Goal: Task Accomplishment & Management: Manage account settings

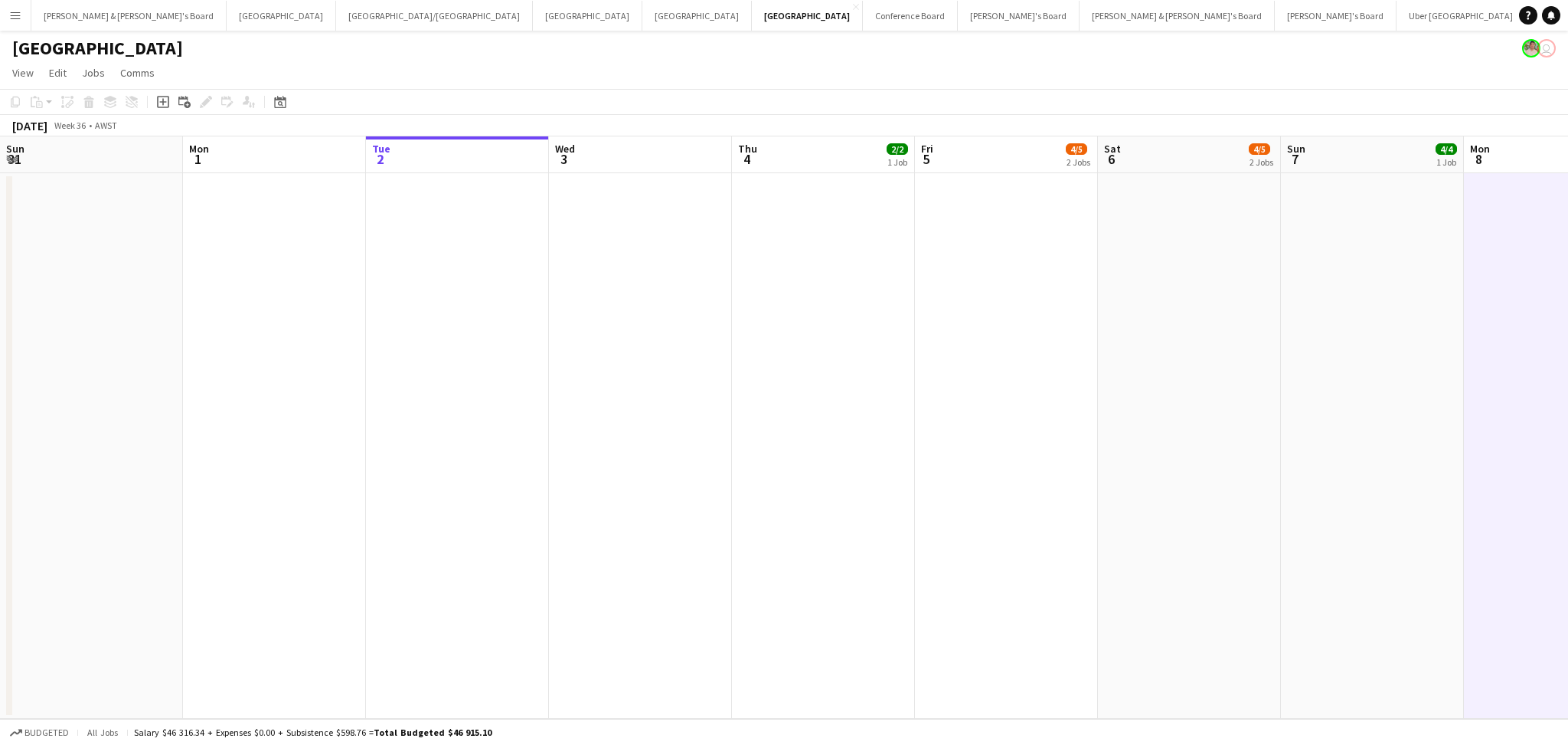
click at [1464, 579] on app-date-cell at bounding box center [1556, 446] width 183 height 546
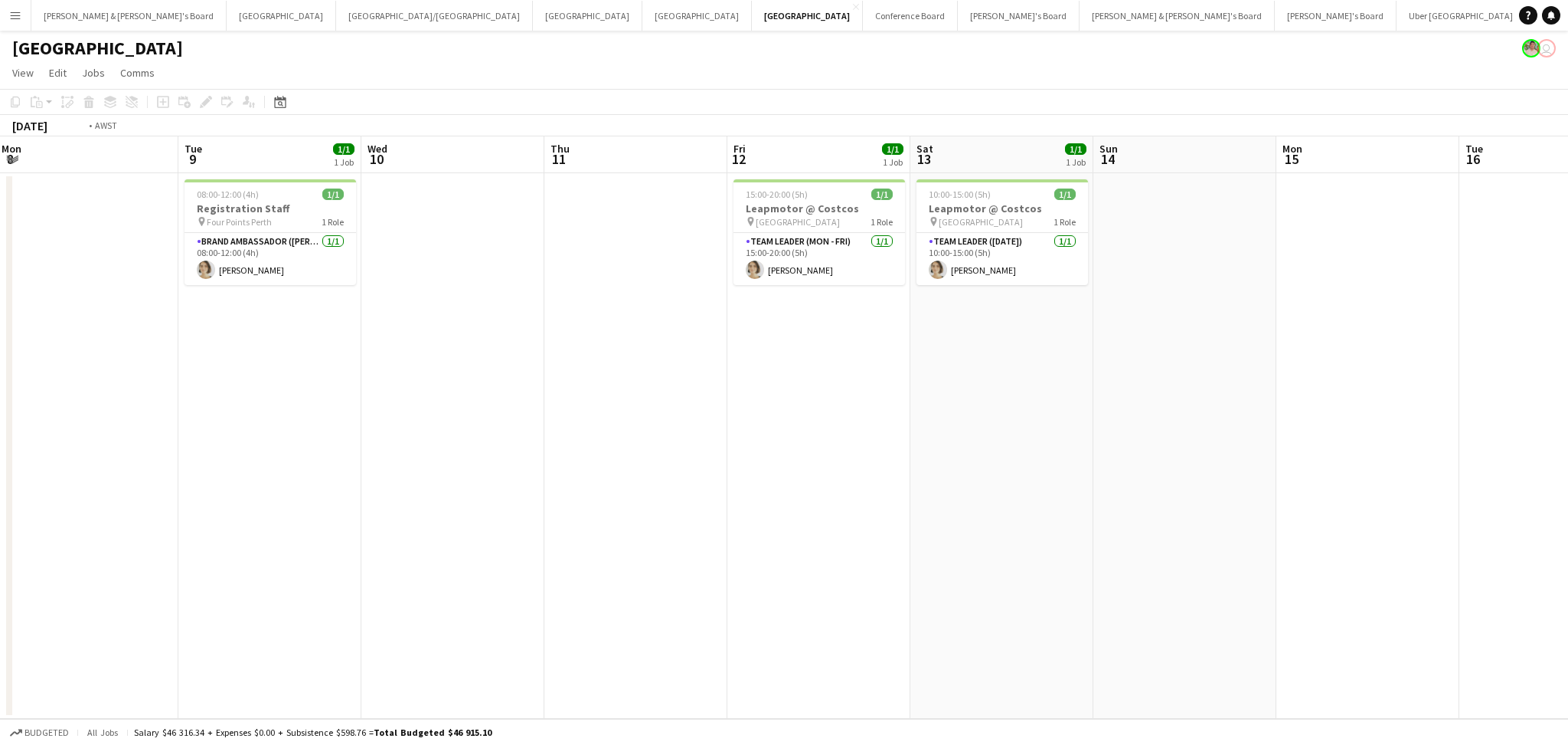
drag, startPoint x: 1352, startPoint y: 569, endPoint x: 422, endPoint y: 529, distance: 930.9
click at [417, 529] on app-calendar-viewport "Fri 5 4/5 2 Jobs Sat 6 4/5 2 Jobs Sun 7 4/4 1 Job Mon 8 Tue 9 1/1 1 Job Wed 10 …" at bounding box center [784, 427] width 1568 height 583
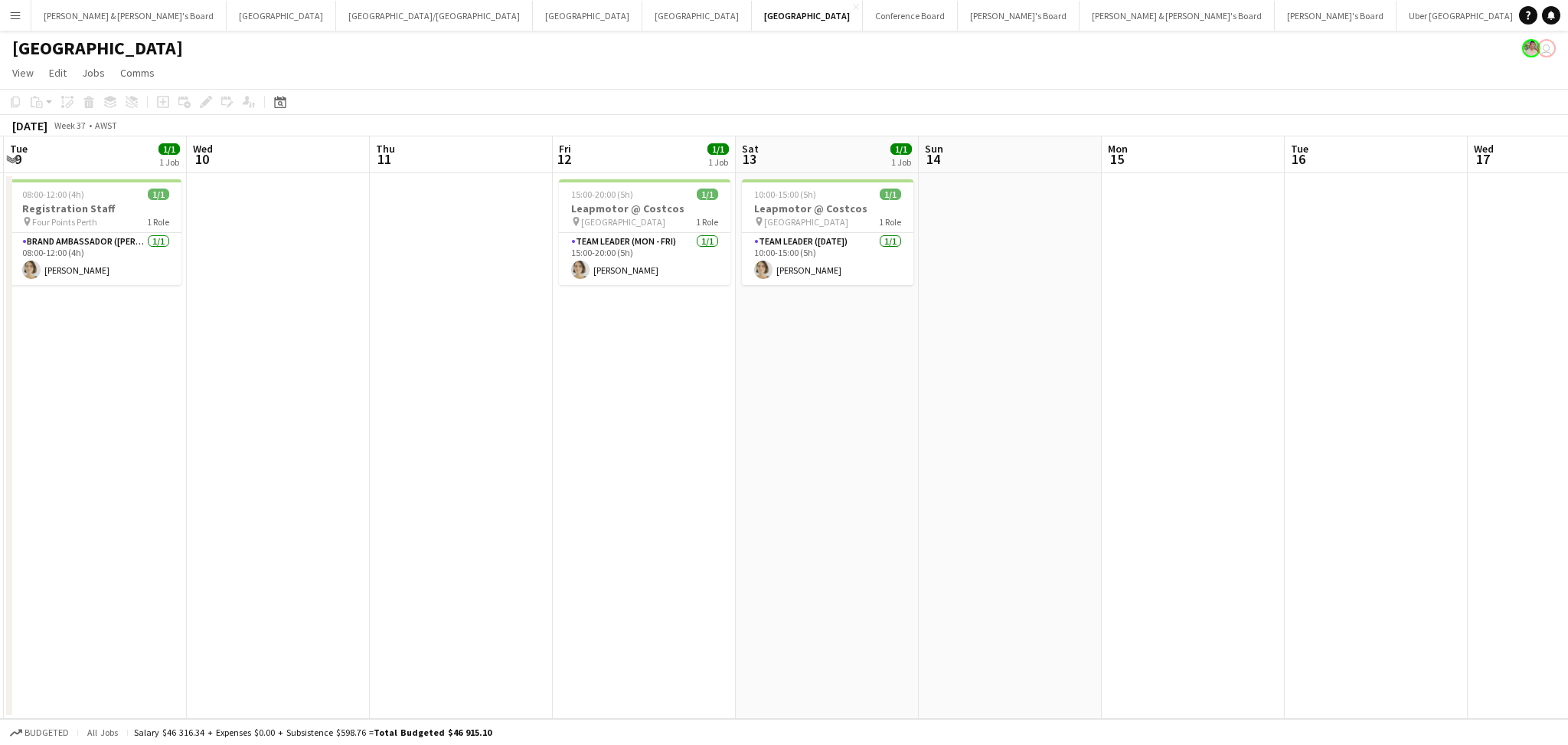
drag, startPoint x: 1066, startPoint y: 566, endPoint x: 325, endPoint y: 553, distance: 741.1
click at [325, 553] on app-calendar-viewport "Fri 5 4/5 2 Jobs Sat 6 4/5 2 Jobs Sun 7 4/4 1 Job Mon 8 Tue 9 1/1 1 Job Wed 10 …" at bounding box center [784, 427] width 1568 height 583
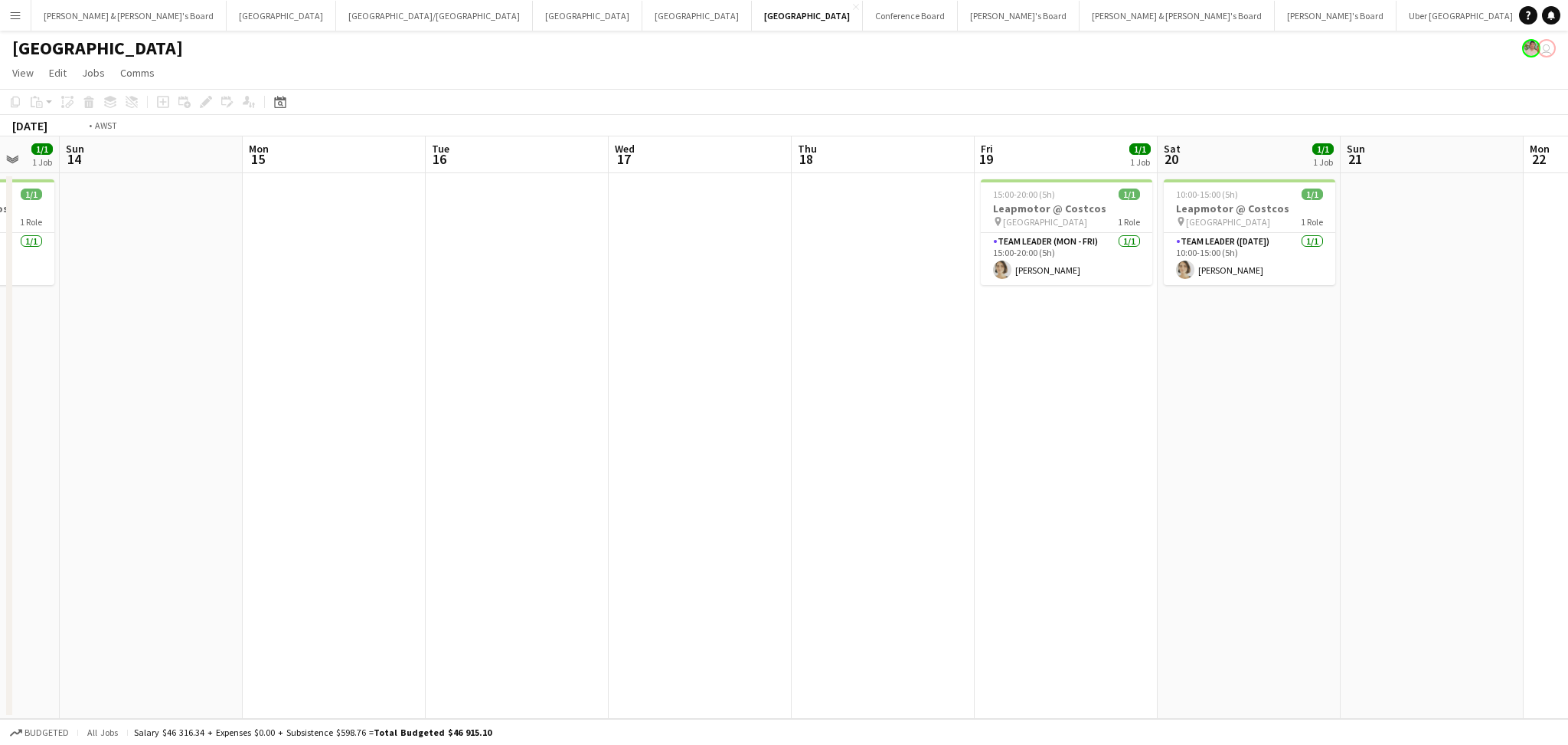
drag, startPoint x: 1075, startPoint y: 570, endPoint x: 478, endPoint y: 592, distance: 597.4
click at [478, 592] on app-calendar-viewport "Wed 10 Thu 11 Fri 12 1/1 1 Job Sat 13 1/1 1 Job Sun 14 Mon 15 Tue 16 Wed 17 Thu…" at bounding box center [784, 427] width 1568 height 583
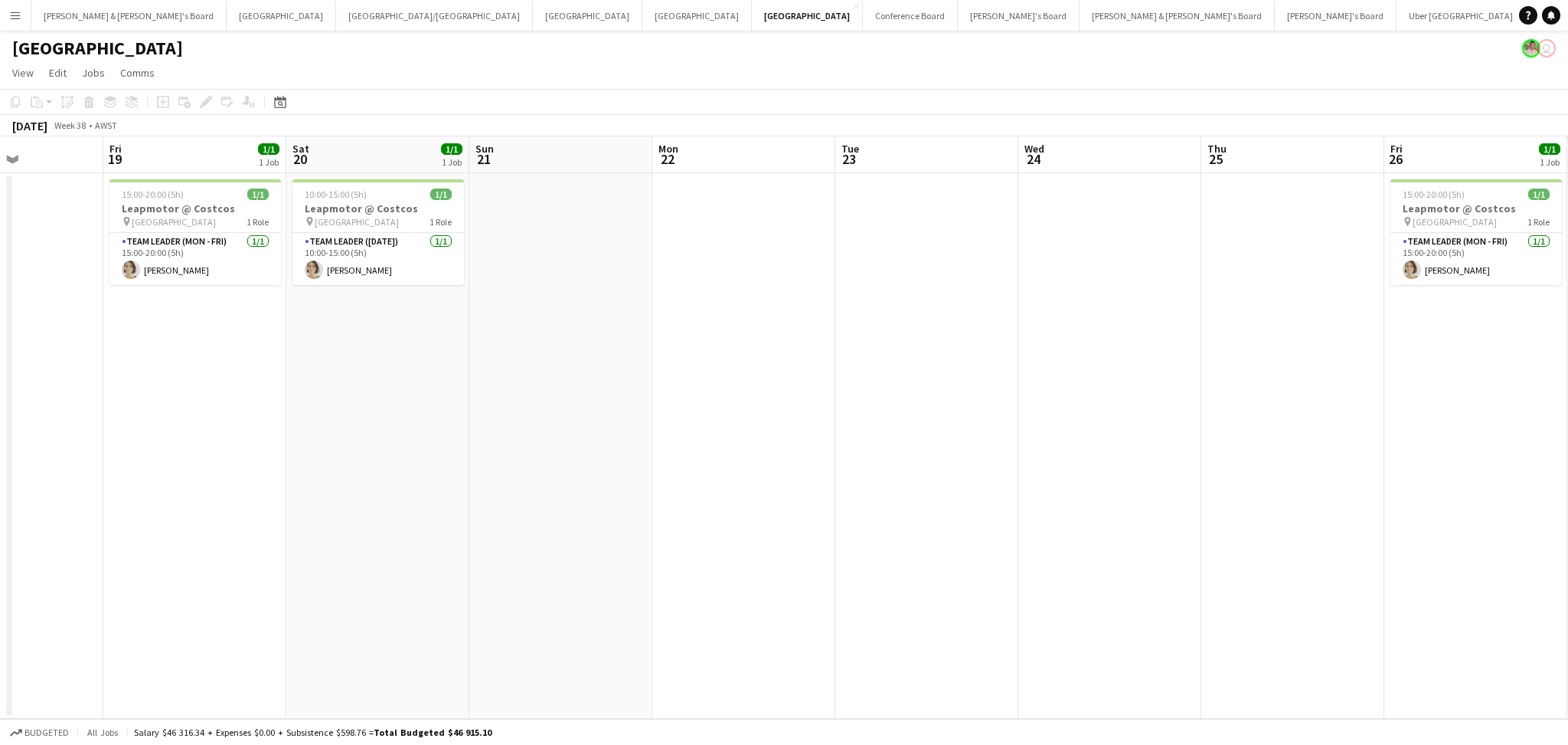
drag, startPoint x: 911, startPoint y: 613, endPoint x: 345, endPoint y: 570, distance: 567.6
click at [345, 570] on app-calendar-viewport "Mon 15 Tue 16 Wed 17 Thu 18 Fri 19 1/1 1 Job Sat 20 1/1 1 Job Sun 21 Mon 22 Tue…" at bounding box center [784, 427] width 1568 height 583
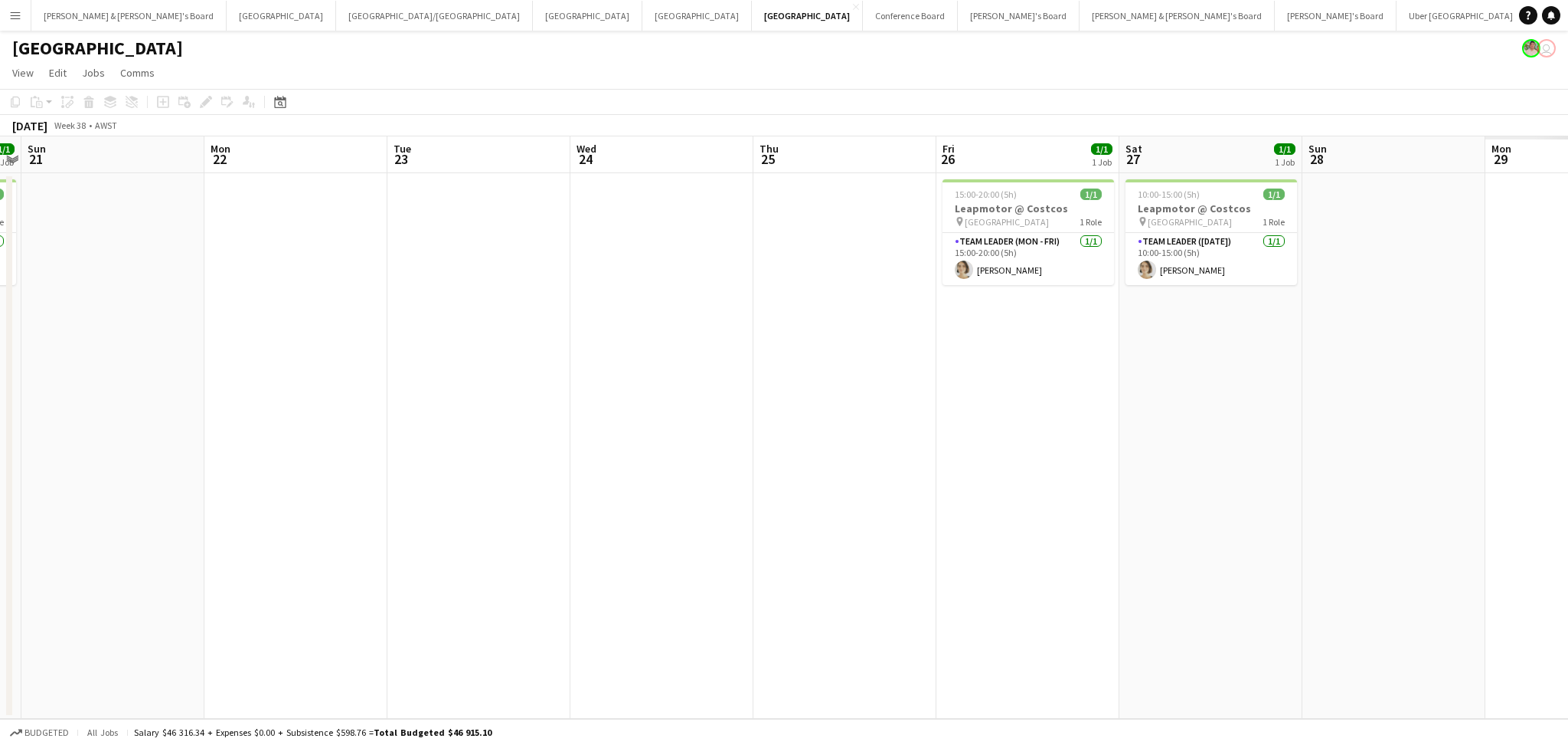
drag, startPoint x: 958, startPoint y: 559, endPoint x: 499, endPoint y: 552, distance: 459.1
click at [499, 552] on app-calendar-viewport "Thu 18 Fri 19 1/1 1 Job Sat 20 1/1 1 Job Sun 21 Mon 22 Tue 23 Wed 24 Thu 25 Fri…" at bounding box center [784, 427] width 1568 height 583
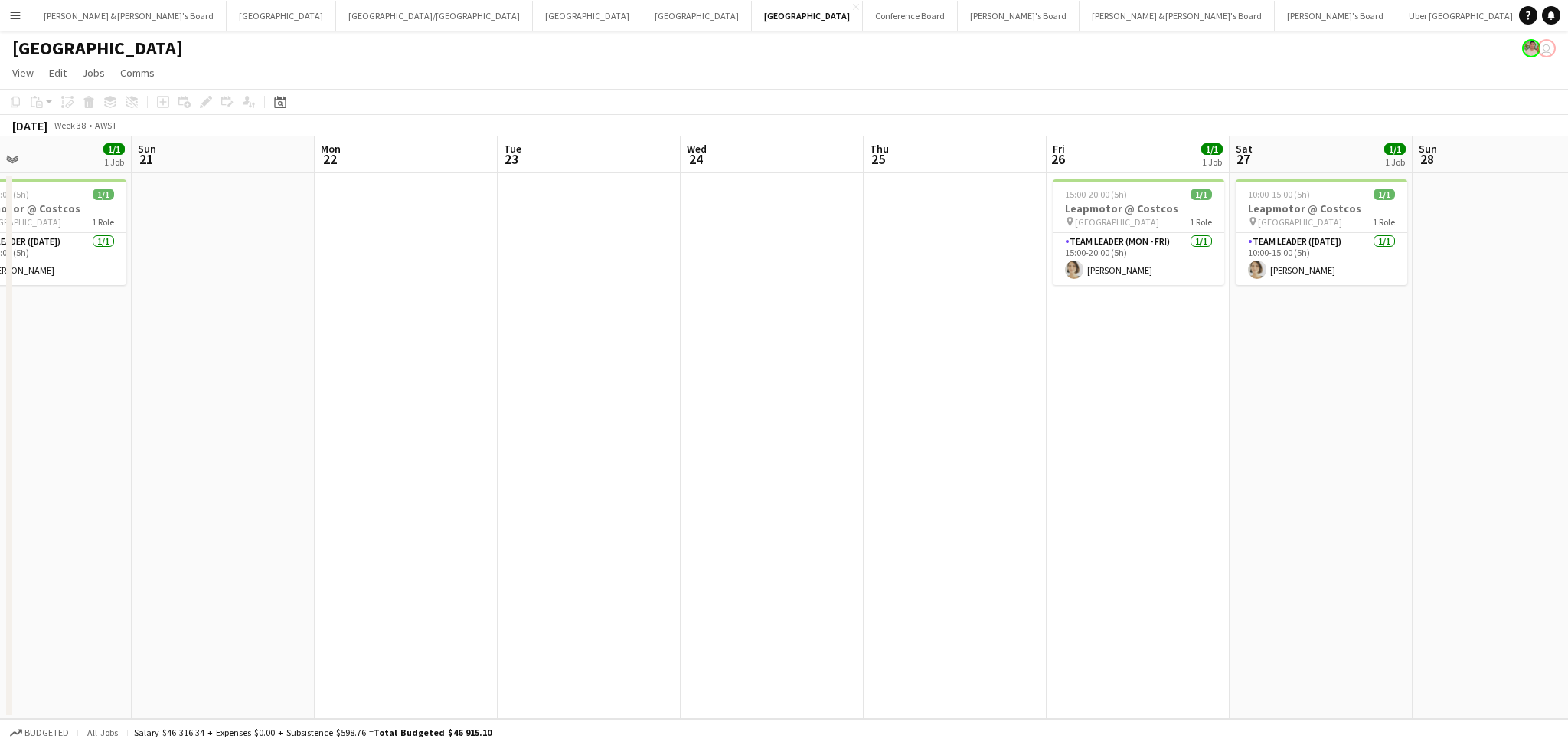
drag, startPoint x: 351, startPoint y: 534, endPoint x: 671, endPoint y: 555, distance: 320.7
click at [671, 555] on app-calendar-viewport "Thu 18 Fri 19 1/1 1 Job Sat 20 1/1 1 Job Sun 21 Mon 22 Tue 23 Wed 24 Thu 25 Fri…" at bounding box center [784, 427] width 1568 height 583
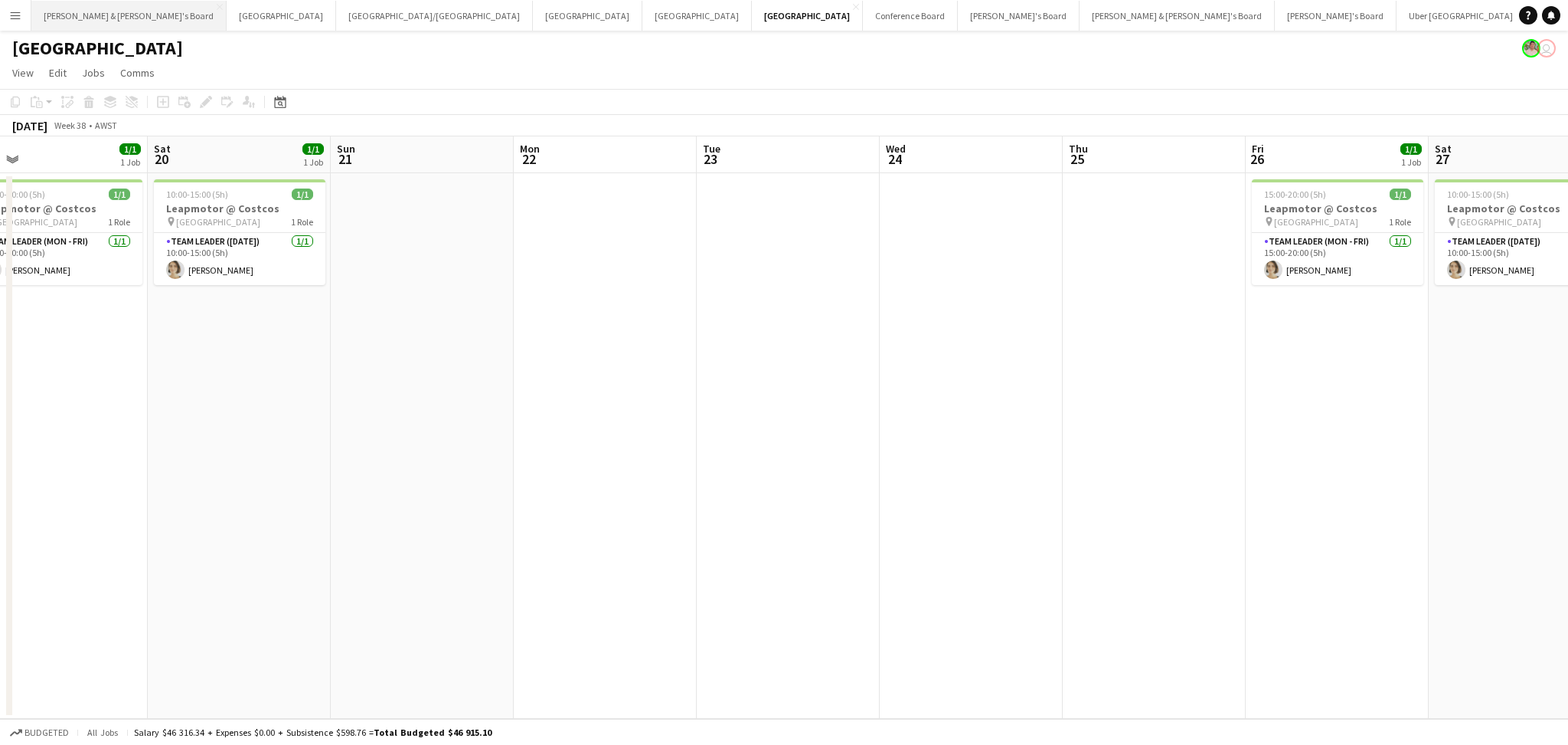
click at [96, 13] on button "James & Arrence's Board Close" at bounding box center [129, 16] width 195 height 30
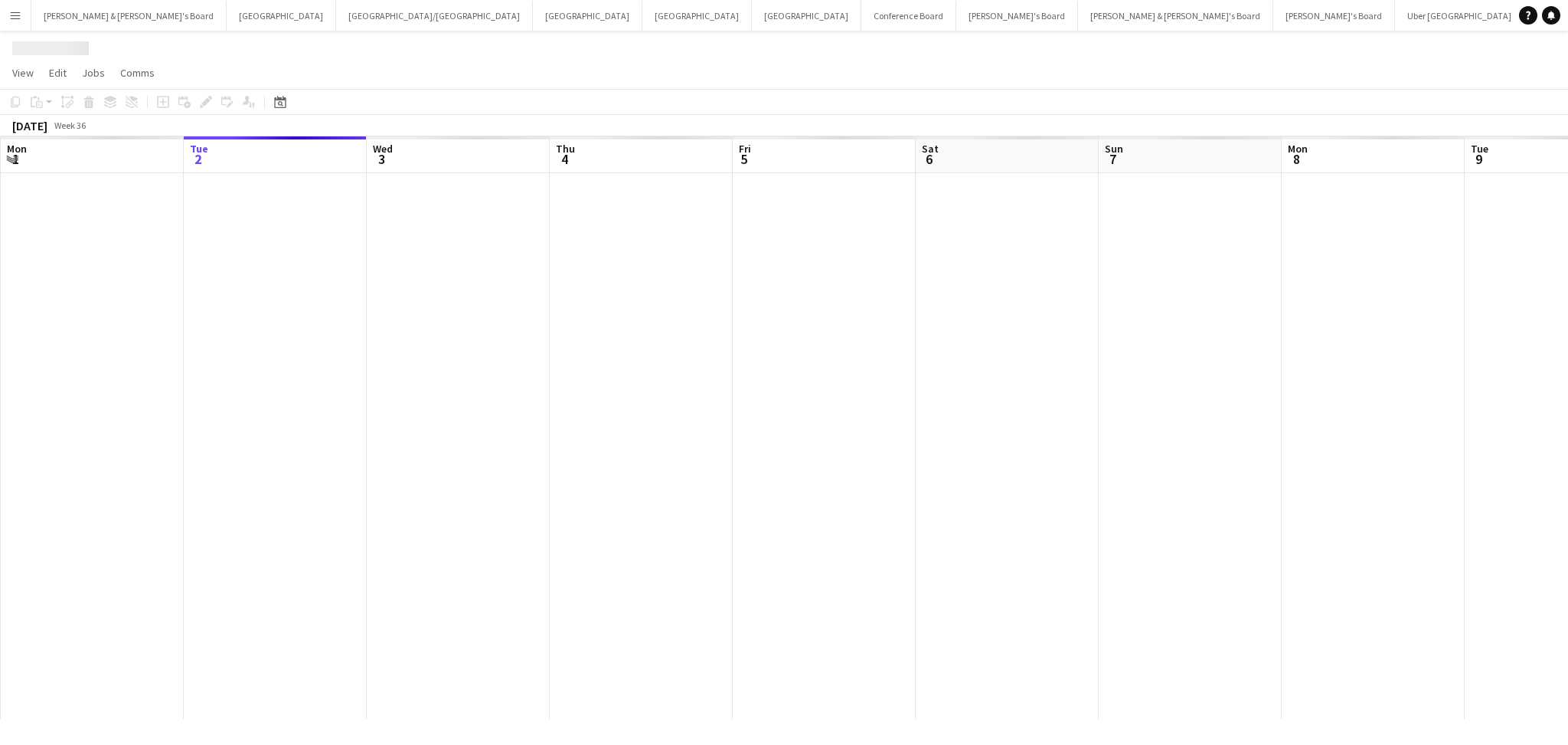
drag, startPoint x: 1143, startPoint y: 473, endPoint x: 469, endPoint y: 449, distance: 674.4
click at [469, 449] on app-calendar-viewport "Sat 30 Sun 31 Mon 1 Tue 2 Wed 3 Thu 4 Fri 5 Sat 6 Sun 7 Mon 8 Tue 9 Wed 10 Thu …" at bounding box center [784, 427] width 1568 height 583
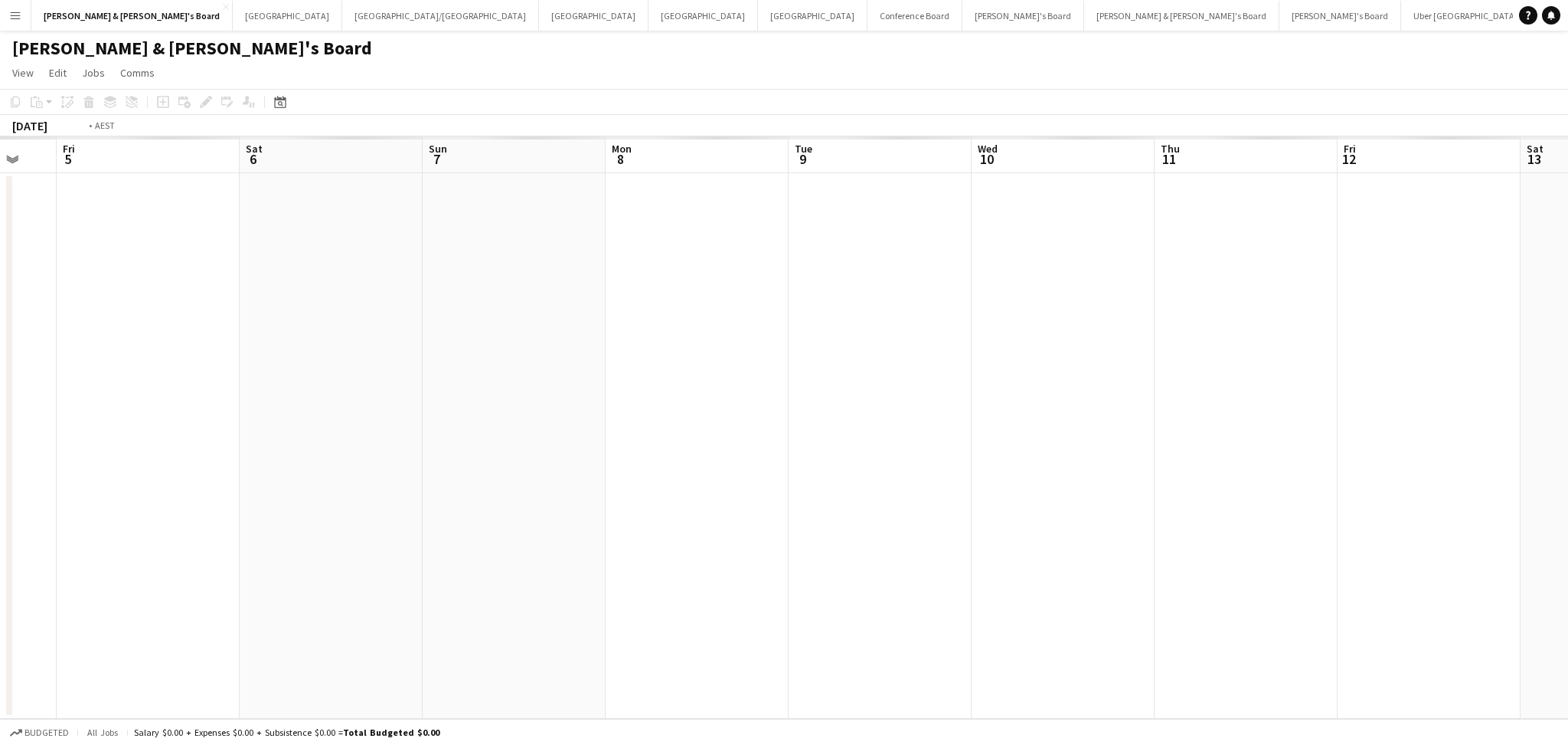
drag, startPoint x: 1064, startPoint y: 532, endPoint x: 427, endPoint y: 506, distance: 637.5
click at [427, 506] on app-calendar-viewport "Tue 2 Wed 3 Thu 4 Fri 5 Sat 6 Sun 7 Mon 8 Tue 9 Wed 10 Thu 11 Fri 12 Sat 13 Sun…" at bounding box center [784, 427] width 1568 height 583
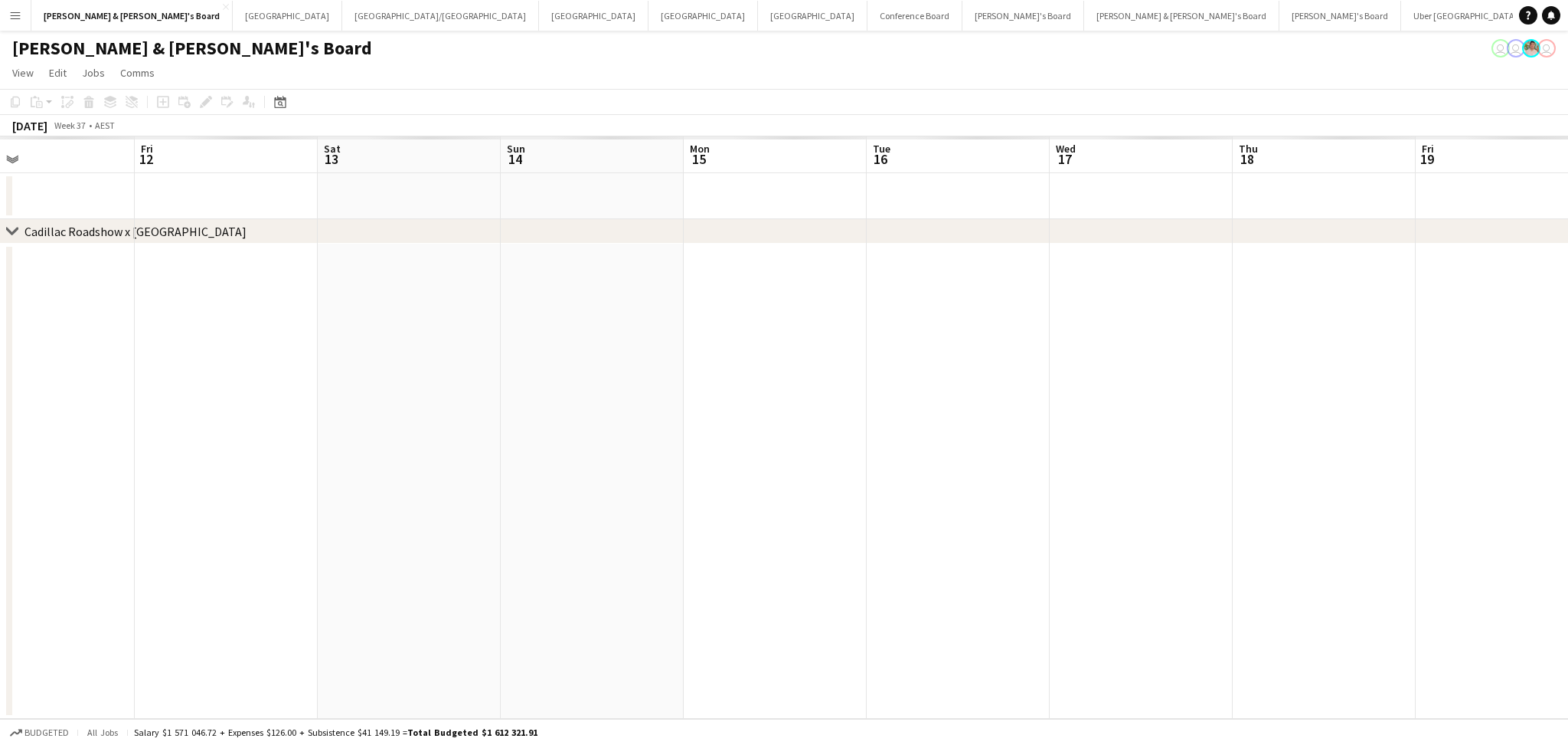
click at [414, 524] on app-calendar-viewport "Sun 7 Mon 8 Tue 9 Wed 10 Thu 11 Fri 12 Sat 13 Sun 14 Mon 15 Tue 16 Wed 17 Thu 1…" at bounding box center [784, 427] width 1568 height 583
drag, startPoint x: 1001, startPoint y: 538, endPoint x: 481, endPoint y: 507, distance: 520.9
click at [481, 507] on app-calendar-viewport "Thu 11 Fri 12 Sat 13 Sun 14 Mon 15 Tue 16 Wed 17 Thu 18 Fri 19 Sat 20 Sun 21 Mo…" at bounding box center [784, 427] width 1568 height 583
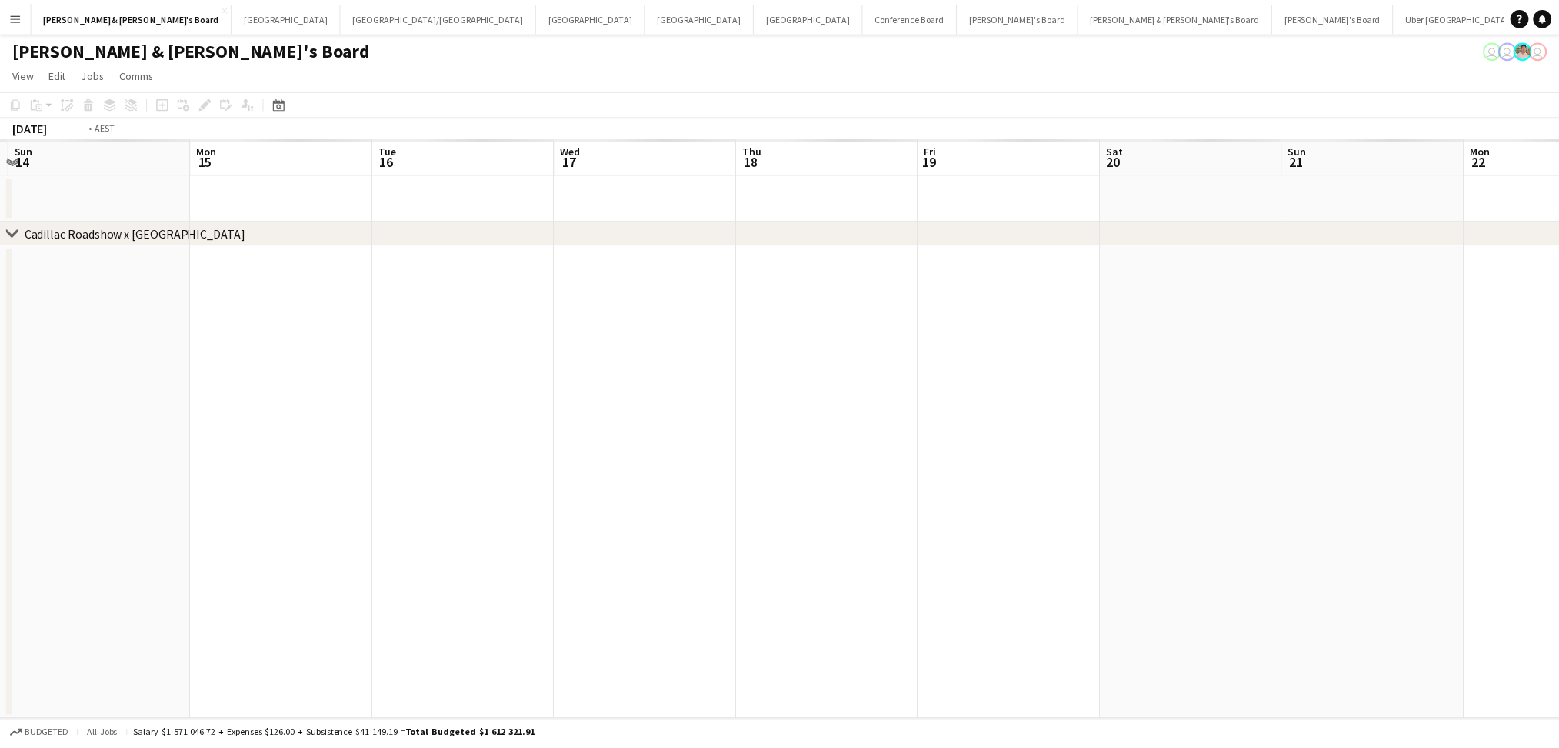
scroll to position [0, 592]
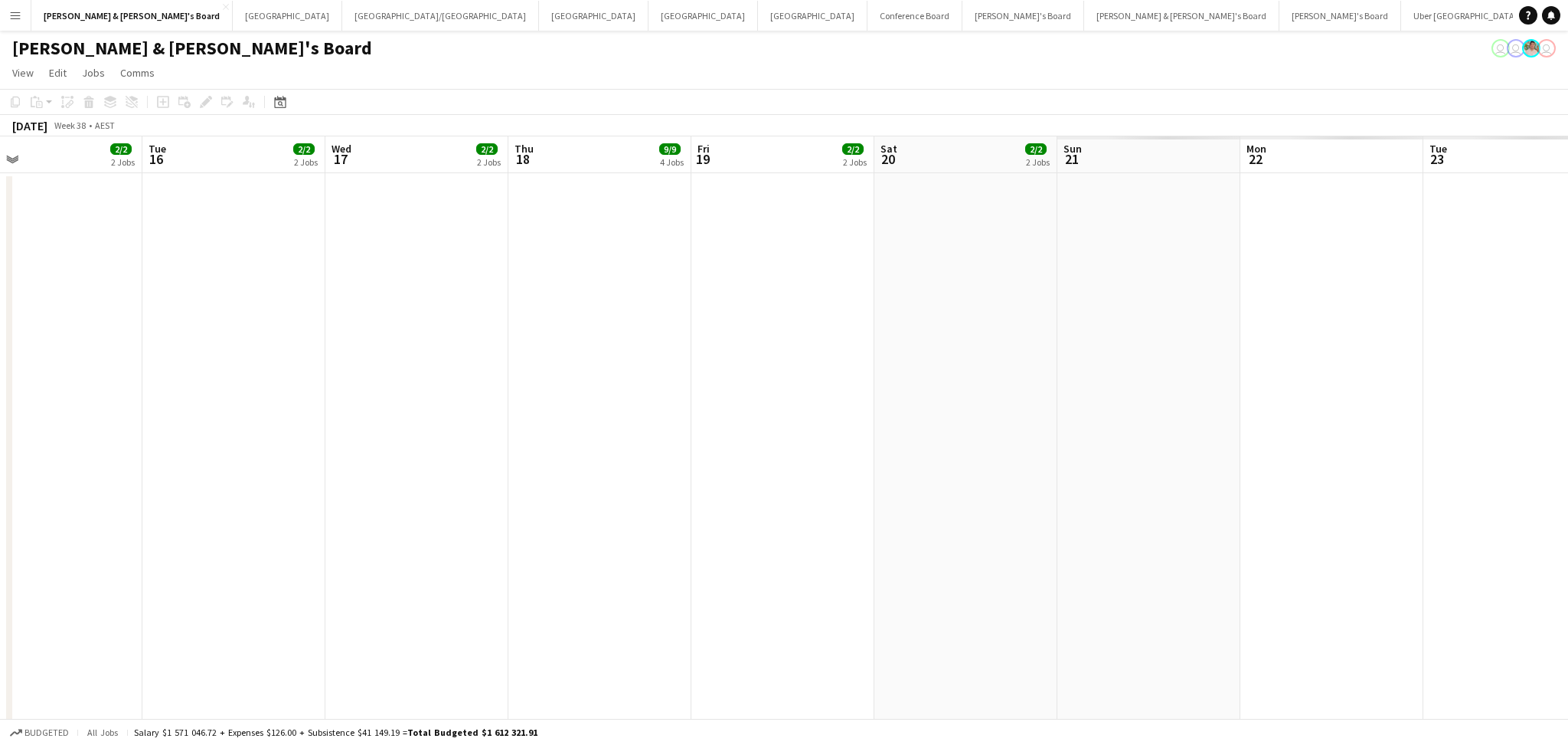
drag, startPoint x: 453, startPoint y: 505, endPoint x: 466, endPoint y: 498, distance: 14.8
drag, startPoint x: 1024, startPoint y: 505, endPoint x: 562, endPoint y: 508, distance: 462.0
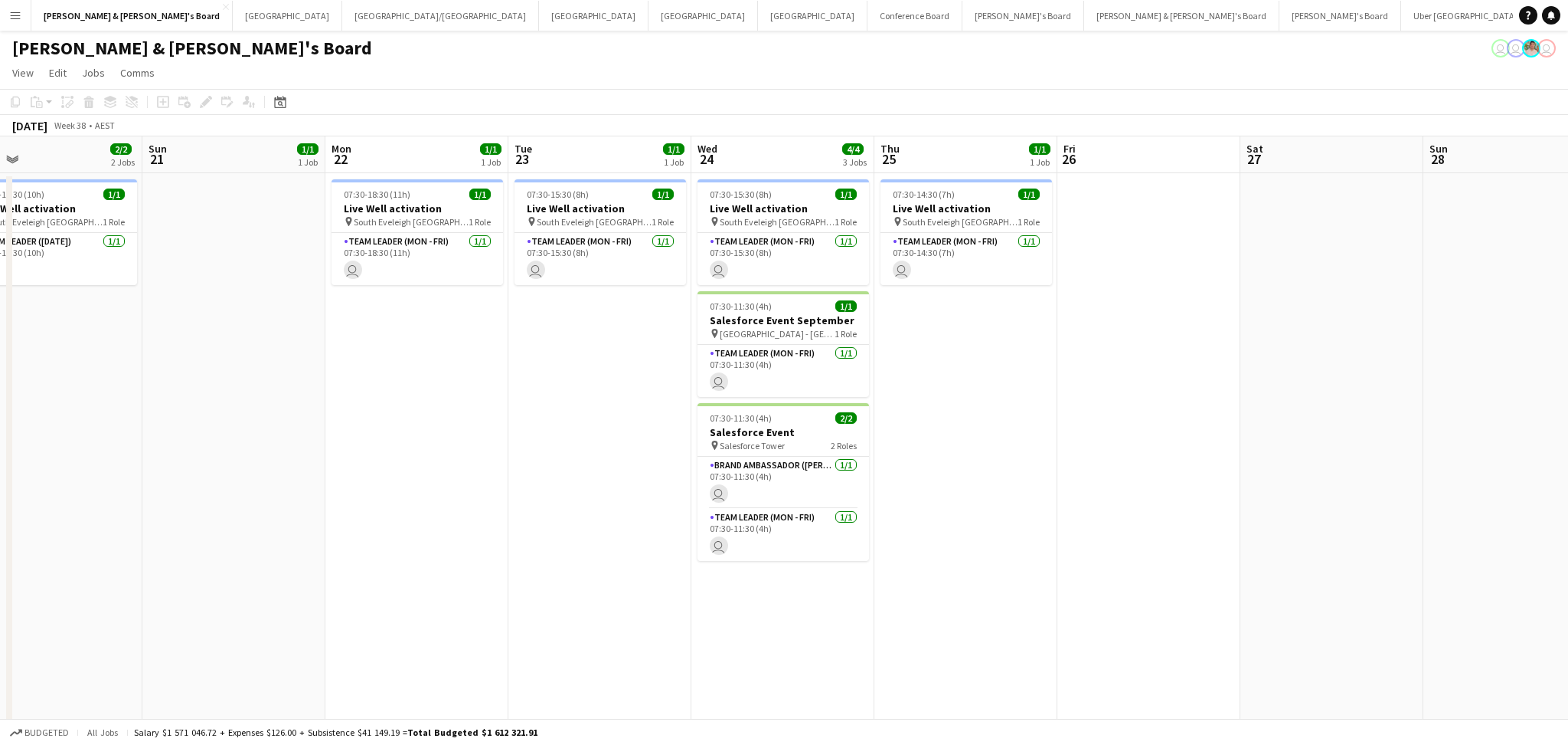
scroll to position [0, 558]
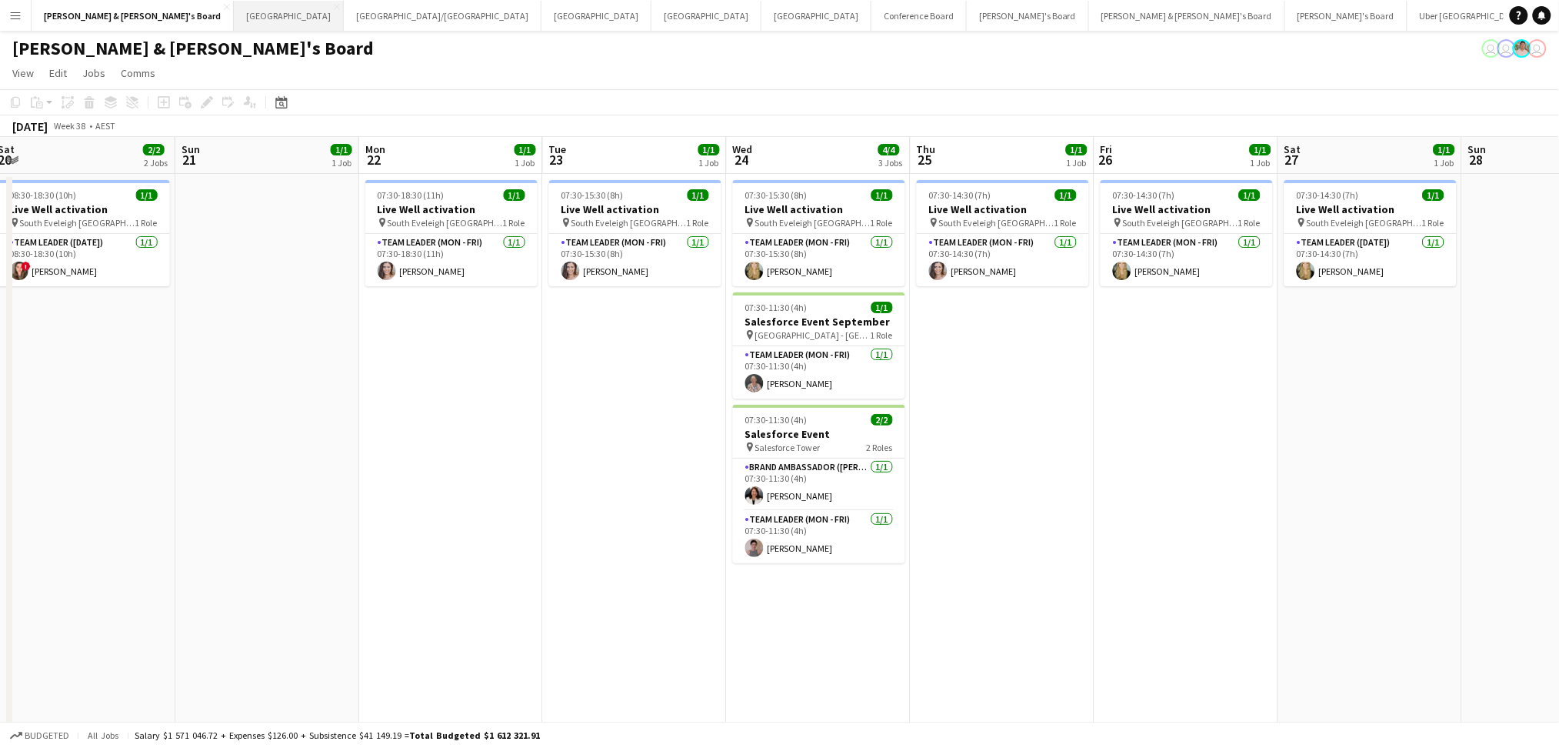
click at [234, 22] on button "Sydney Close" at bounding box center [289, 16] width 110 height 30
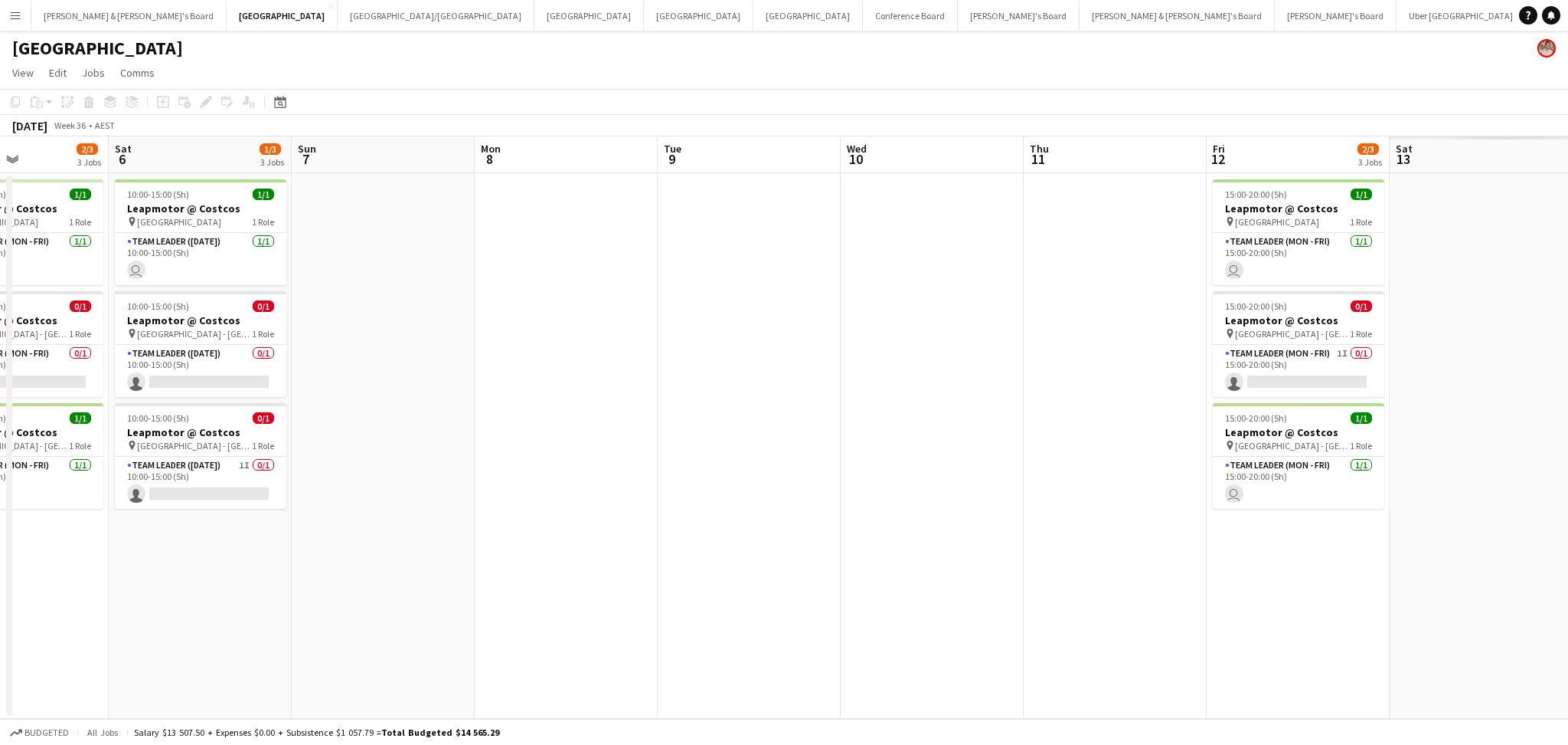
drag, startPoint x: 914, startPoint y: 458, endPoint x: 107, endPoint y: 445, distance: 807.1
click at [107, 445] on app-calendar-viewport "Tue 2 Wed 3 Thu 4 Fri 5 2/3 3 Jobs Sat 6 1/3 3 Jobs Sun 7 Mon 8 Tue 9 Wed 10 Th…" at bounding box center [784, 427] width 1568 height 583
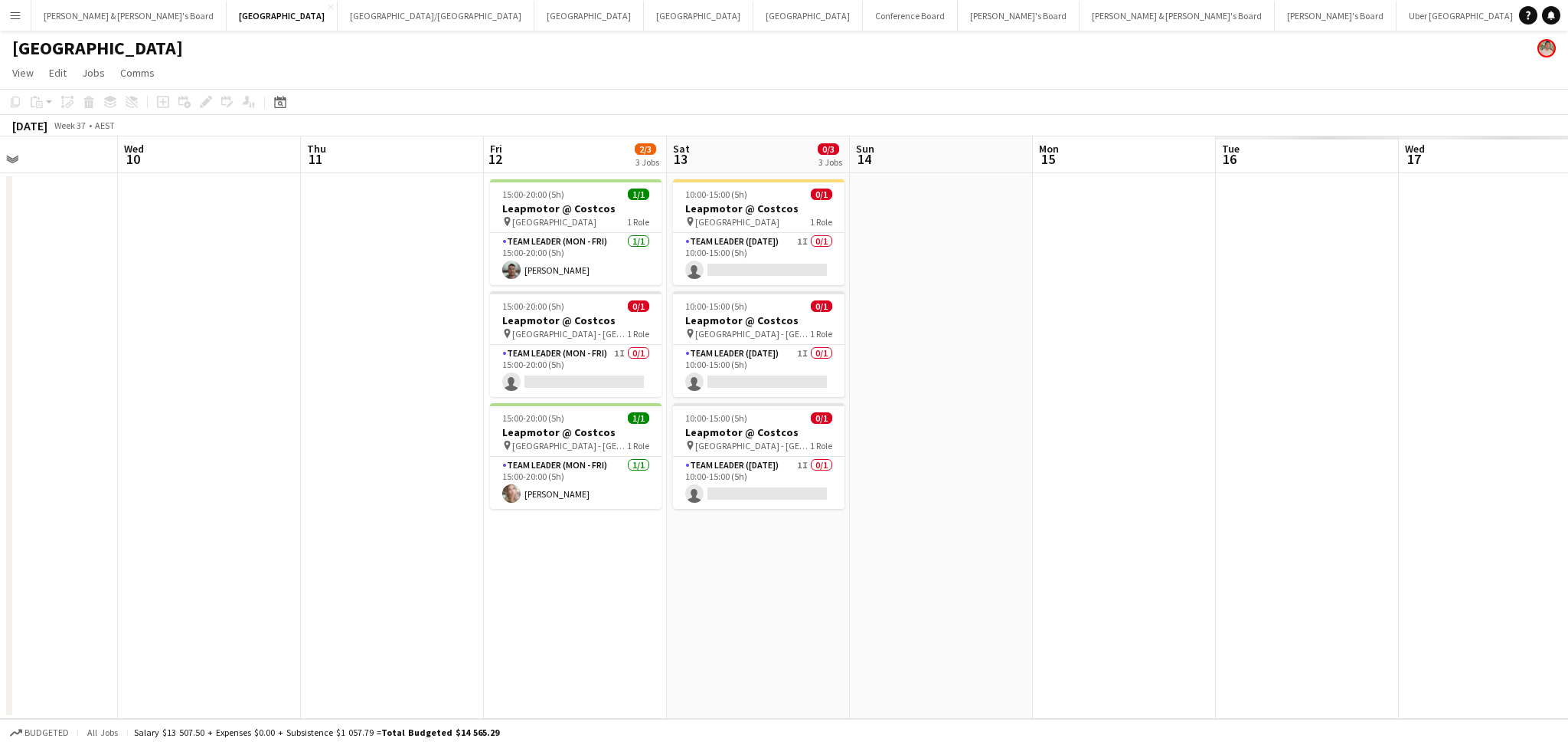
drag, startPoint x: 1022, startPoint y: 465, endPoint x: 288, endPoint y: 445, distance: 734.3
click at [288, 445] on app-calendar-viewport "Sat 6 1/3 3 Jobs Sun 7 Mon 8 Tue 9 Wed 10 Thu 11 Fri 12 2/3 3 Jobs Sat 13 0/3 3…" at bounding box center [784, 427] width 1568 height 583
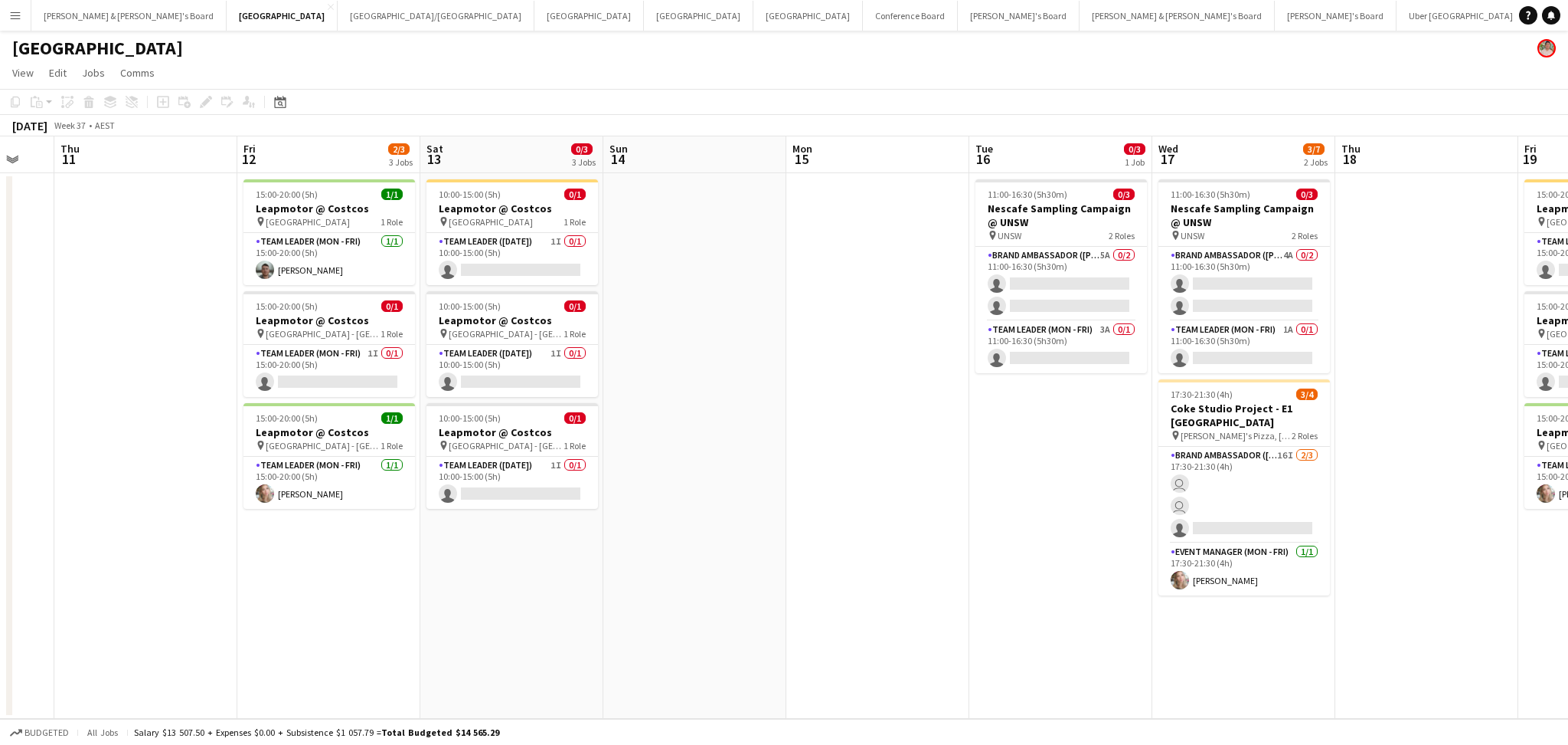
drag, startPoint x: 753, startPoint y: 573, endPoint x: 429, endPoint y: 533, distance: 326.5
click at [429, 533] on app-calendar-viewport "Mon 8 Tue 9 Wed 10 Thu 11 Fri 12 2/3 3 Jobs Sat 13 0/3 3 Jobs Sun 14 Mon 15 Tue…" at bounding box center [784, 427] width 1568 height 583
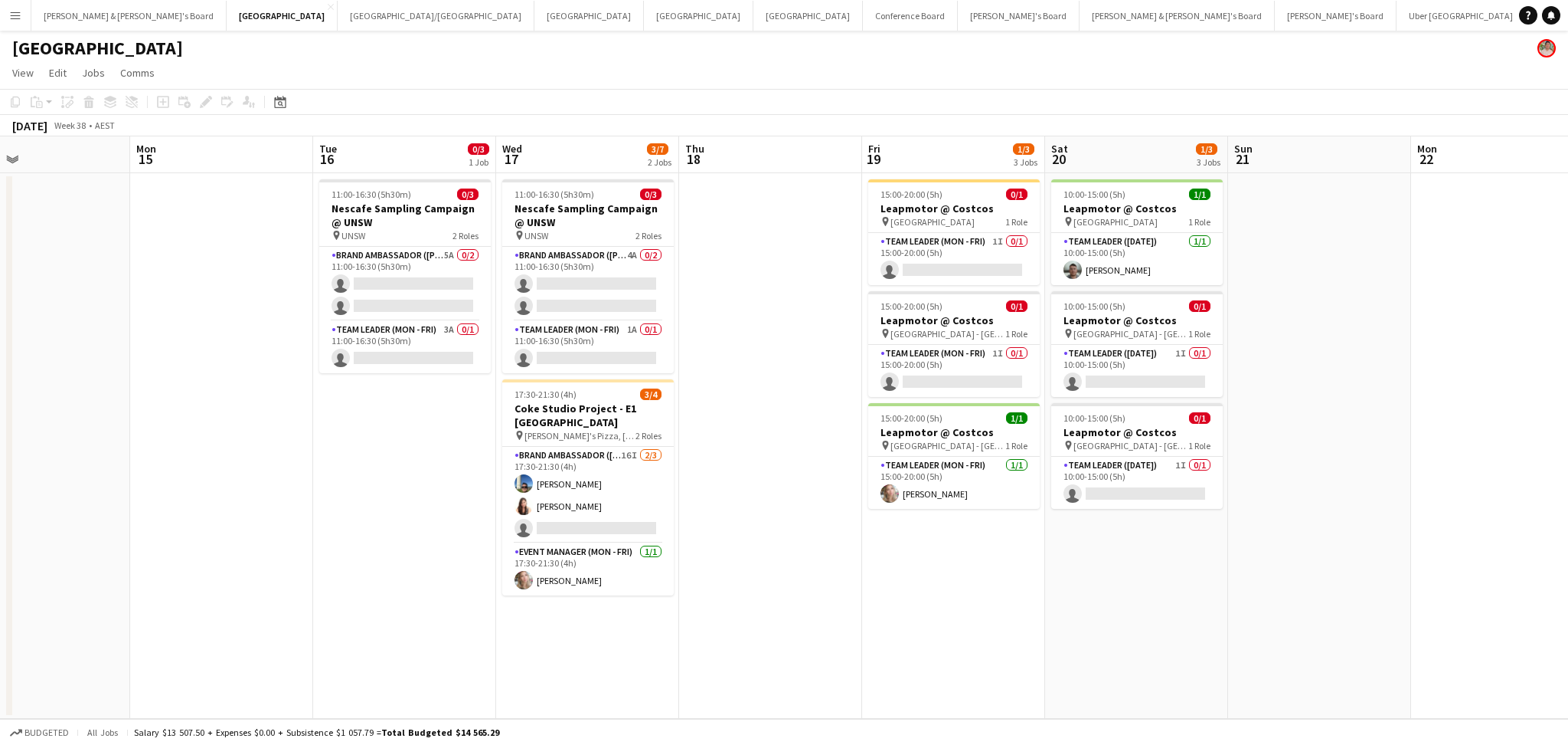
drag, startPoint x: 984, startPoint y: 555, endPoint x: 328, endPoint y: 508, distance: 657.7
click at [328, 508] on app-calendar-viewport "Fri 12 2/3 3 Jobs Sat 13 0/3 3 Jobs Sun 14 Mon 15 Tue 16 0/3 1 Job Wed 17 3/7 2…" at bounding box center [784, 427] width 1568 height 583
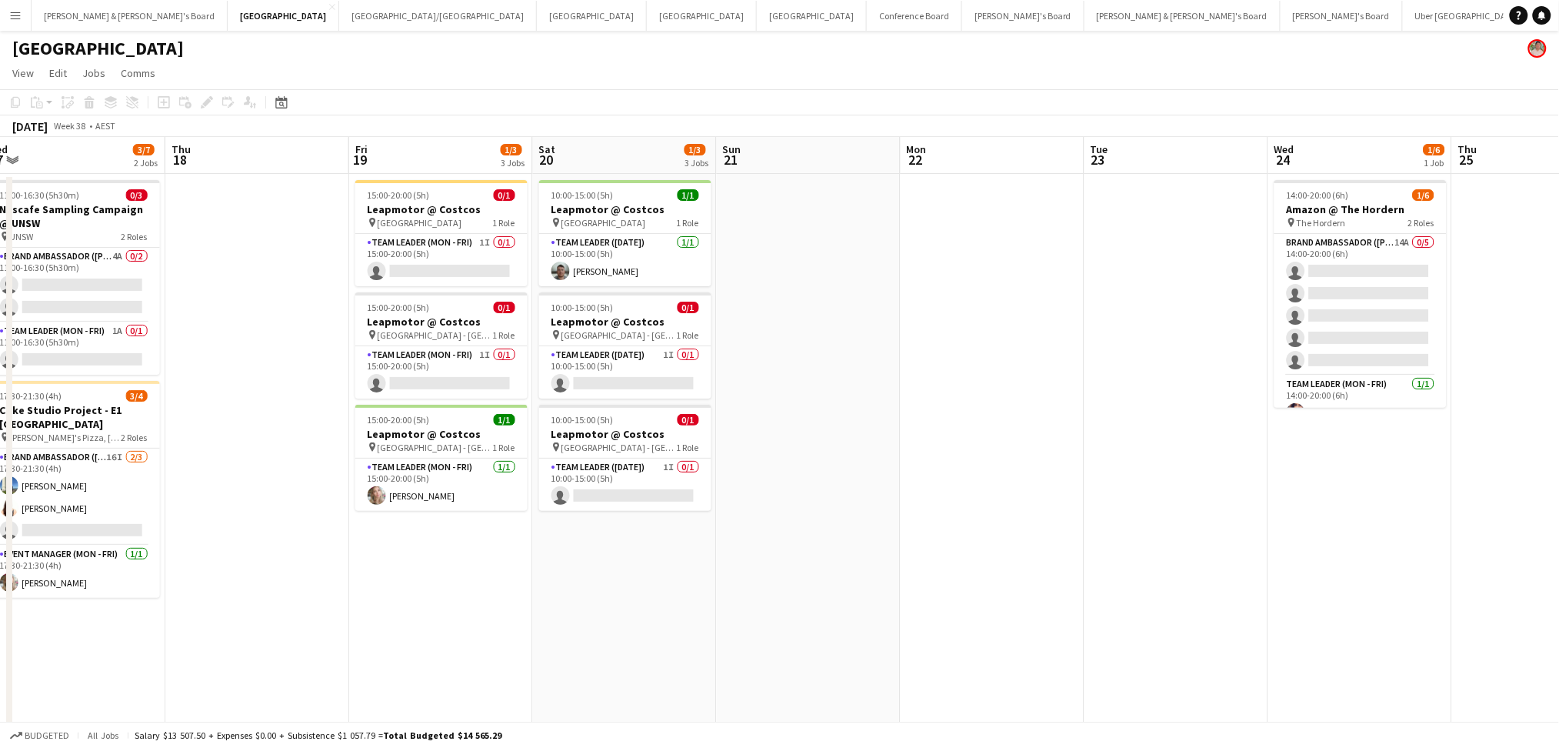
drag, startPoint x: 917, startPoint y: 551, endPoint x: 398, endPoint y: 533, distance: 519.5
click at [398, 533] on app-calendar-viewport "Sun 14 Mon 15 Tue 16 0/3 1 Job Wed 17 3/7 2 Jobs Thu 18 Fri 19 1/3 3 Jobs Sat 2…" at bounding box center [779, 453] width 1559 height 632
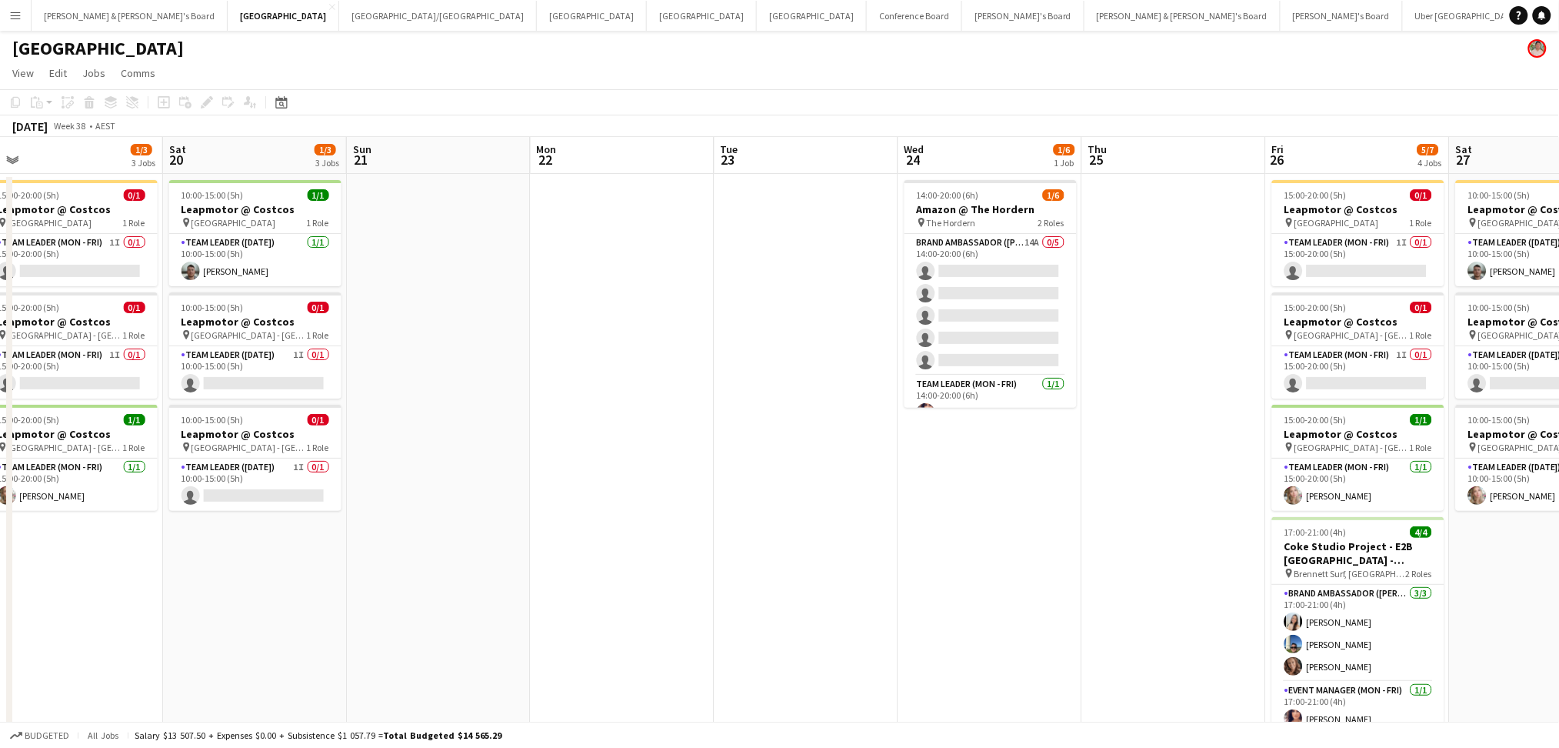
click at [667, 688] on app-date-cell at bounding box center [623, 471] width 184 height 595
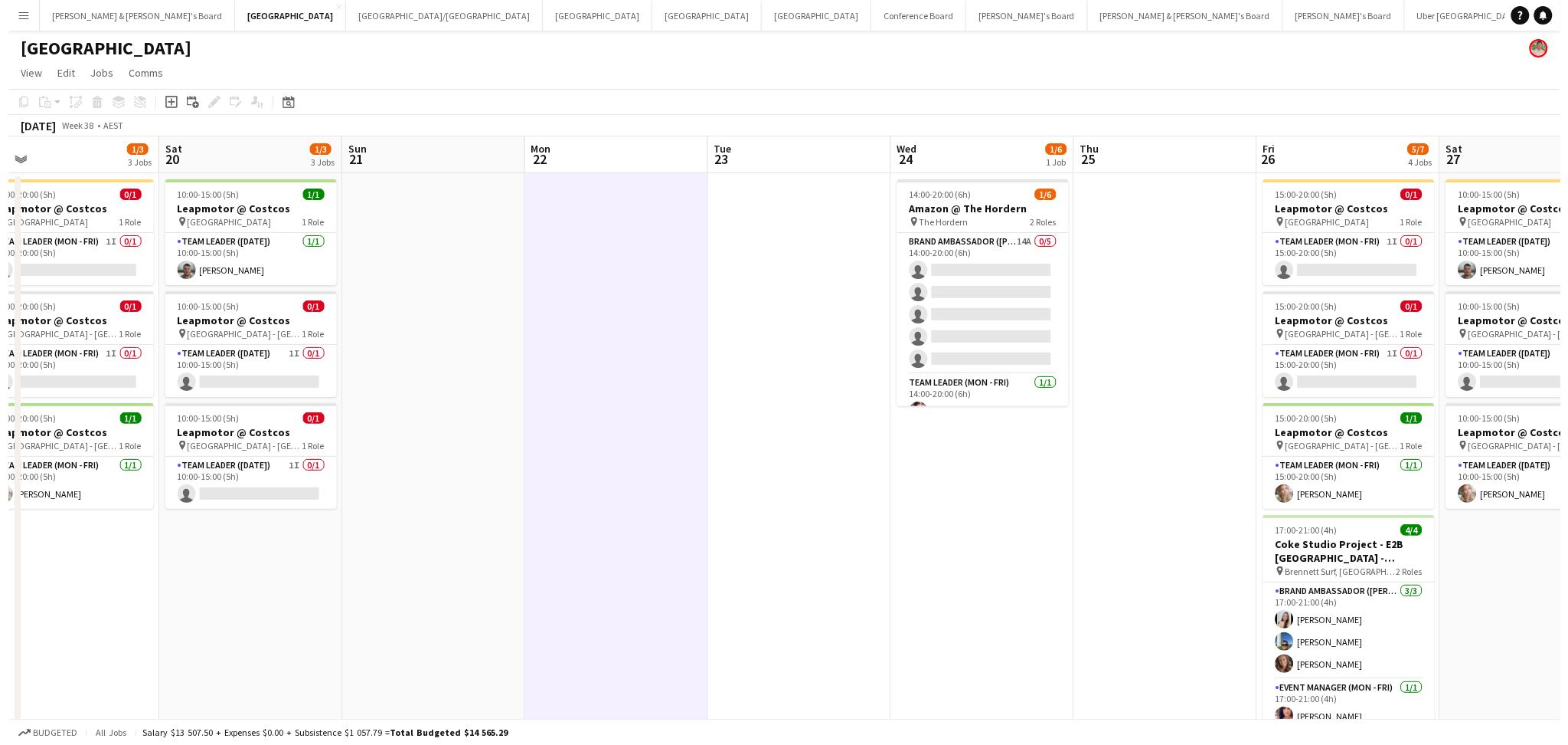
scroll to position [0, 515]
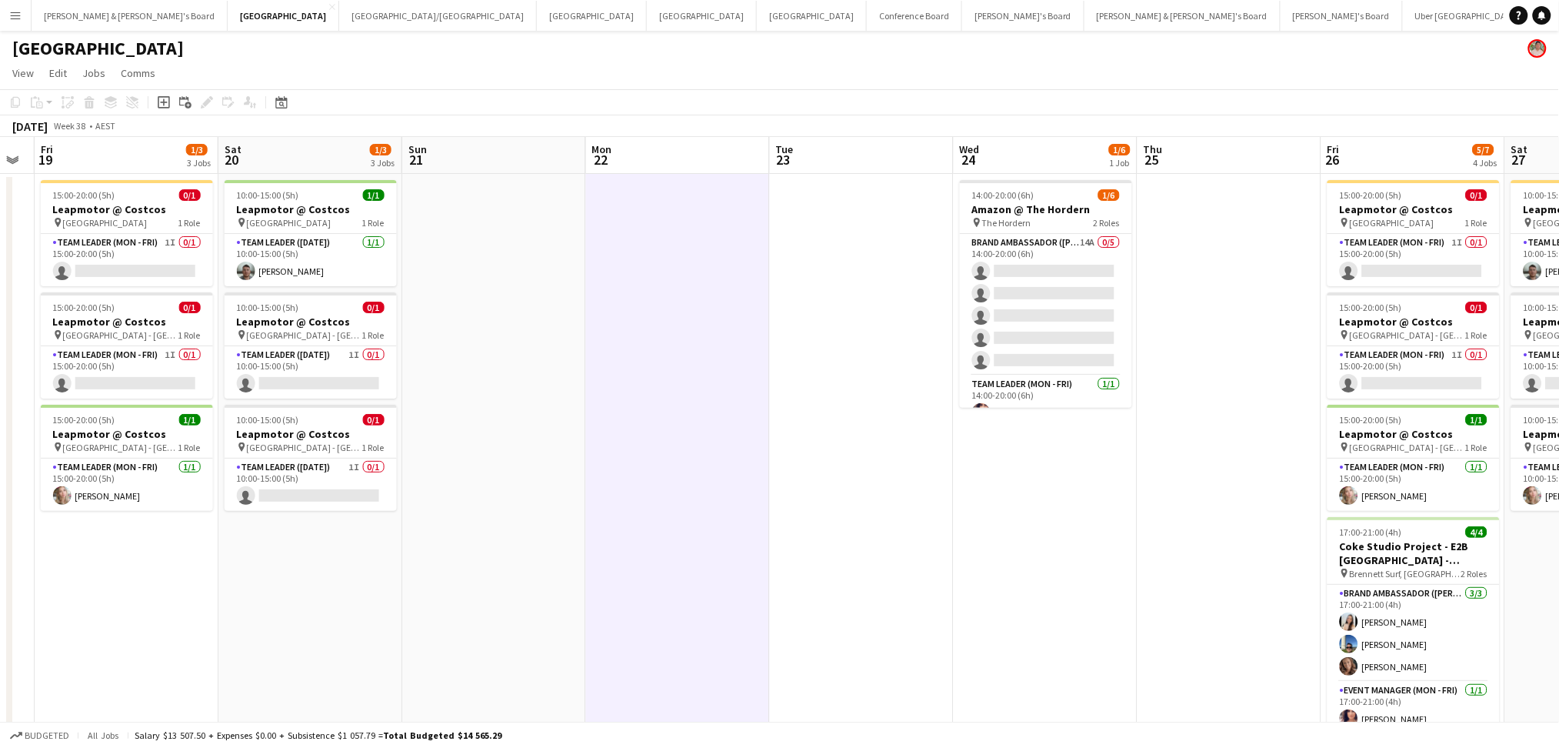
drag, startPoint x: 930, startPoint y: 581, endPoint x: 986, endPoint y: 574, distance: 56.6
click at [986, 574] on app-calendar-viewport "Tue 16 0/3 1 Job Wed 17 3/7 2 Jobs Thu 18 Fri 19 1/3 3 Jobs Sat 20 1/3 3 Jobs S…" at bounding box center [779, 453] width 1559 height 632
click at [89, 23] on button "James & Arrence's Board Close" at bounding box center [130, 16] width 196 height 30
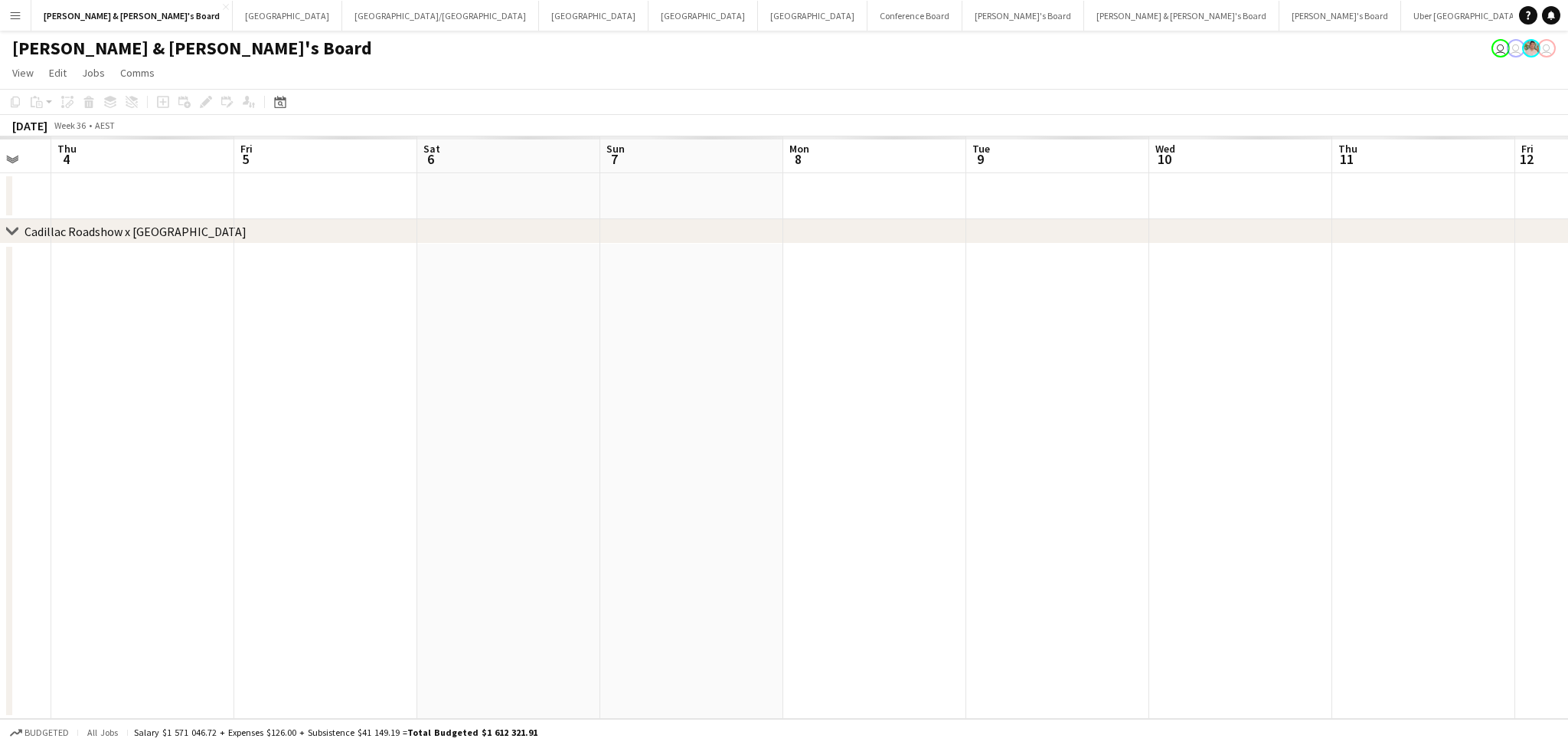
drag, startPoint x: 1001, startPoint y: 569, endPoint x: 107, endPoint y: 386, distance: 912.5
click at [100, 386] on app-calendar-viewport "Mon 1 Tue 2 Wed 3 Thu 4 Fri 5 Sat 6 Sun 7 Mon 8 Tue 9 Wed 10 Thu 11 Fri 12 Sat …" at bounding box center [784, 427] width 1568 height 583
drag, startPoint x: 1024, startPoint y: 447, endPoint x: 748, endPoint y: 479, distance: 277.8
click at [260, 428] on app-calendar-viewport "Wed 3 Thu 4 Fri 5 Sat 6 Sun 7 Mon 8 Tue 9 Wed 10 Thu 11 Fri 12 Sat 13 Sun 14 Mo…" at bounding box center [784, 427] width 1568 height 583
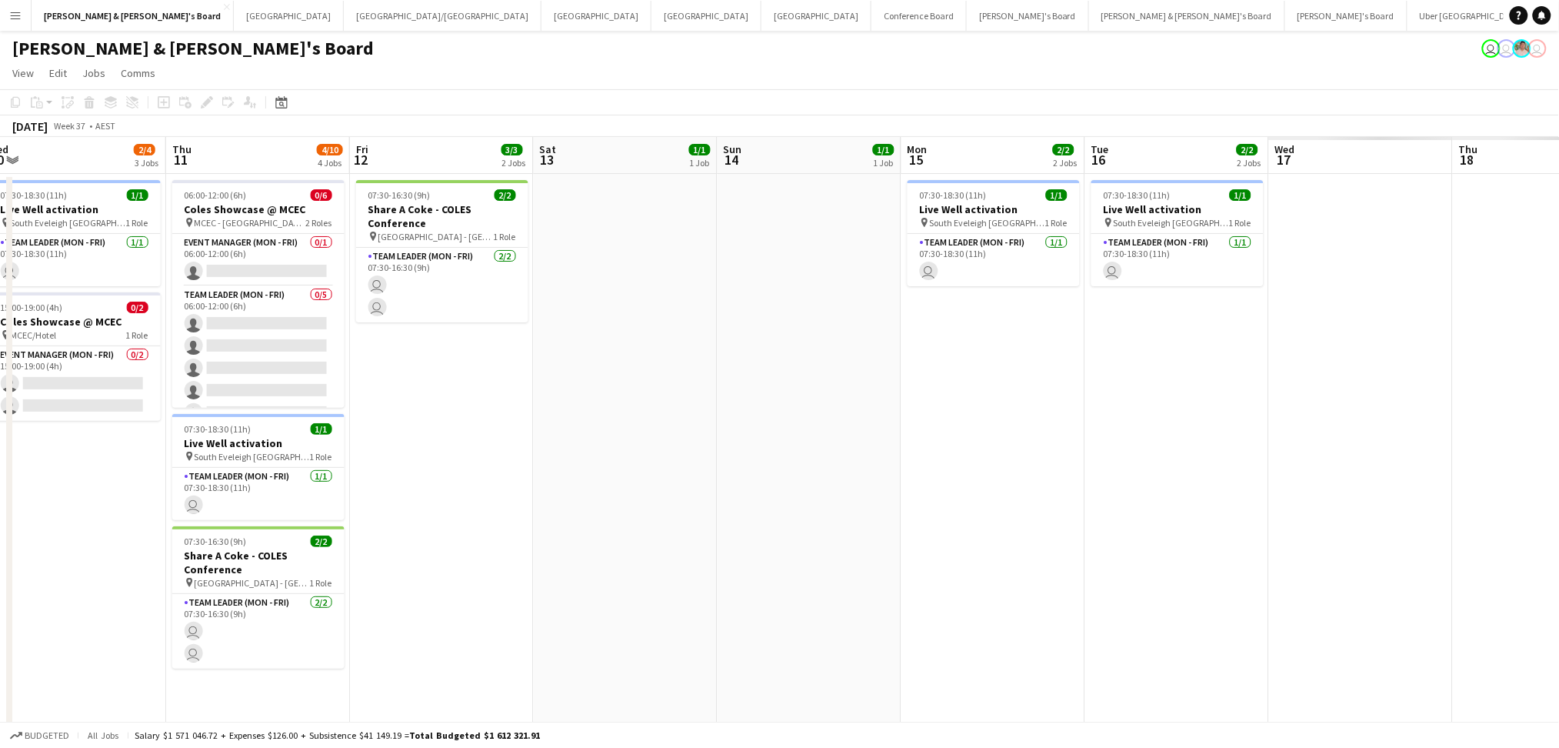
drag, startPoint x: 589, startPoint y: 504, endPoint x: 598, endPoint y: 501, distance: 8.8
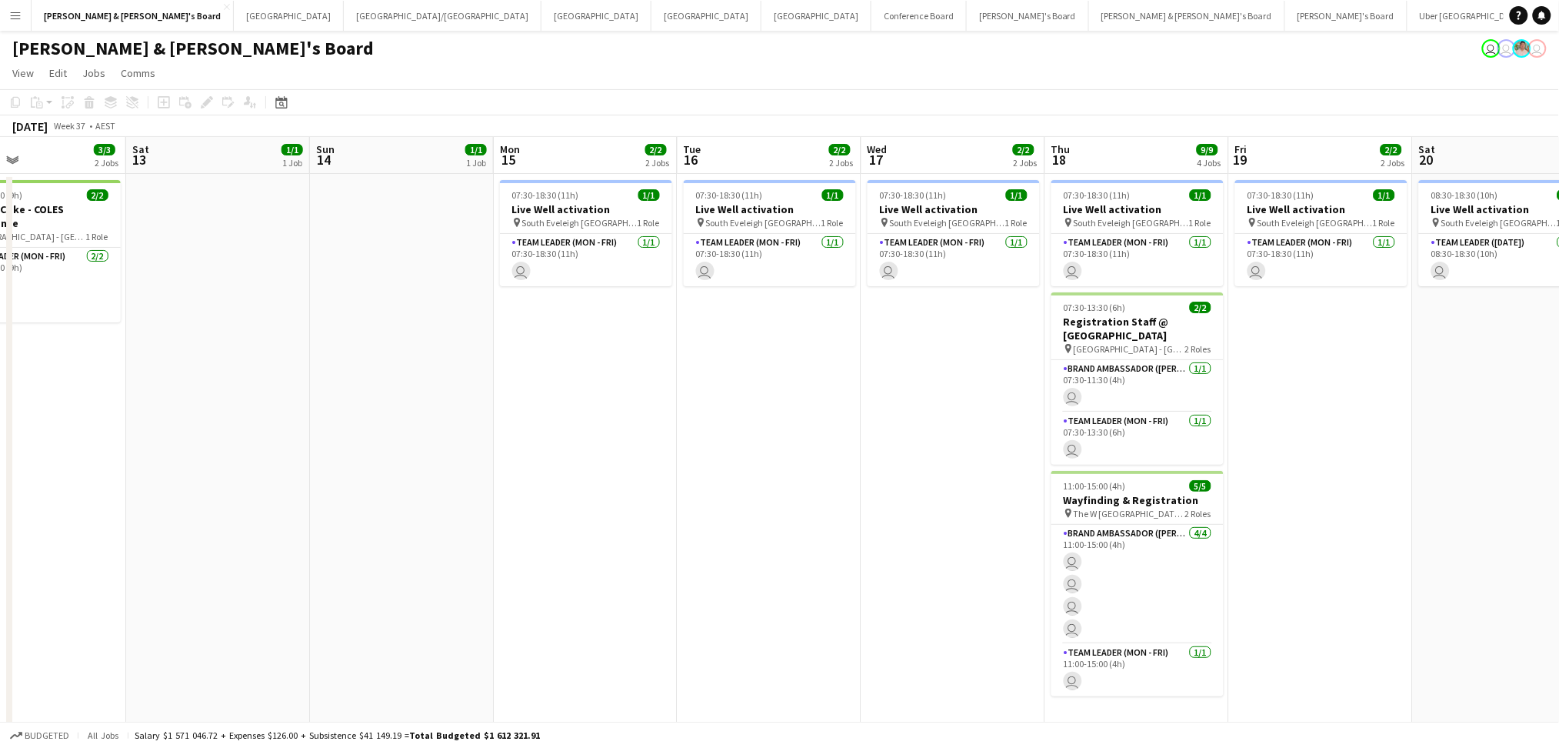
drag, startPoint x: 536, startPoint y: 497, endPoint x: 502, endPoint y: 466, distance: 45.7
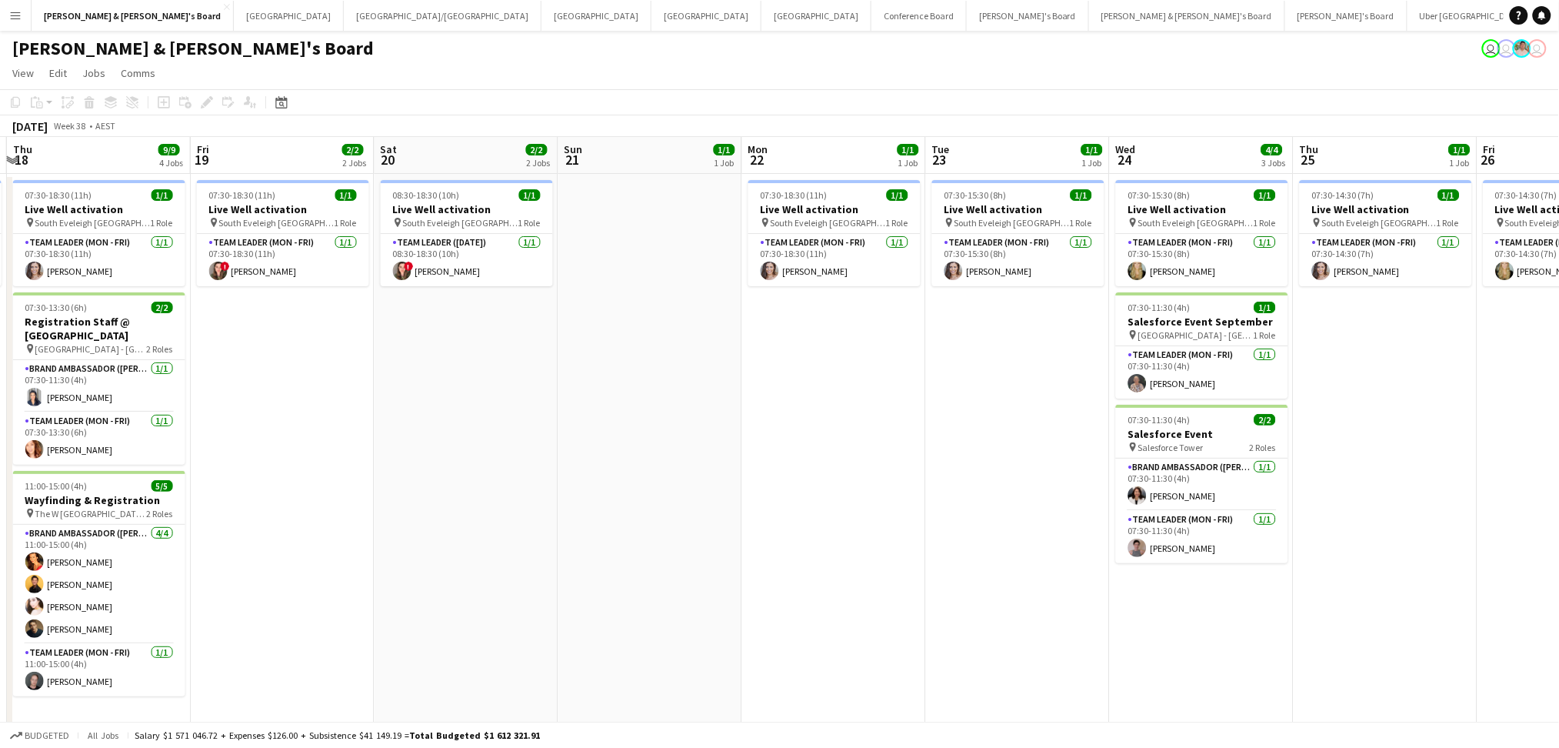
scroll to position [0, 382]
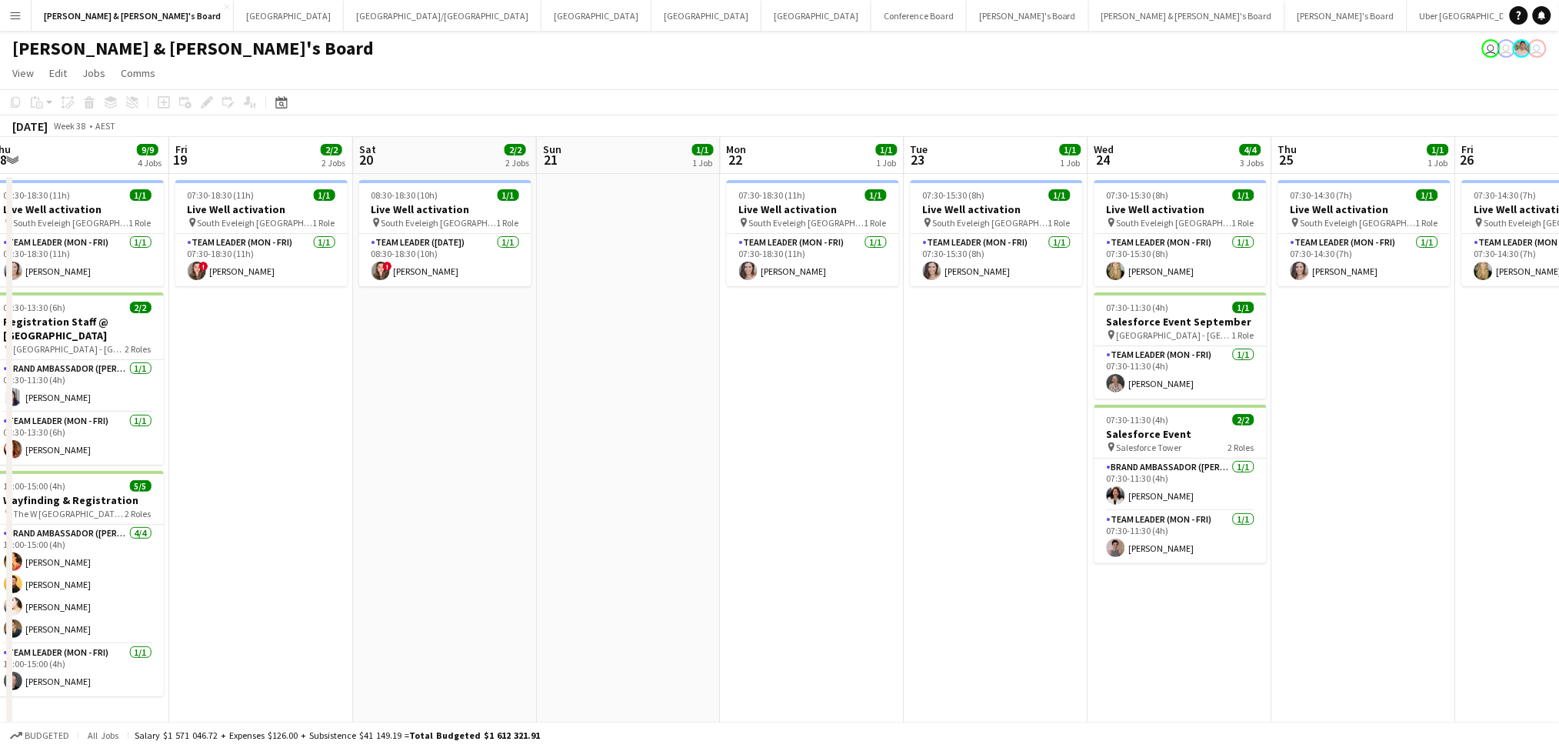
drag, startPoint x: 968, startPoint y: 497, endPoint x: 498, endPoint y: 480, distance: 471.0
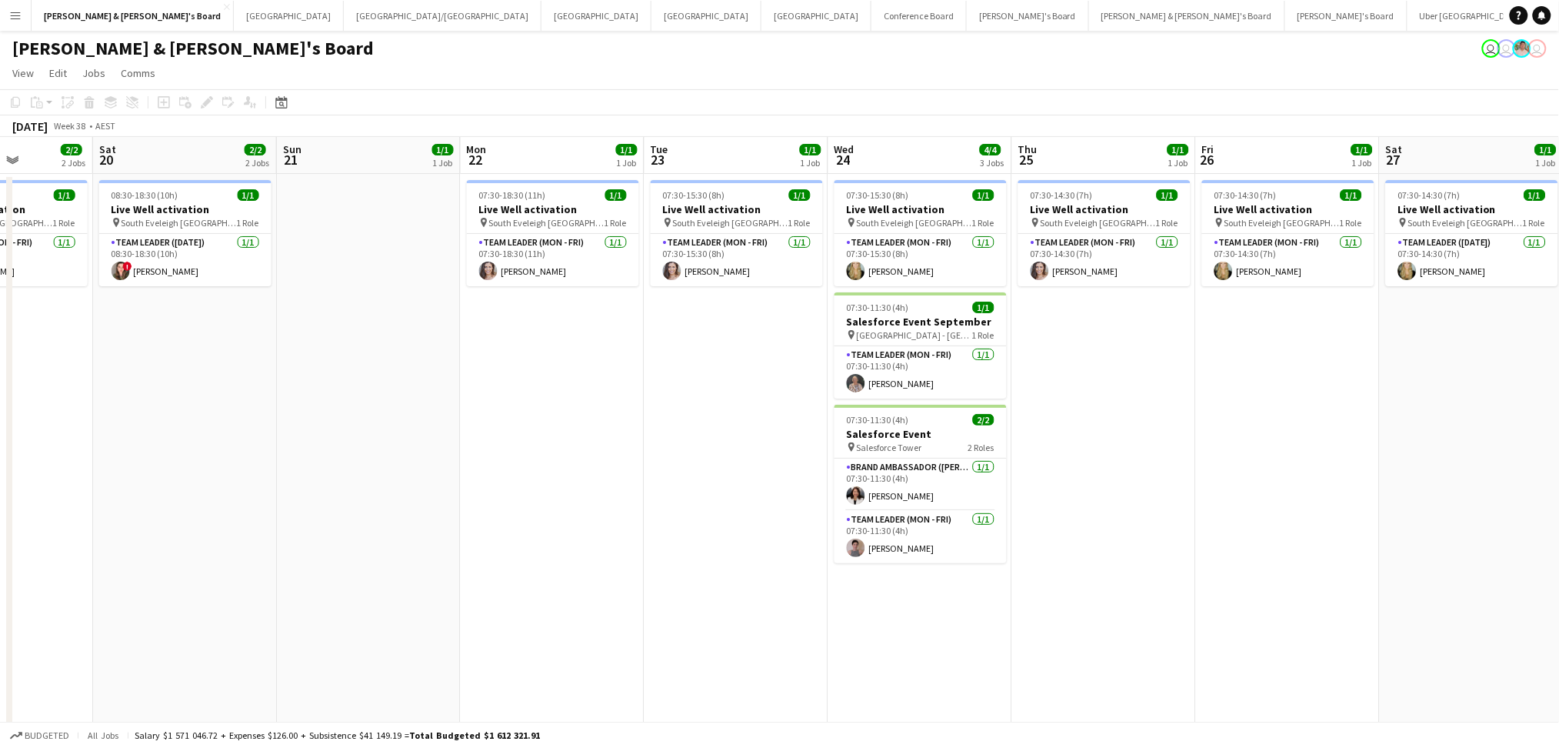
drag, startPoint x: 855, startPoint y: 526, endPoint x: 595, endPoint y: 508, distance: 260.6
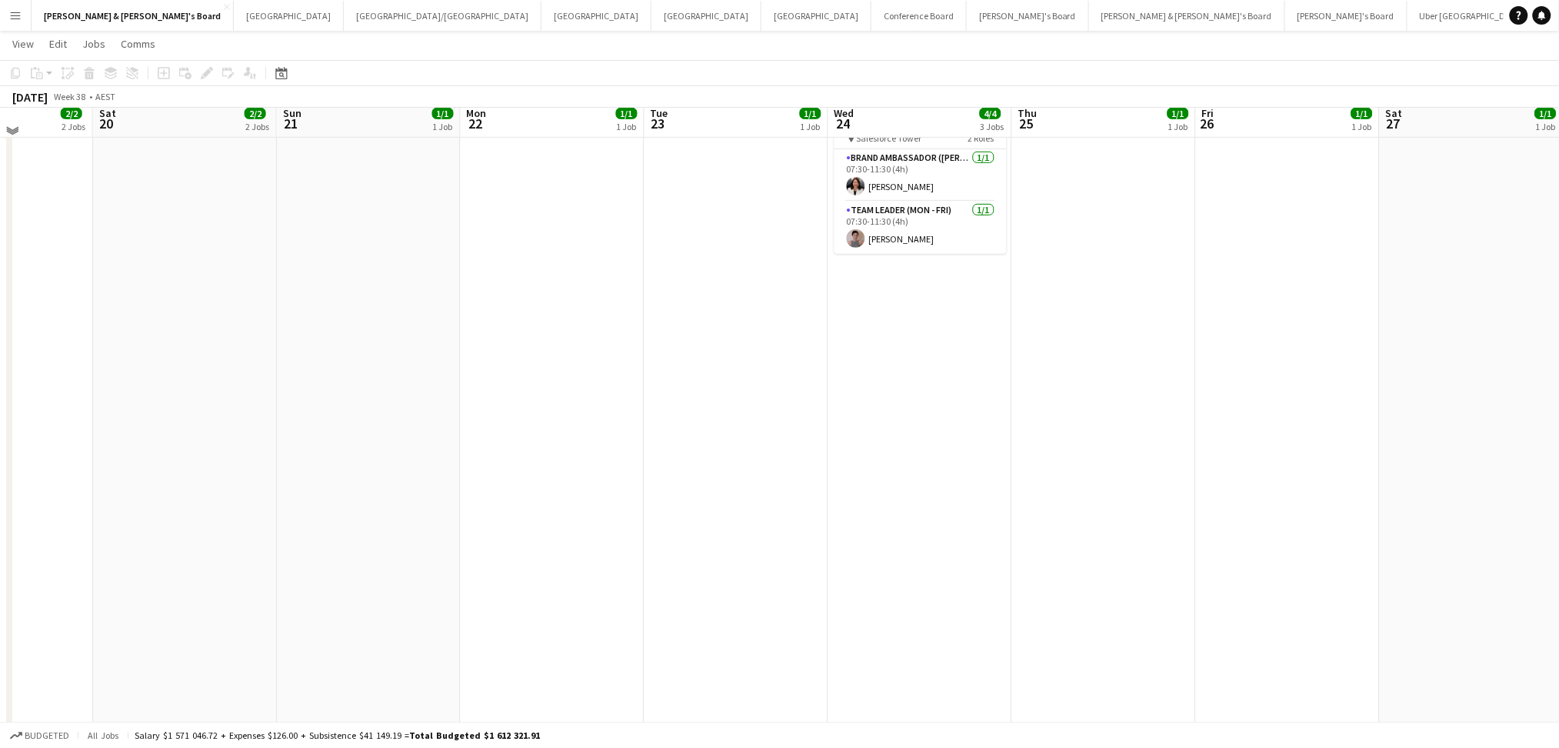
scroll to position [0, 0]
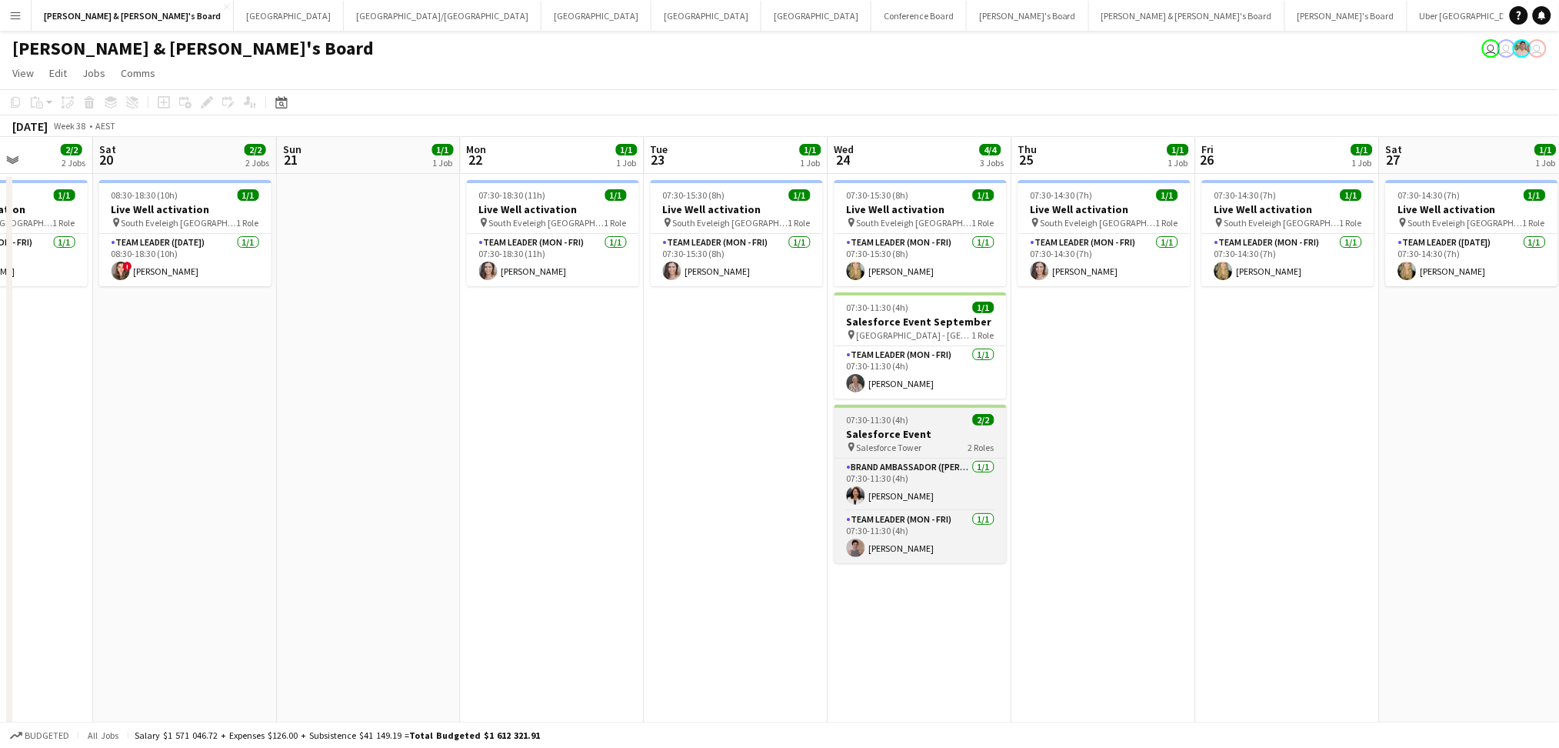
click at [866, 455] on app-job-card "07:30-11:30 (4h) 2/2 Salesforce Event pin Salesforce Tower 2 Roles Brand Ambass…" at bounding box center [921, 484] width 172 height 158
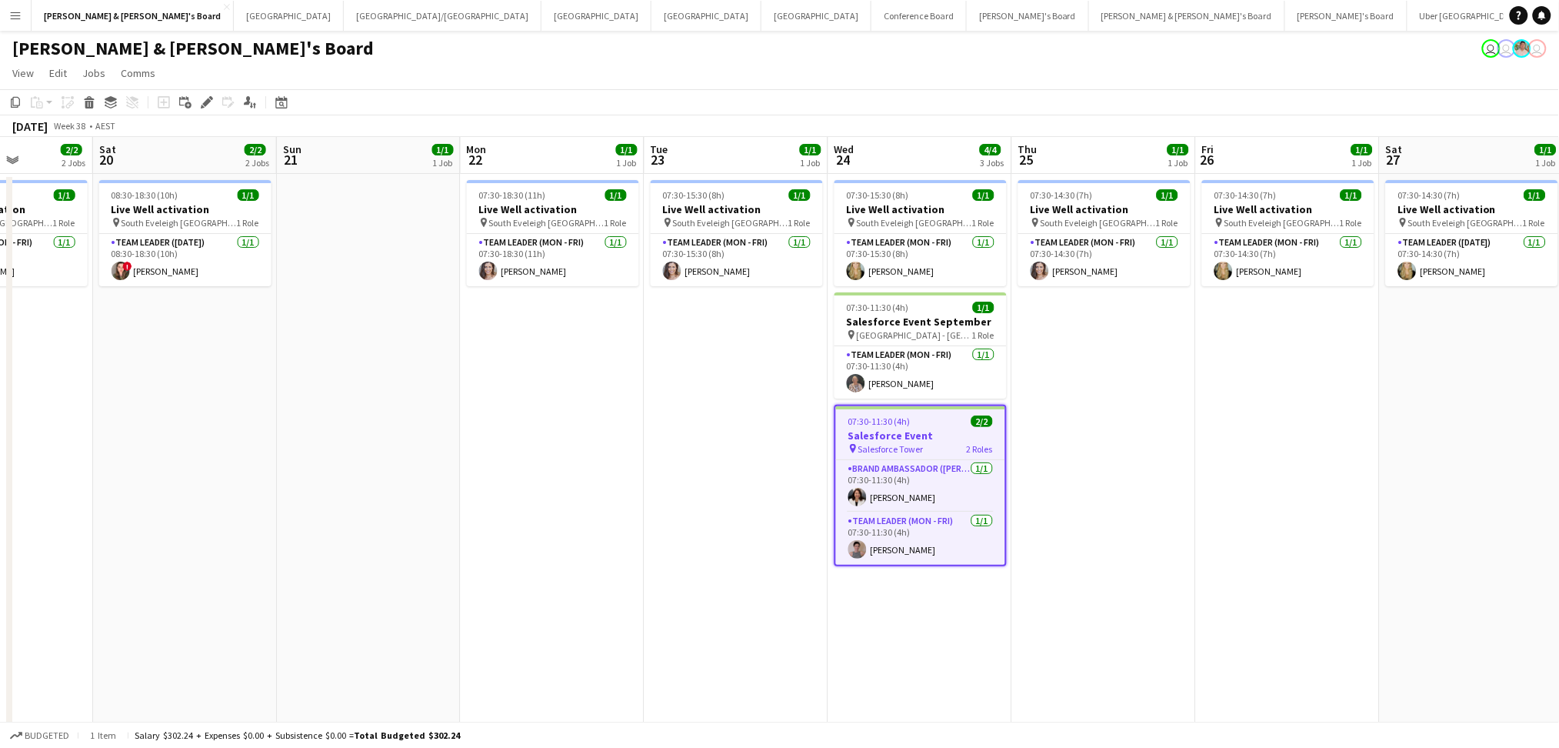
click at [866, 455] on app-job-card "07:30-11:30 (4h) 2/2 Salesforce Event pin Salesforce Tower 2 Roles Brand Ambass…" at bounding box center [921, 486] width 172 height 162
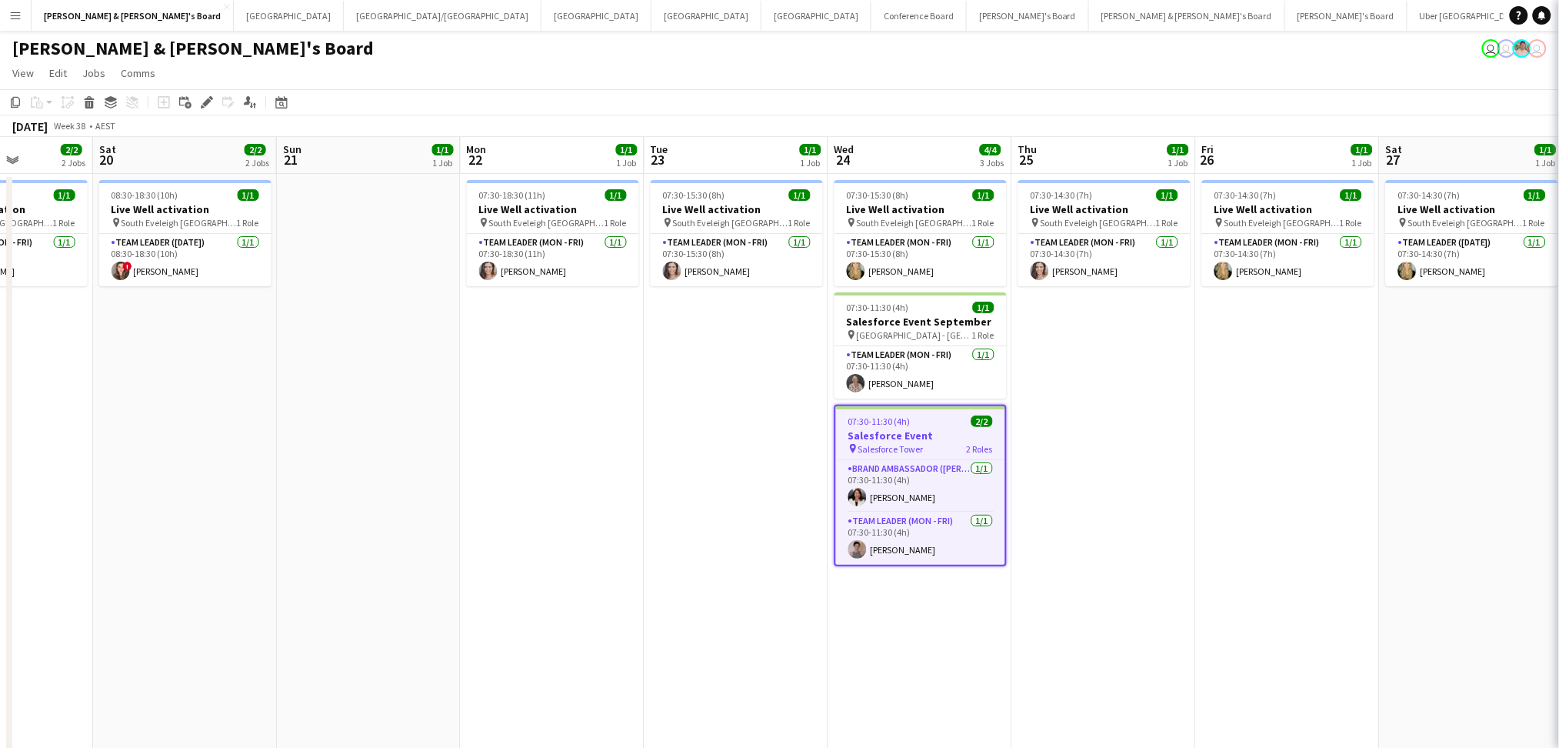
type input "**********"
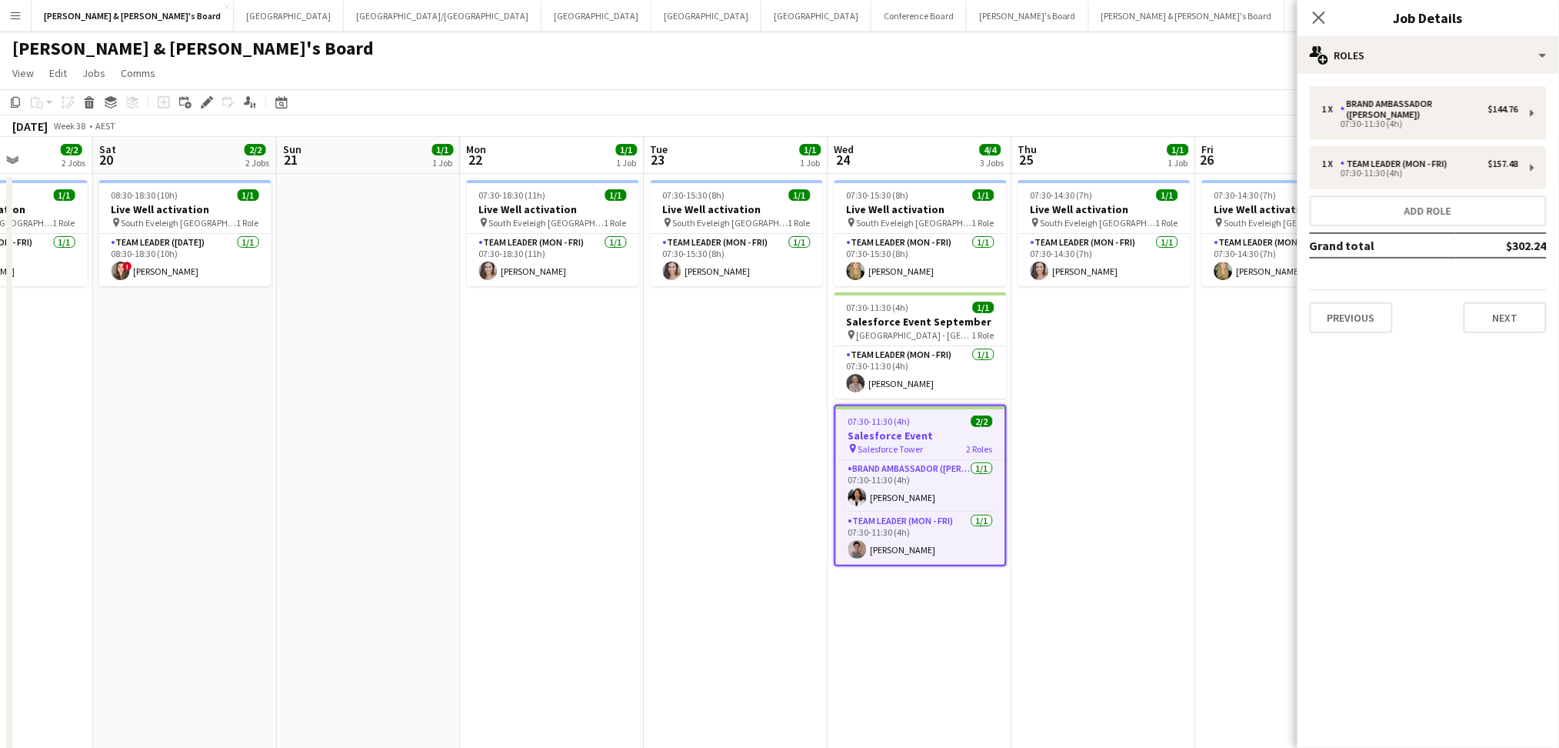
click at [1479, 289] on div "Previous Next" at bounding box center [1428, 311] width 237 height 44
click at [1481, 305] on button "Next" at bounding box center [1505, 317] width 83 height 31
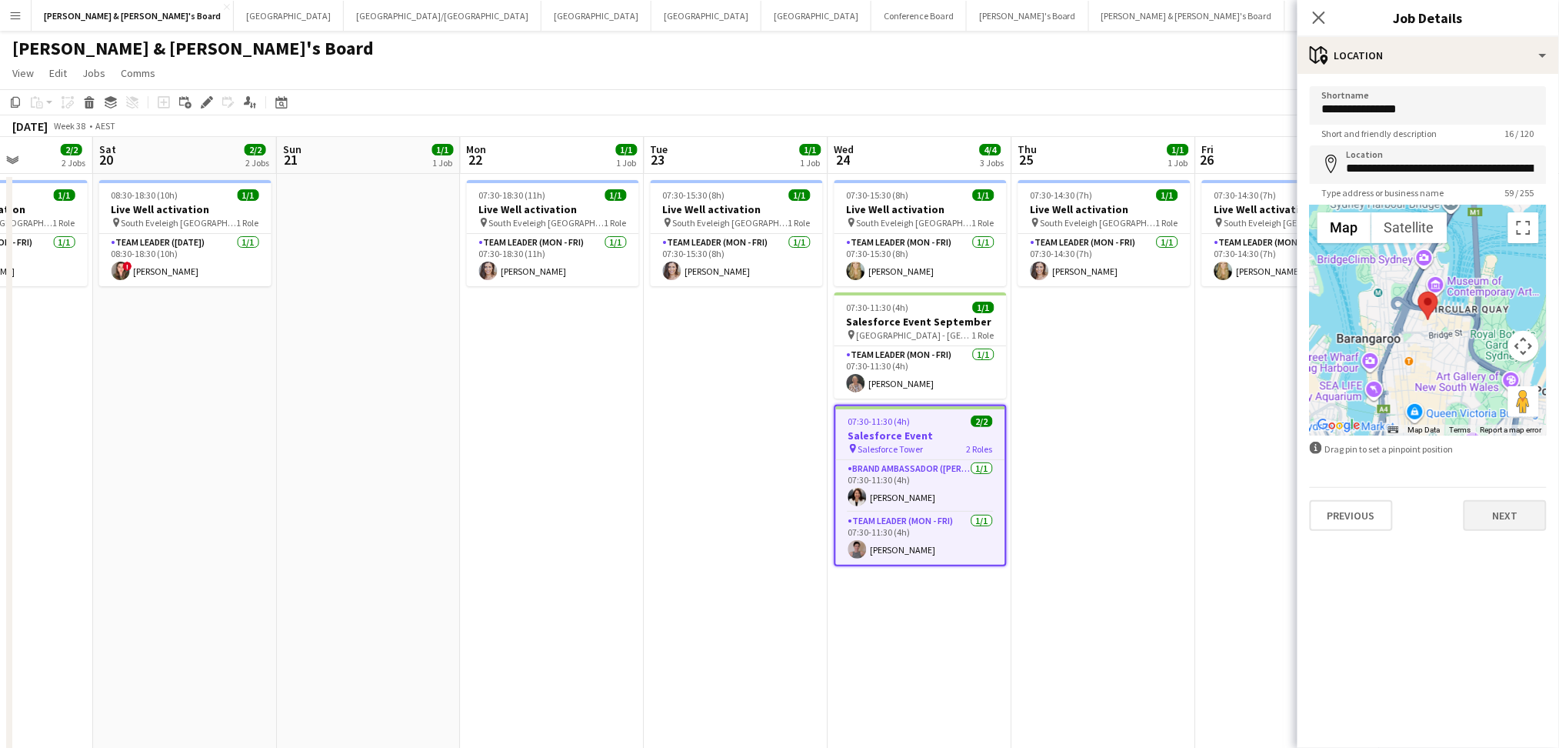
drag, startPoint x: 1466, startPoint y: 472, endPoint x: 1475, endPoint y: 507, distance: 35.8
click at [1475, 489] on form "**********" at bounding box center [1429, 308] width 262 height 445
click at [1475, 507] on button "Next" at bounding box center [1505, 515] width 83 height 31
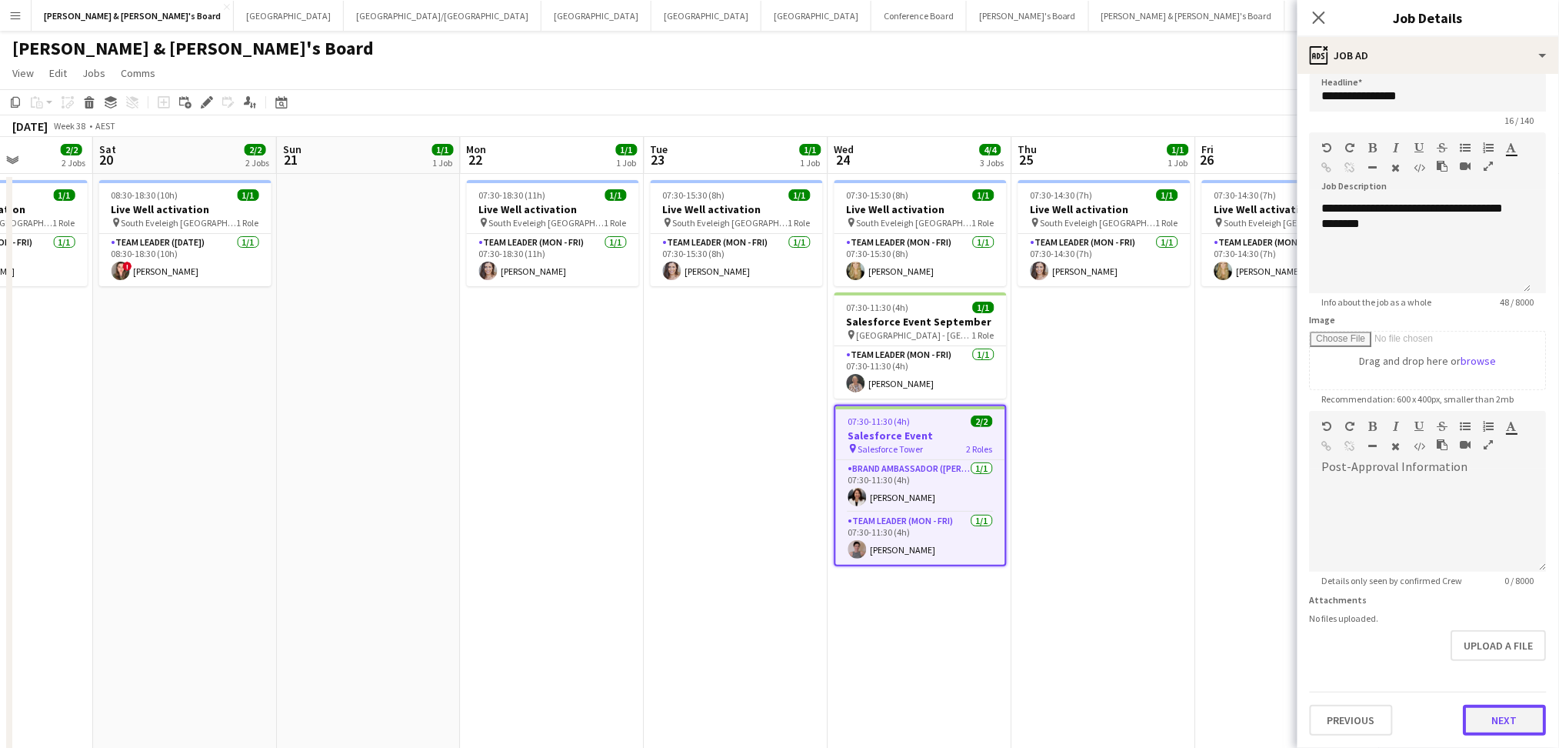
scroll to position [9, 0]
click at [1496, 664] on form "**********" at bounding box center [1429, 408] width 262 height 662
click at [1472, 717] on button "Next" at bounding box center [1505, 723] width 83 height 31
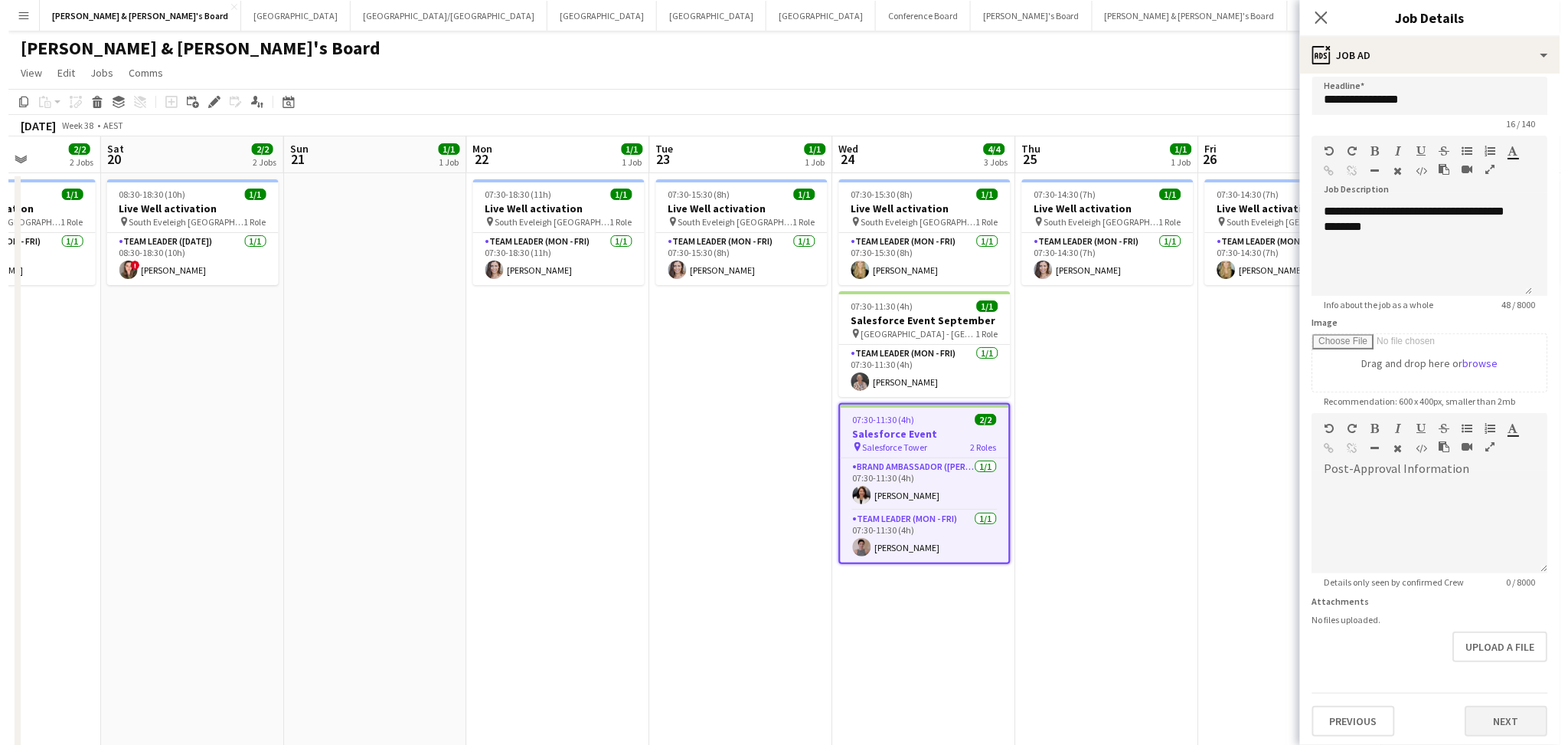
scroll to position [0, 0]
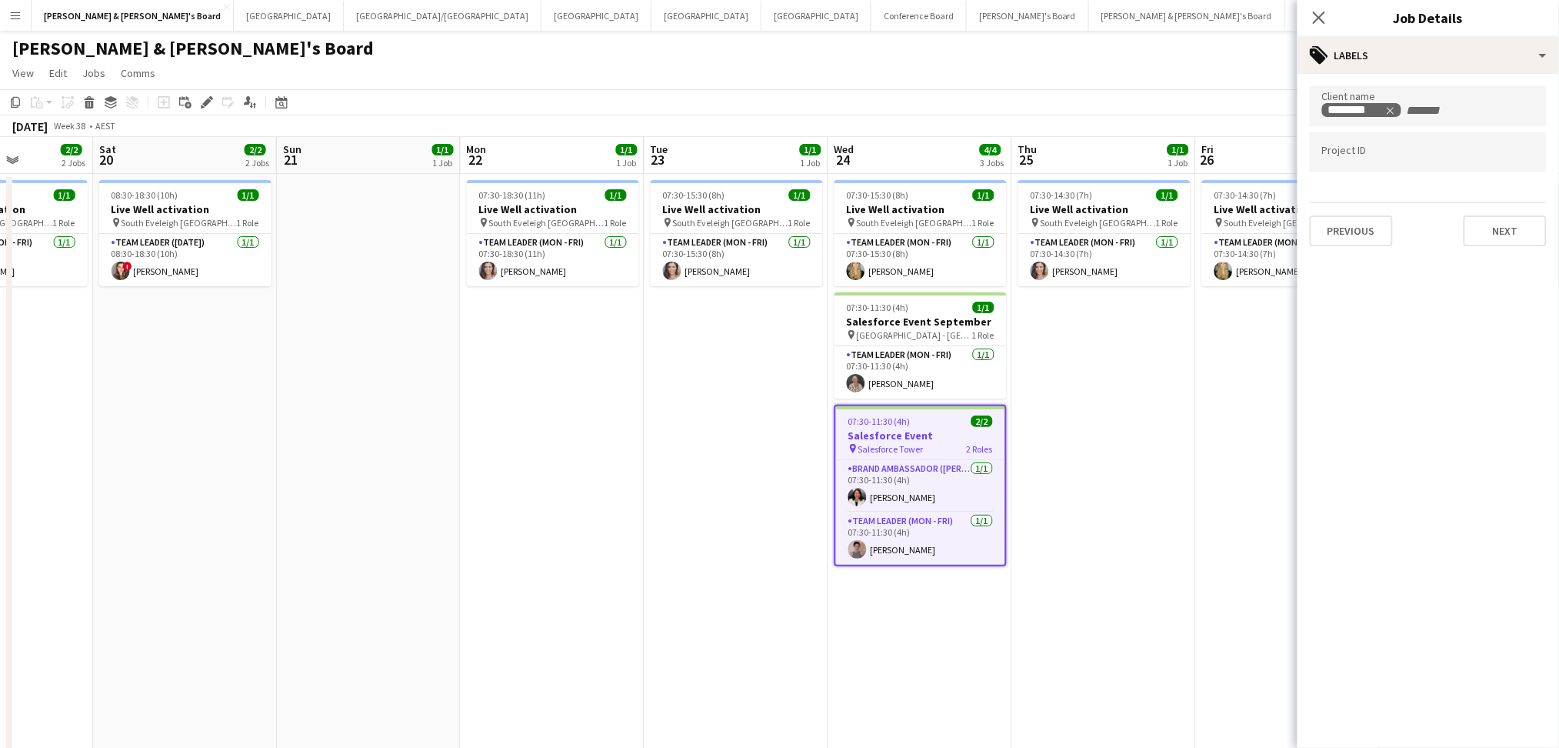
click at [1412, 661] on mat-expansion-panel "tags Labels Client name ******** Project ID Previous Next" at bounding box center [1429, 411] width 262 height 674
click at [1503, 228] on button "Next" at bounding box center [1505, 230] width 83 height 31
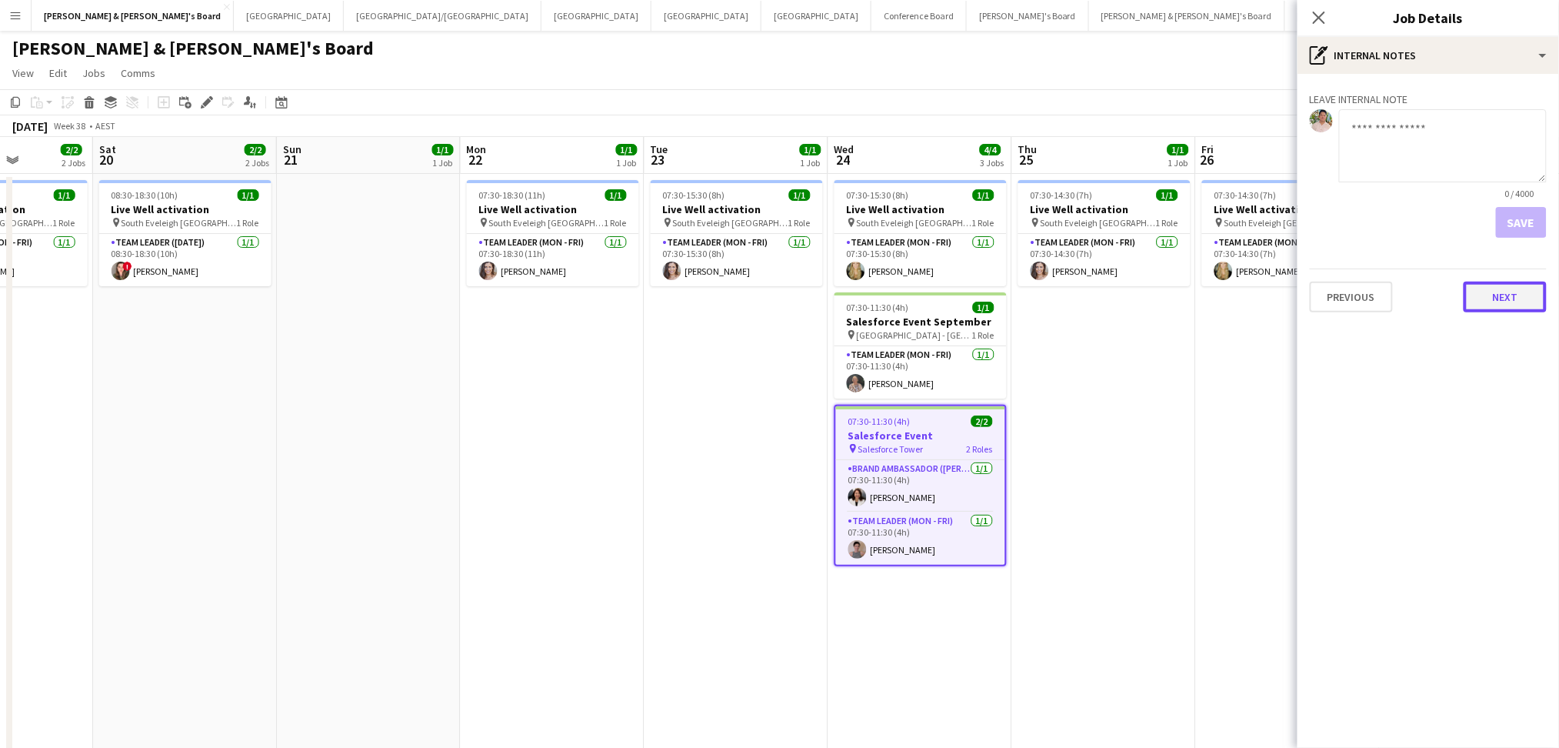
click at [1510, 298] on button "Next" at bounding box center [1505, 297] width 83 height 31
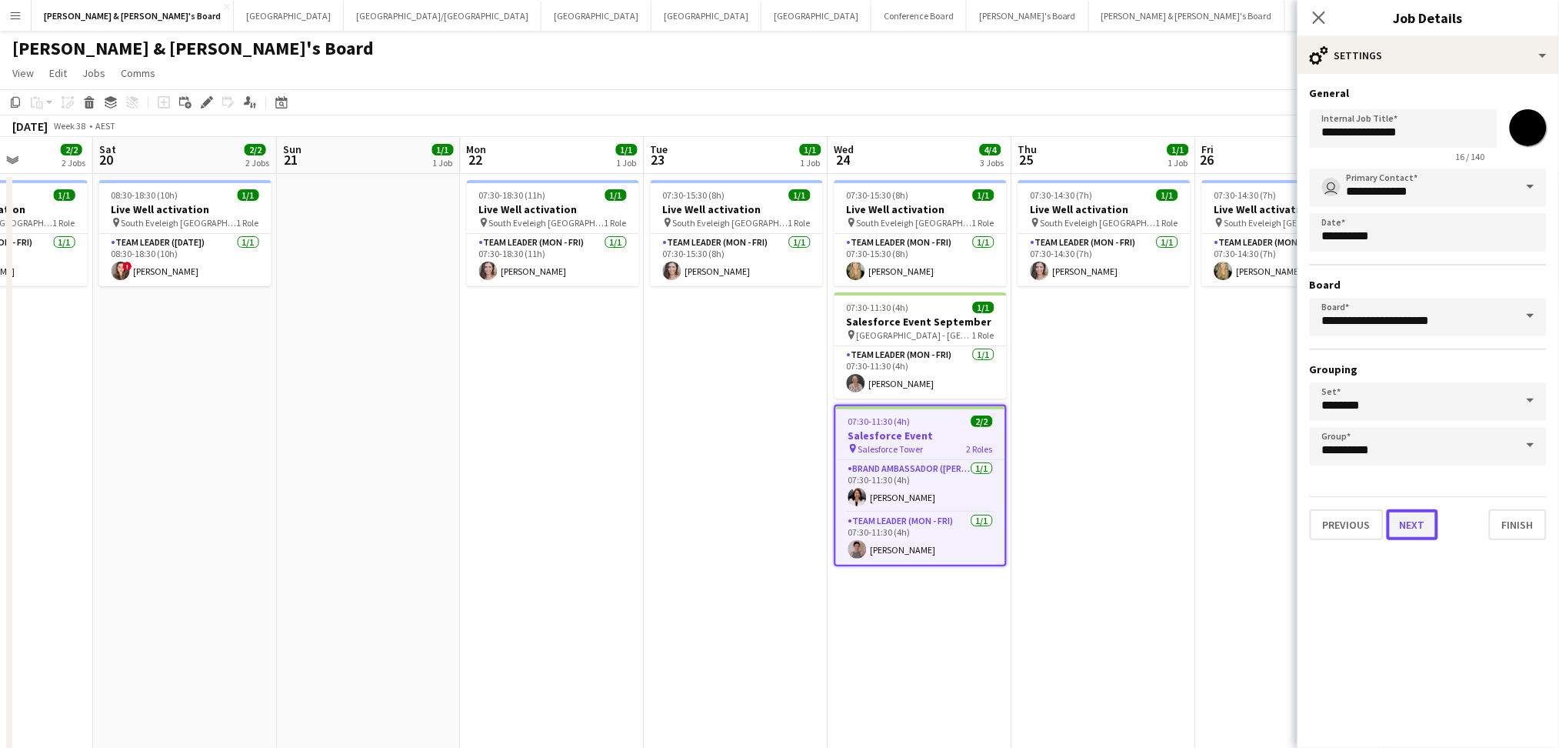
click at [1401, 518] on button "Next" at bounding box center [1413, 524] width 52 height 31
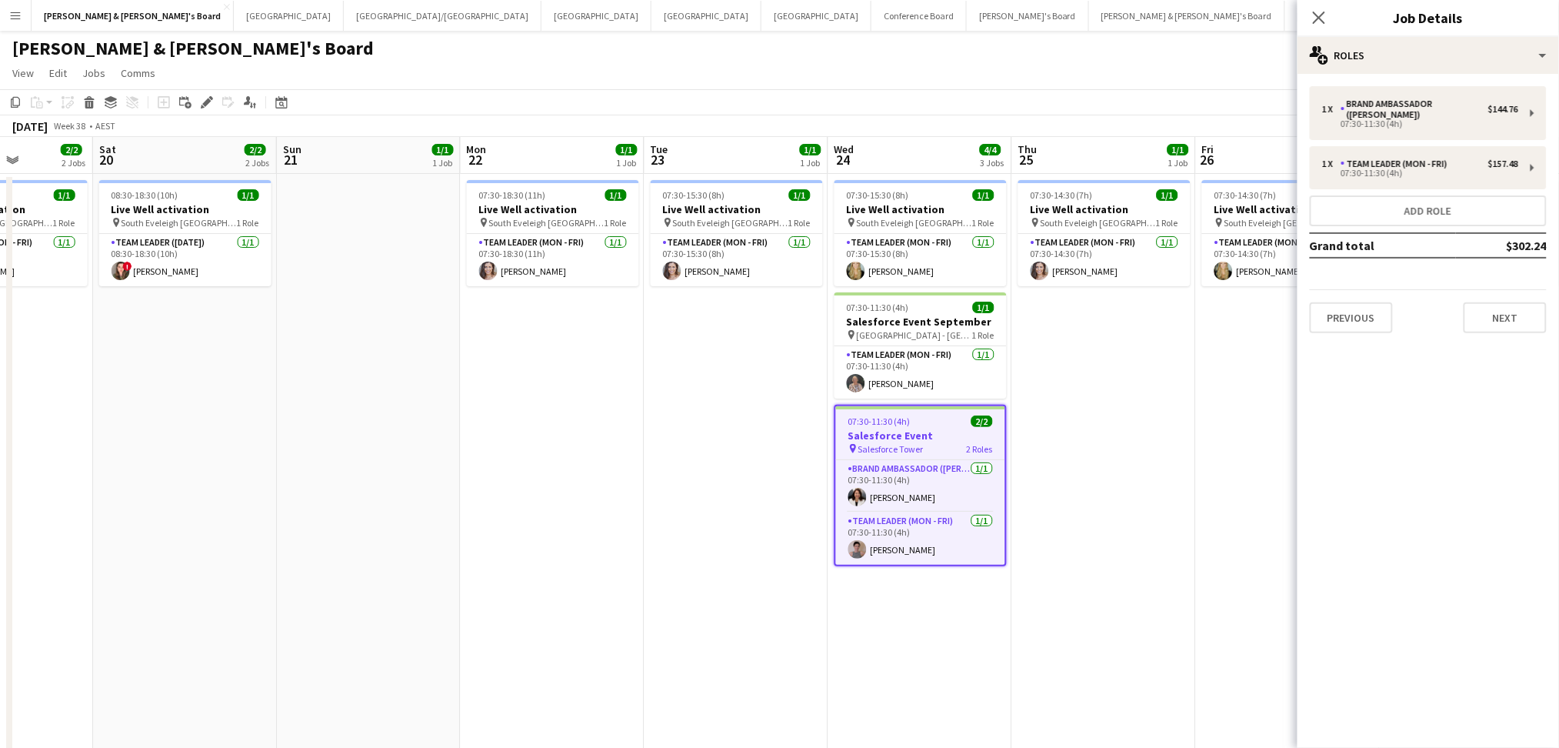
click at [1516, 335] on mat-expansion-panel "pencil3 General details 1 x Brand Ambassador (Mon - Fri) $144.76 07:30-11:30 (4…" at bounding box center [1429, 411] width 262 height 674
click at [1508, 318] on button "Next" at bounding box center [1505, 317] width 83 height 31
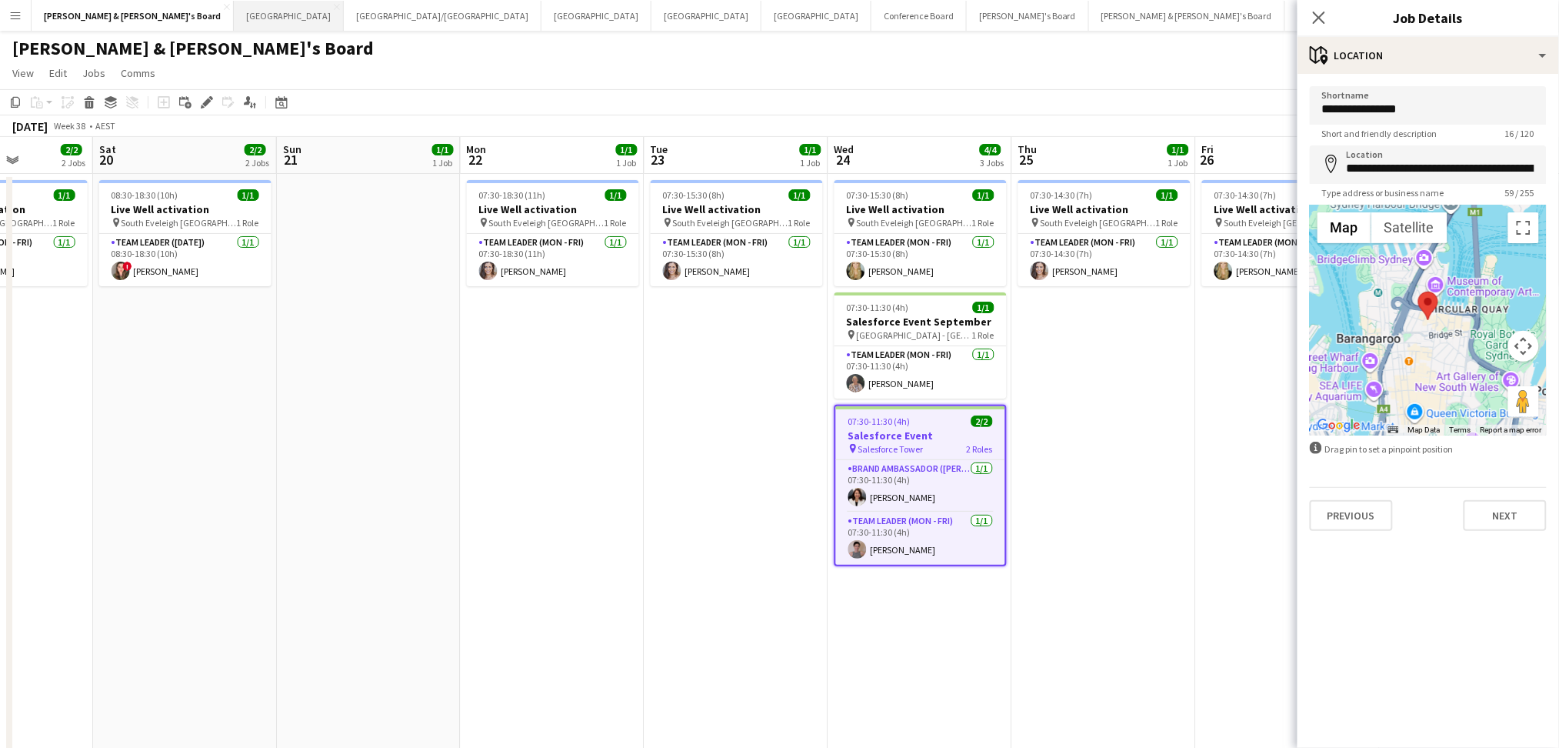
click at [234, 16] on button "Sydney Close" at bounding box center [289, 16] width 110 height 30
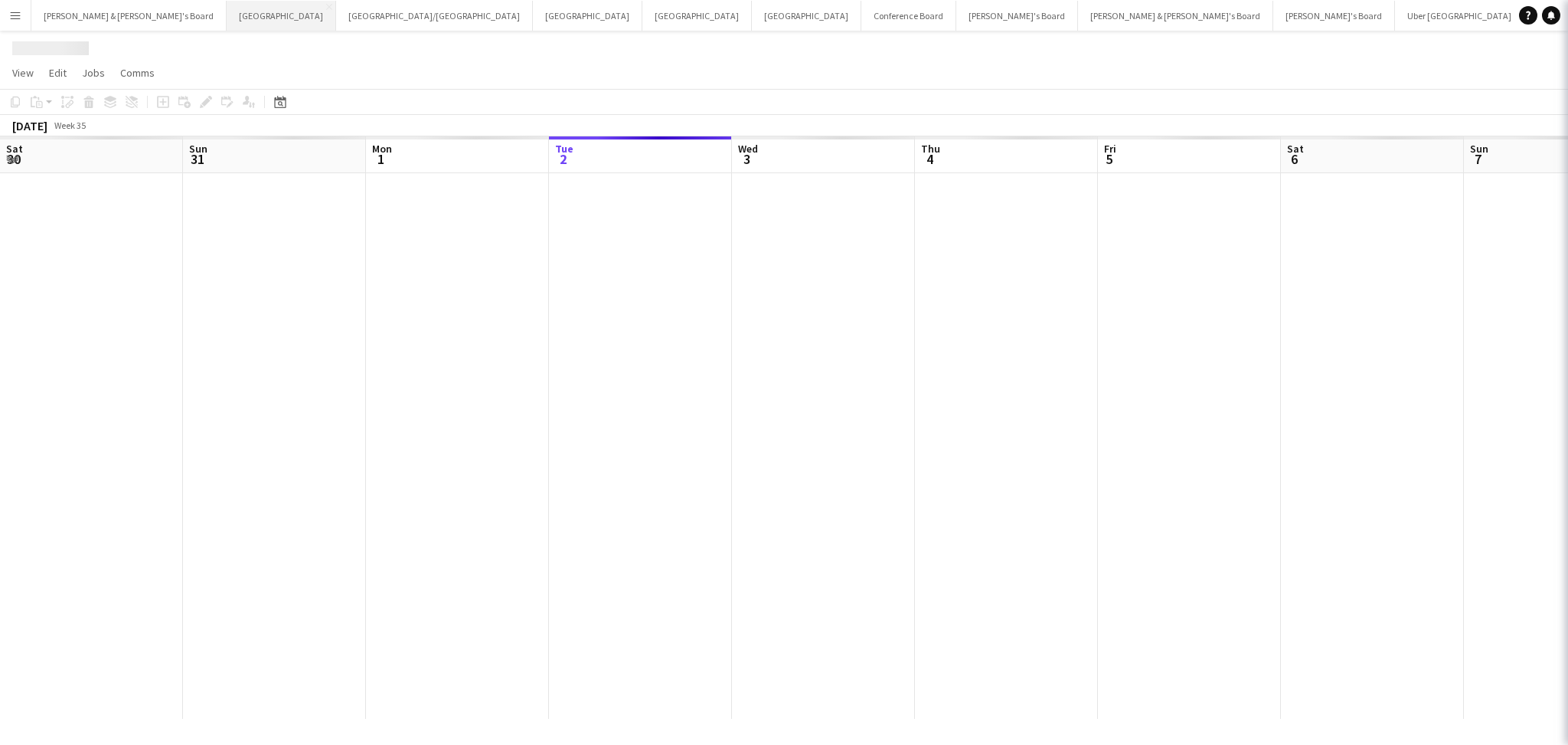
scroll to position [0, 365]
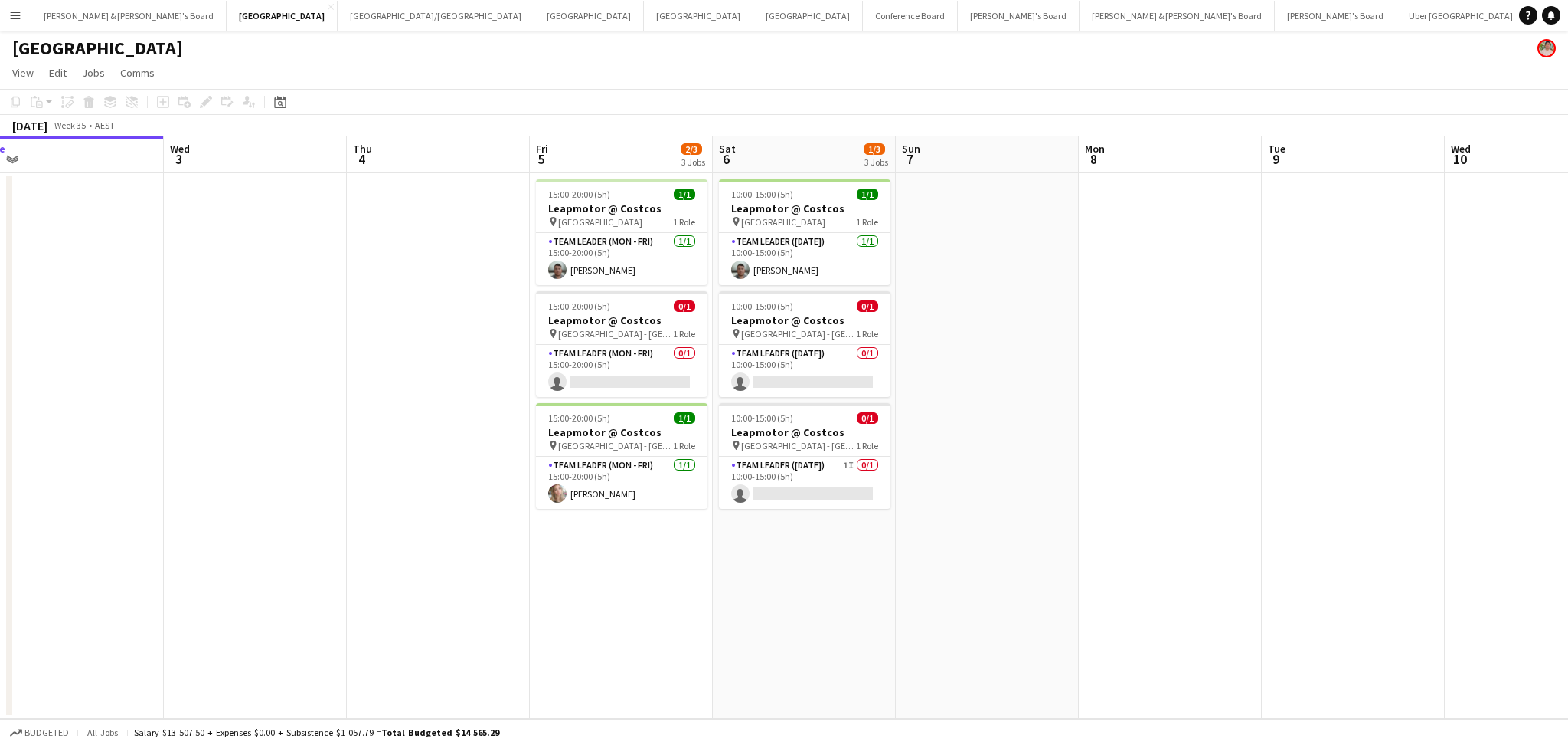
drag, startPoint x: 1366, startPoint y: 547, endPoint x: 187, endPoint y: 455, distance: 1182.6
click at [187, 455] on app-calendar-viewport "Sat 30 Sun 31 Mon 1 Tue 2 Wed 3 Thu 4 Fri 5 2/3 3 Jobs Sat 6 1/3 3 Jobs Sun 7 M…" at bounding box center [784, 427] width 1568 height 583
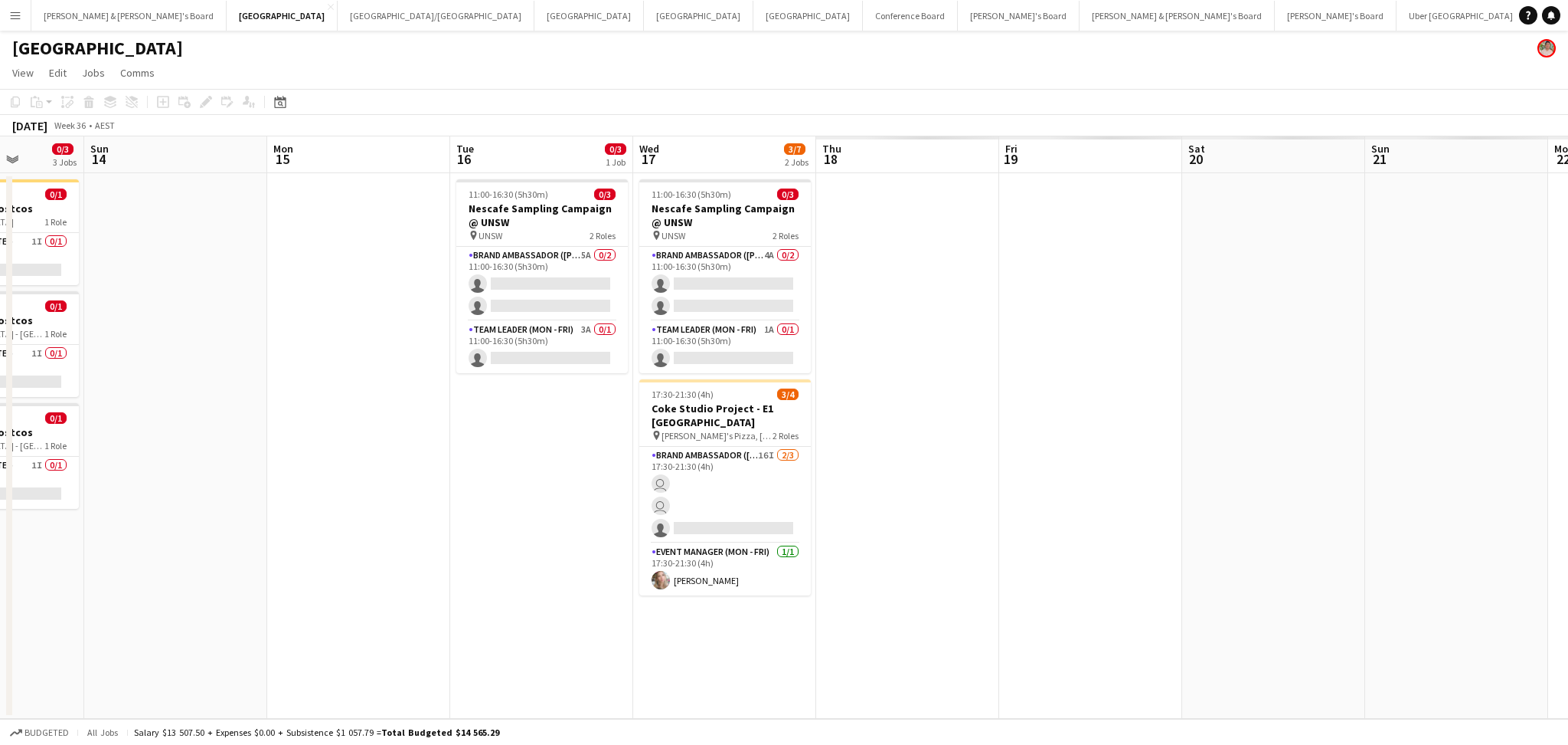
drag, startPoint x: 1122, startPoint y: 591, endPoint x: 395, endPoint y: 523, distance: 730.2
click at [383, 529] on app-calendar-viewport "Tue 9 Wed 10 Thu 11 Fri 12 2/3 3 Jobs Sat 13 0/3 3 Jobs Sun 14 Mon 15 Tue 16 0/…" at bounding box center [784, 427] width 1568 height 583
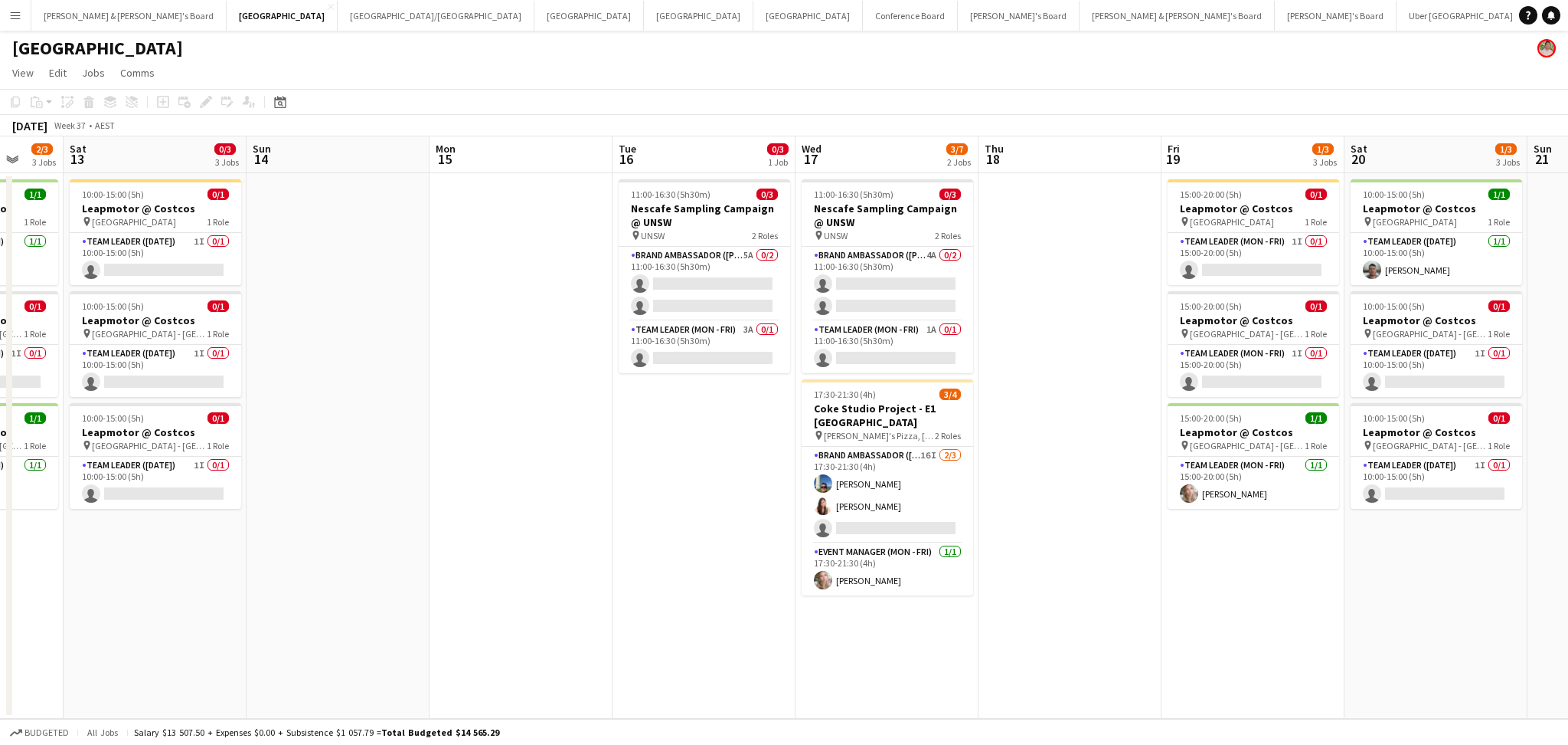
drag, startPoint x: 1056, startPoint y: 606, endPoint x: 426, endPoint y: 542, distance: 633.2
click at [426, 542] on app-calendar-viewport "Tue 9 Wed 10 Thu 11 Fri 12 2/3 3 Jobs Sat 13 0/3 3 Jobs Sun 14 Mon 15 Tue 16 0/…" at bounding box center [784, 427] width 1568 height 583
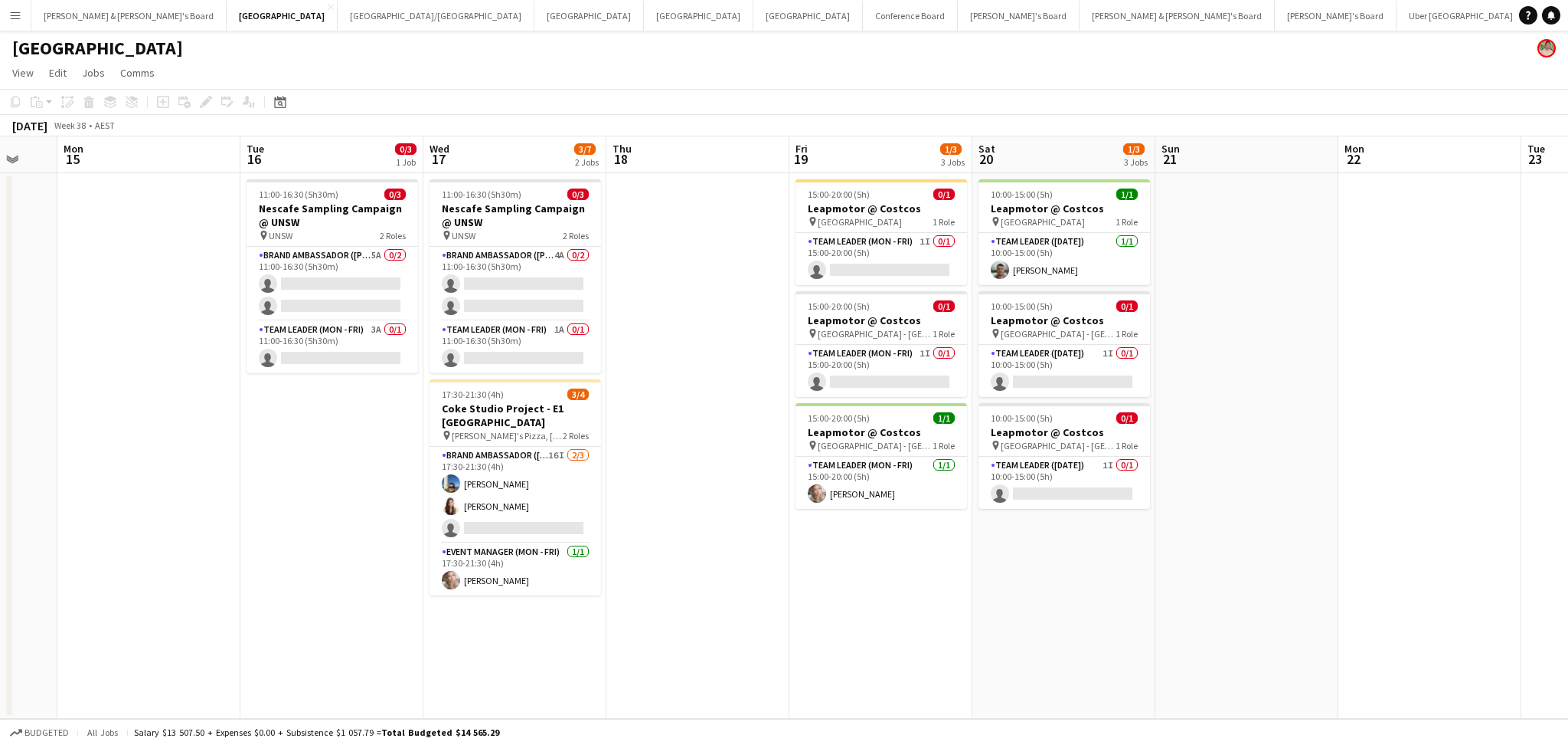
drag, startPoint x: 1250, startPoint y: 591, endPoint x: 347, endPoint y: 488, distance: 908.9
click at [347, 488] on app-calendar-viewport "Fri 12 2/3 3 Jobs Sat 13 0/3 3 Jobs Sun 14 Mon 15 Tue 16 0/3 1 Job Wed 17 3/7 2…" at bounding box center [784, 427] width 1568 height 583
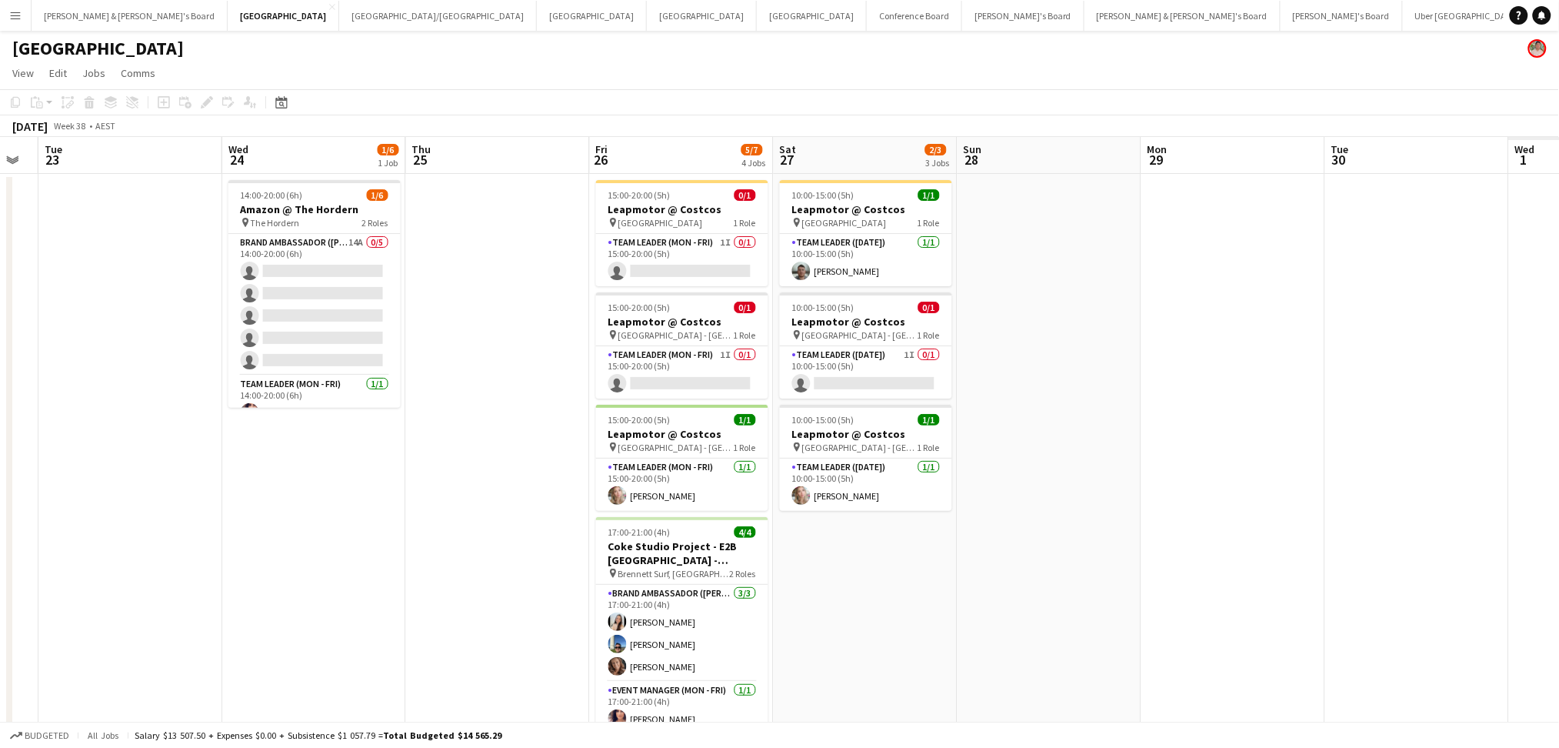
scroll to position [0, 538]
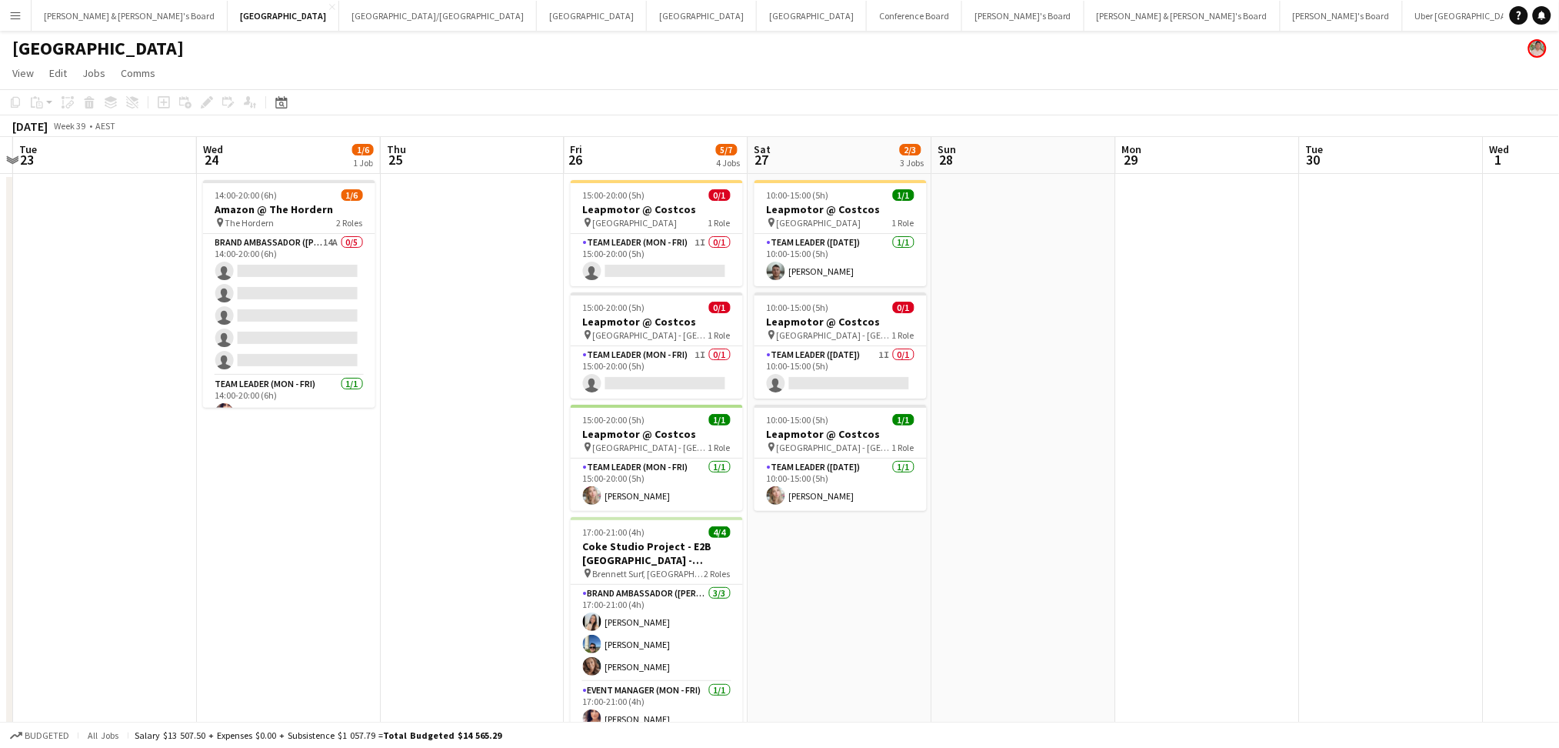
drag, startPoint x: 992, startPoint y: 557, endPoint x: 506, endPoint y: 504, distance: 489.0
click at [506, 504] on app-calendar-viewport "Sat 20 1/3 3 Jobs Sun 21 Mon 22 Tue 23 Wed 24 1/6 1 Job Thu 25 Fri 26 5/7 4 Job…" at bounding box center [779, 453] width 1559 height 632
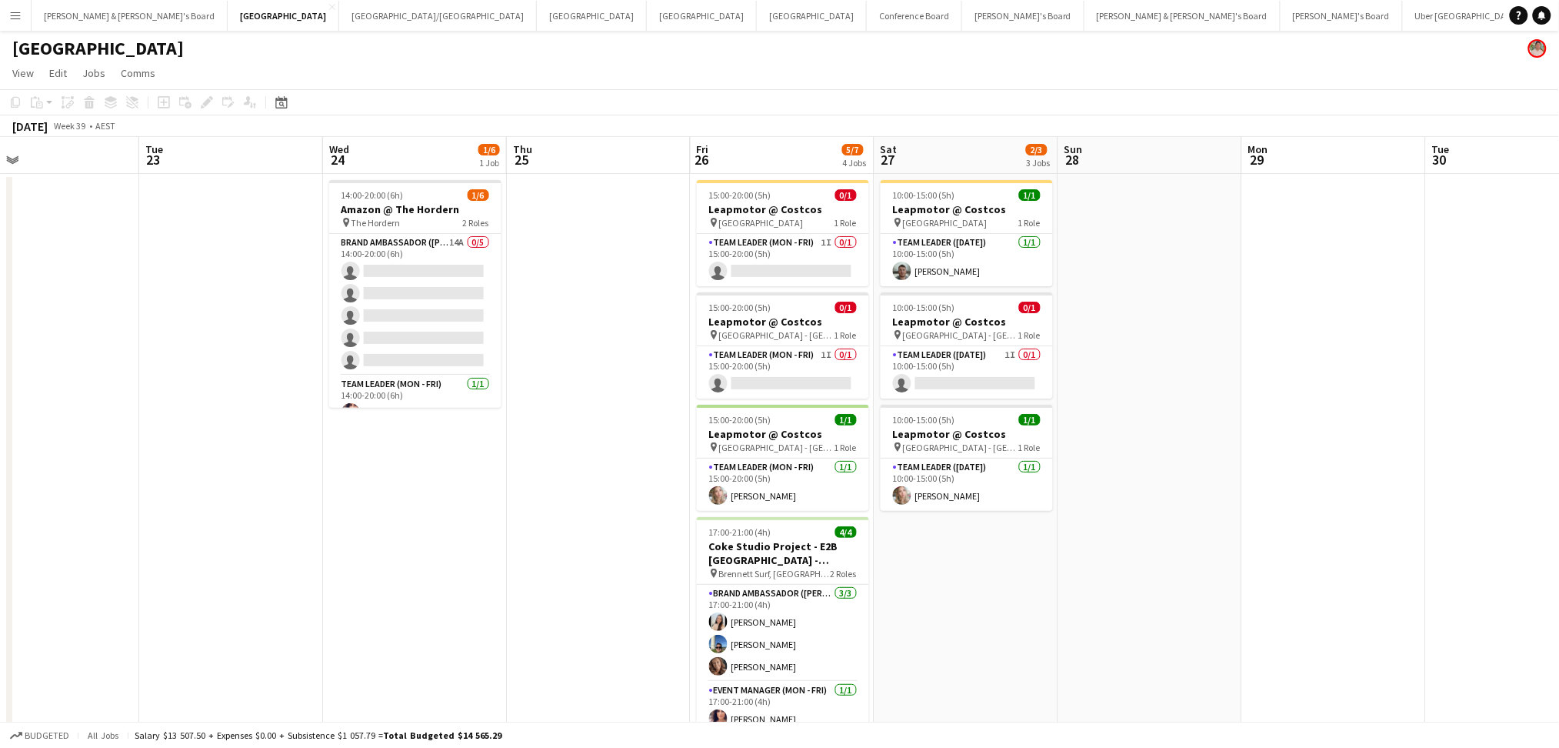
scroll to position [0, 392]
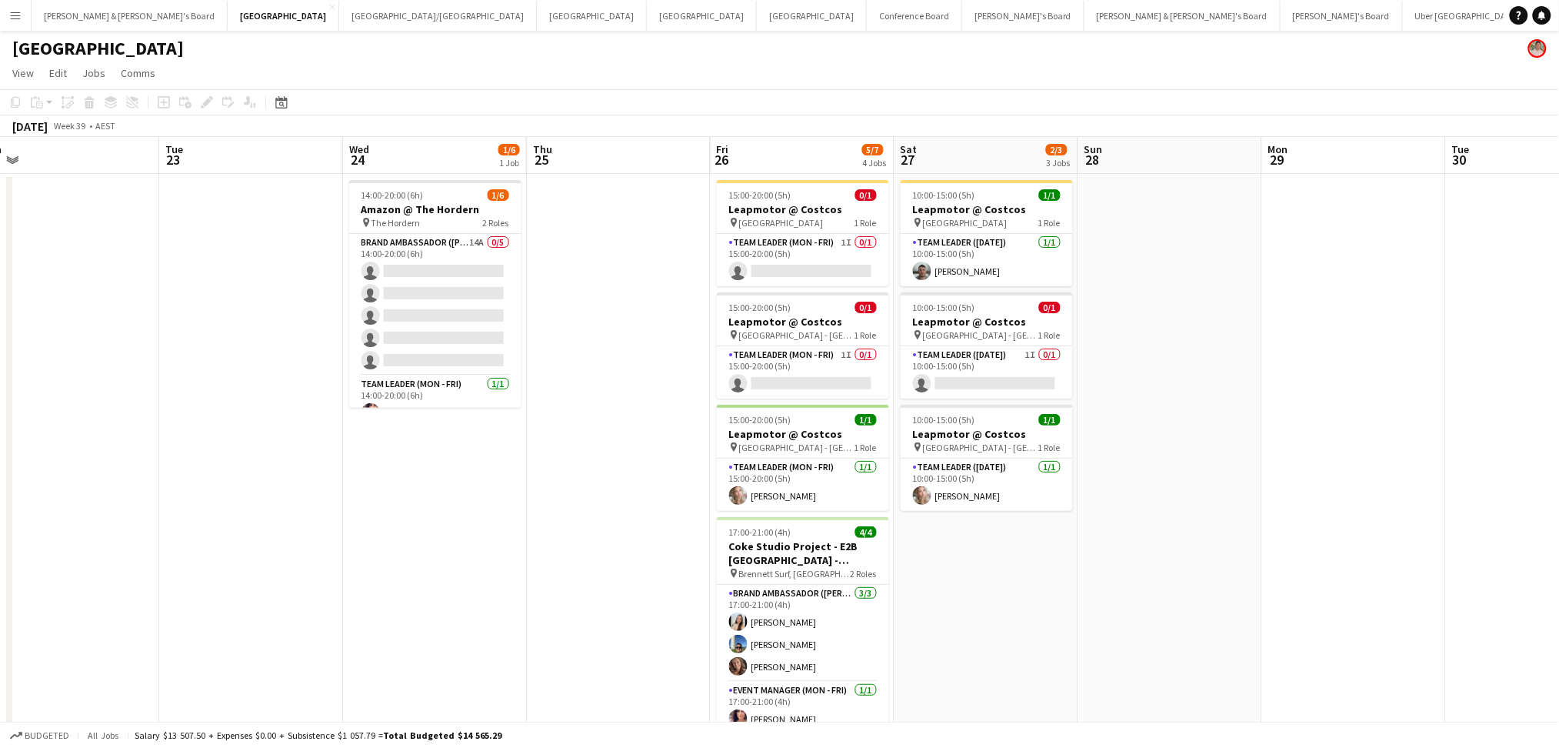
drag, startPoint x: 350, startPoint y: 508, endPoint x: 496, endPoint y: 522, distance: 146.8
click at [496, 522] on app-calendar-viewport "Sat 20 1/3 3 Jobs Sun 21 Mon 22 Tue 23 Wed 24 1/6 1 Job Thu 25 Fri 26 5/7 4 Job…" at bounding box center [779, 453] width 1559 height 632
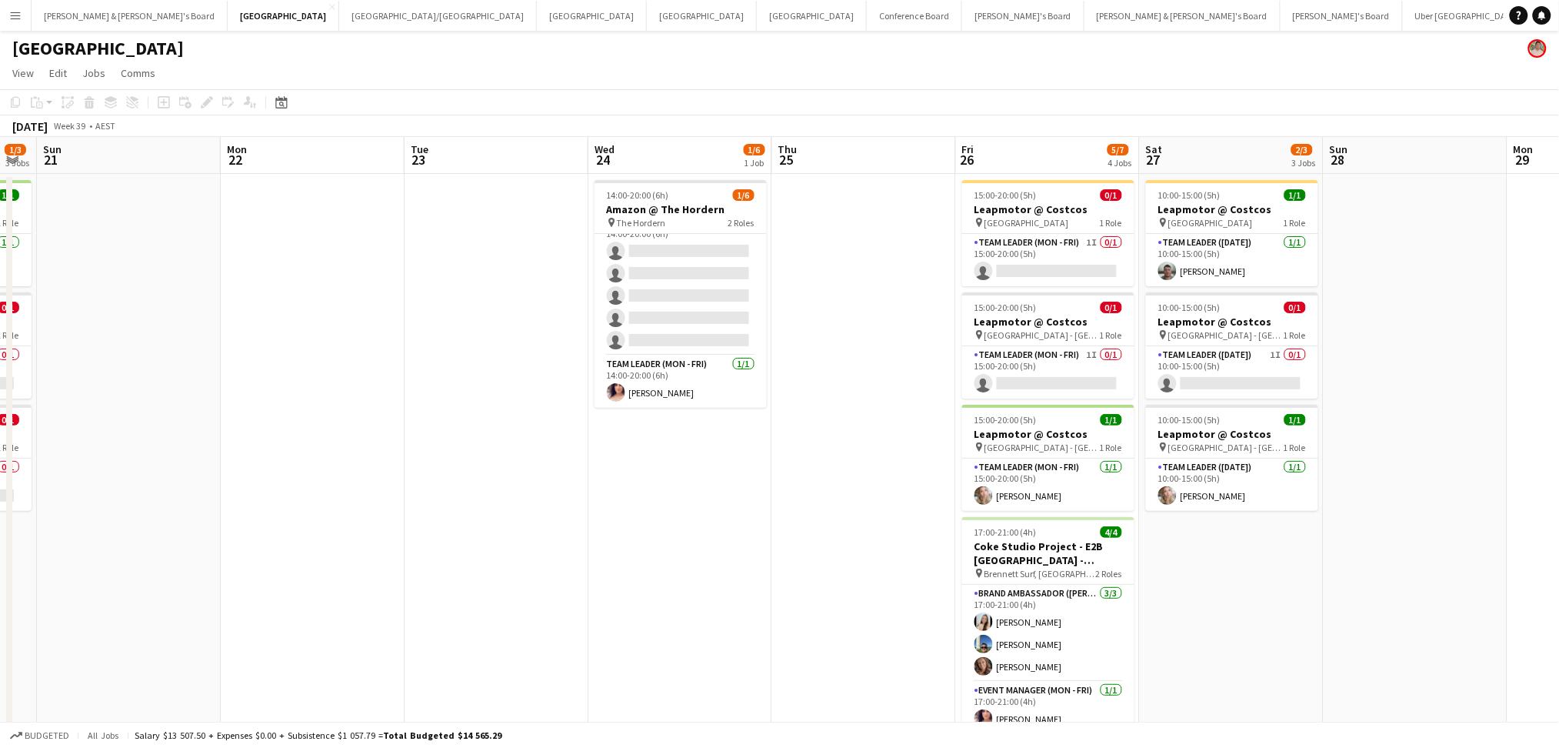
scroll to position [0, 415]
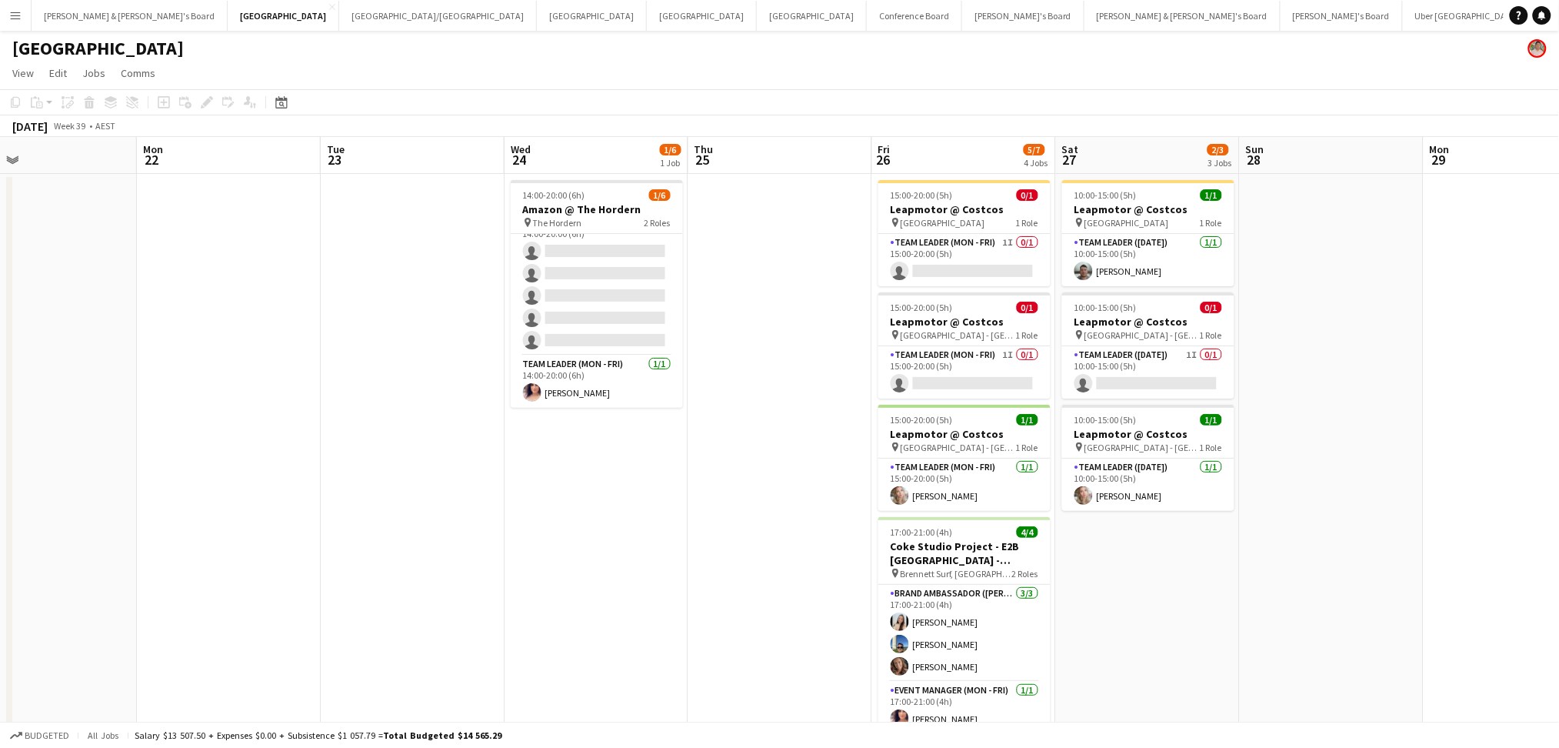
drag, startPoint x: 431, startPoint y: 577, endPoint x: 592, endPoint y: 590, distance: 162.1
click at [592, 590] on app-calendar-viewport "Fri 19 1/3 3 Jobs Sat 20 1/3 3 Jobs Sun 21 Mon 22 Tue 23 Wed 24 1/6 1 Job Thu 2…" at bounding box center [779, 453] width 1559 height 632
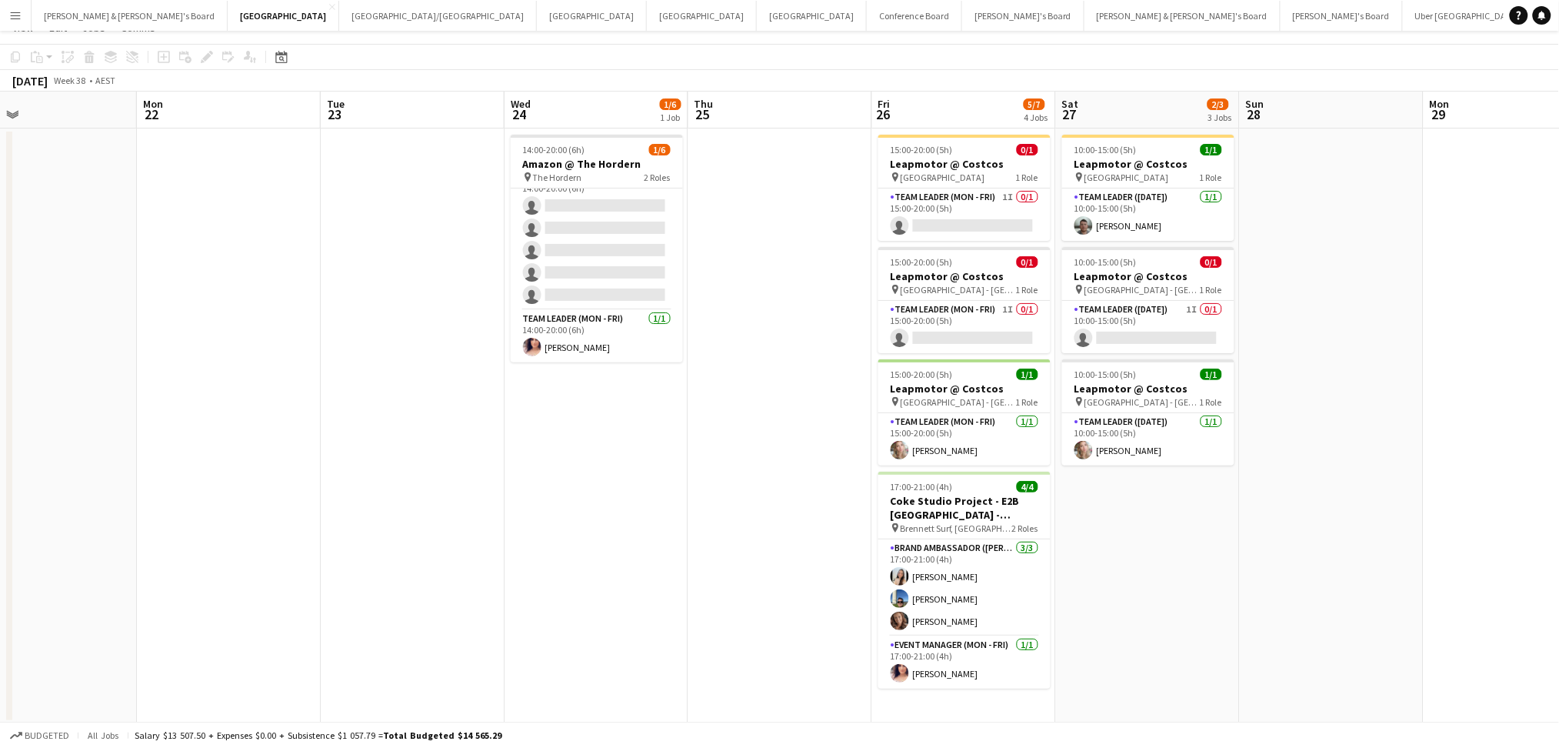
scroll to position [0, 0]
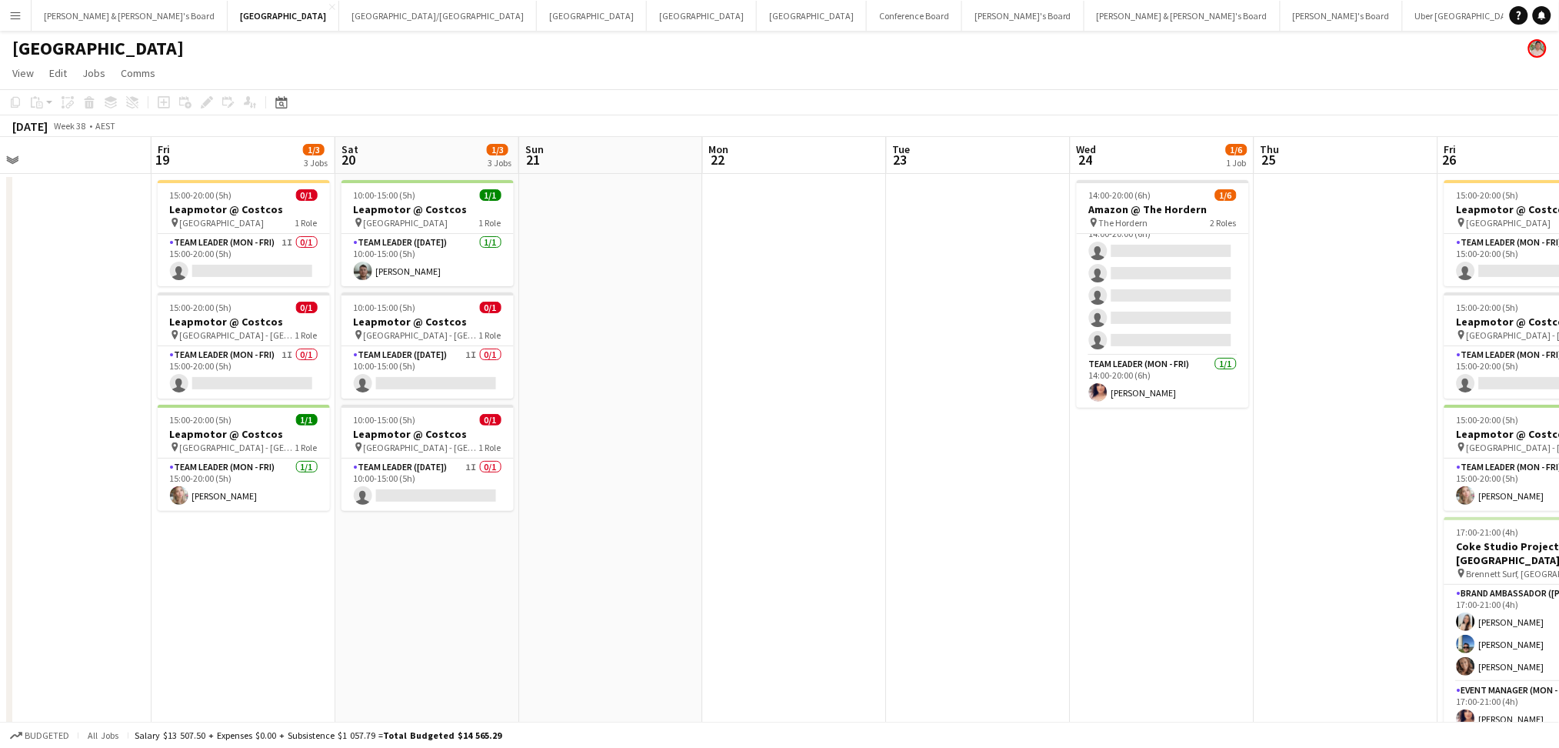
drag, startPoint x: 457, startPoint y: 588, endPoint x: 1160, endPoint y: 509, distance: 707.5
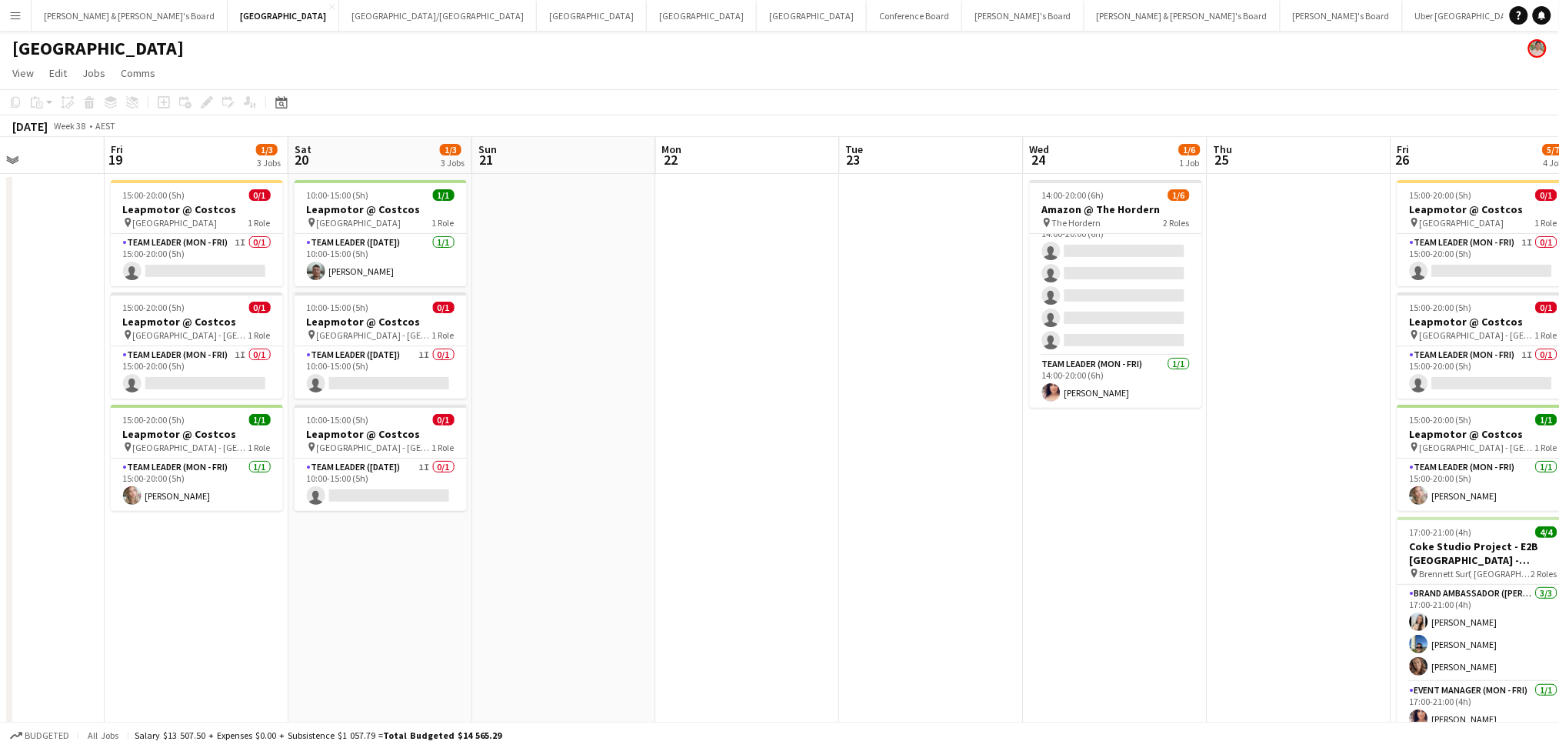
click at [1160, 509] on app-calendar-viewport "Tue 16 0/3 1 Job Wed 17 3/7 2 Jobs Thu 18 Fri 19 1/3 3 Jobs Sat 20 1/3 3 Jobs S…" at bounding box center [779, 453] width 1559 height 632
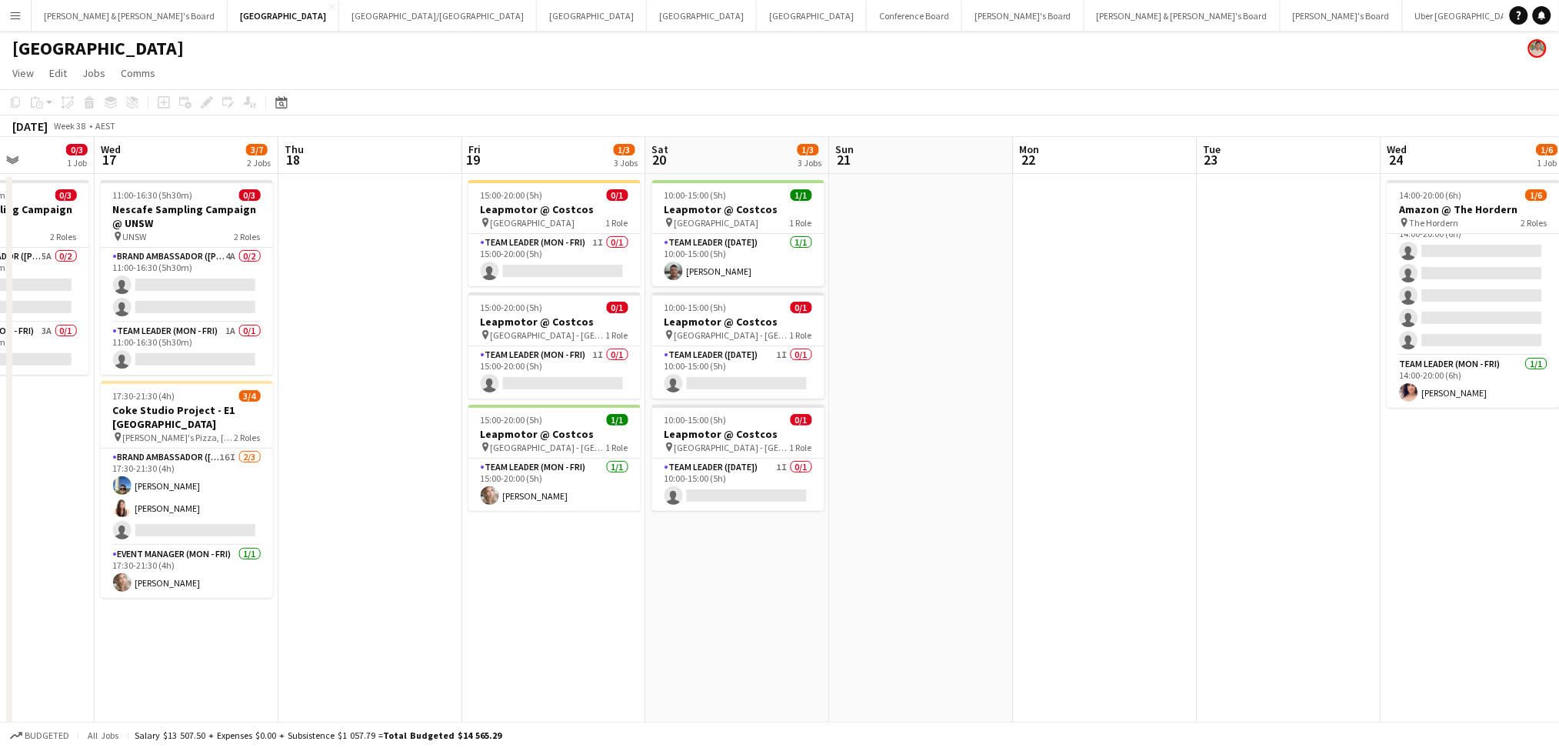
drag, startPoint x: 797, startPoint y: 534, endPoint x: 1155, endPoint y: 531, distance: 357.7
click at [1155, 531] on app-calendar-viewport "Sun 14 Mon 15 Tue 16 0/3 1 Job Wed 17 3/7 2 Jobs Thu 18 Fri 19 1/3 3 Jobs Sat 2…" at bounding box center [779, 453] width 1559 height 632
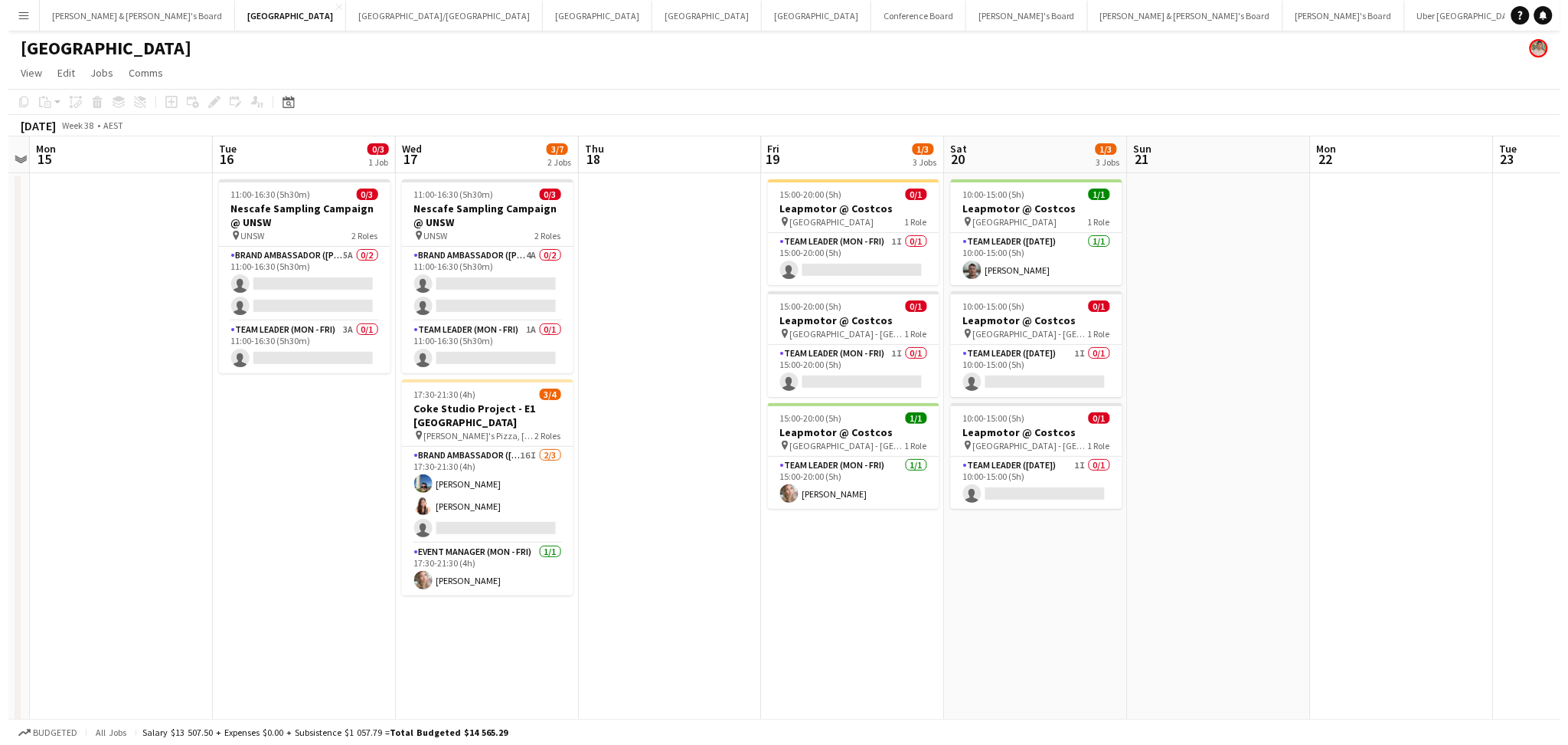
scroll to position [0, 317]
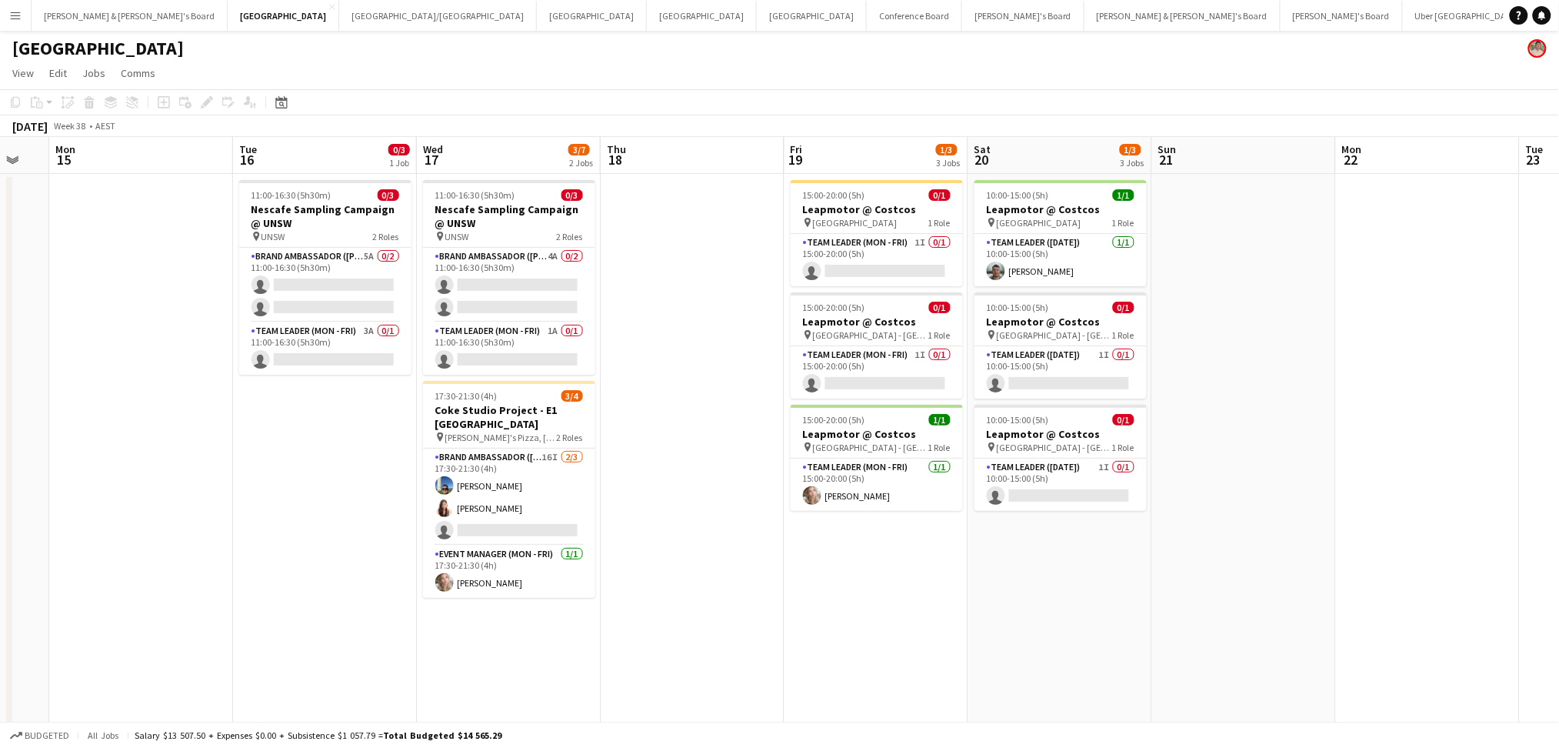
drag, startPoint x: 652, startPoint y: 615, endPoint x: 790, endPoint y: 615, distance: 137.7
click at [790, 615] on app-calendar-viewport "Sat 13 0/3 3 Jobs Sun 14 Mon 15 Tue 16 0/3 1 Job Wed 17 3/7 2 Jobs Thu 18 Fri 1…" at bounding box center [779, 453] width 1559 height 632
click at [77, 22] on button "James & Arrence's Board Close" at bounding box center [130, 16] width 196 height 30
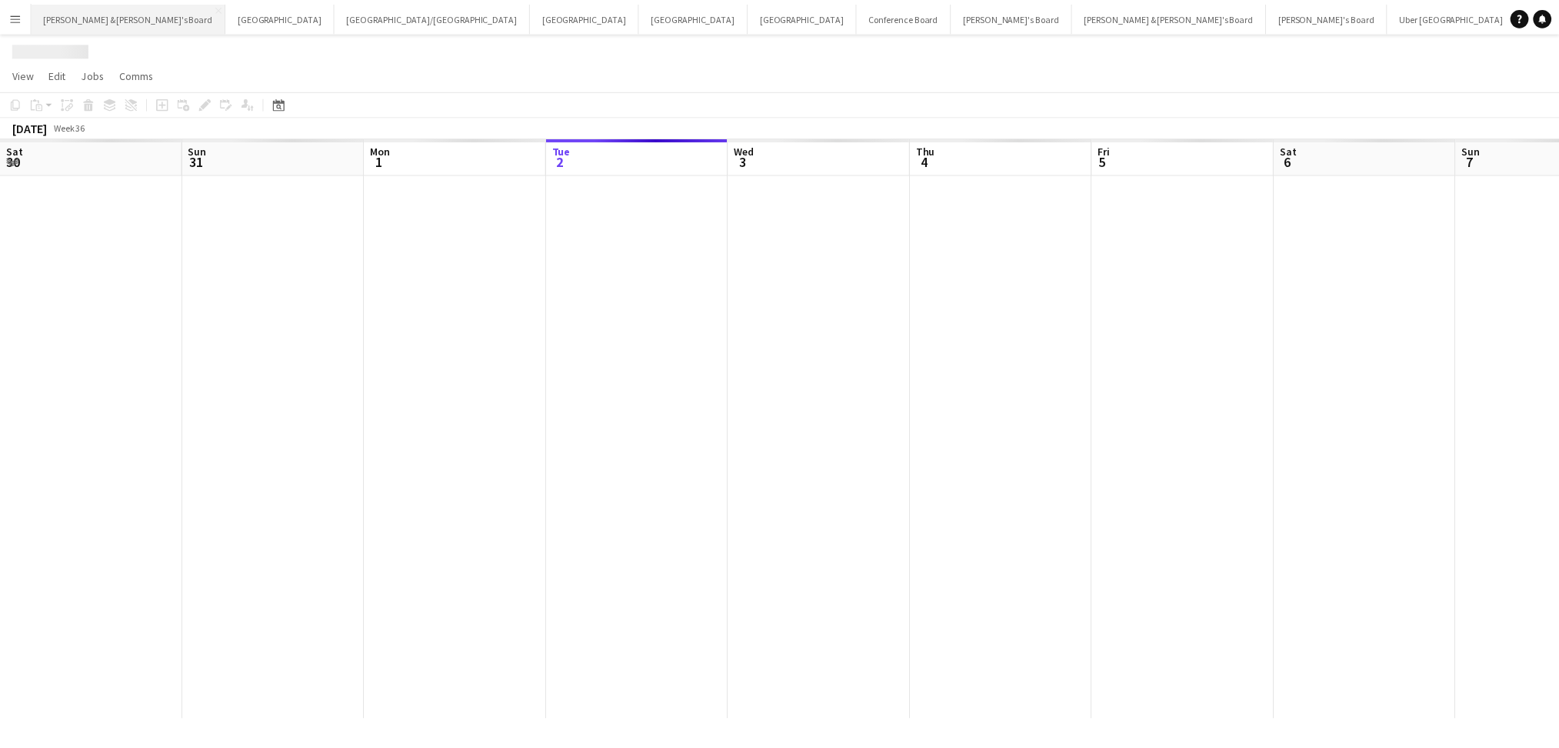
scroll to position [0, 367]
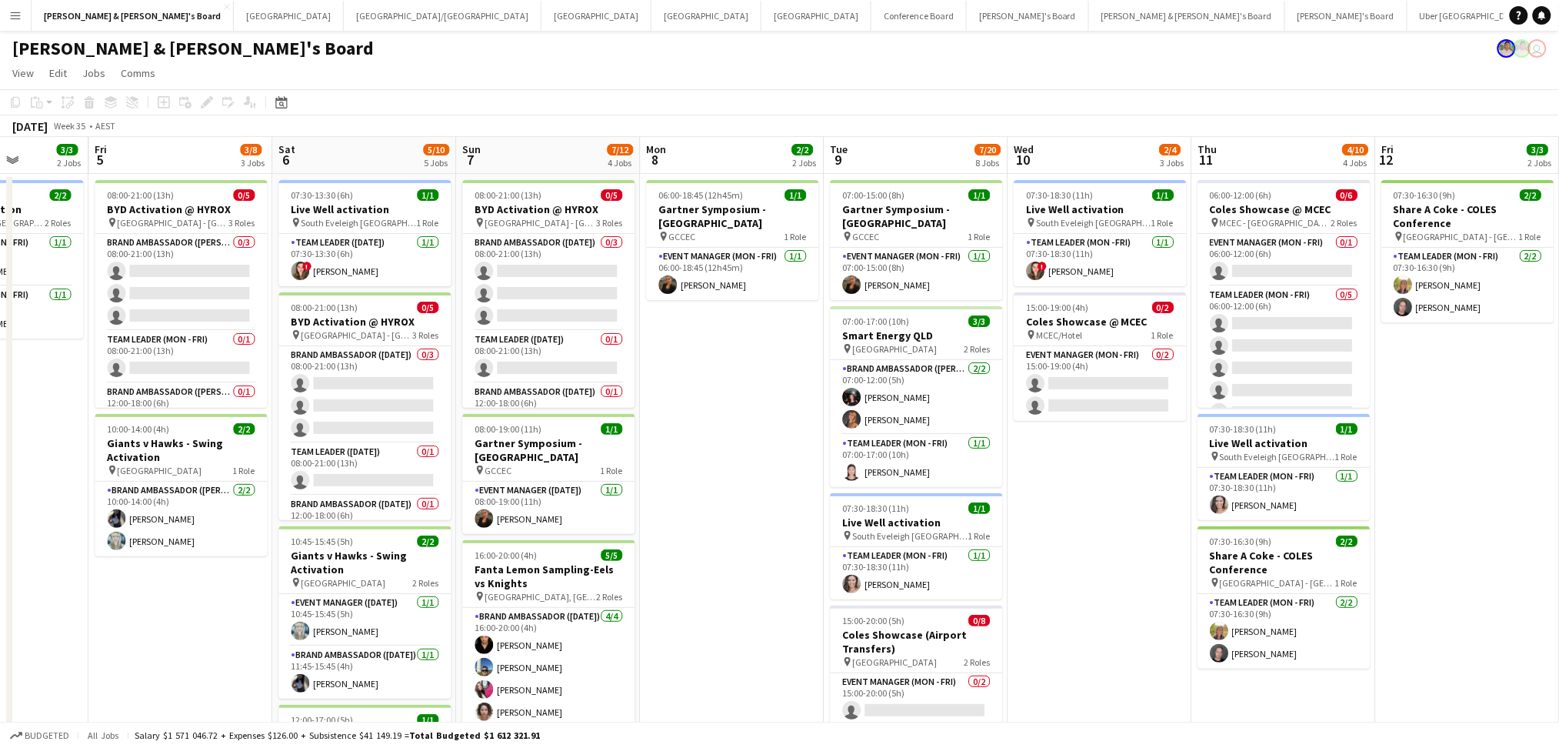
drag, startPoint x: 1384, startPoint y: 438, endPoint x: 392, endPoint y: 368, distance: 993.9
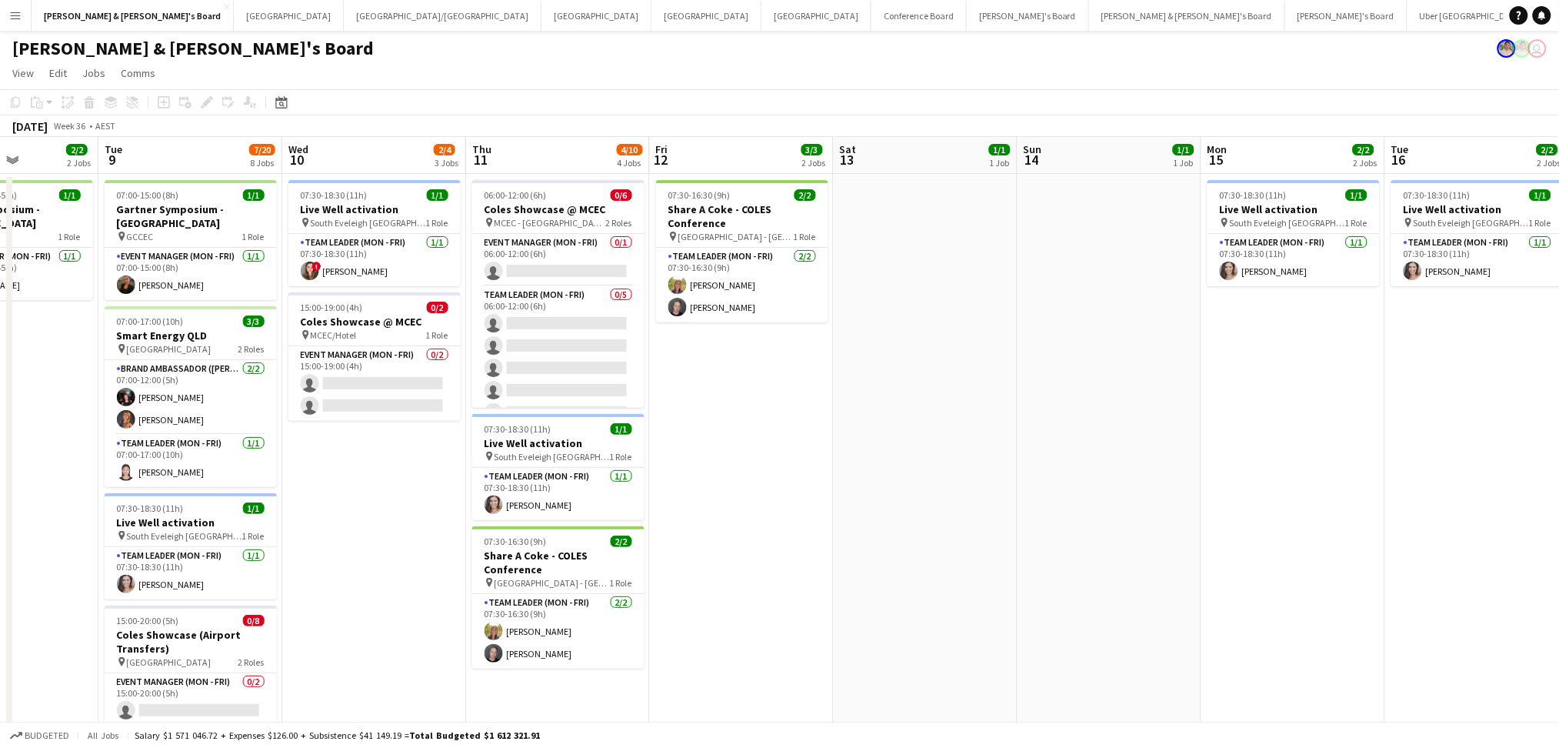
drag, startPoint x: 1431, startPoint y: 515, endPoint x: 610, endPoint y: 426, distance: 826.2
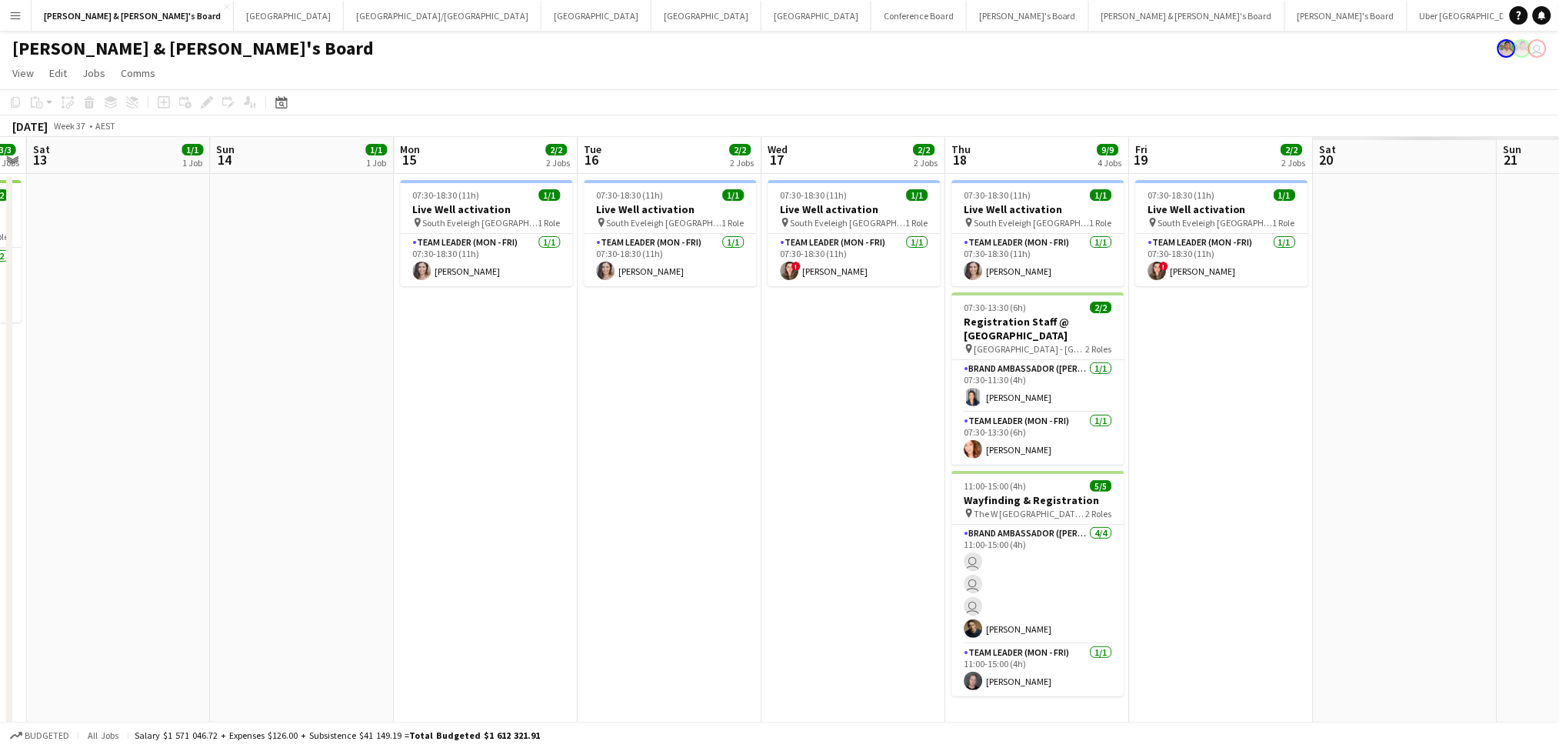
drag, startPoint x: 816, startPoint y: 497, endPoint x: 659, endPoint y: 484, distance: 157.5
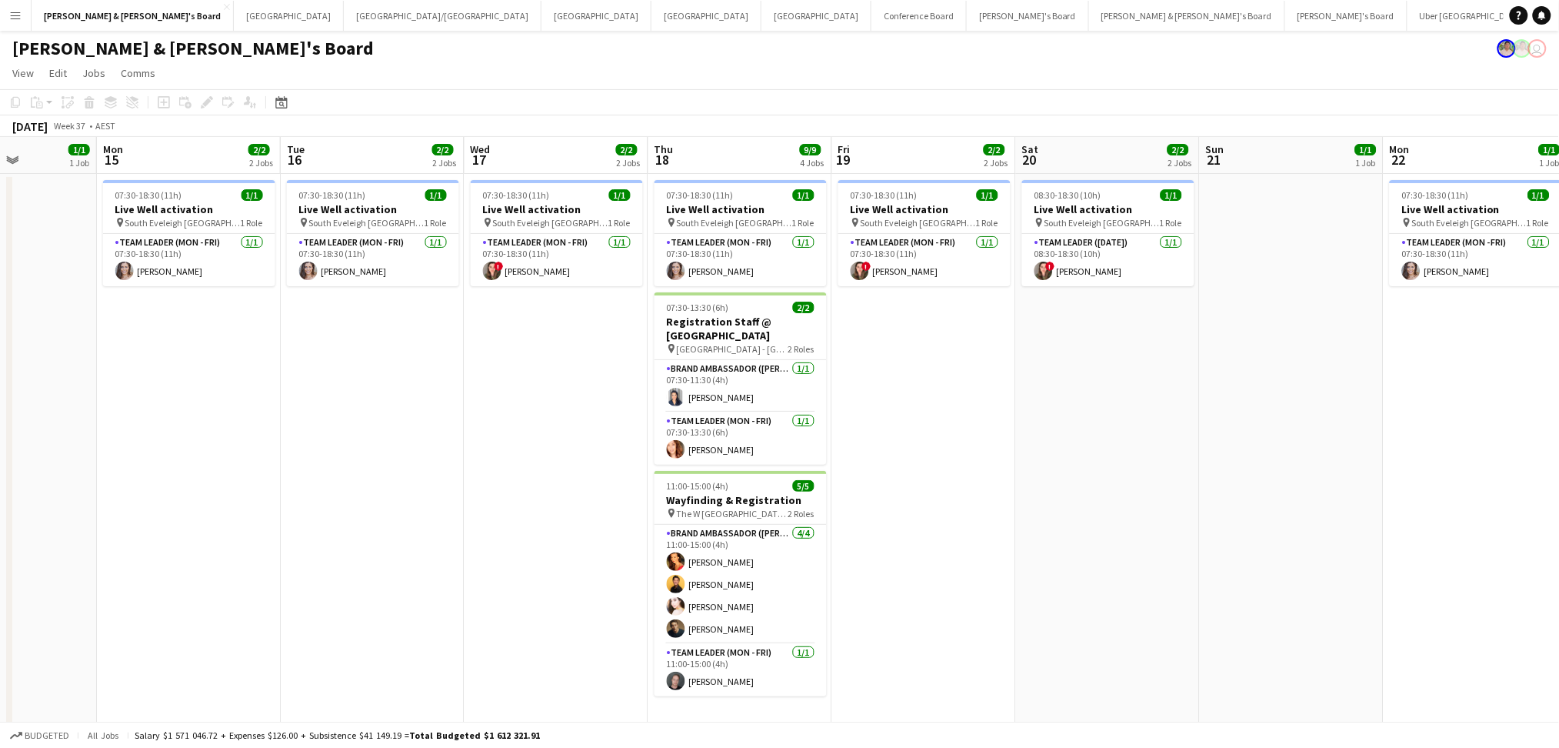
drag, startPoint x: 1068, startPoint y: 564, endPoint x: 893, endPoint y: 544, distance: 176.5
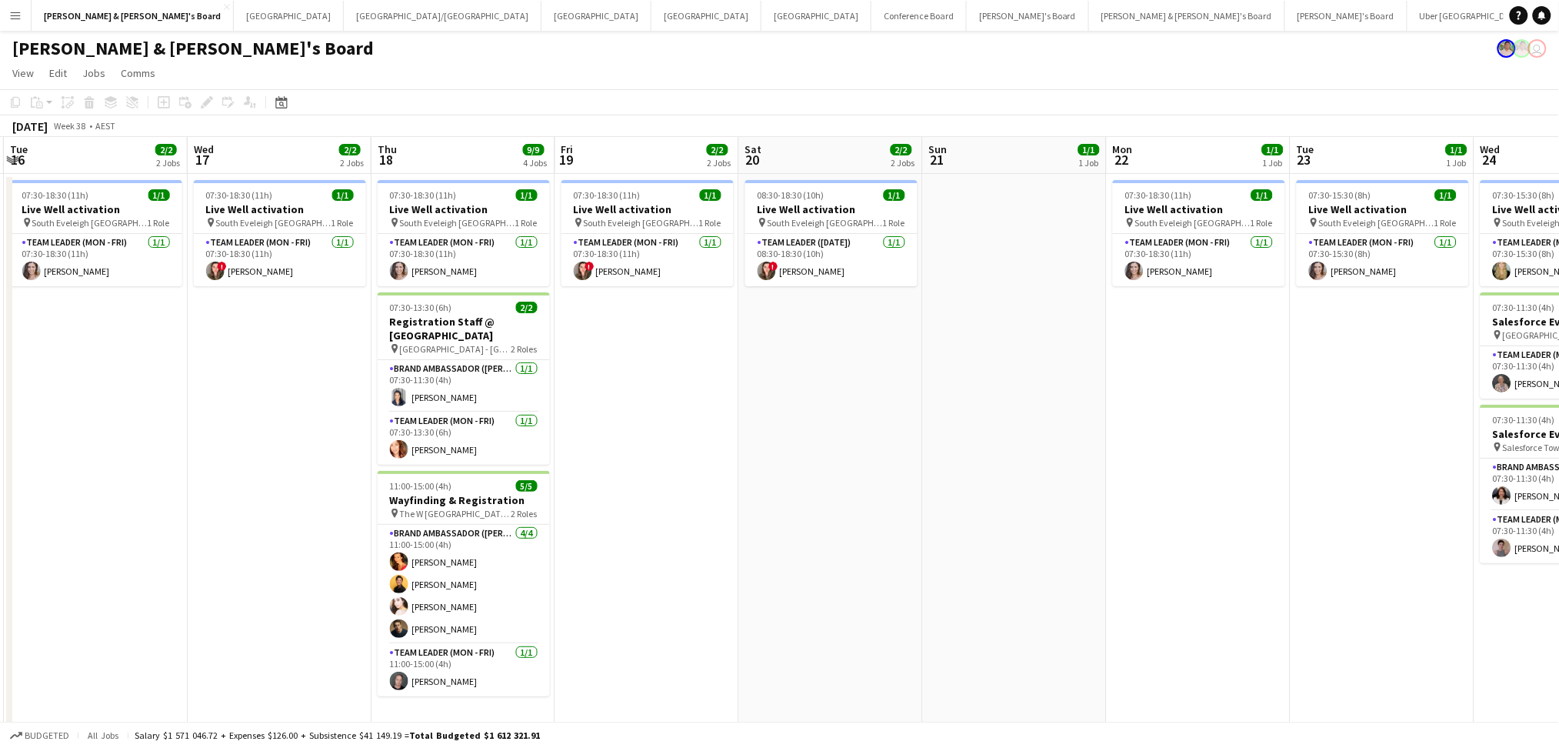
drag, startPoint x: 1234, startPoint y: 567, endPoint x: 783, endPoint y: 508, distance: 455.3
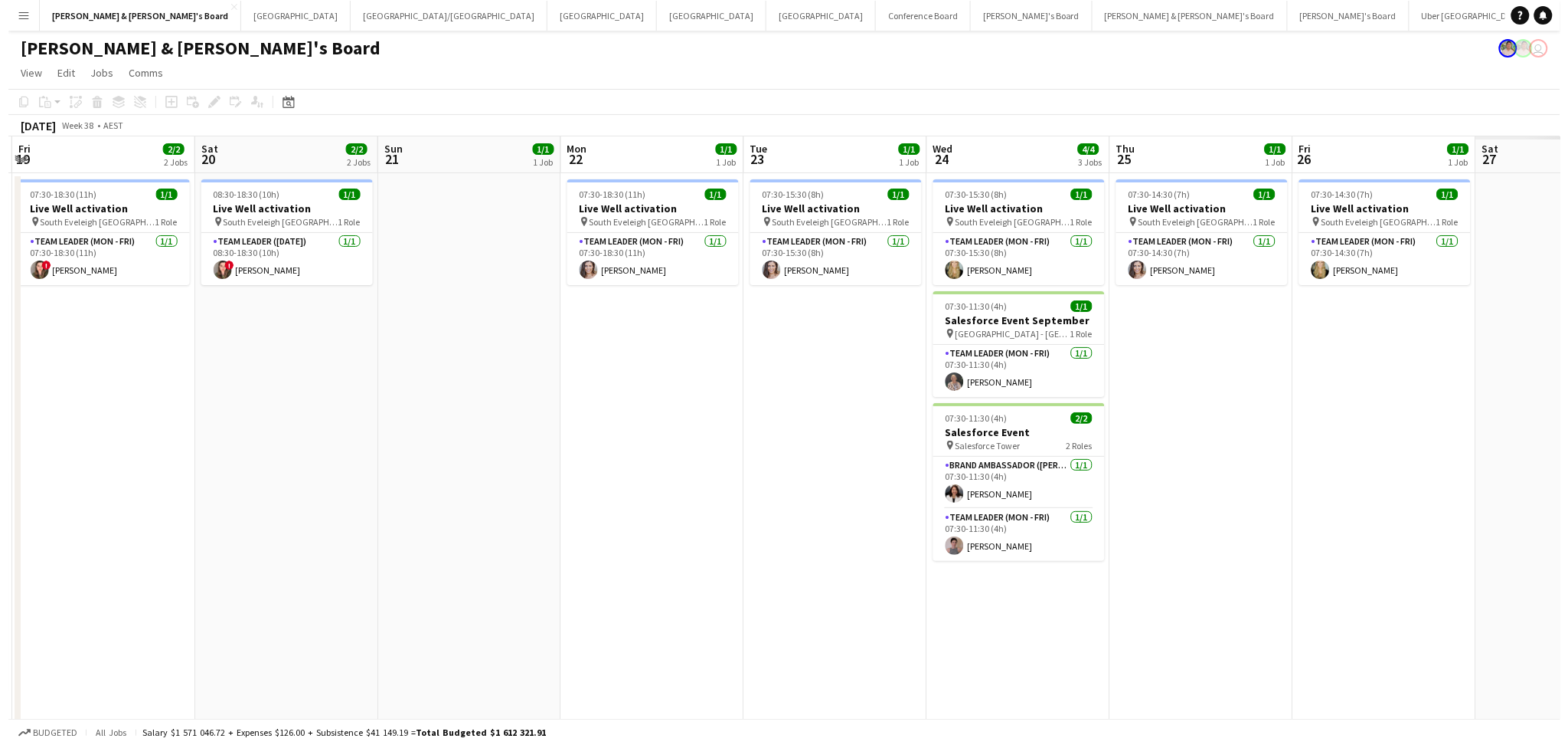
scroll to position [0, 546]
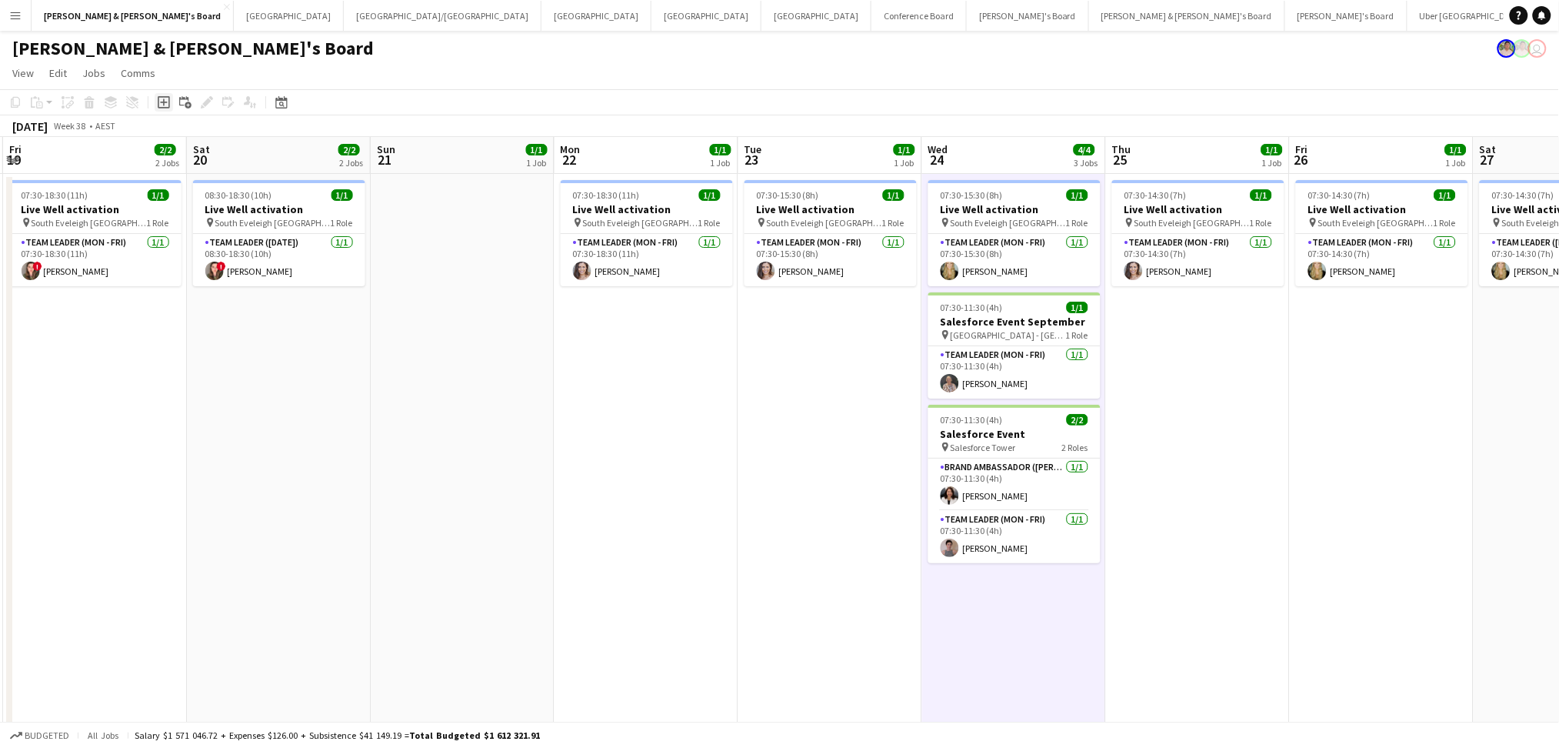
click at [161, 104] on icon "Add job" at bounding box center [164, 102] width 12 height 12
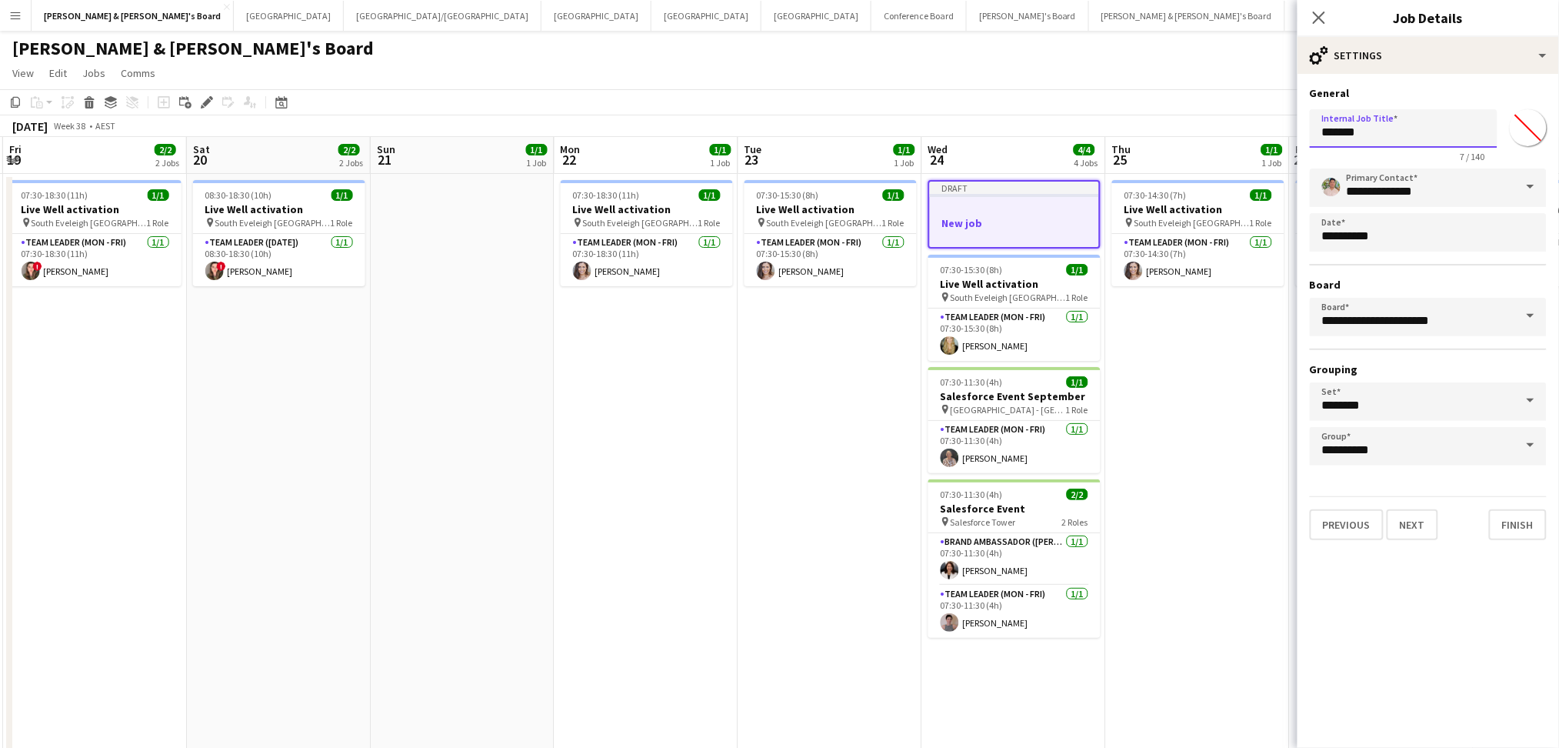
click at [1386, 121] on input "*******" at bounding box center [1404, 128] width 188 height 38
paste input "******"
type input "**********"
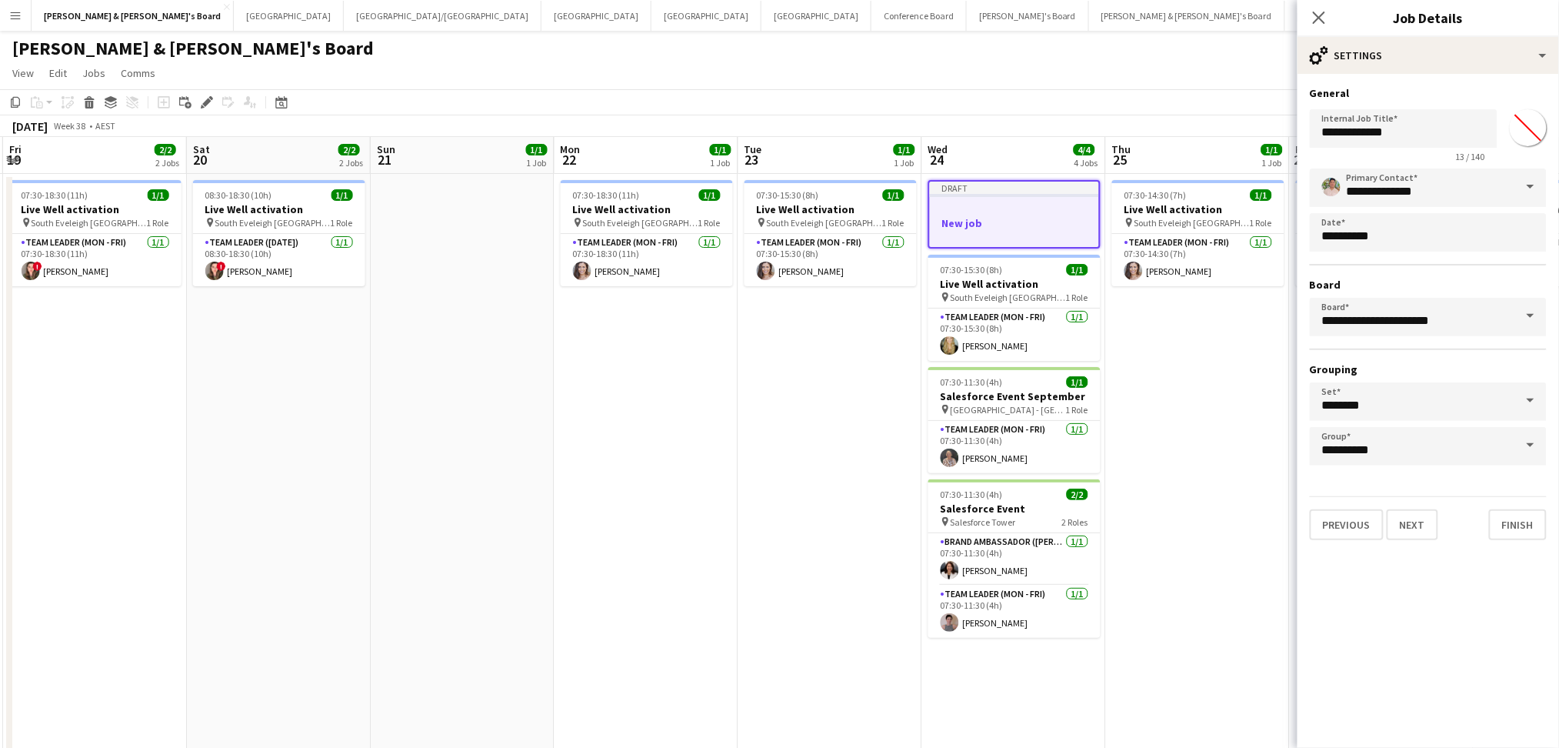
click at [1524, 185] on span at bounding box center [1530, 186] width 32 height 37
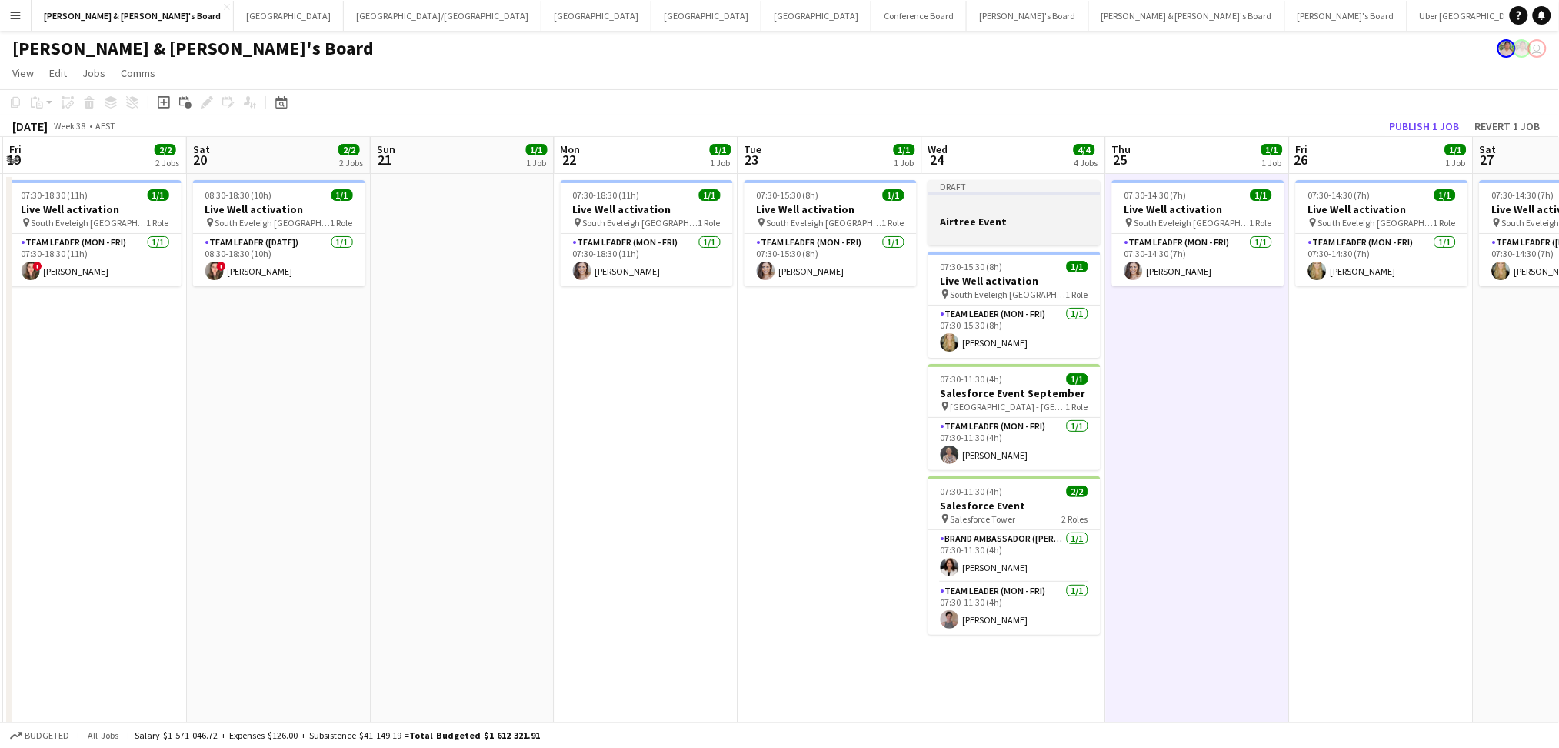
click at [1018, 209] on div at bounding box center [1014, 208] width 172 height 12
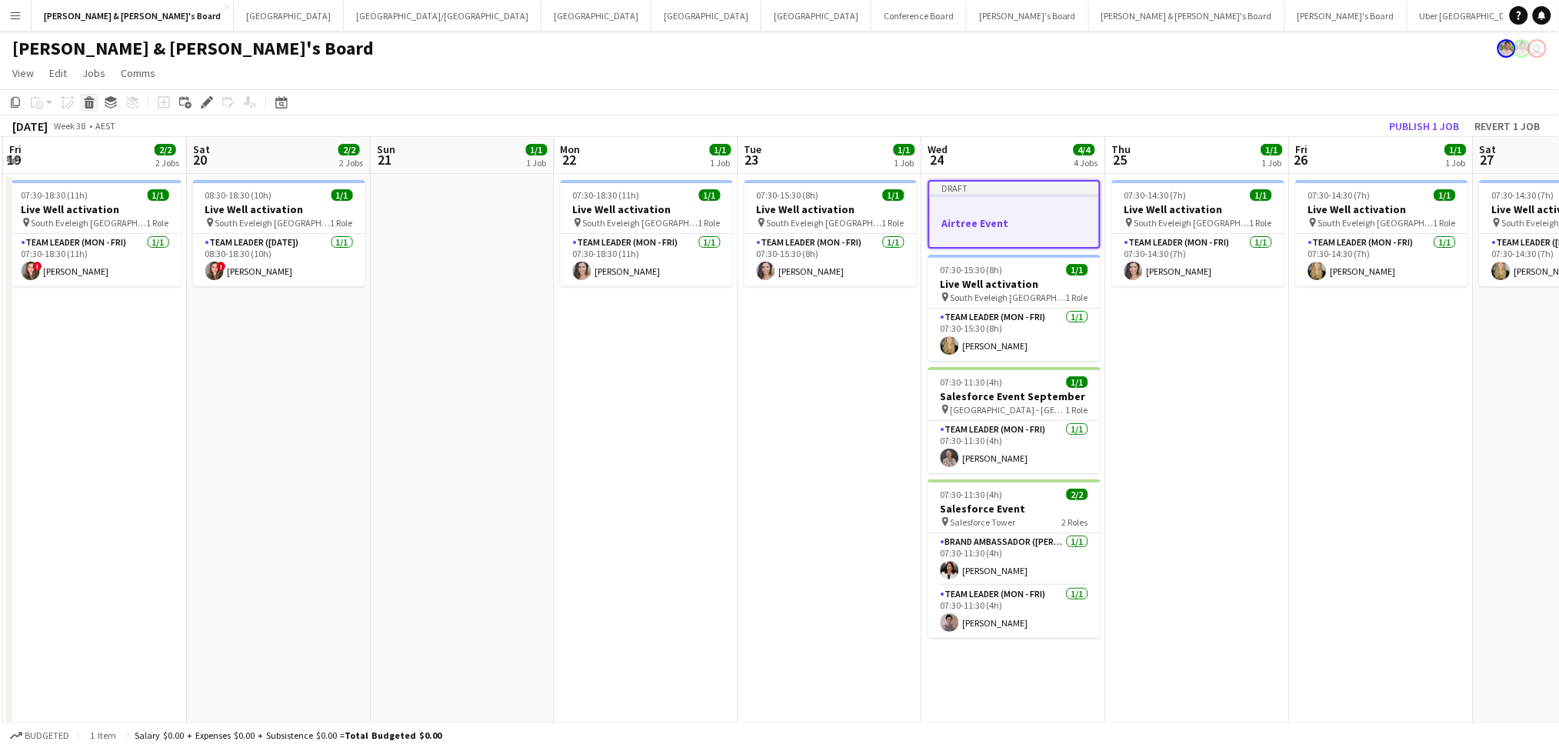
click at [83, 104] on icon "Delete" at bounding box center [89, 102] width 12 height 12
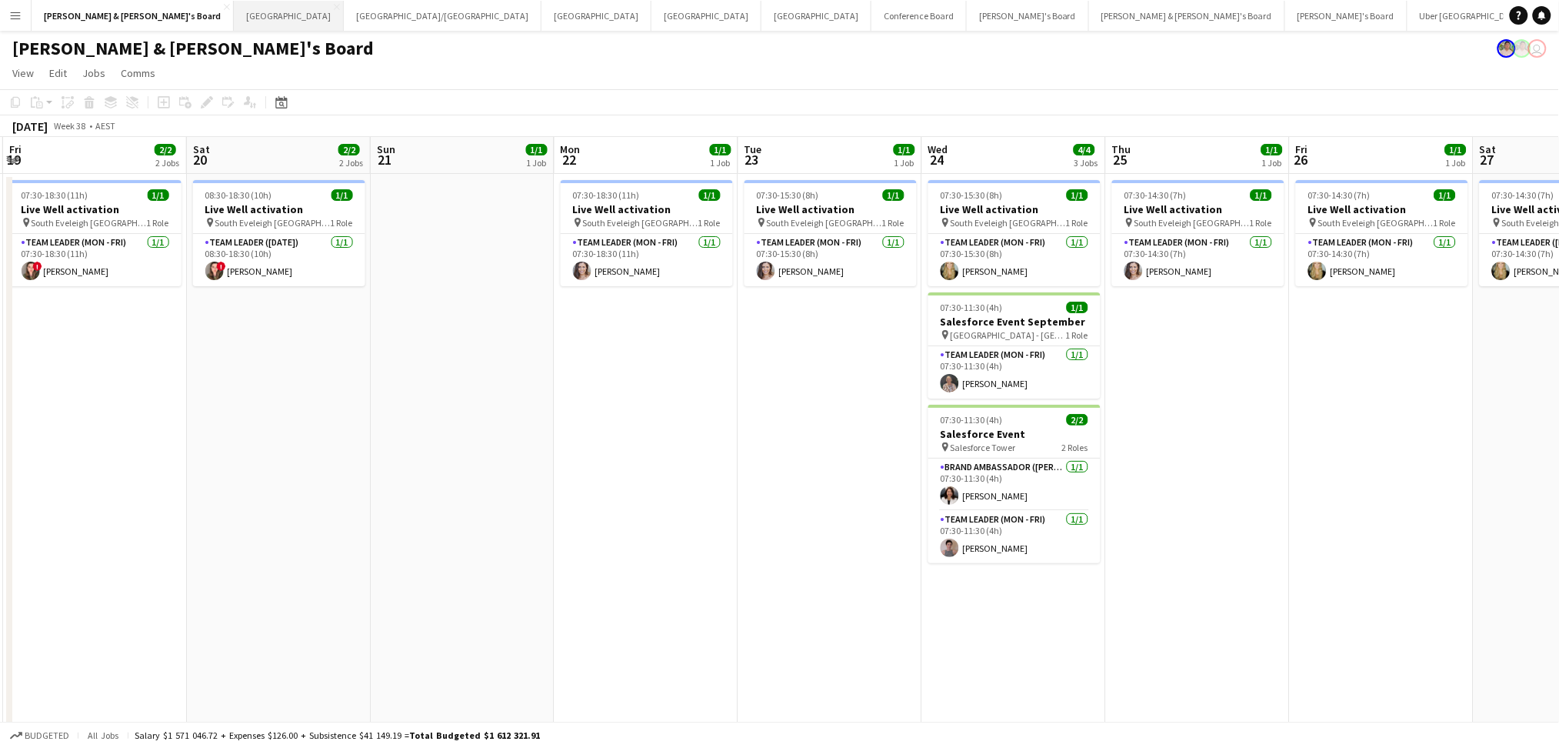
click at [234, 25] on button "Sydney Close" at bounding box center [289, 16] width 110 height 30
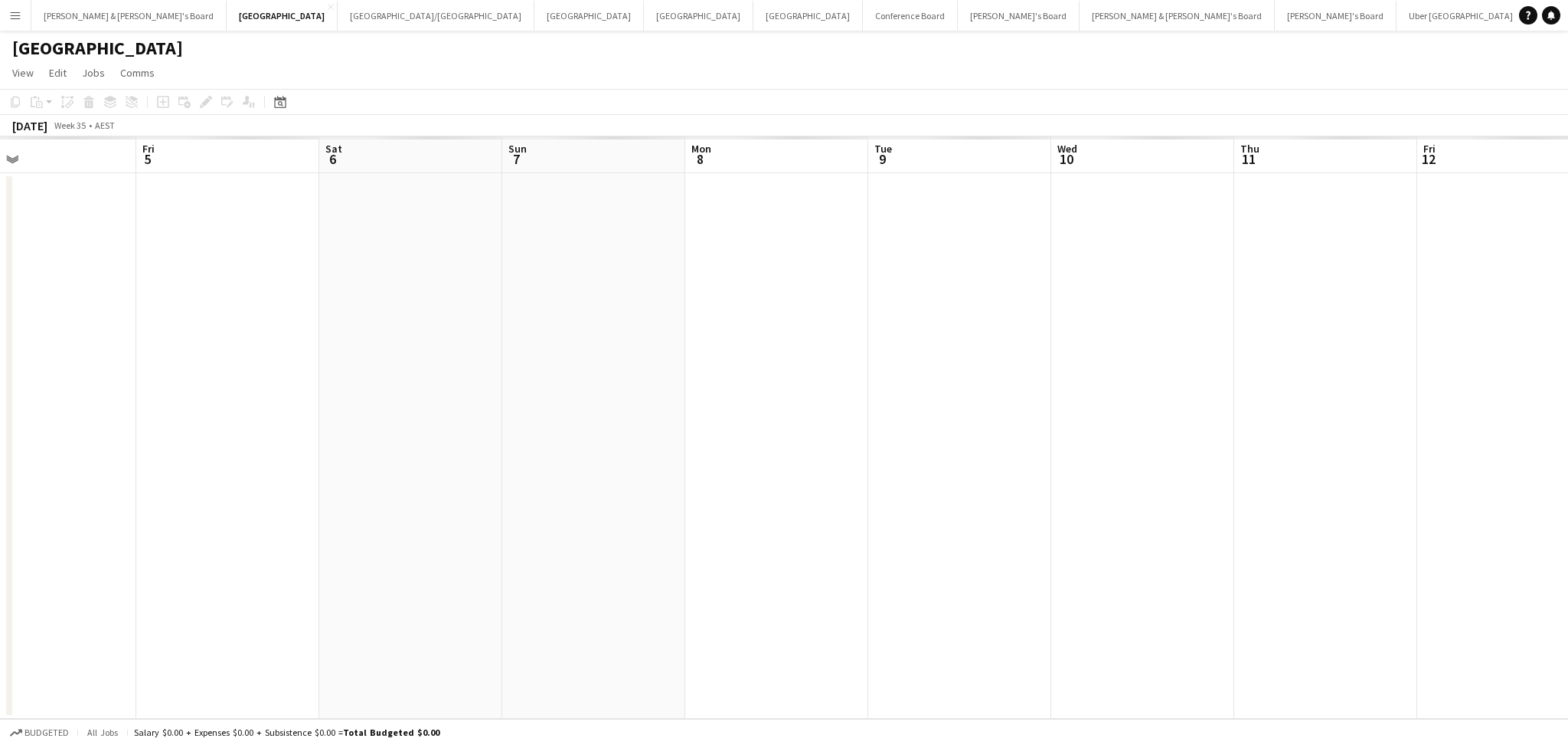
drag, startPoint x: 1398, startPoint y: 499, endPoint x: 633, endPoint y: 394, distance: 772.2
click at [204, 309] on app-calendar-viewport "Mon 1 Tue 2 Wed 3 Thu 4 Fri 5 Sat 6 Sun 7 Mon 8 Tue 9 Wed 10 Thu 11 Fri 12 Sat …" at bounding box center [784, 427] width 1568 height 583
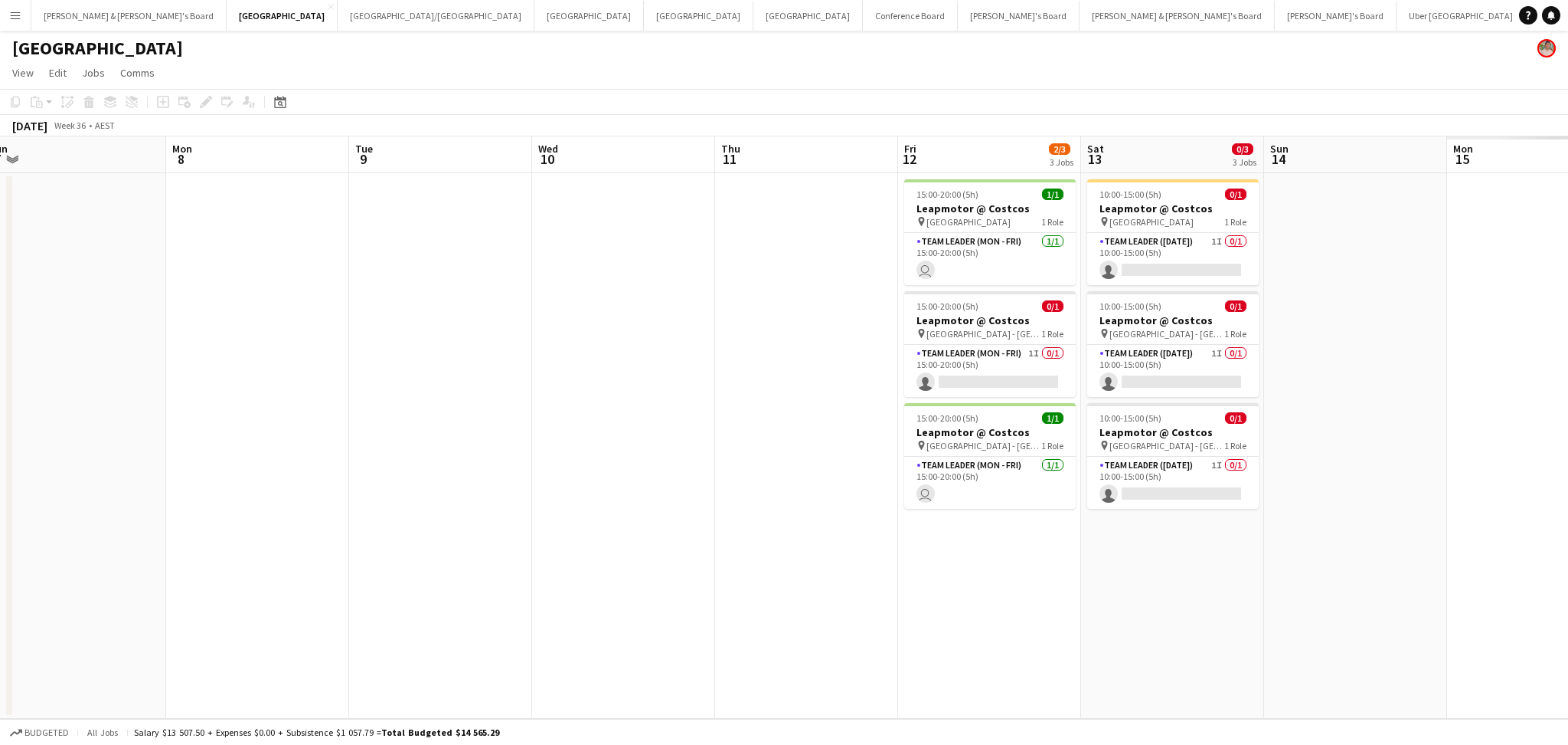
drag, startPoint x: 1200, startPoint y: 495, endPoint x: 351, endPoint y: 394, distance: 855.0
click at [285, 396] on app-calendar-viewport "Thu 4 Fri 5 2/3 3 Jobs Sat 6 1/3 3 Jobs Sun 7 Mon 8 Tue 9 Wed 10 Thu 11 Fri 12 …" at bounding box center [784, 427] width 1568 height 583
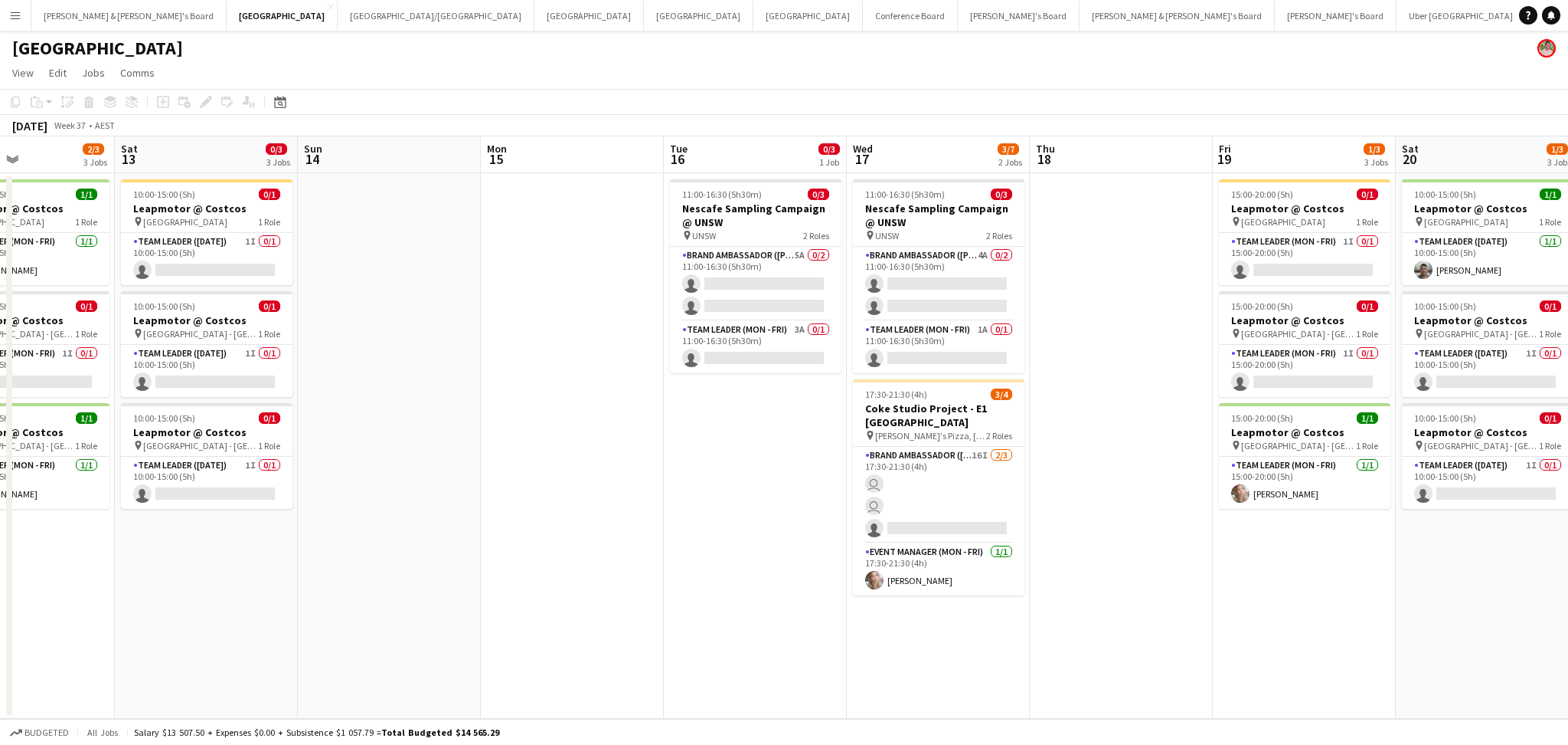
drag, startPoint x: 1235, startPoint y: 558, endPoint x: 436, endPoint y: 498, distance: 801.2
click at [436, 498] on app-calendar-viewport "Wed 10 Thu 11 Fri 12 2/3 3 Jobs Sat 13 0/3 3 Jobs Sun 14 Mon 15 Tue 16 0/3 1 Jo…" at bounding box center [784, 427] width 1568 height 583
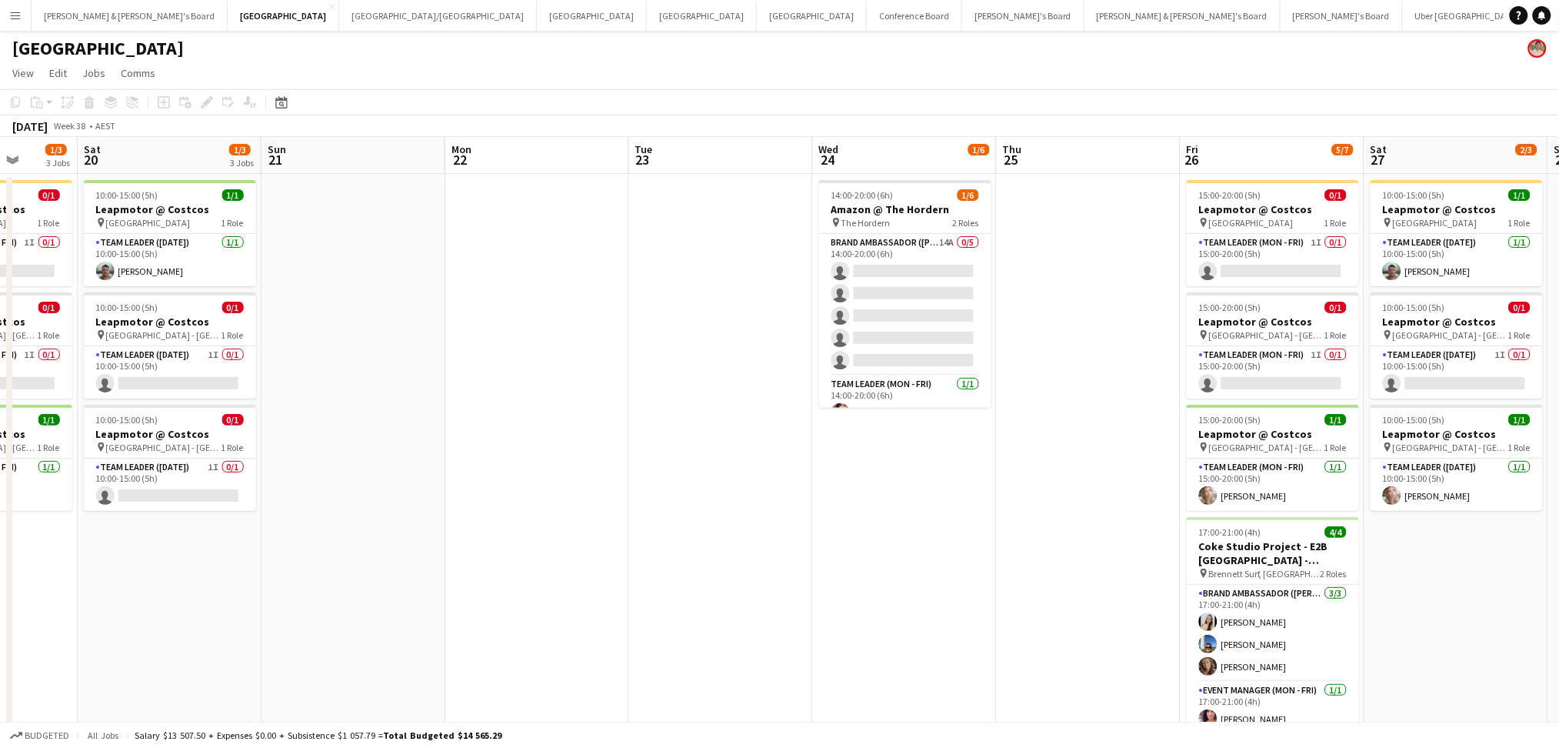
scroll to position [0, 511]
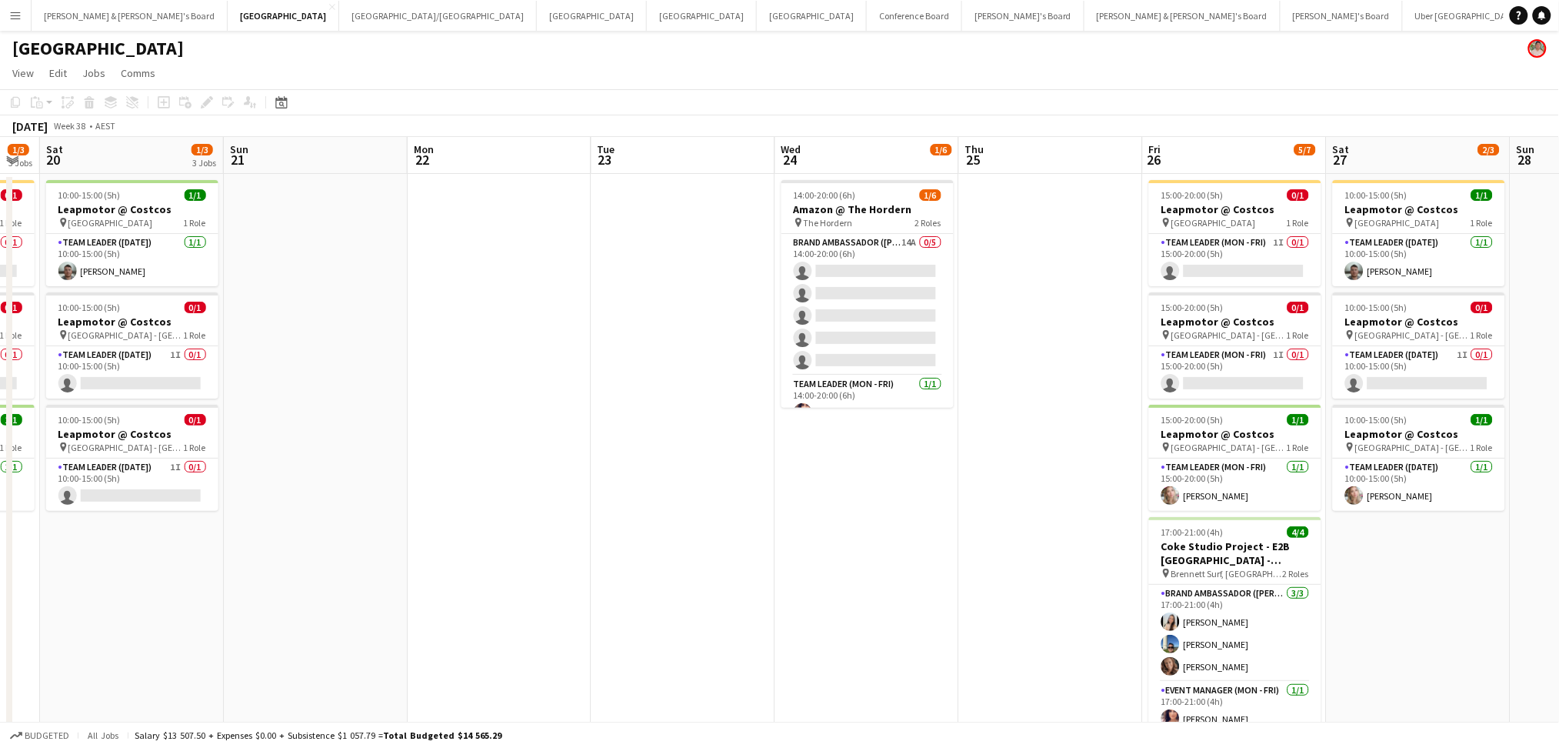
drag, startPoint x: 1115, startPoint y: 580, endPoint x: 690, endPoint y: 559, distance: 425.9
click at [690, 559] on app-calendar-viewport "Wed 17 3/7 2 Jobs Thu 18 Fri 19 1/3 3 Jobs Sat 20 1/3 3 Jobs Sun 21 Mon 22 Tue …" at bounding box center [779, 453] width 1559 height 632
click at [895, 514] on app-date-cell "14:00-20:00 (6h) 1/6 Amazon @ The Hordern pin The Hordern 2 Roles Brand Ambassa…" at bounding box center [867, 471] width 184 height 595
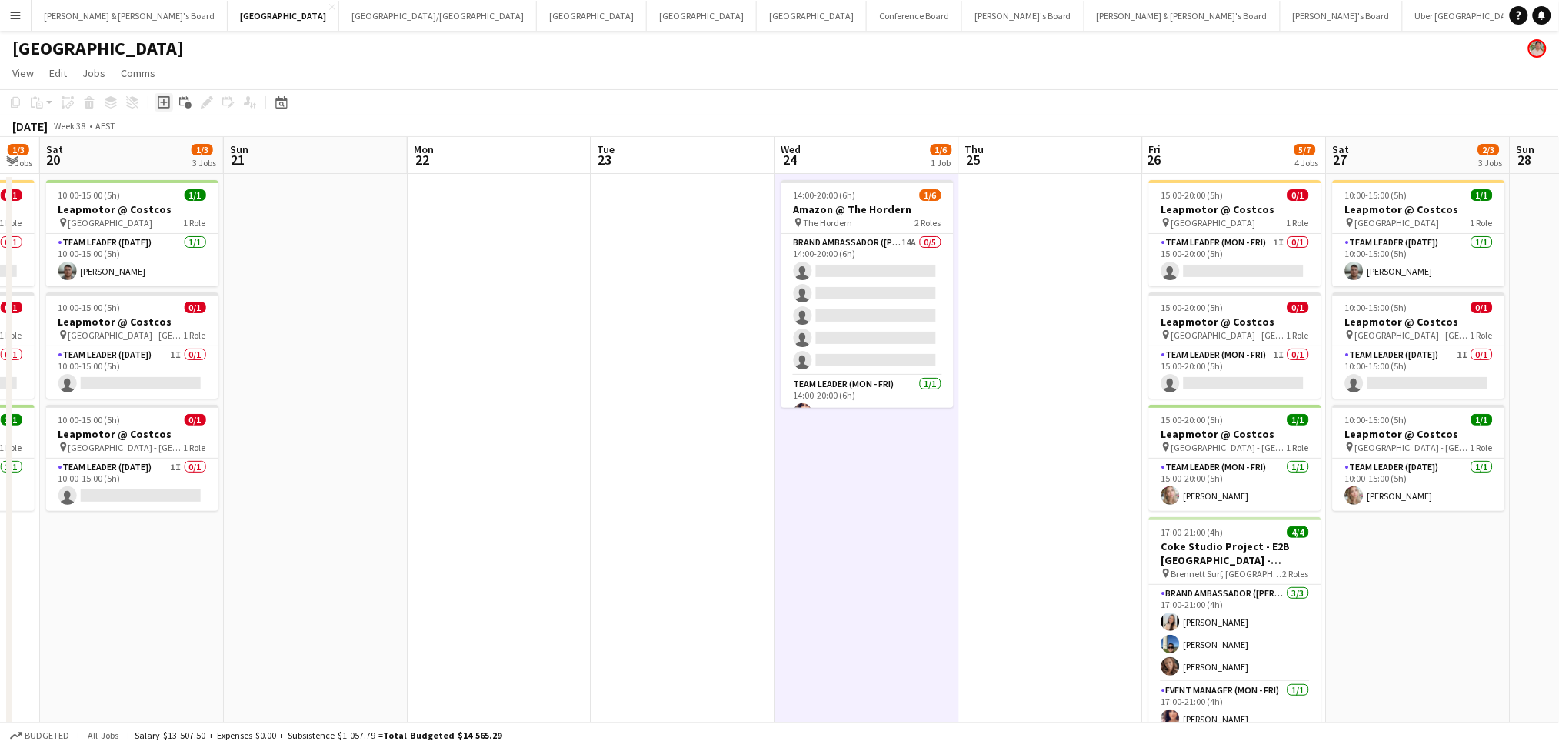
click at [157, 109] on div "Add job" at bounding box center [164, 102] width 18 height 18
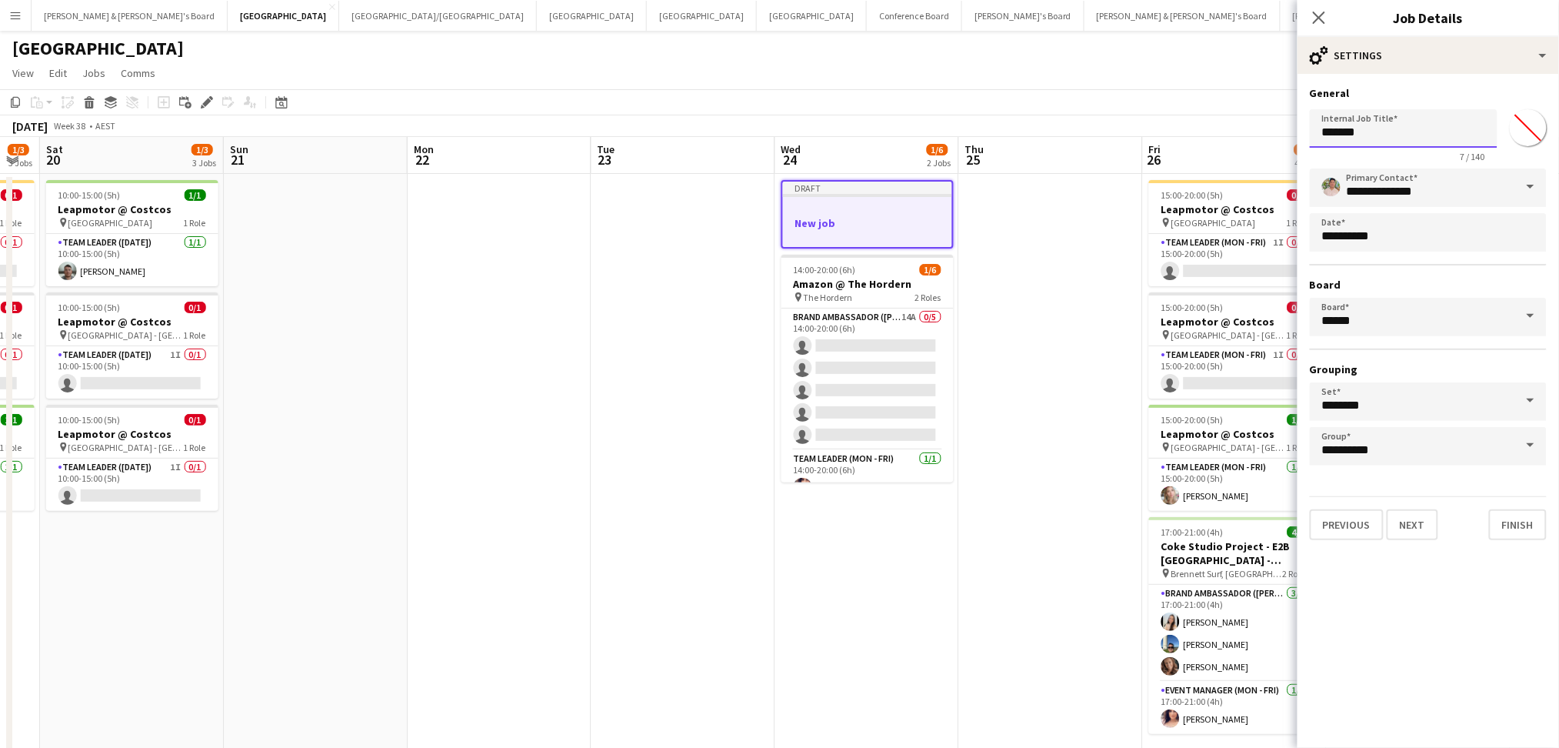
click at [1383, 138] on input "*******" at bounding box center [1404, 128] width 188 height 38
paste input "******"
type input "**********"
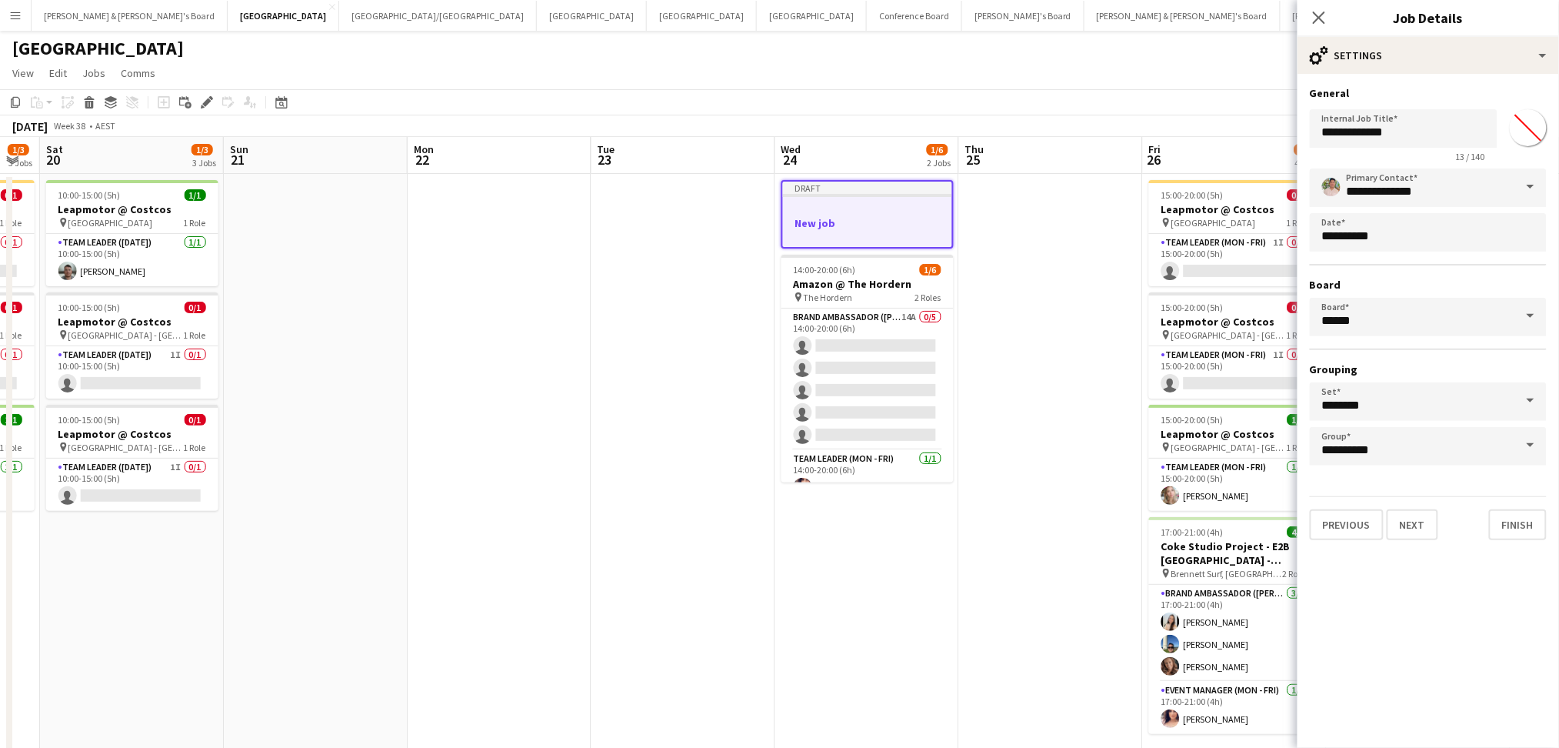
click at [1519, 190] on span at bounding box center [1530, 186] width 32 height 37
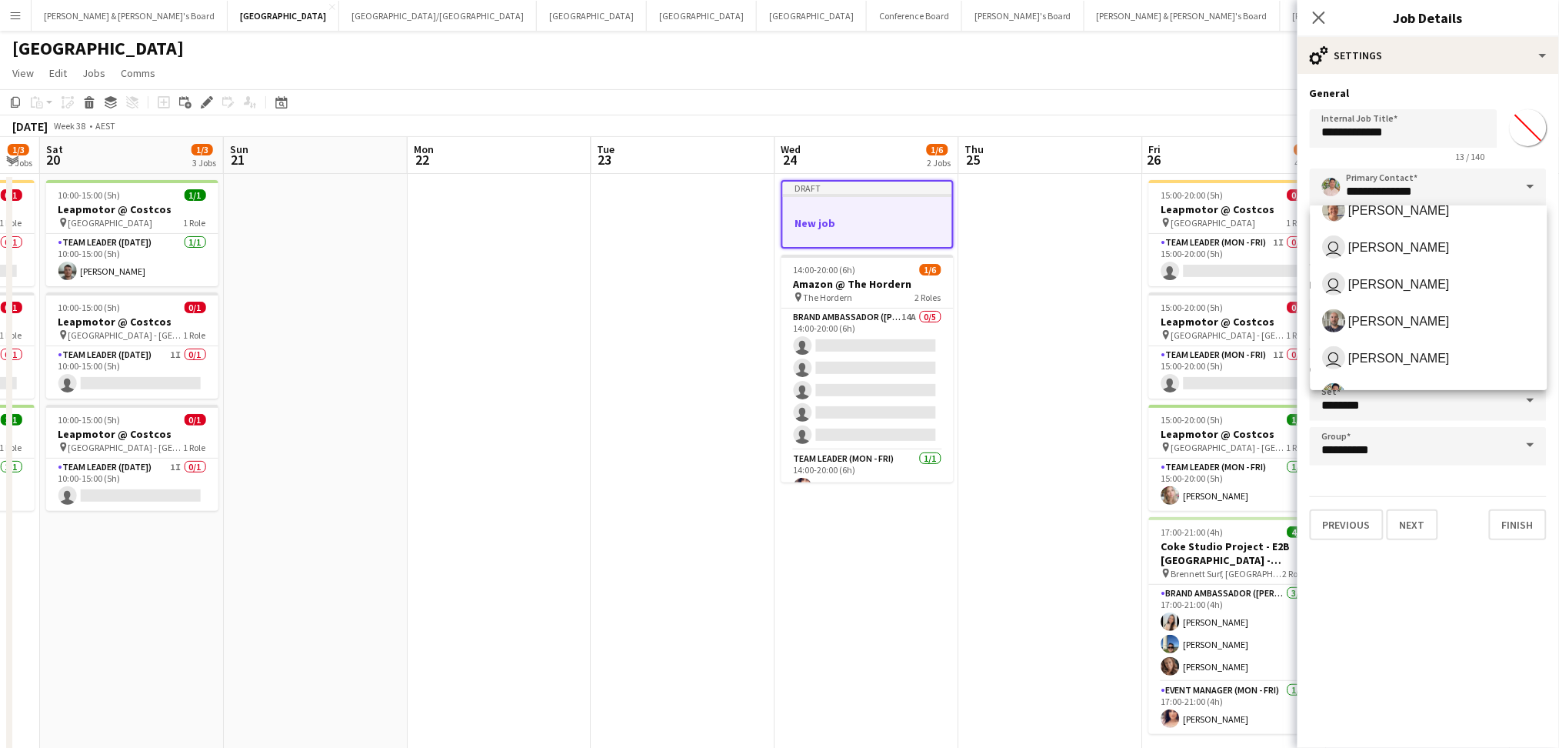
scroll to position [271, 0]
click at [1442, 222] on span "user James Millard" at bounding box center [1429, 217] width 212 height 23
type input "**********"
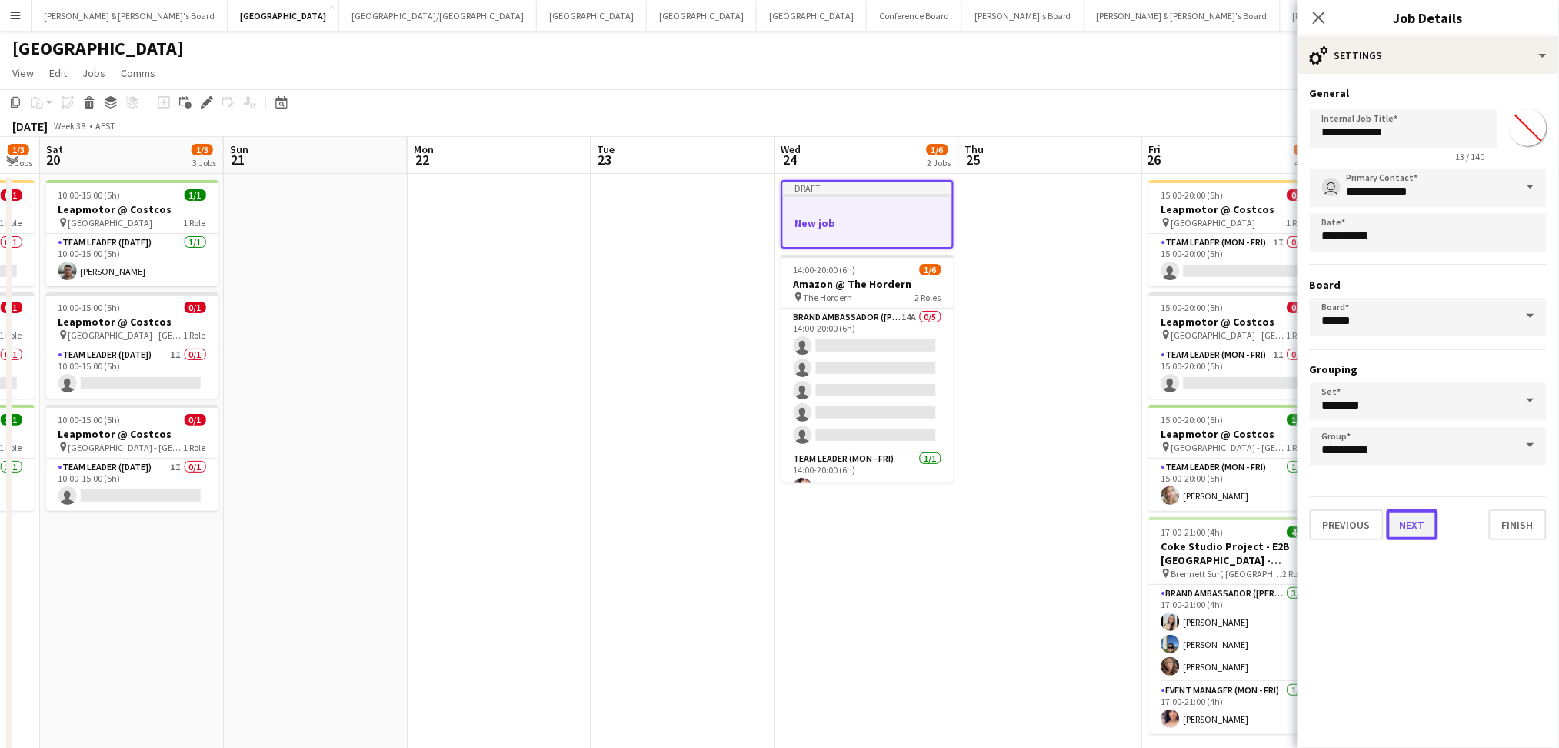
click at [1414, 528] on button "Next" at bounding box center [1413, 524] width 52 height 31
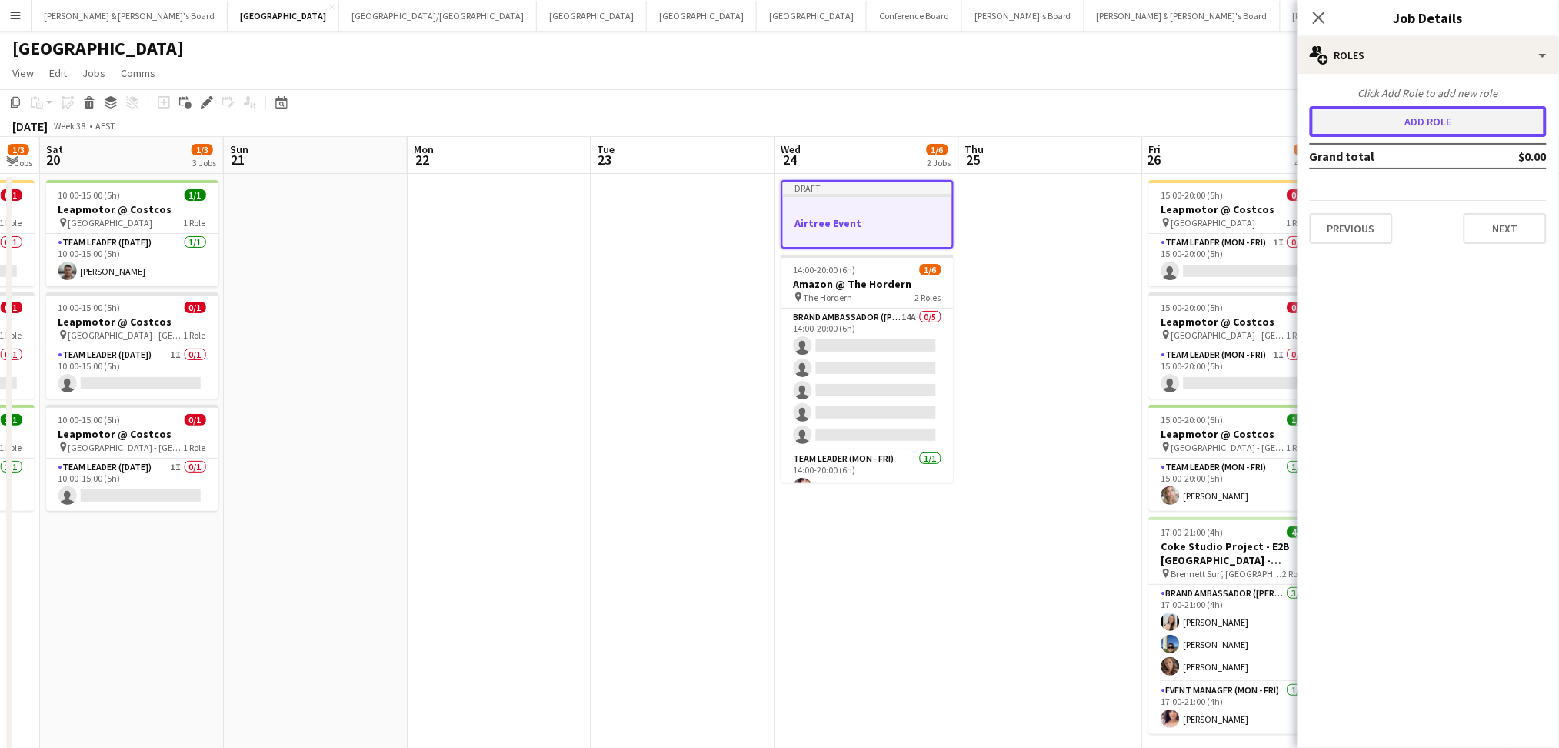
click at [1438, 120] on button "Add role" at bounding box center [1428, 121] width 237 height 31
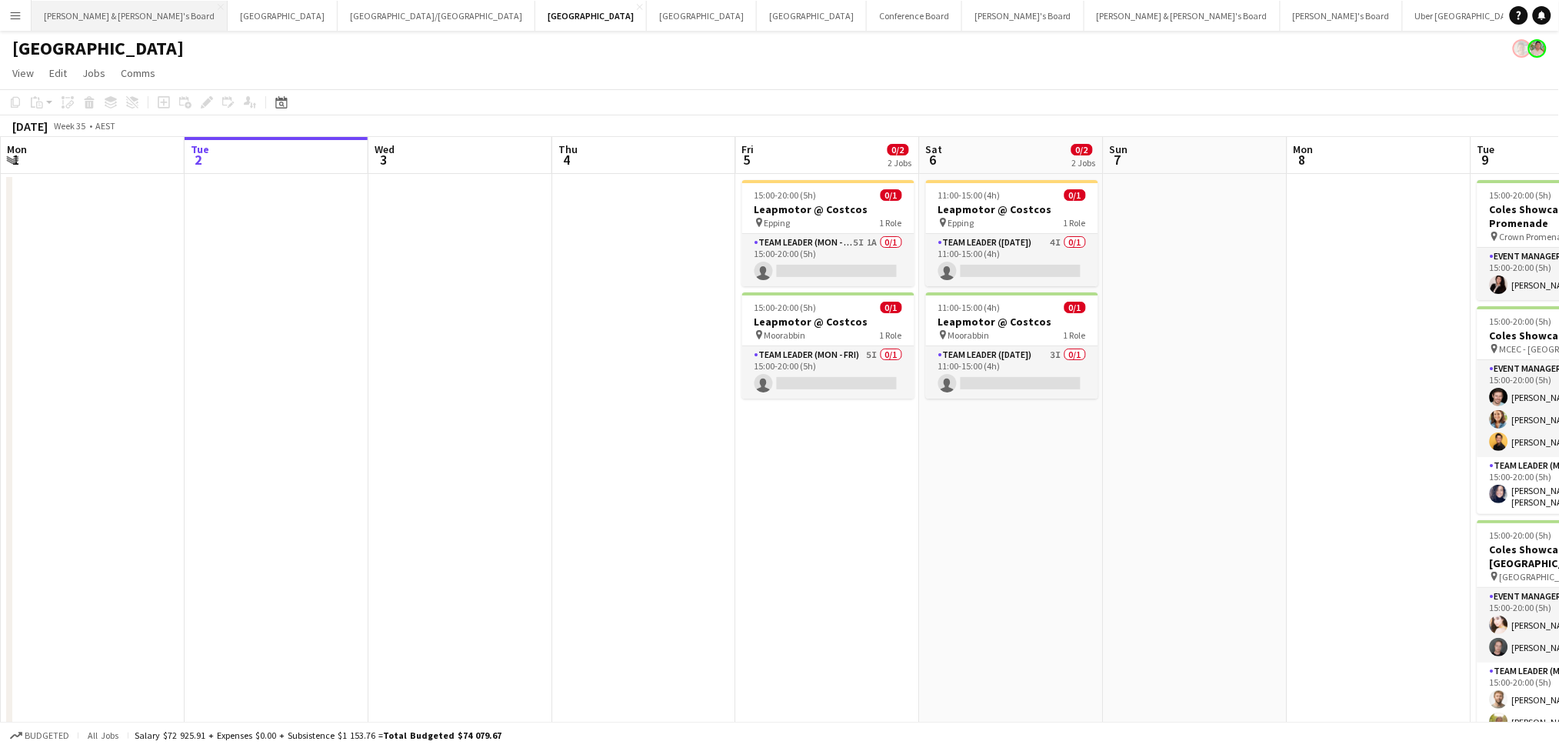
click at [102, 28] on button "[PERSON_NAME] & [PERSON_NAME]'s Board Close" at bounding box center [130, 16] width 196 height 30
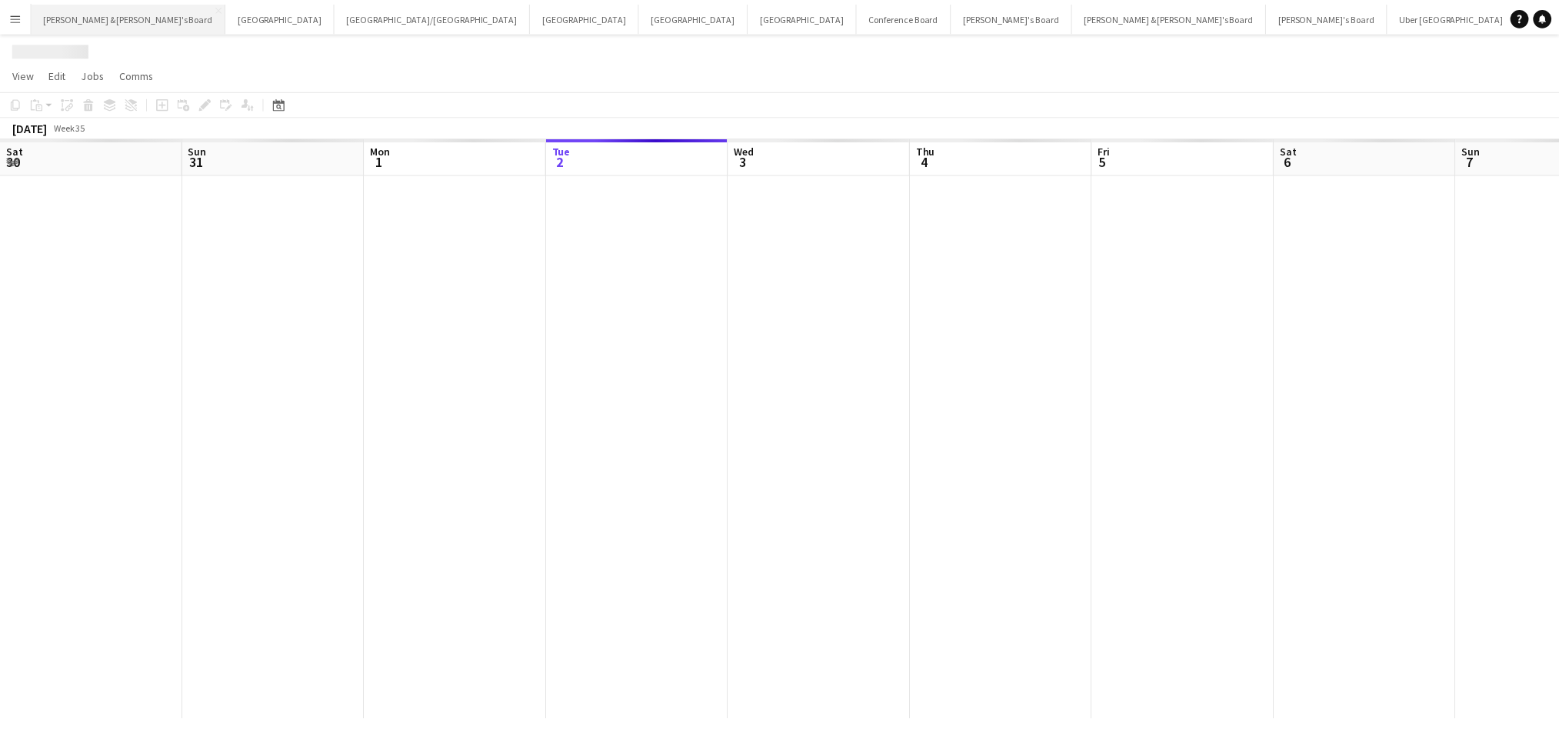
scroll to position [0, 367]
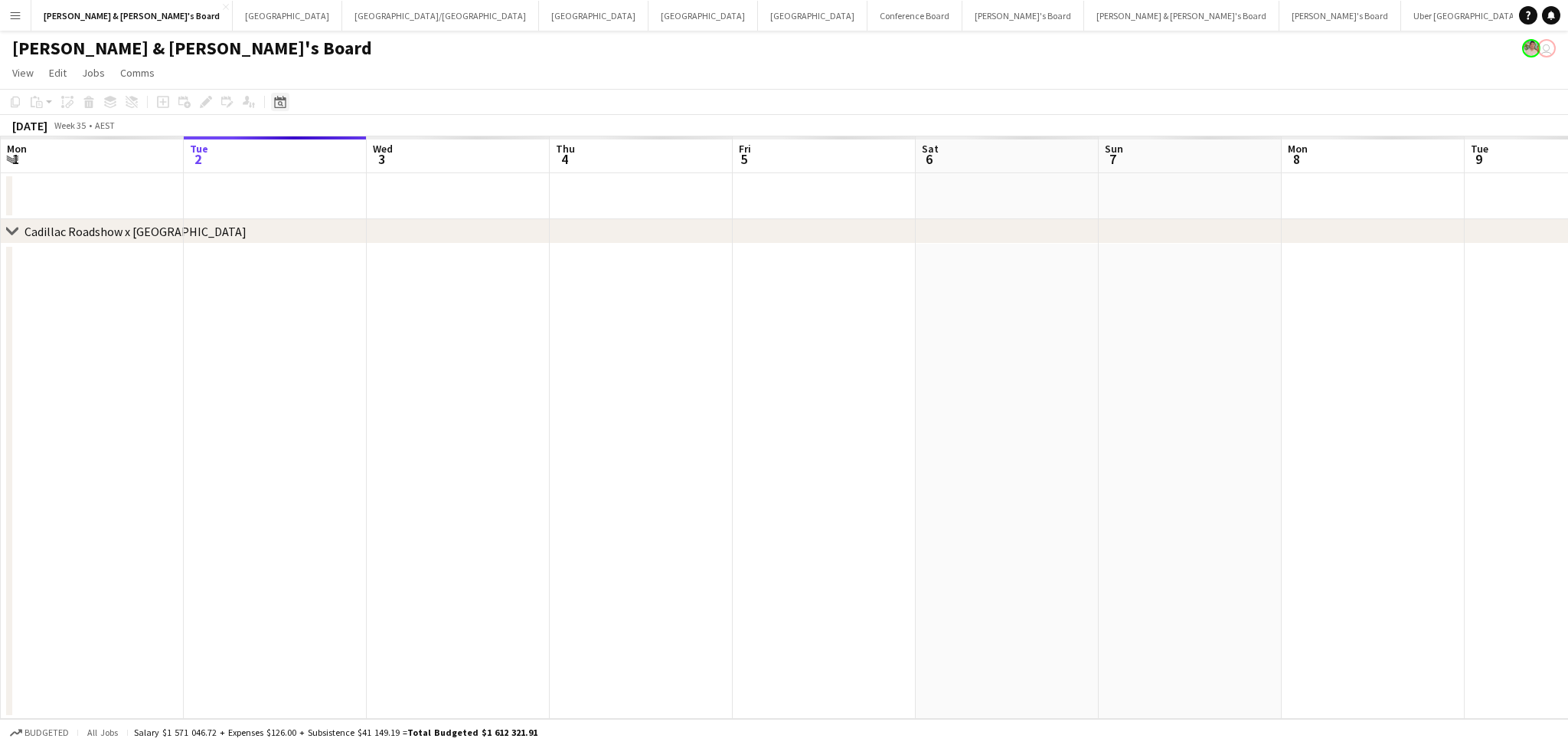
click at [274, 105] on icon at bounding box center [280, 102] width 12 height 12
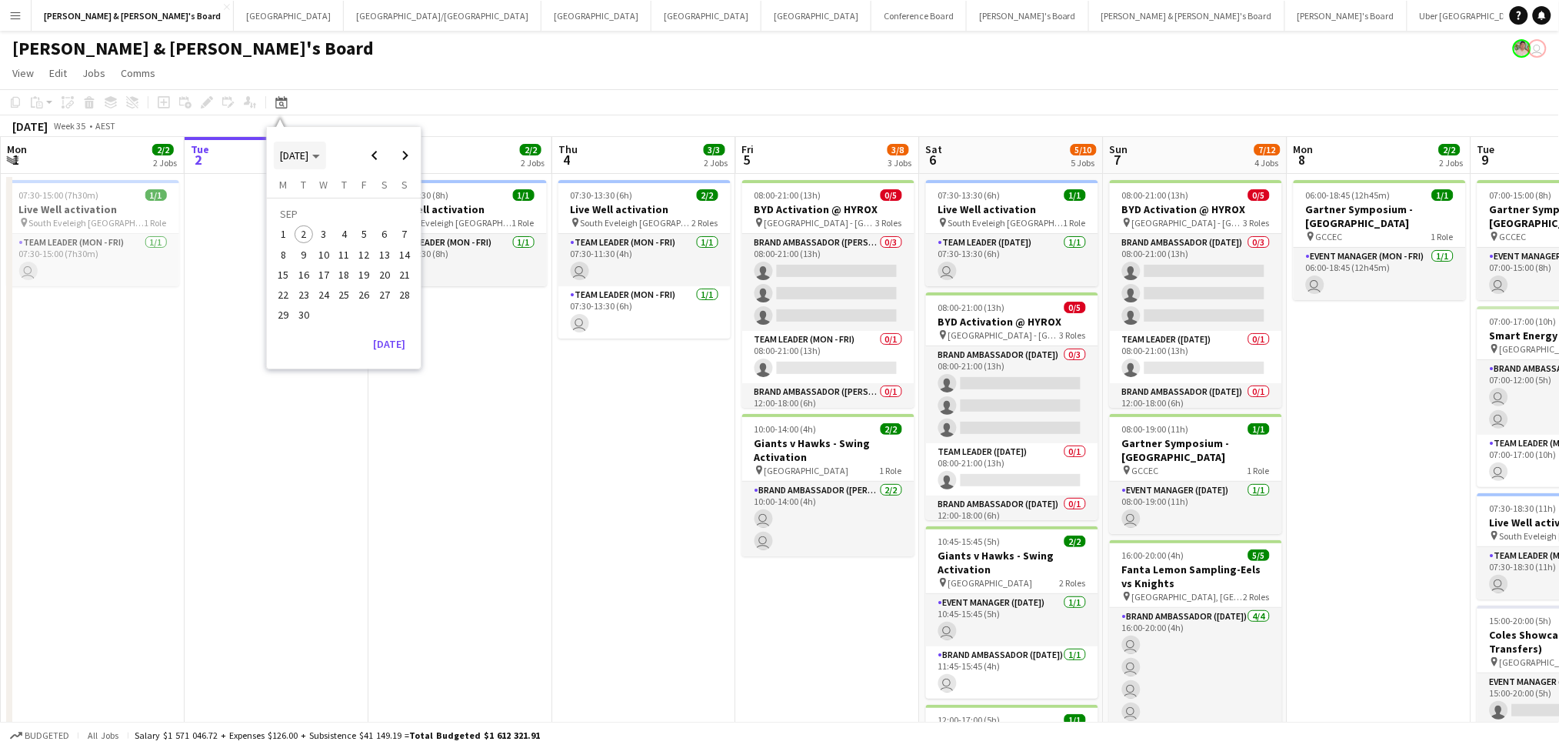
click at [308, 154] on span "[DATE]" at bounding box center [294, 155] width 28 height 14
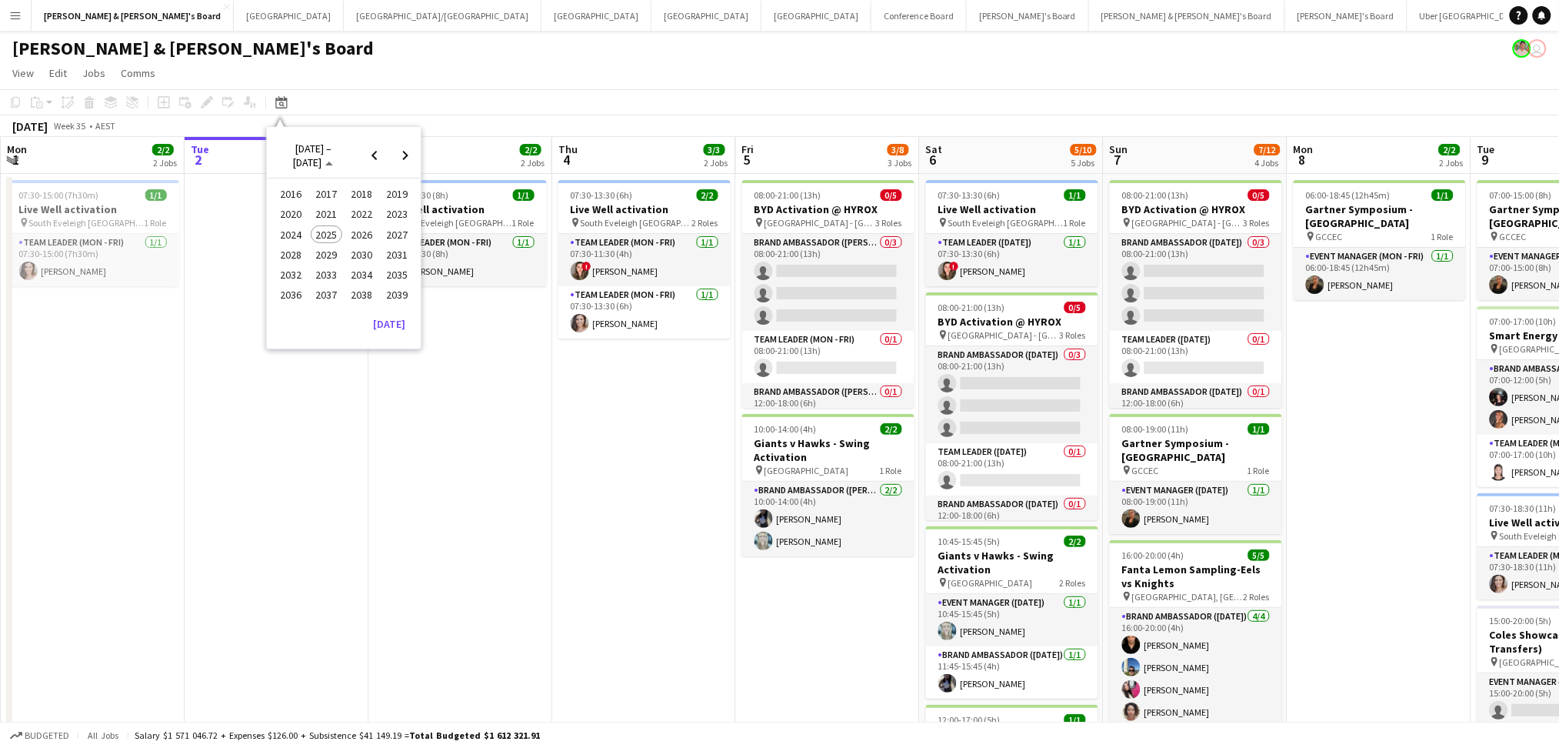
click at [288, 237] on span "2024" at bounding box center [291, 234] width 32 height 18
click at [301, 252] on span "SEP" at bounding box center [291, 254] width 32 height 18
click at [341, 275] on span "19" at bounding box center [344, 278] width 18 height 18
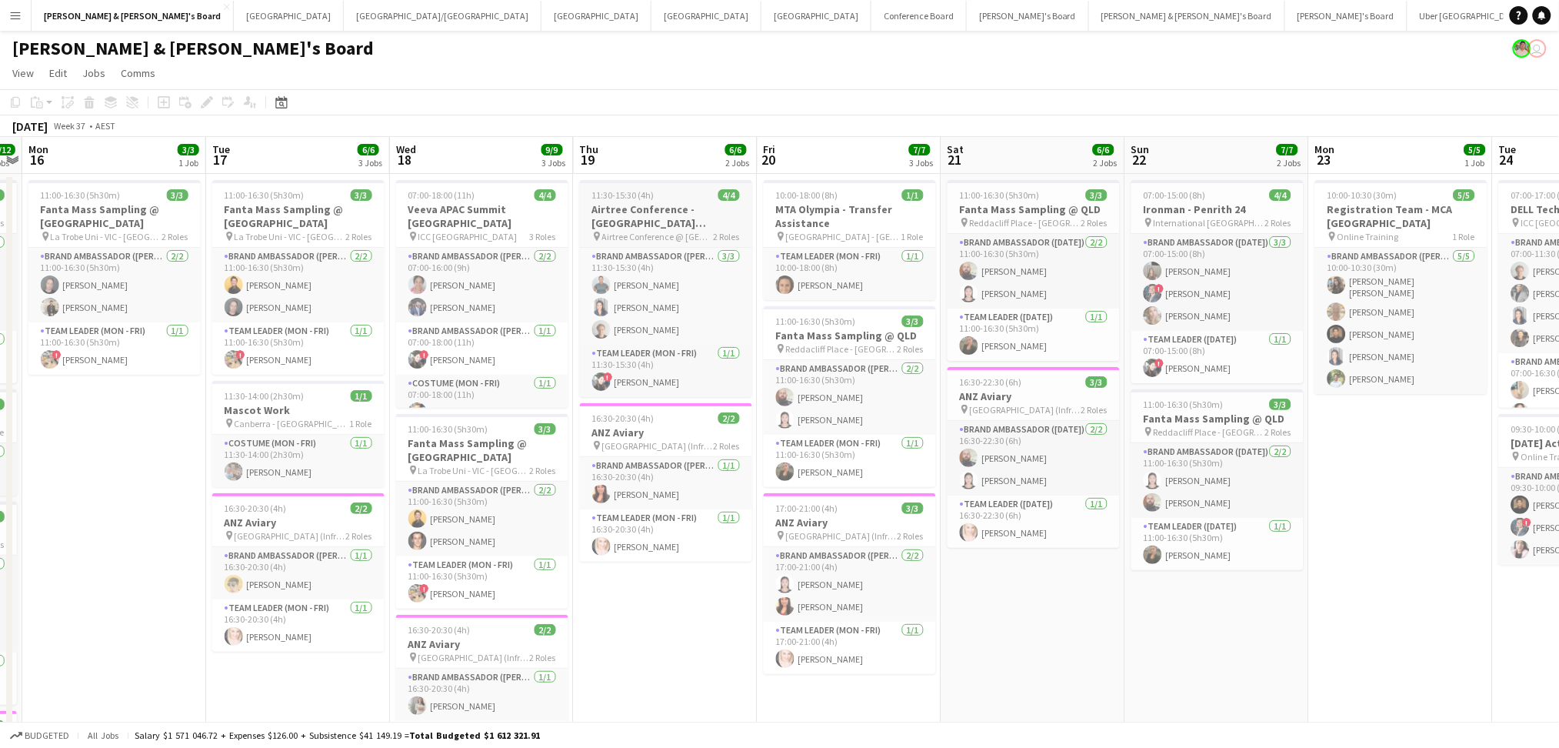
click at [654, 231] on span "Airtree Conference @ Barangaroo Tower" at bounding box center [658, 237] width 112 height 12
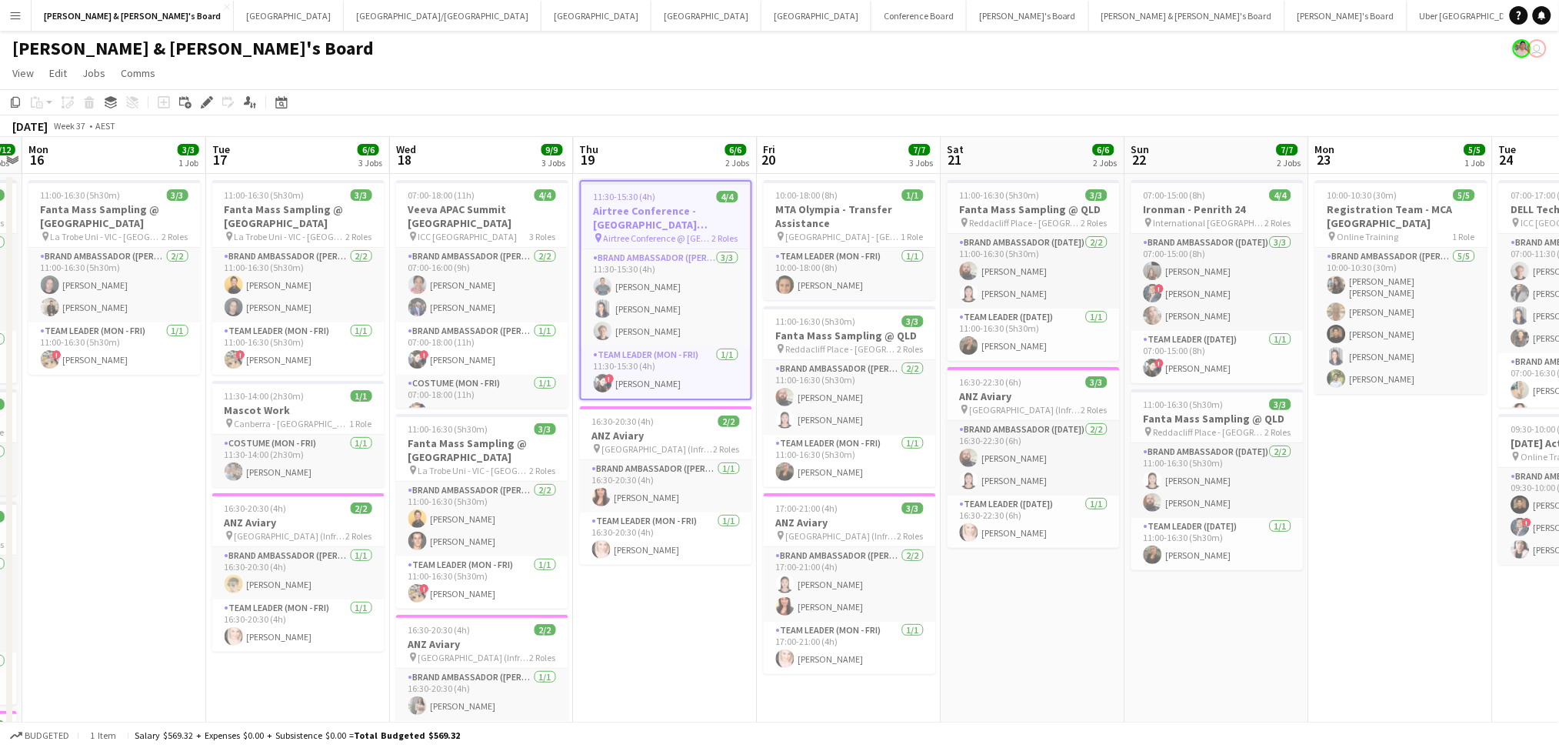
click at [654, 232] on span "Airtree Conference @ Barangaroo Tower" at bounding box center [658, 238] width 108 height 12
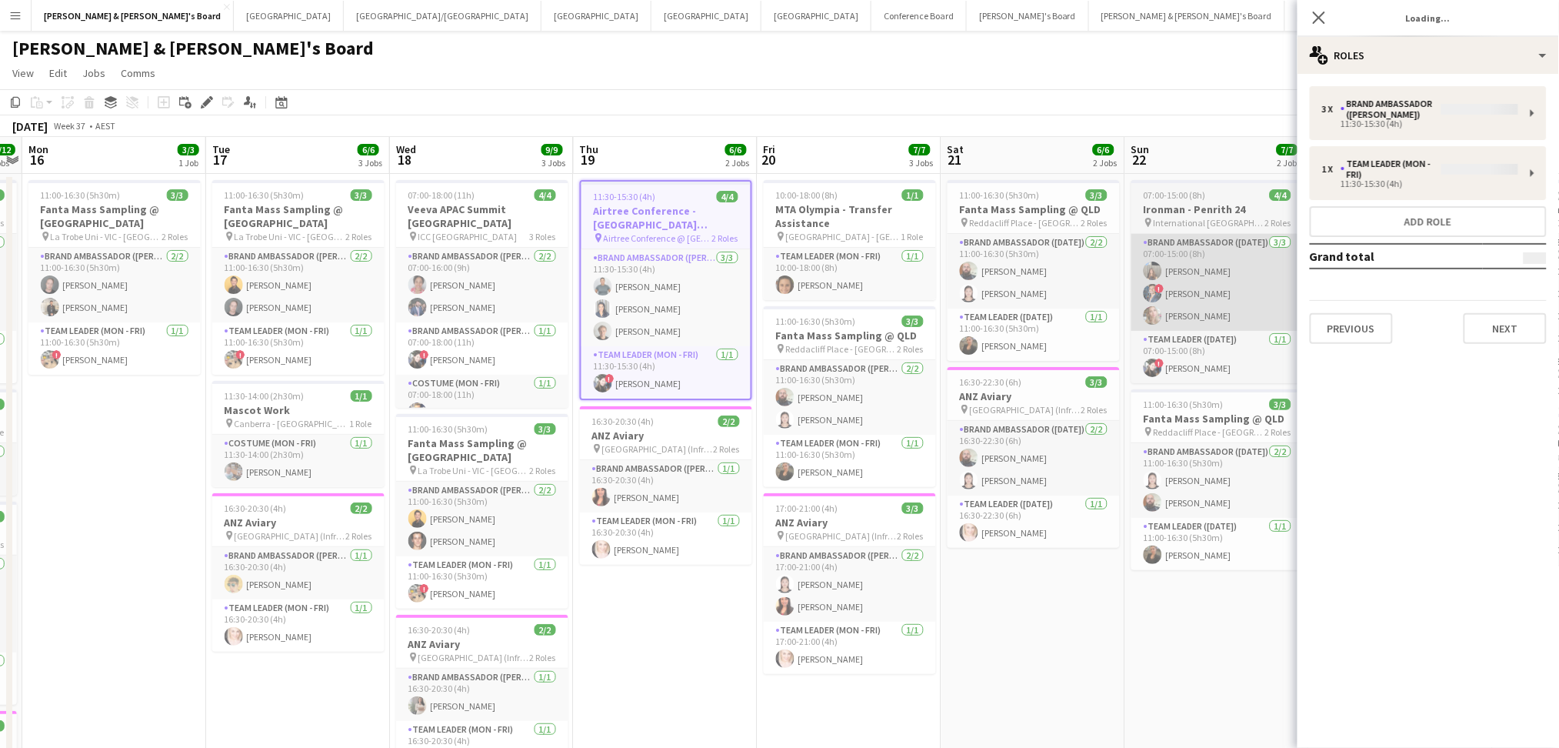
type input "**********"
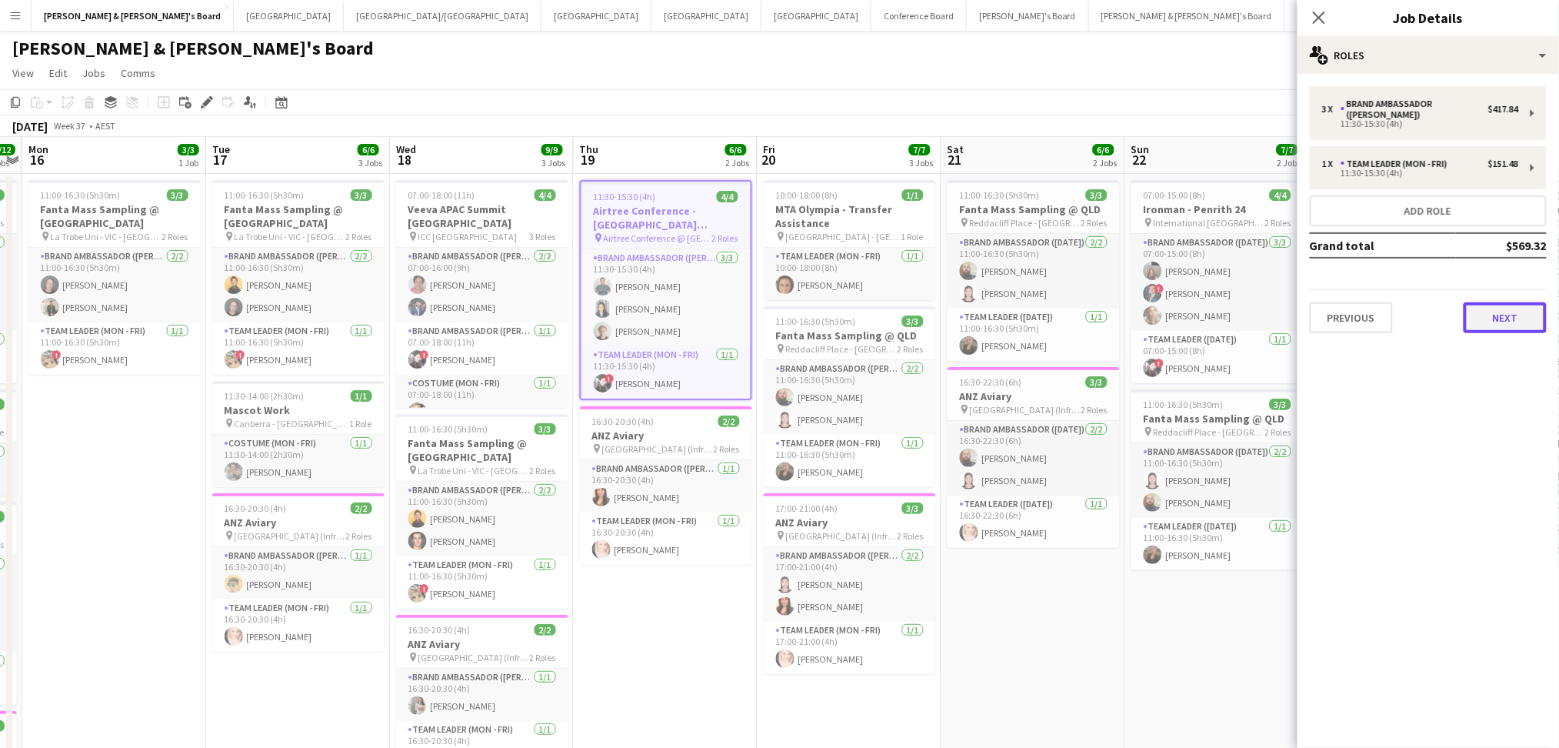
click at [1503, 312] on button "Next" at bounding box center [1505, 317] width 83 height 31
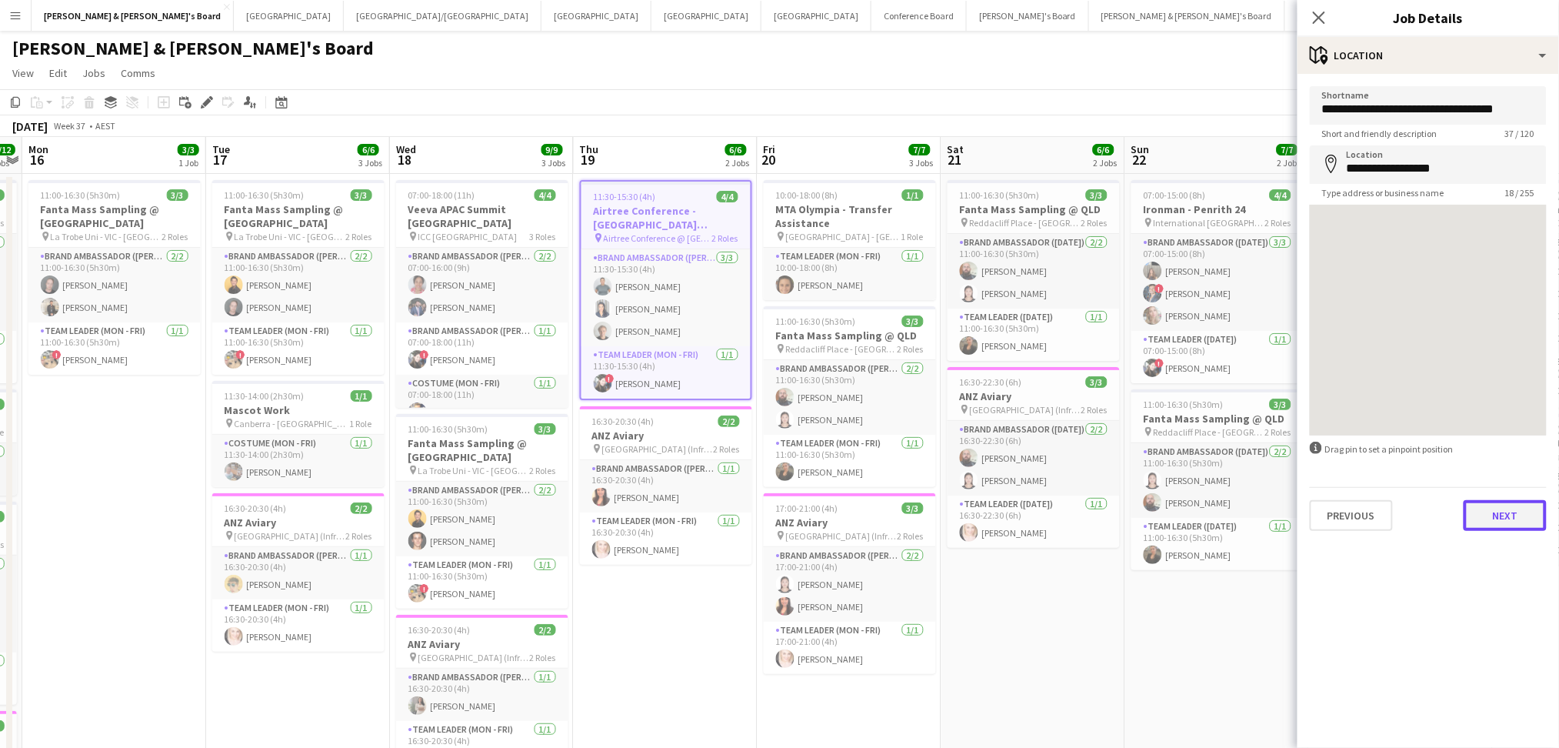
click at [1494, 516] on button "Next" at bounding box center [1505, 515] width 83 height 31
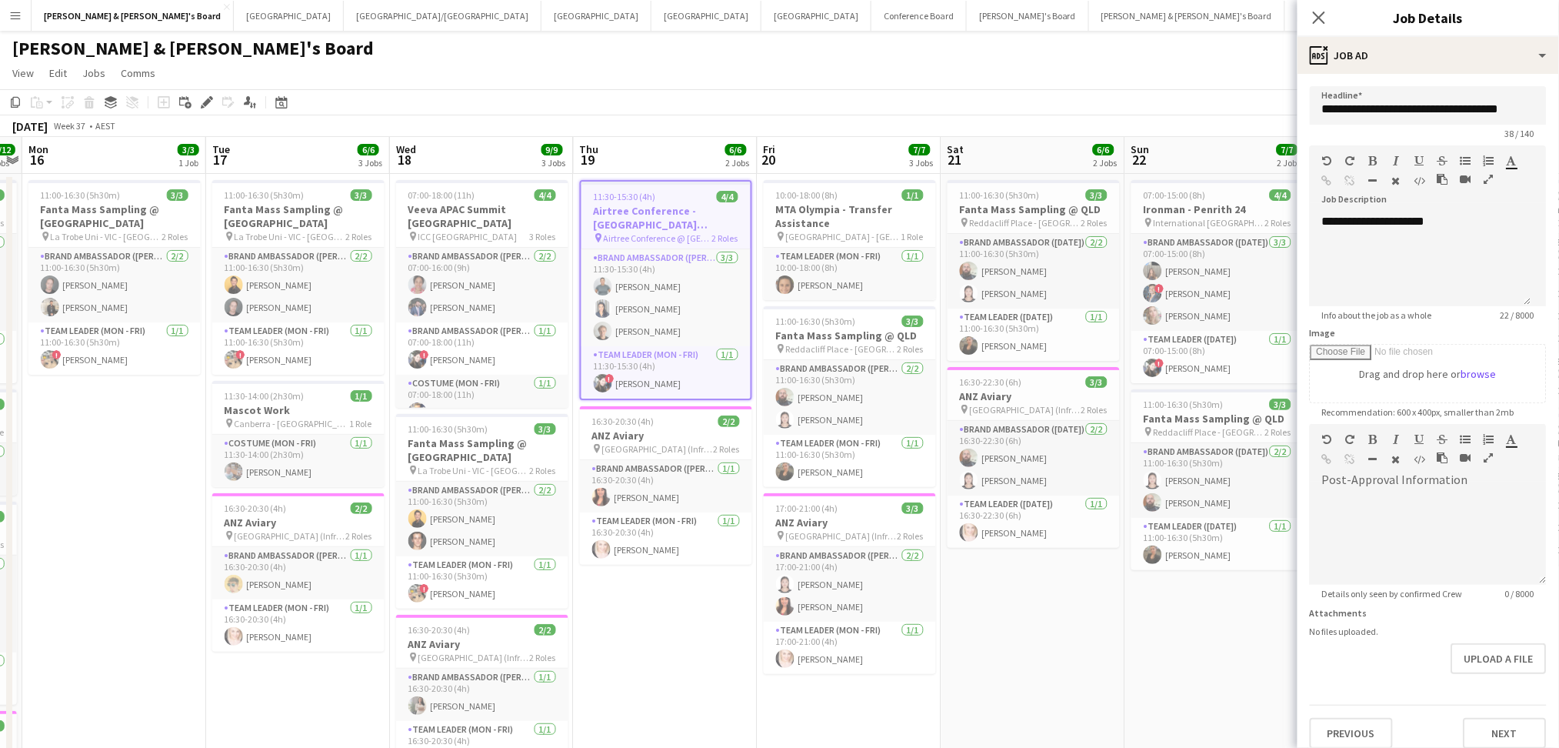
click at [1116, 109] on app-toolbar "Copy Paste Paste Ctrl+V Paste with crew Ctrl+Shift+V Paste linked Job Delete Gr…" at bounding box center [779, 102] width 1559 height 26
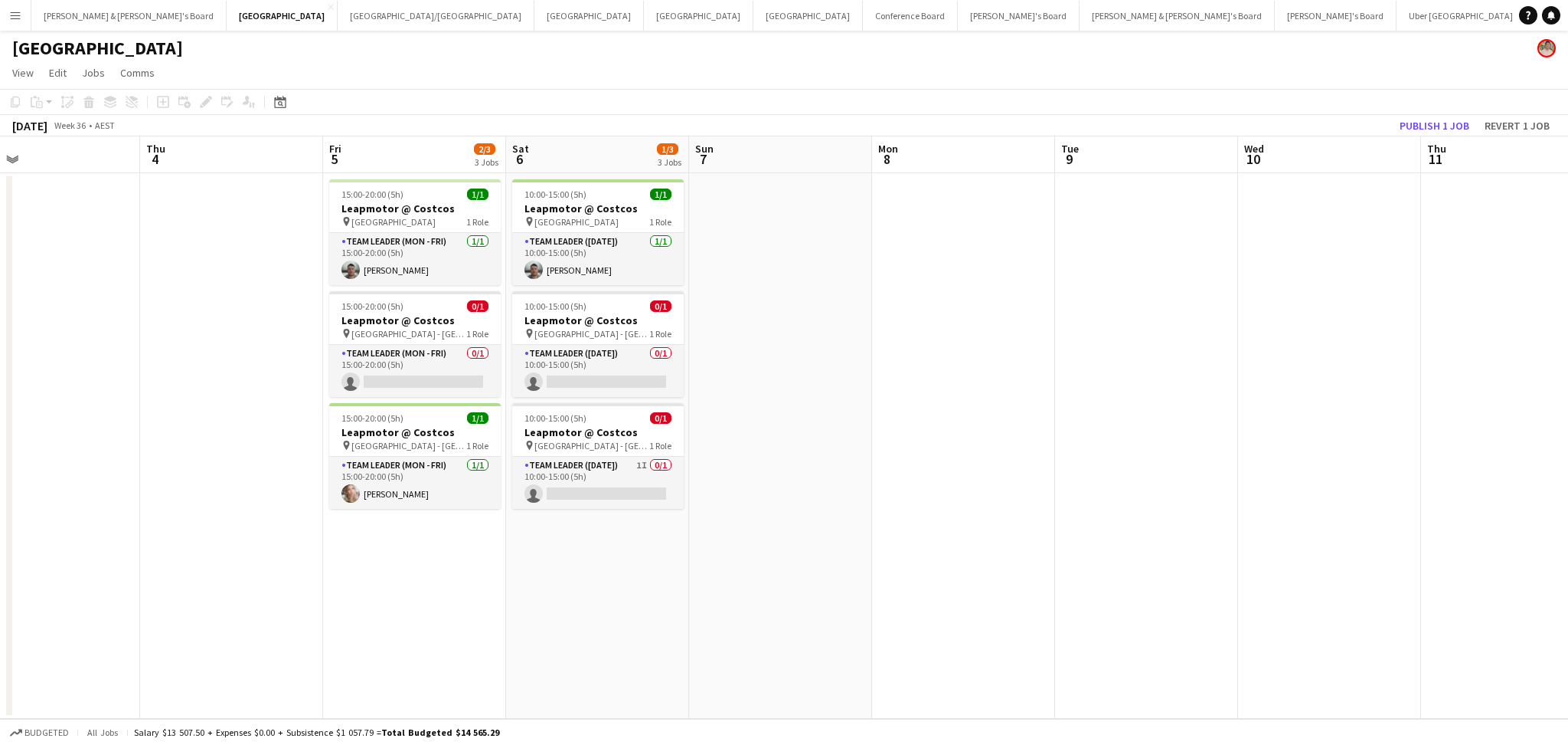
drag, startPoint x: 1116, startPoint y: 600, endPoint x: 340, endPoint y: 544, distance: 778.0
click at [340, 544] on app-calendar-viewport "Mon 1 Tue 2 Wed 3 Thu 4 Fri 5 2/3 3 Jobs Sat 6 1/3 3 Jobs Sun 7 Mon 8 Tue 9 Wed…" at bounding box center [784, 427] width 1568 height 583
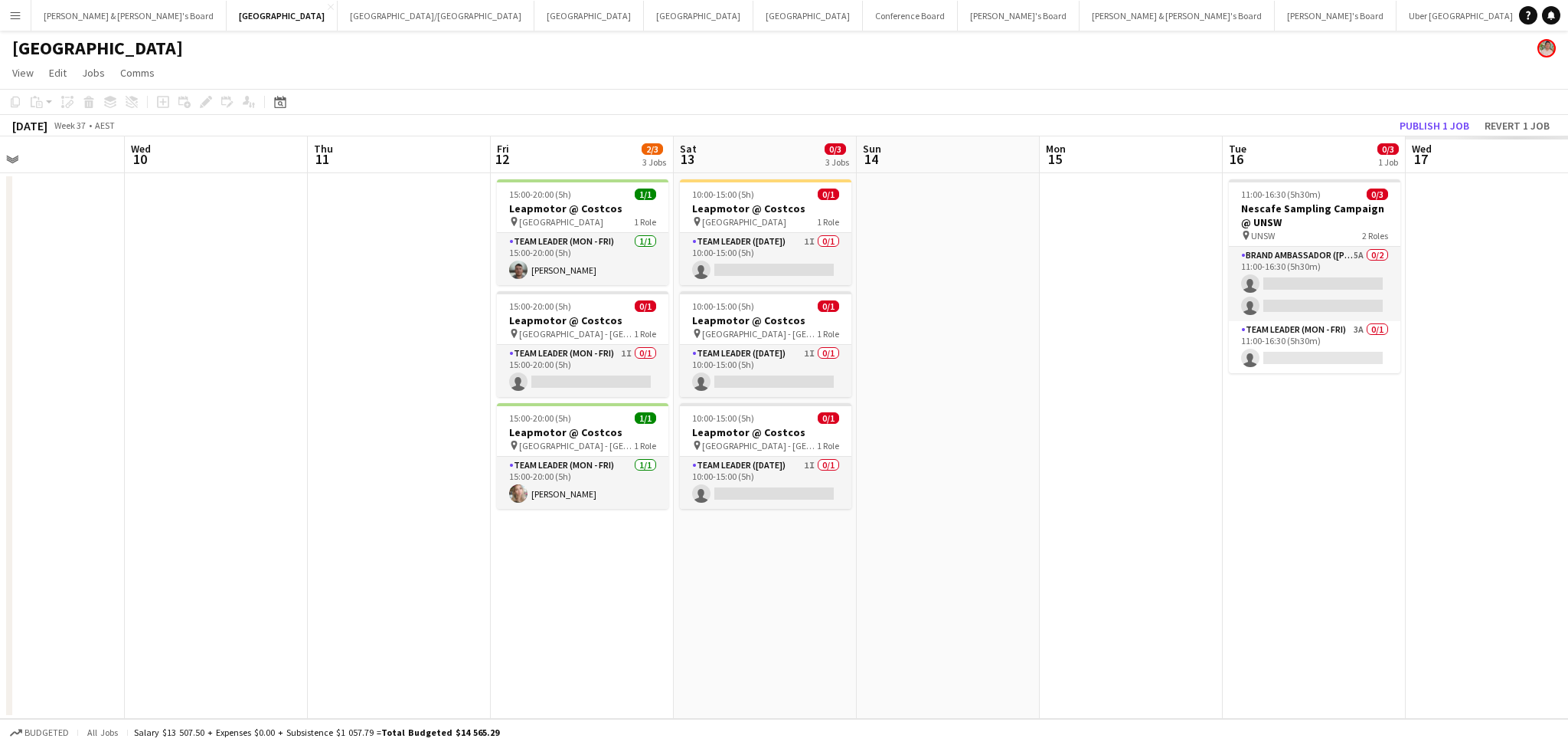
drag, startPoint x: 1206, startPoint y: 593, endPoint x: 448, endPoint y: 533, distance: 760.4
click at [448, 533] on app-calendar-viewport "Sun 7 Mon 8 Tue 9 Wed 10 Thu 11 Fri 12 2/3 3 Jobs Sat 13 0/3 3 Jobs Sun 14 Mon …" at bounding box center [784, 427] width 1568 height 583
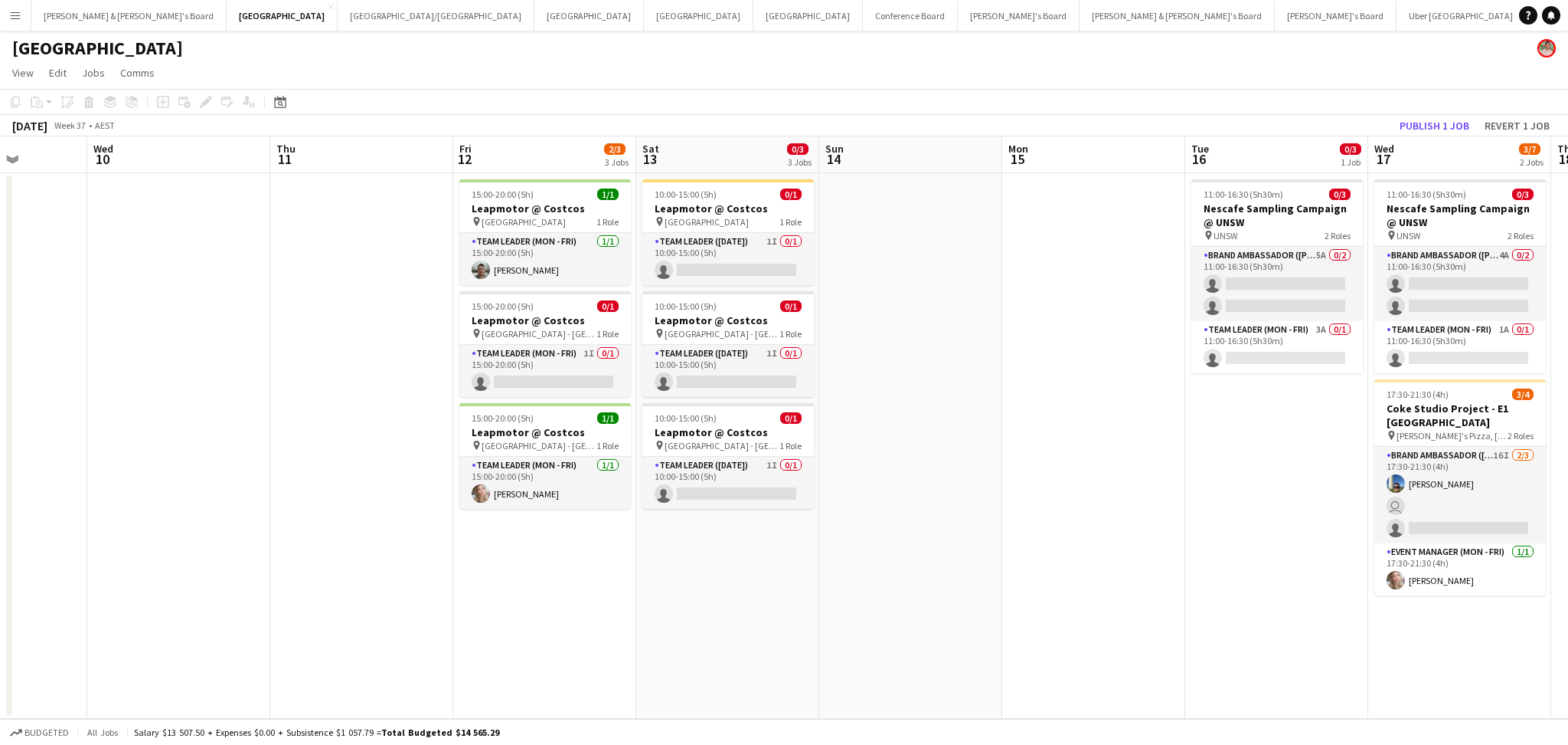
drag, startPoint x: 1182, startPoint y: 639, endPoint x: 472, endPoint y: 546, distance: 716.1
click at [472, 546] on app-calendar-viewport "Sun 7 Mon 8 Tue 9 Wed 10 Thu 11 Fri 12 2/3 3 Jobs Sat 13 0/3 3 Jobs Sun 14 Mon …" at bounding box center [784, 427] width 1568 height 583
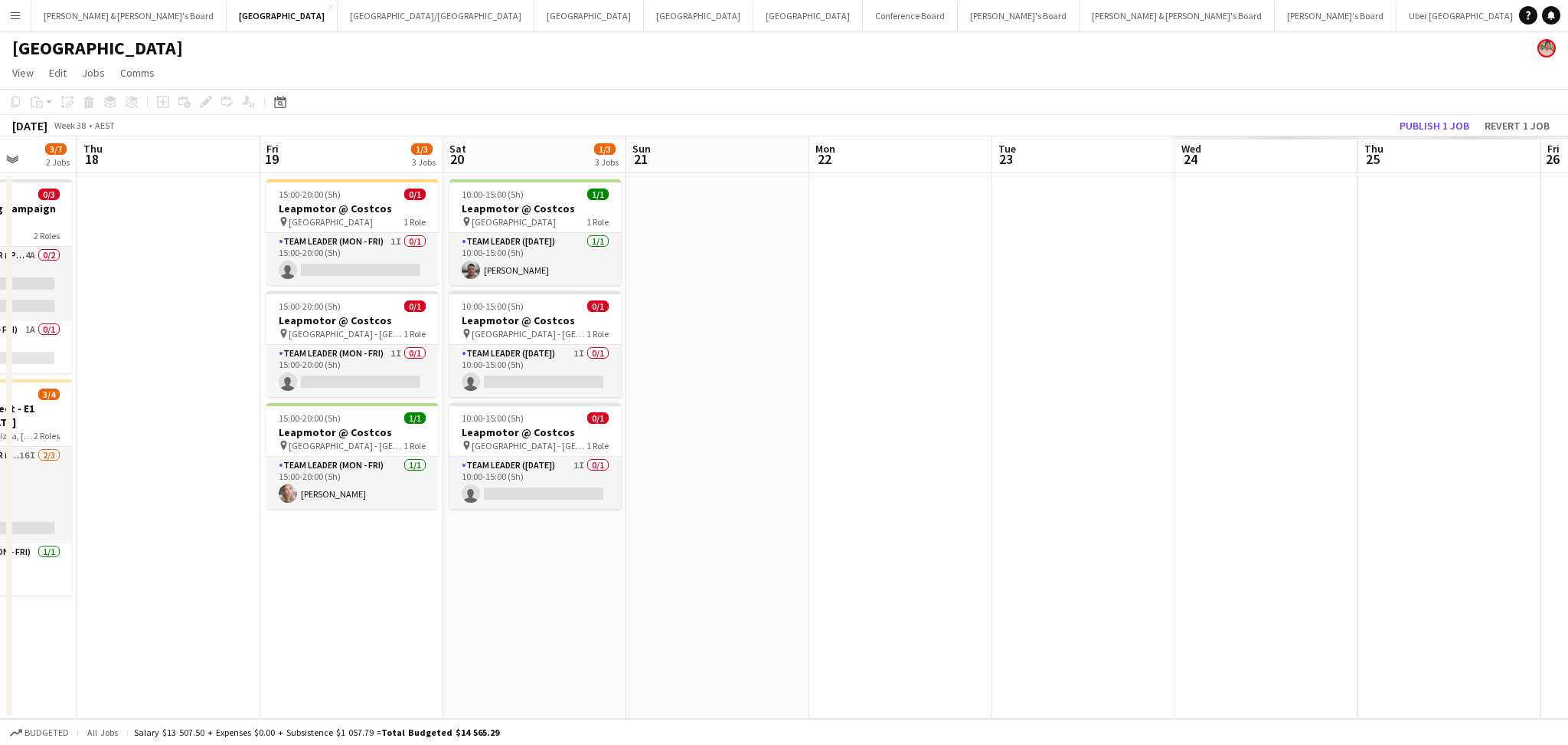
drag, startPoint x: 1130, startPoint y: 626, endPoint x: 400, endPoint y: 556, distance: 733.3
click at [326, 556] on app-calendar-viewport "Sun 14 Mon 15 Tue 16 0/3 1 Job Wed 17 3/7 2 Jobs Thu 18 Fri 19 1/3 3 Jobs Sat 2…" at bounding box center [784, 427] width 1568 height 583
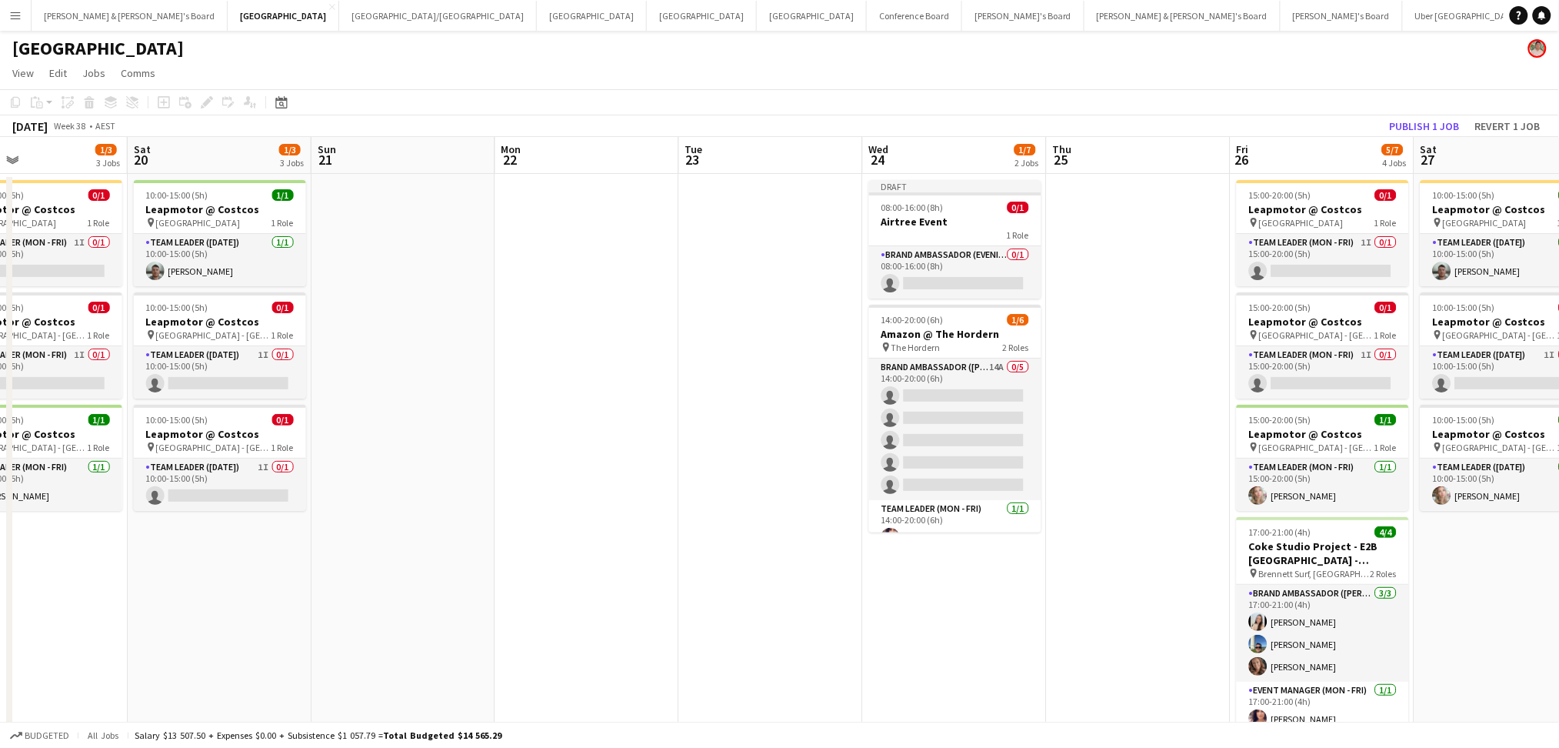
scroll to position [0, 618]
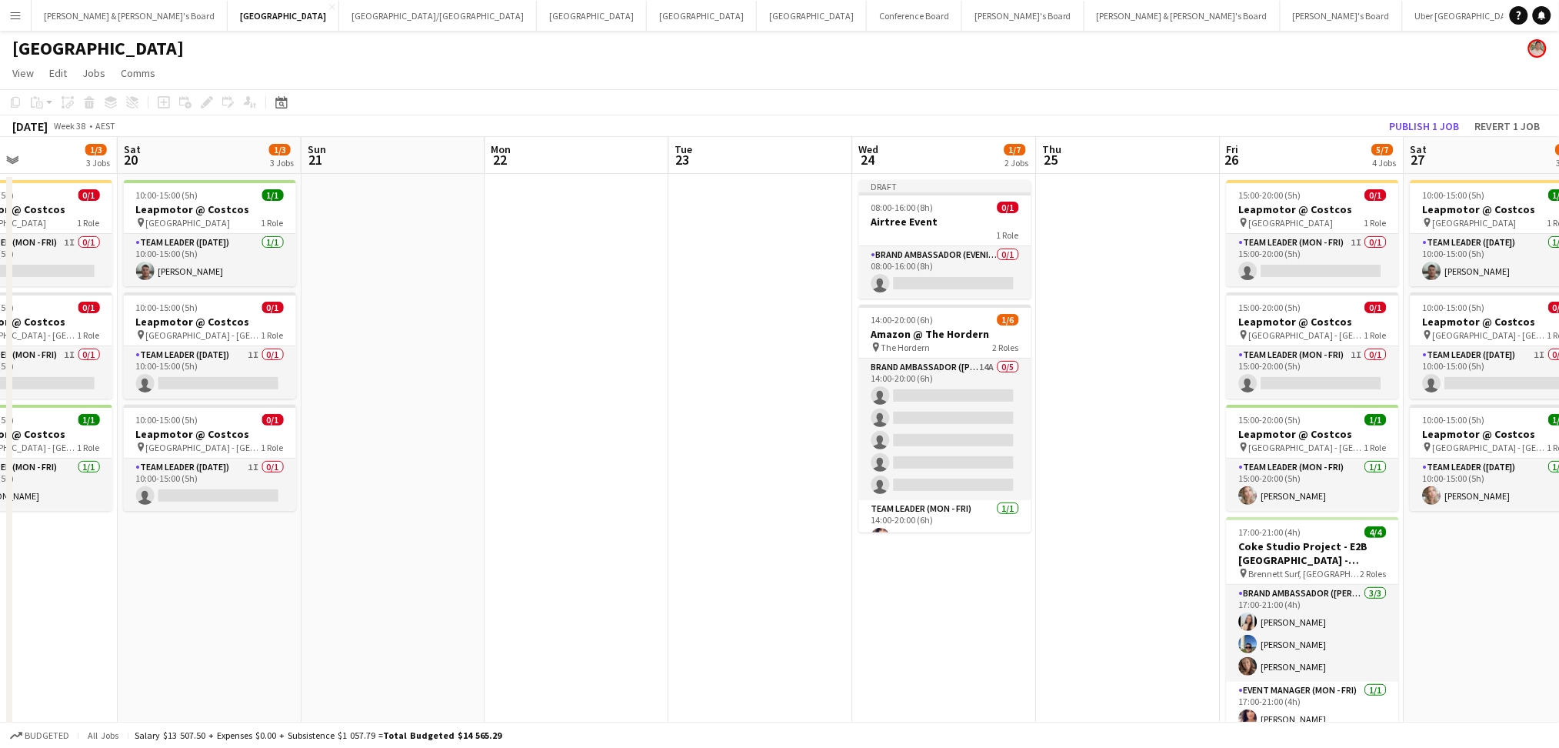
drag, startPoint x: 1012, startPoint y: 571, endPoint x: 698, endPoint y: 563, distance: 313.9
click at [698, 563] on app-calendar-viewport "Tue 16 0/3 1 Job Wed 17 3/7 2 Jobs Thu 18 Fri 19 1/3 3 Jobs Sat 20 1/3 3 Jobs S…" at bounding box center [779, 453] width 1559 height 632
click at [948, 616] on app-date-cell "Draft 08:00-16:00 (8h) 0/1 Airtree Event 1 Role Brand Ambassador (Evening) 0/1 …" at bounding box center [945, 471] width 184 height 595
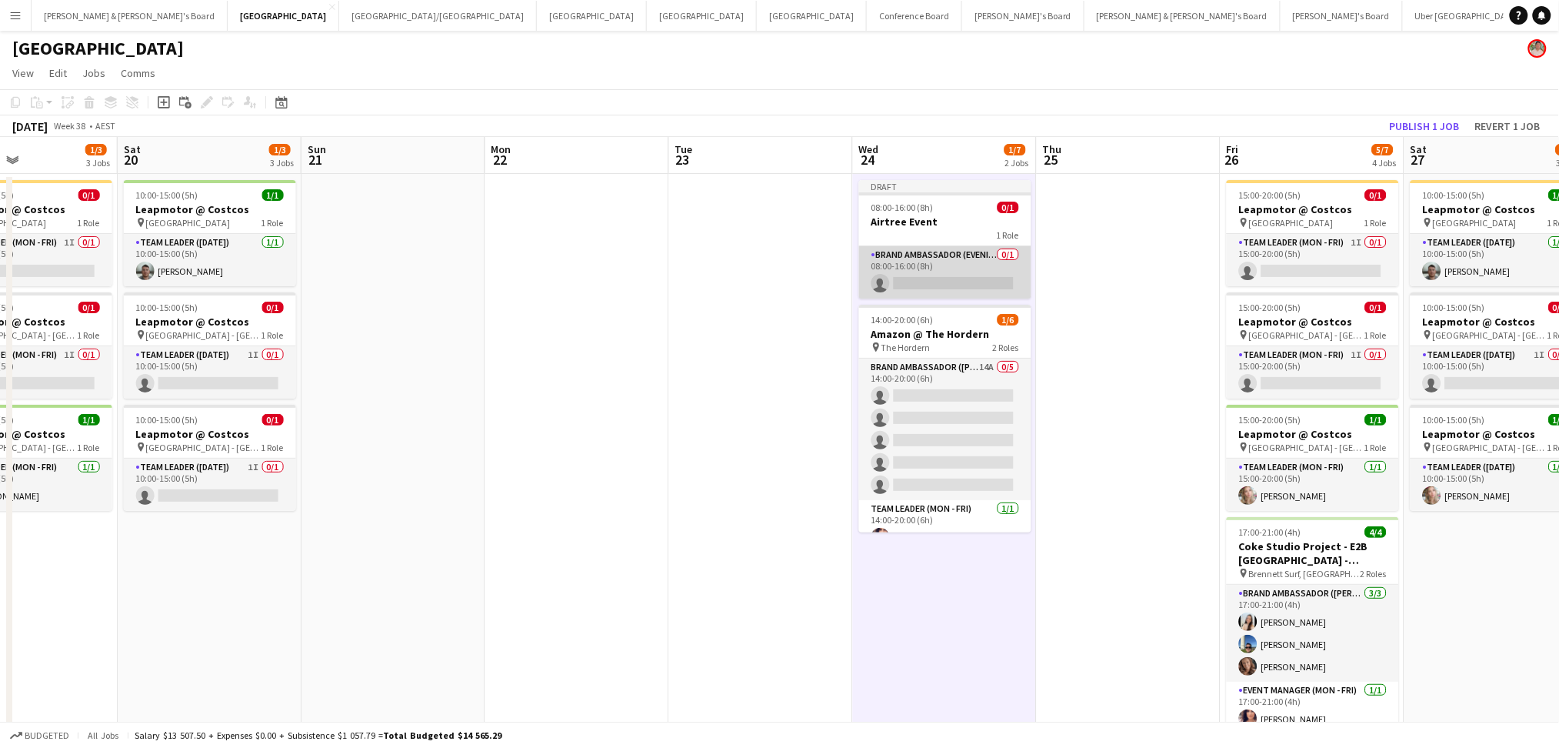
click at [932, 283] on app-card-role "Brand Ambassador (Evening) 0/1 08:00-16:00 (8h) single-neutral-actions" at bounding box center [945, 272] width 172 height 52
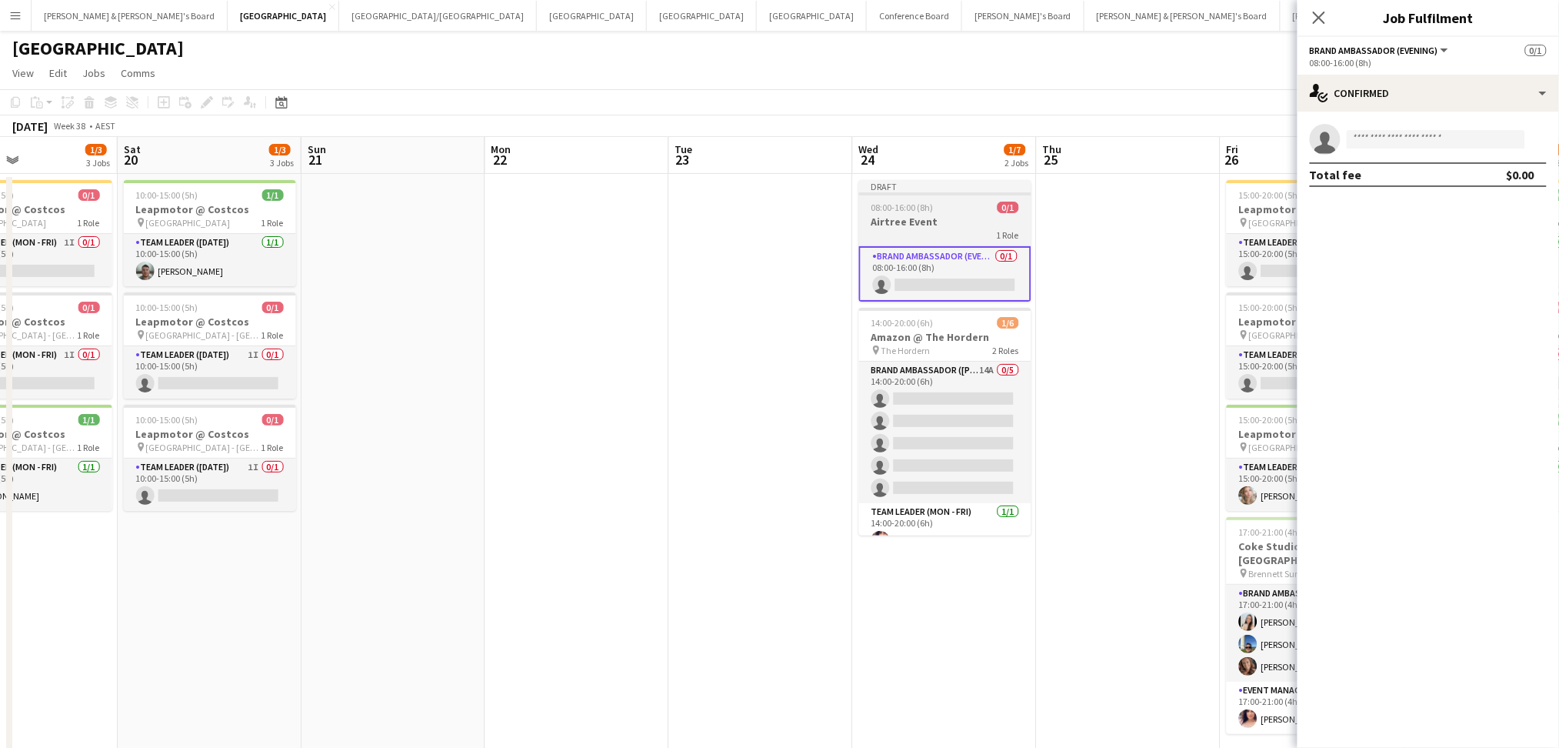
click at [895, 232] on div "1 Role" at bounding box center [945, 234] width 172 height 12
click at [895, 232] on div "1 Role" at bounding box center [946, 234] width 172 height 12
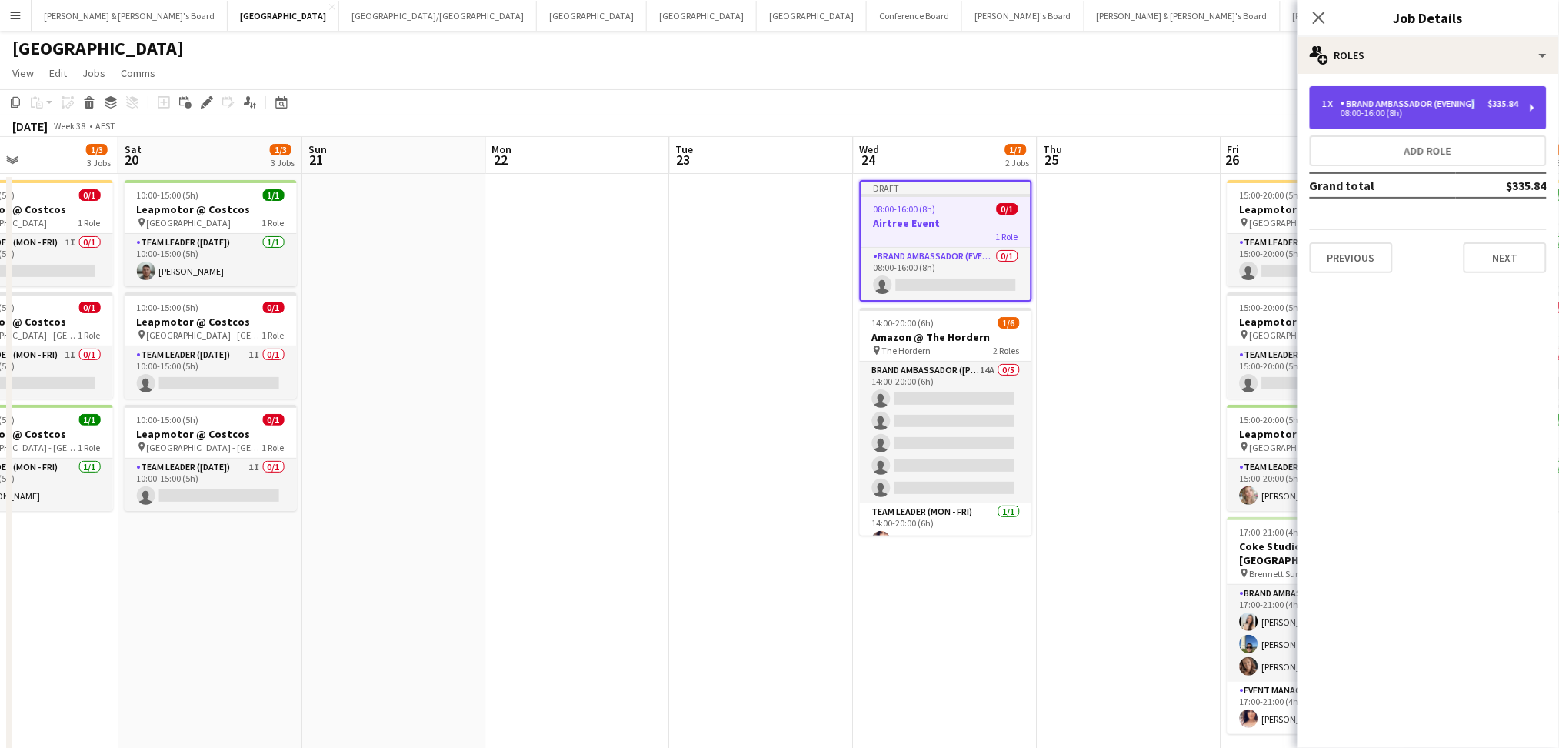
click at [1470, 98] on div "Brand Ambassador (Evening)" at bounding box center [1411, 103] width 141 height 11
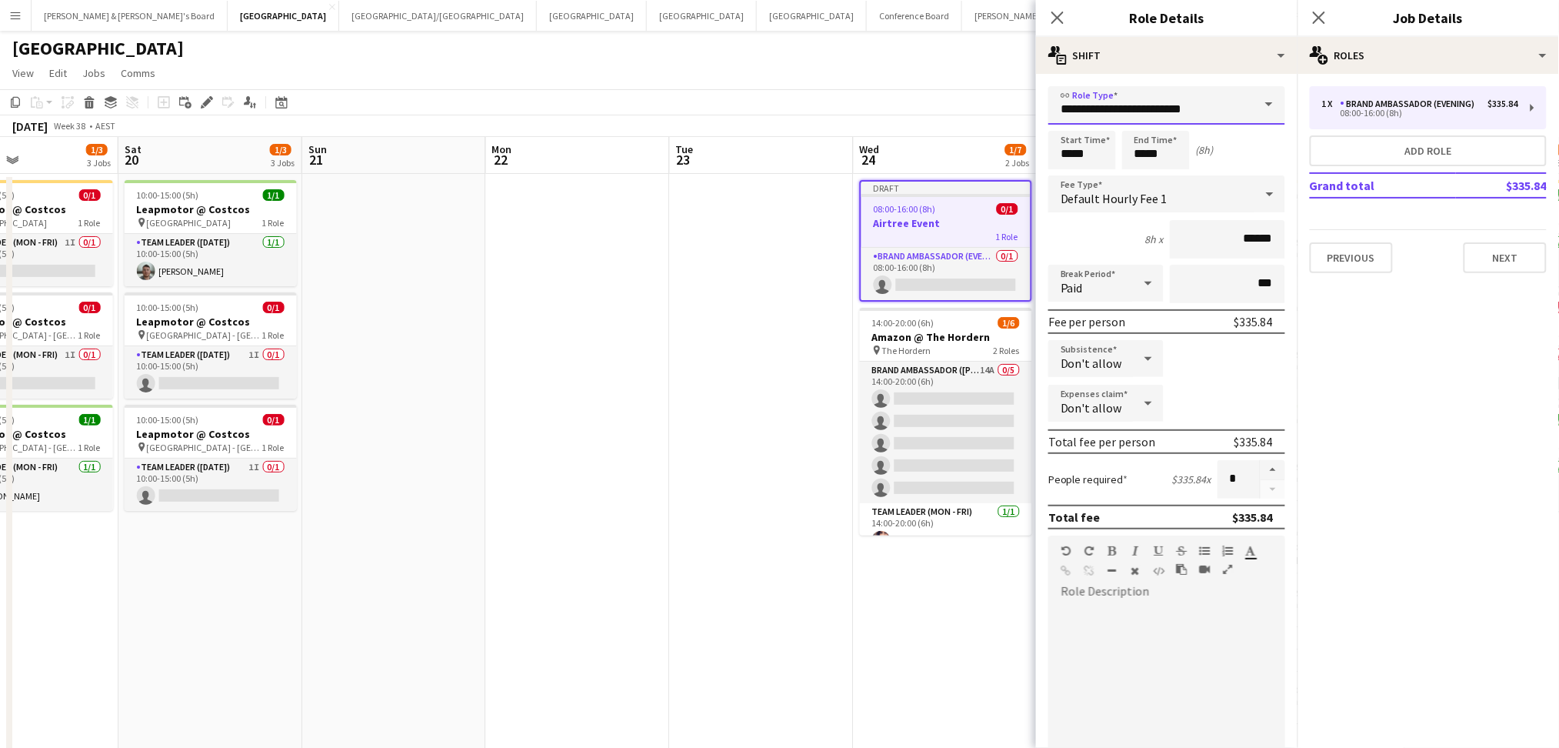
click at [1213, 106] on input "**********" at bounding box center [1166, 105] width 237 height 38
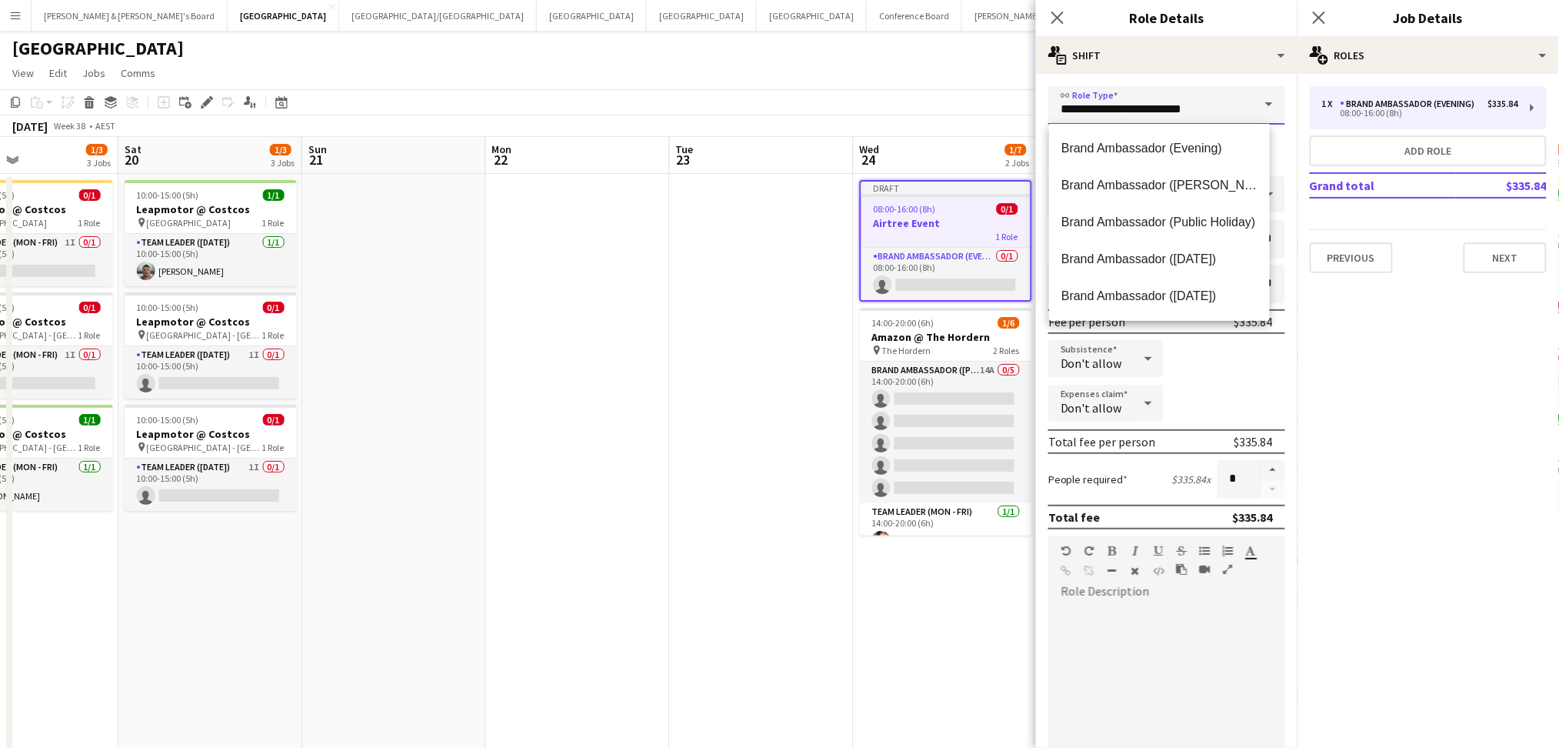
click at [1213, 106] on input "**********" at bounding box center [1166, 105] width 237 height 38
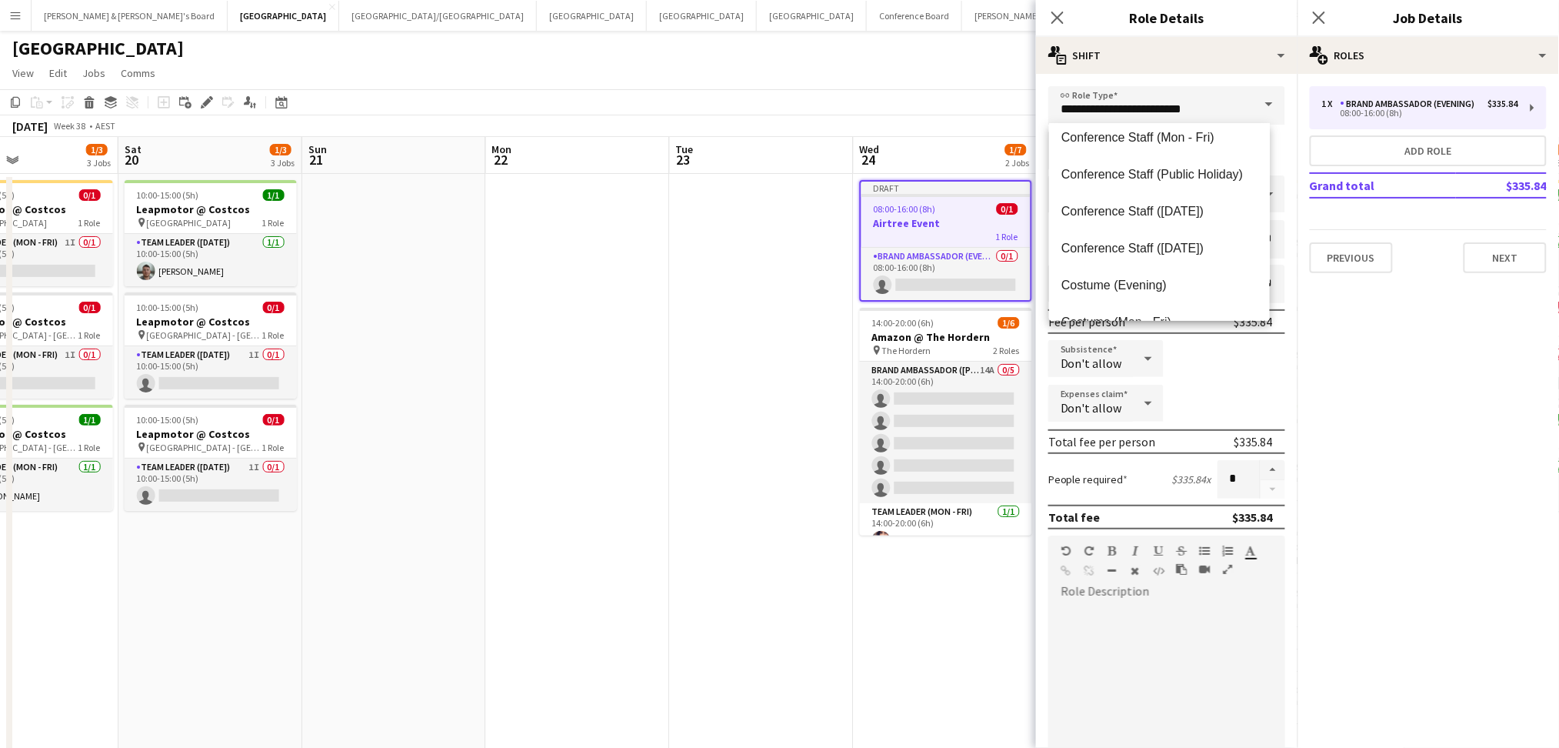
scroll to position [512, 0]
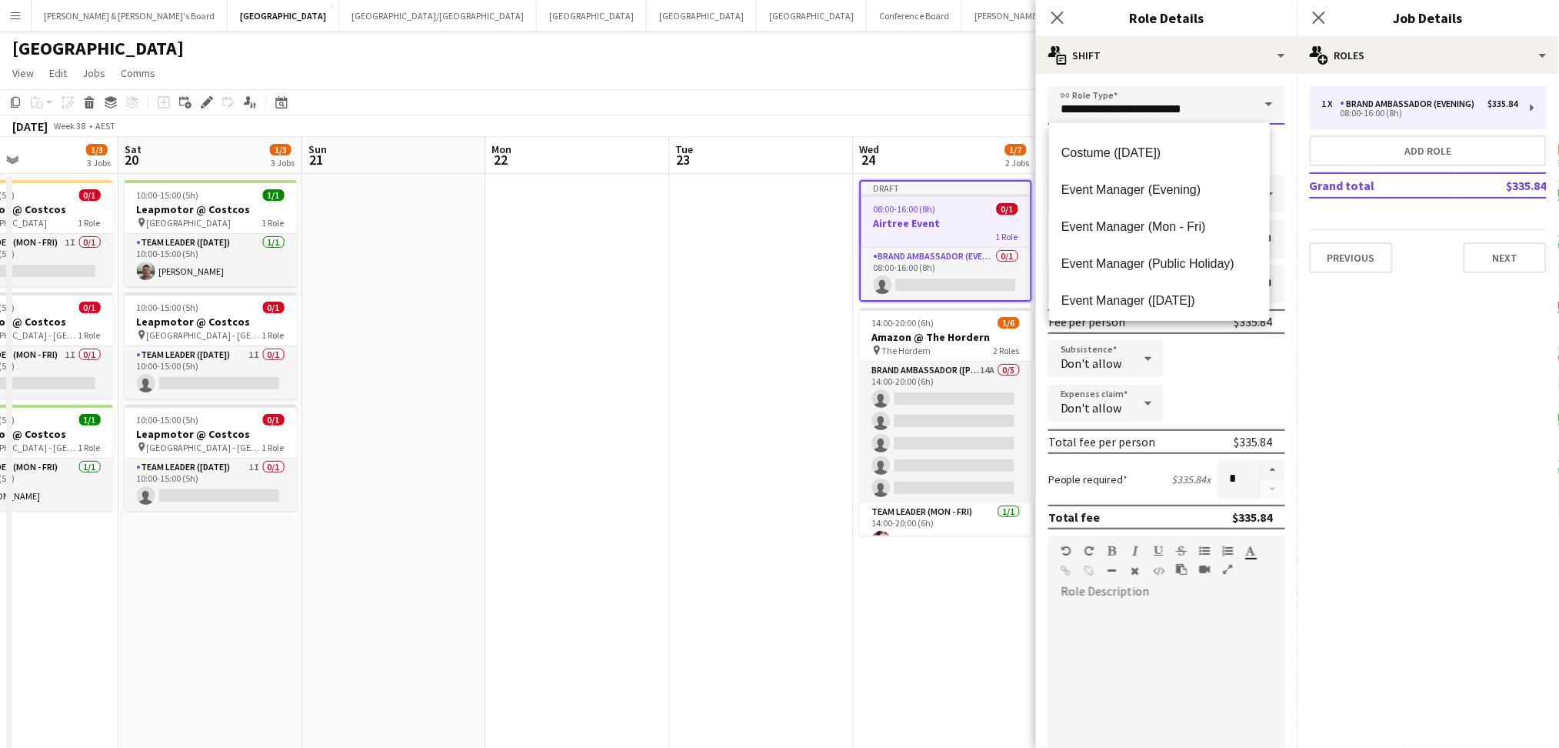
click at [1178, 115] on input "**********" at bounding box center [1166, 105] width 237 height 38
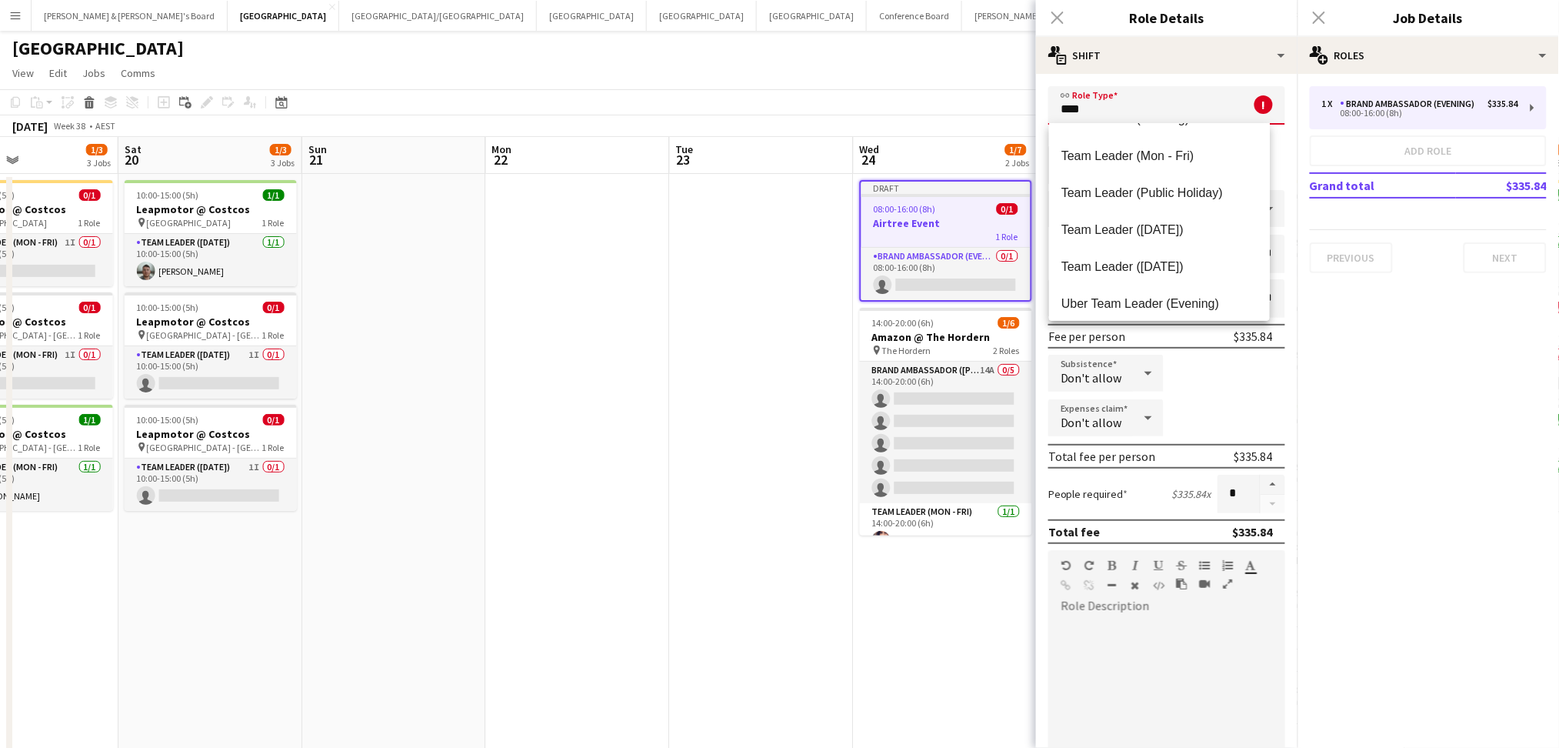
scroll to position [164, 0]
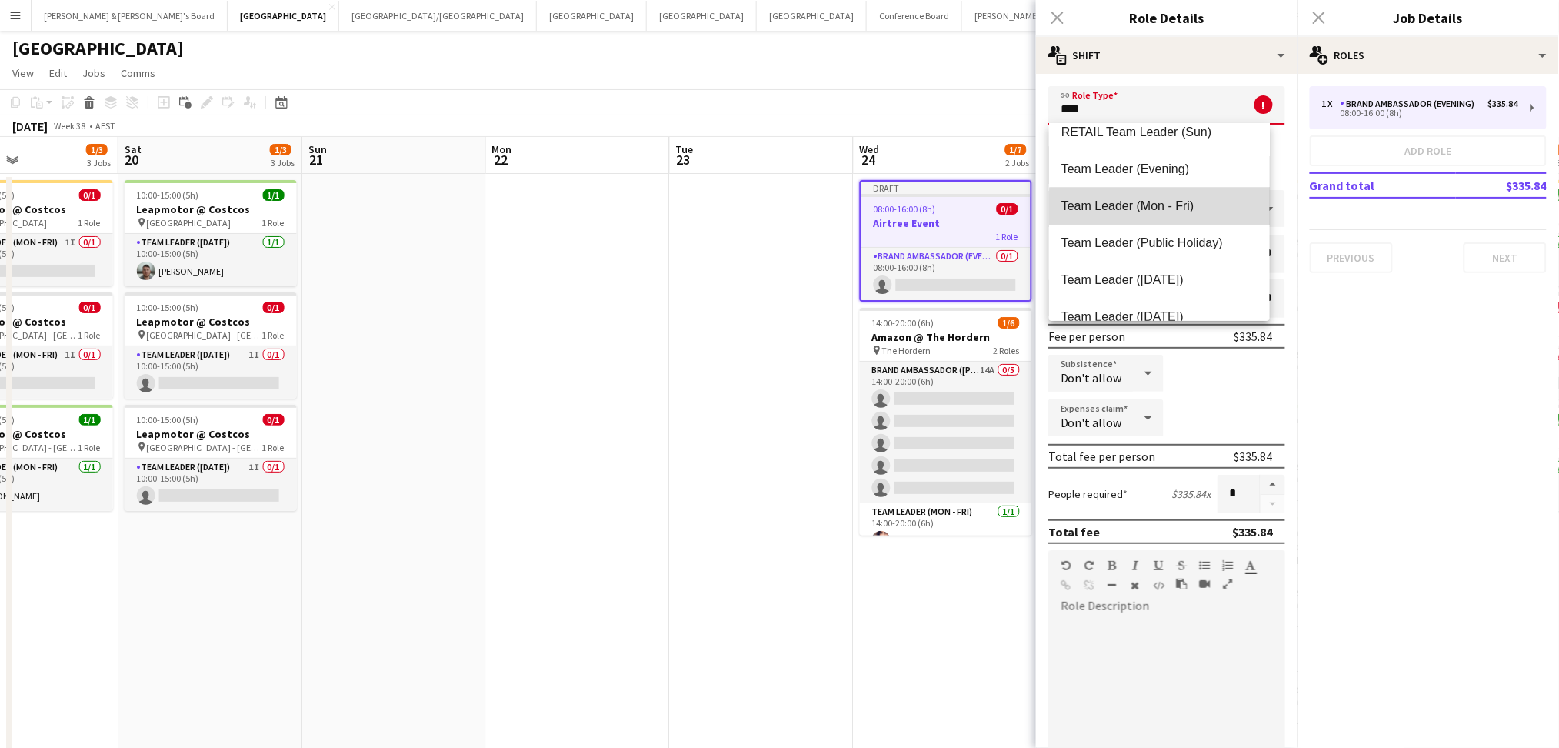
click at [1188, 213] on mat-option "Team Leader (Mon - Fri)" at bounding box center [1160, 206] width 222 height 37
type input "**********"
type input "******"
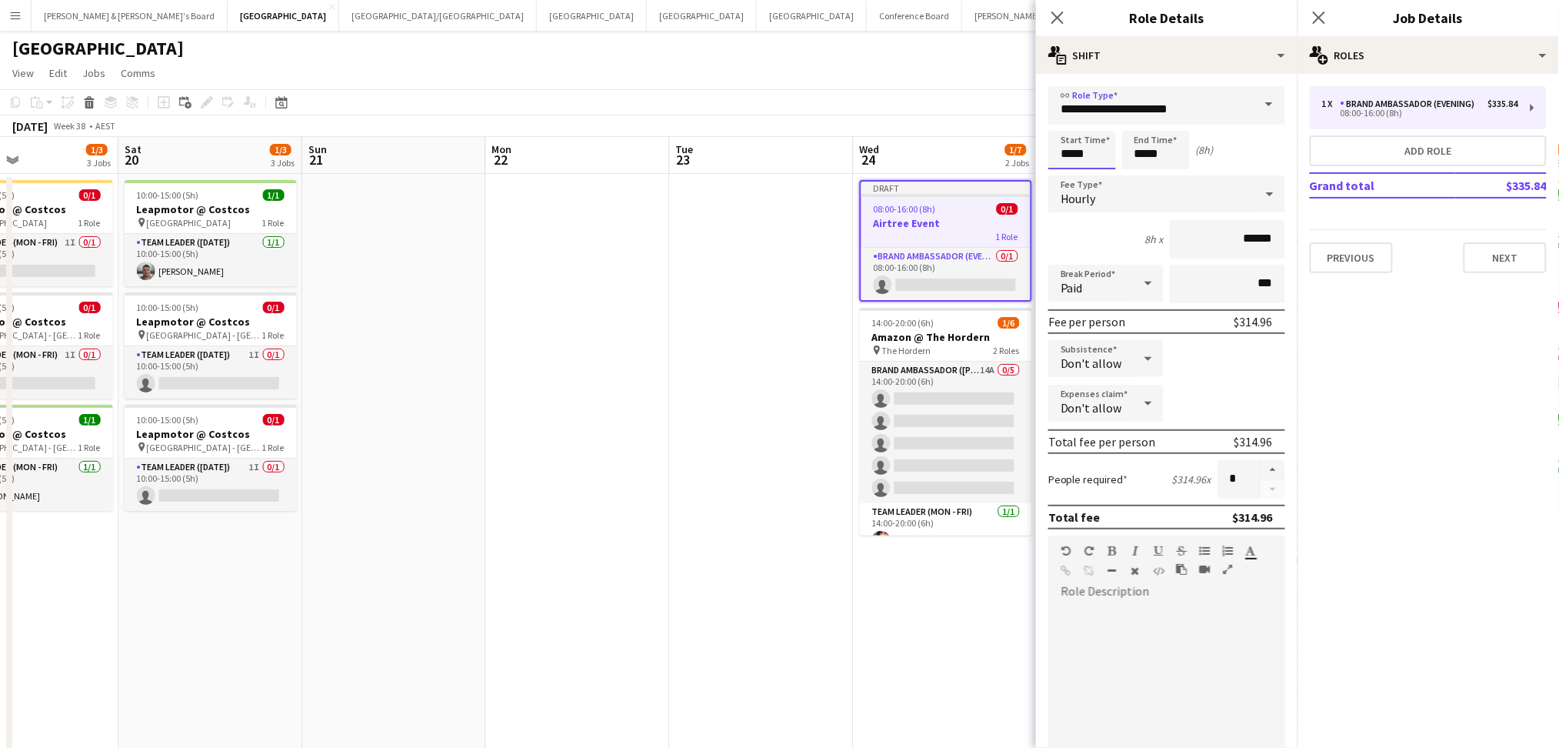
click at [1062, 152] on input "*****" at bounding box center [1082, 150] width 68 height 38
type input "*****"
click at [1199, 188] on div "Hourly" at bounding box center [1151, 193] width 206 height 37
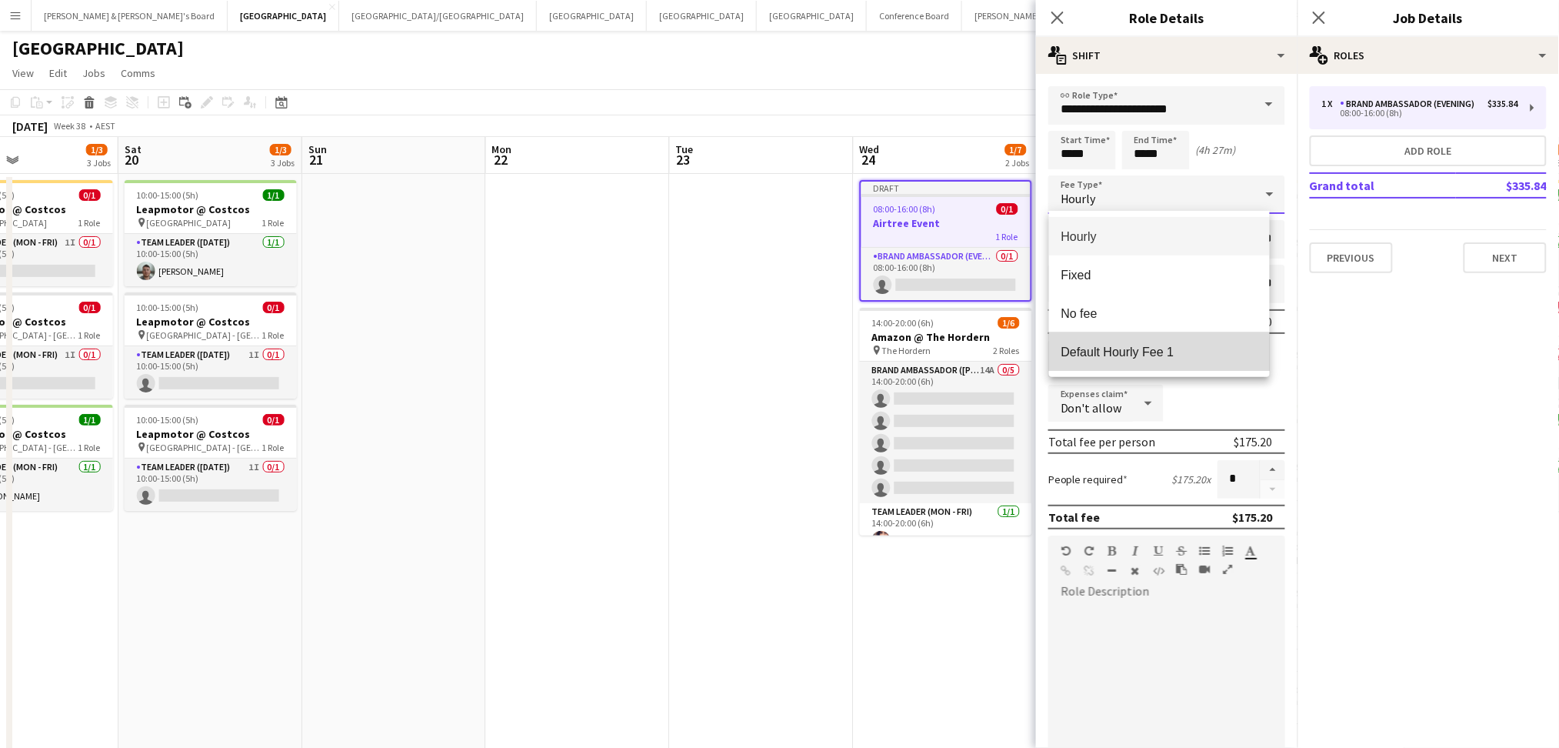
click at [1131, 362] on mat-option "Default Hourly Fee 1" at bounding box center [1160, 351] width 222 height 38
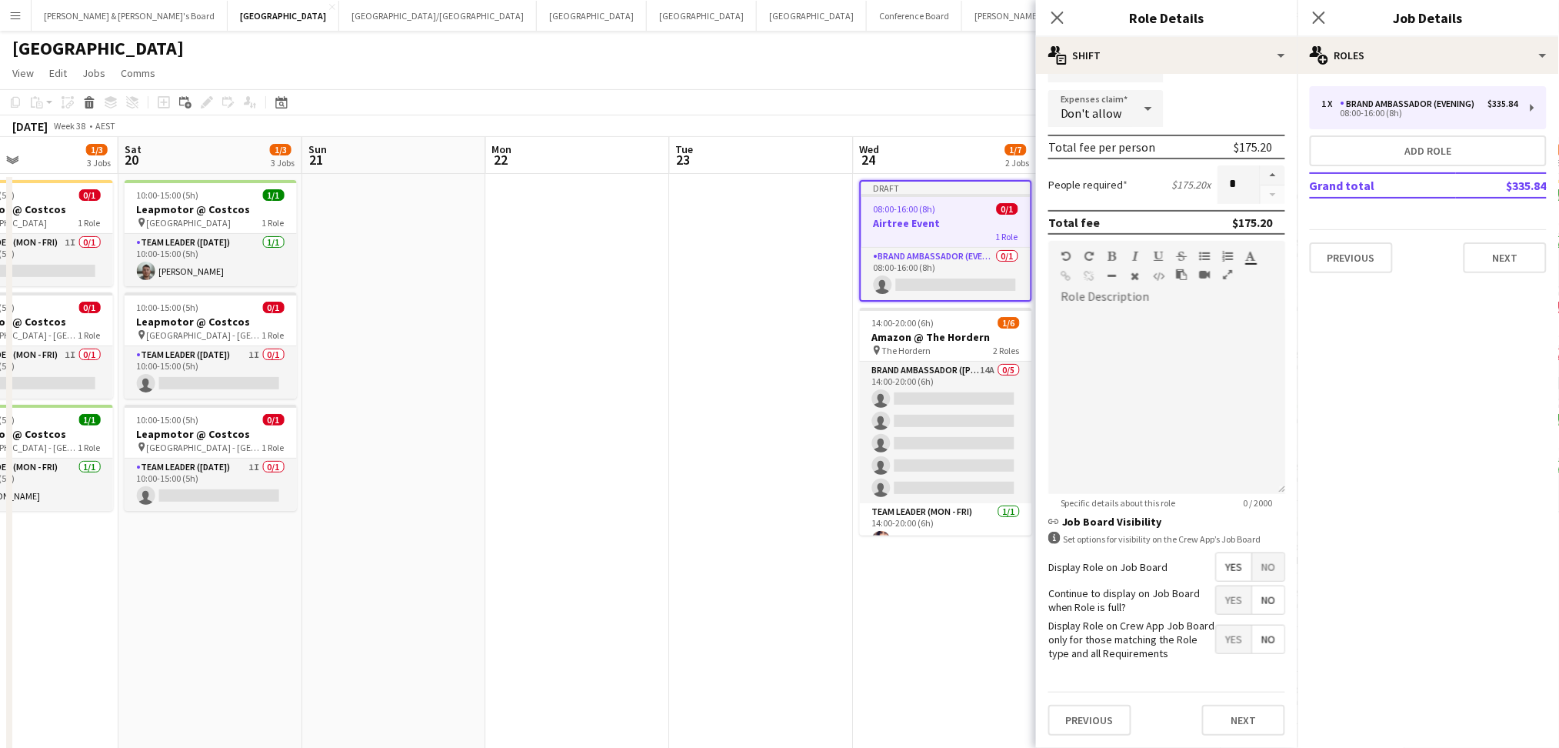
scroll to position [0, 0]
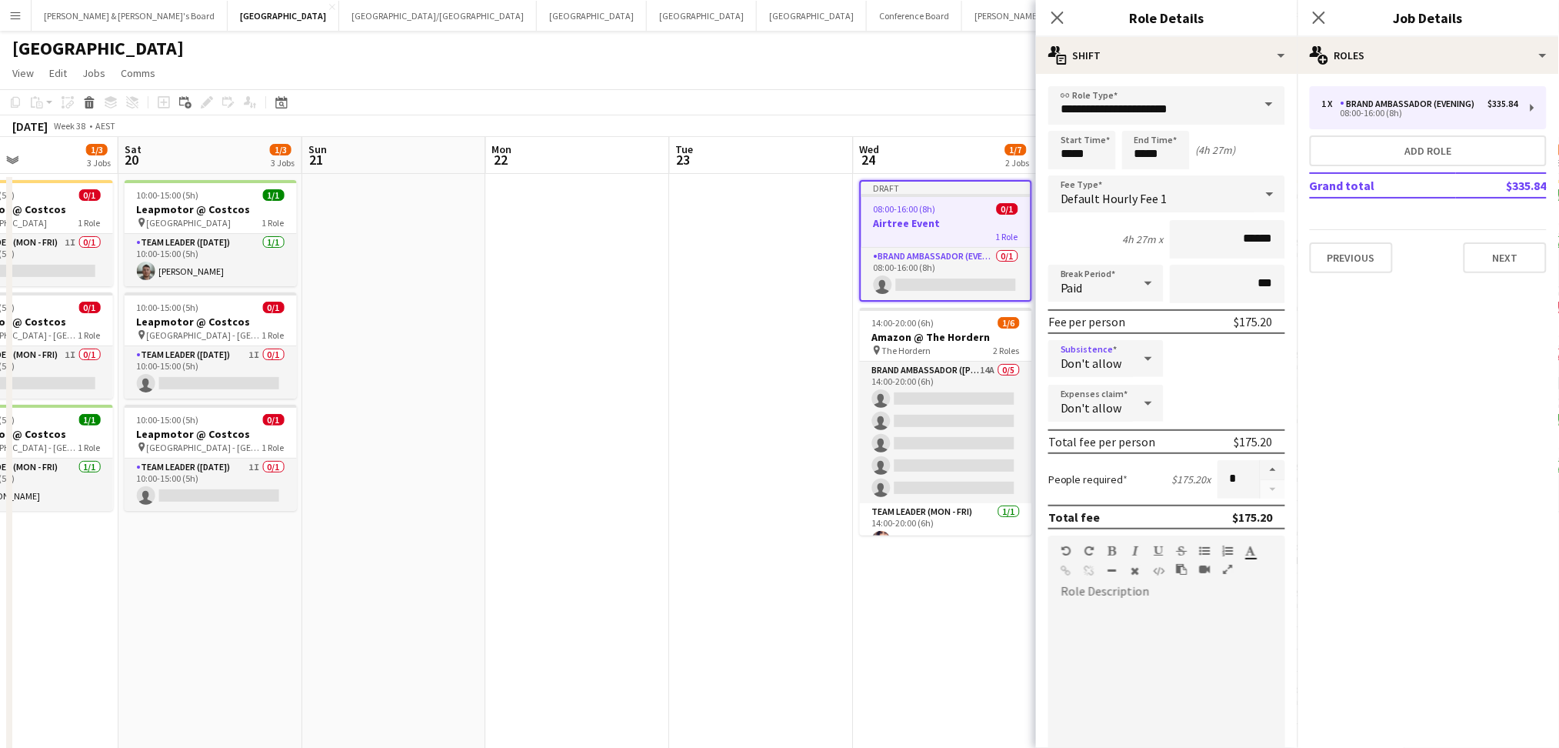
click at [1145, 355] on icon at bounding box center [1148, 358] width 18 height 31
click at [1145, 355] on div at bounding box center [779, 374] width 1559 height 748
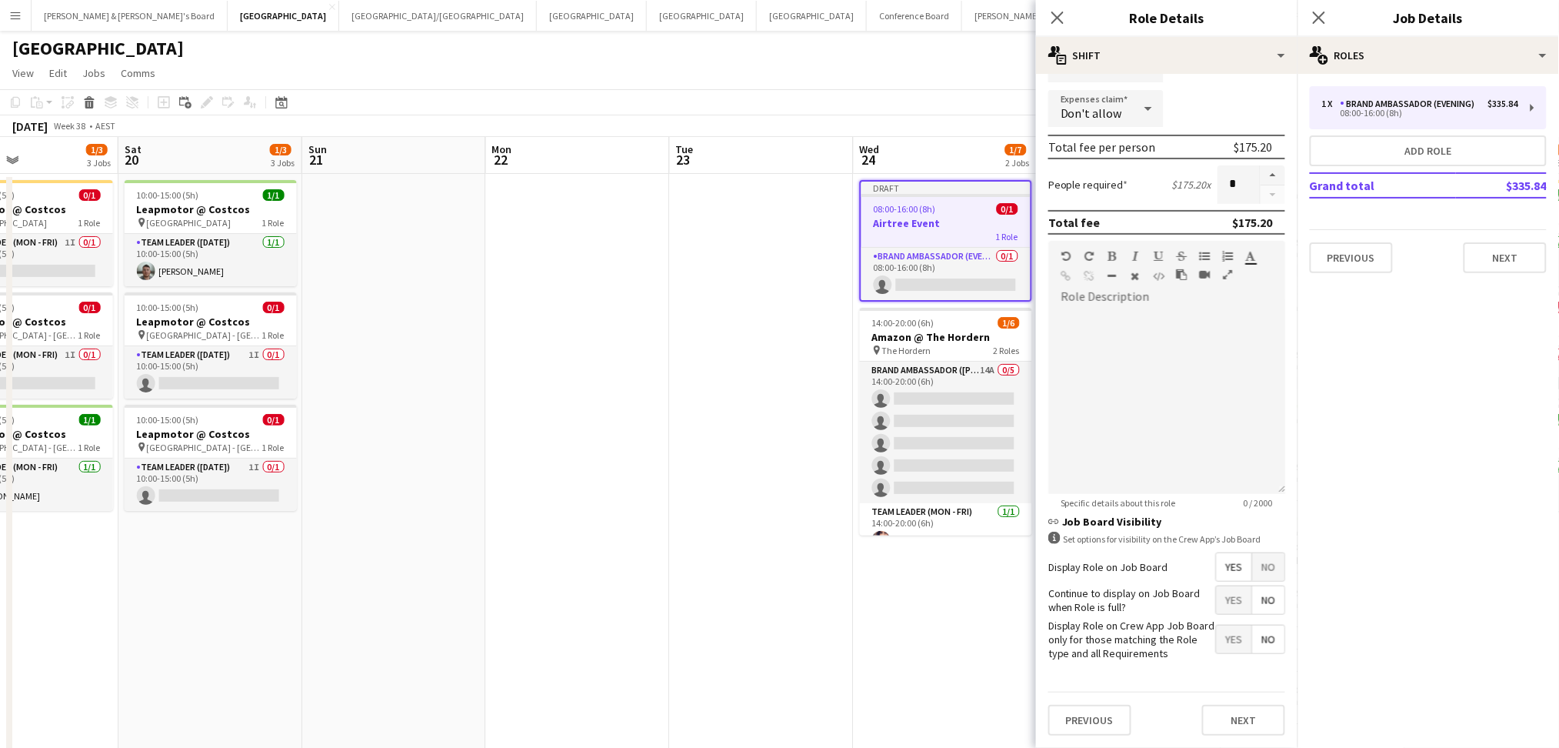
scroll to position [300, 0]
click at [1220, 714] on button "Next" at bounding box center [1243, 720] width 83 height 31
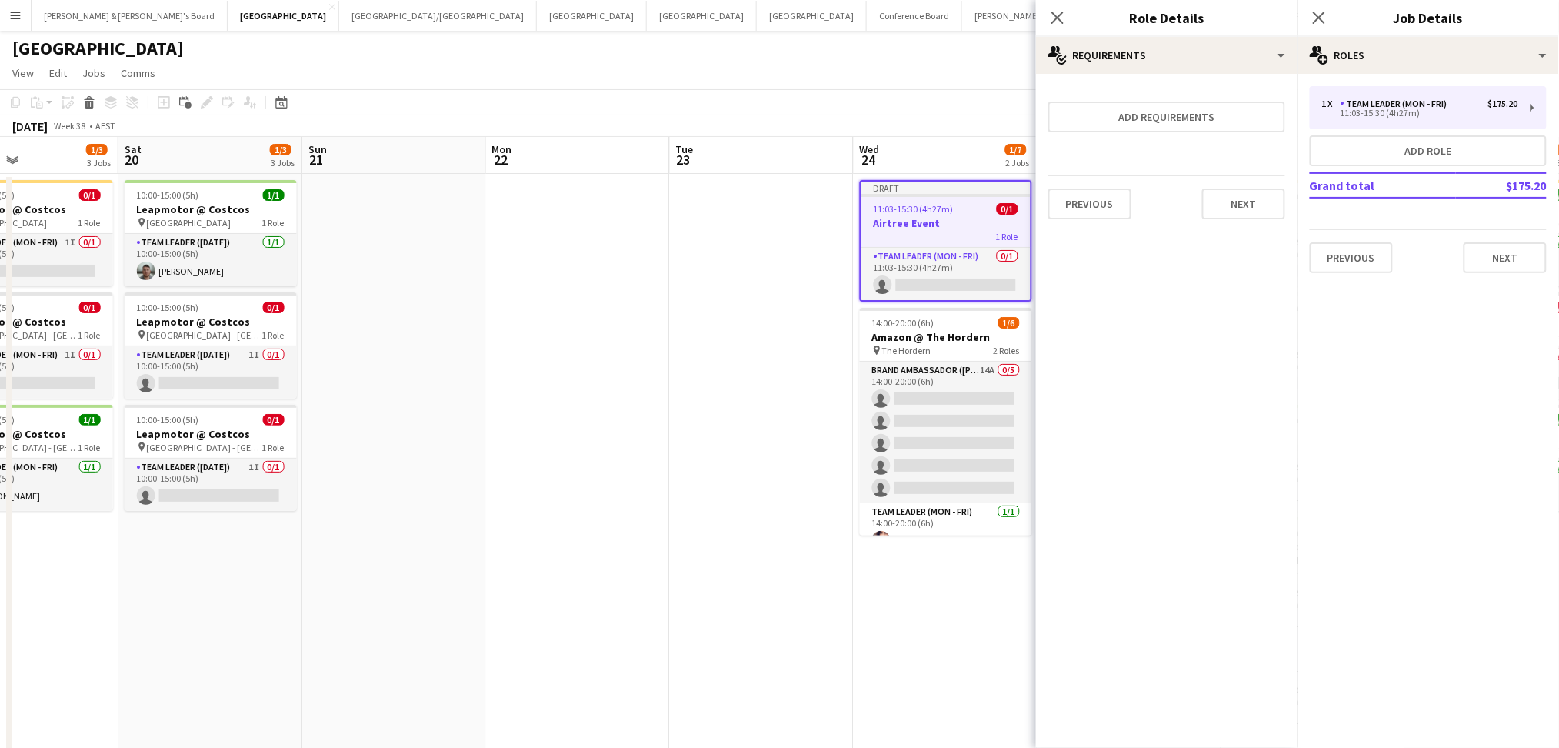
scroll to position [0, 0]
click at [1448, 148] on button "Add role" at bounding box center [1428, 150] width 237 height 31
type input "**********"
type input "*****"
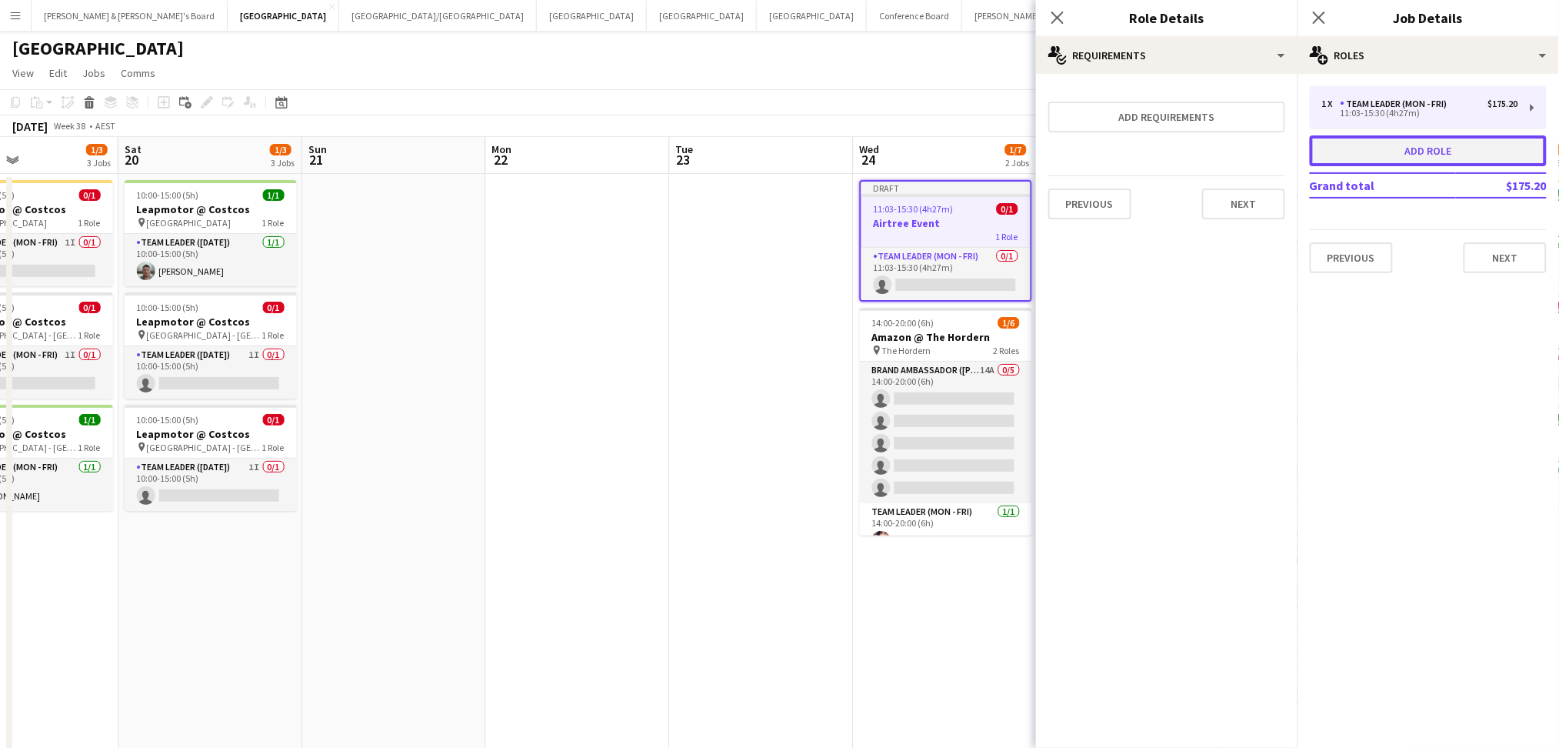
type input "******"
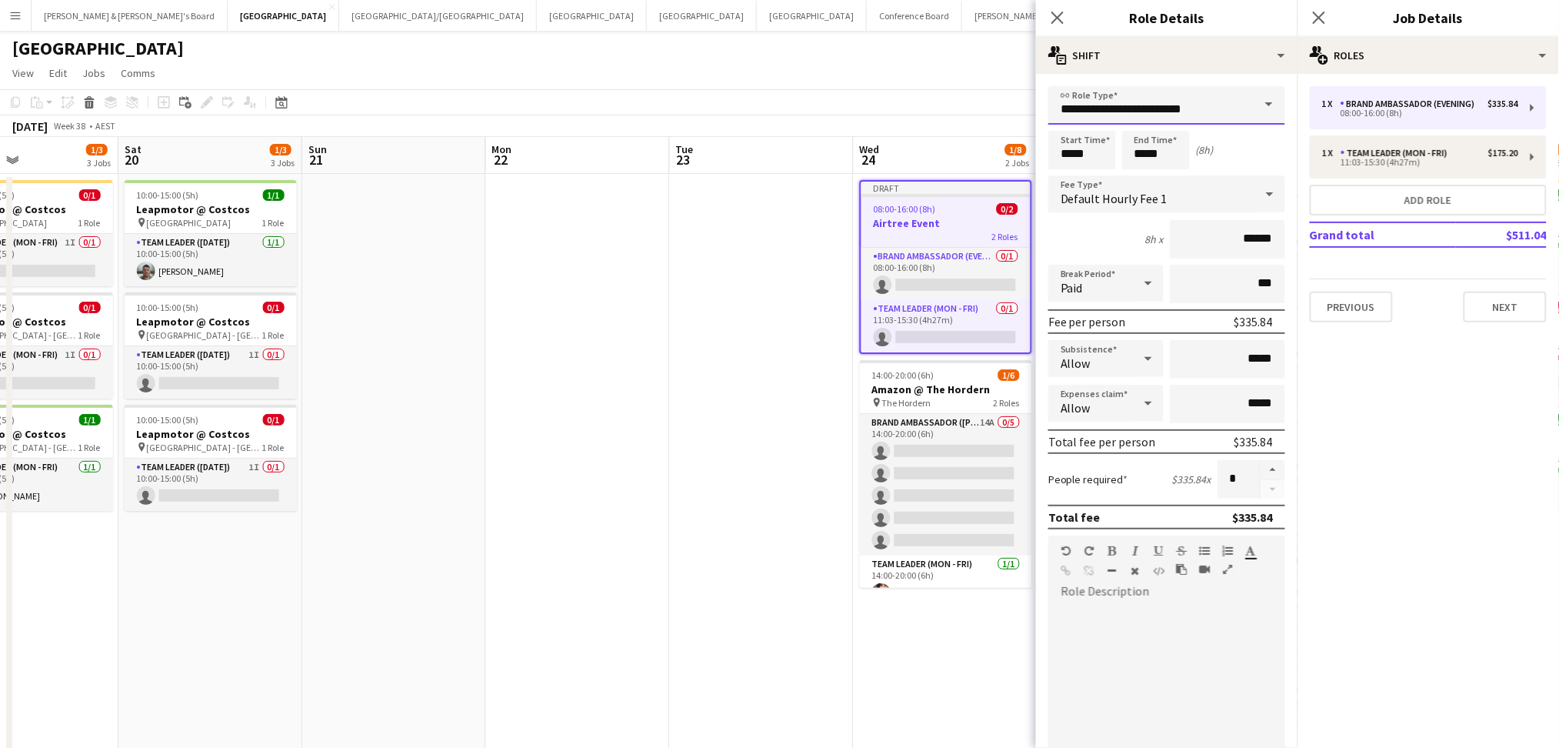
click at [1201, 106] on input "**********" at bounding box center [1166, 105] width 237 height 38
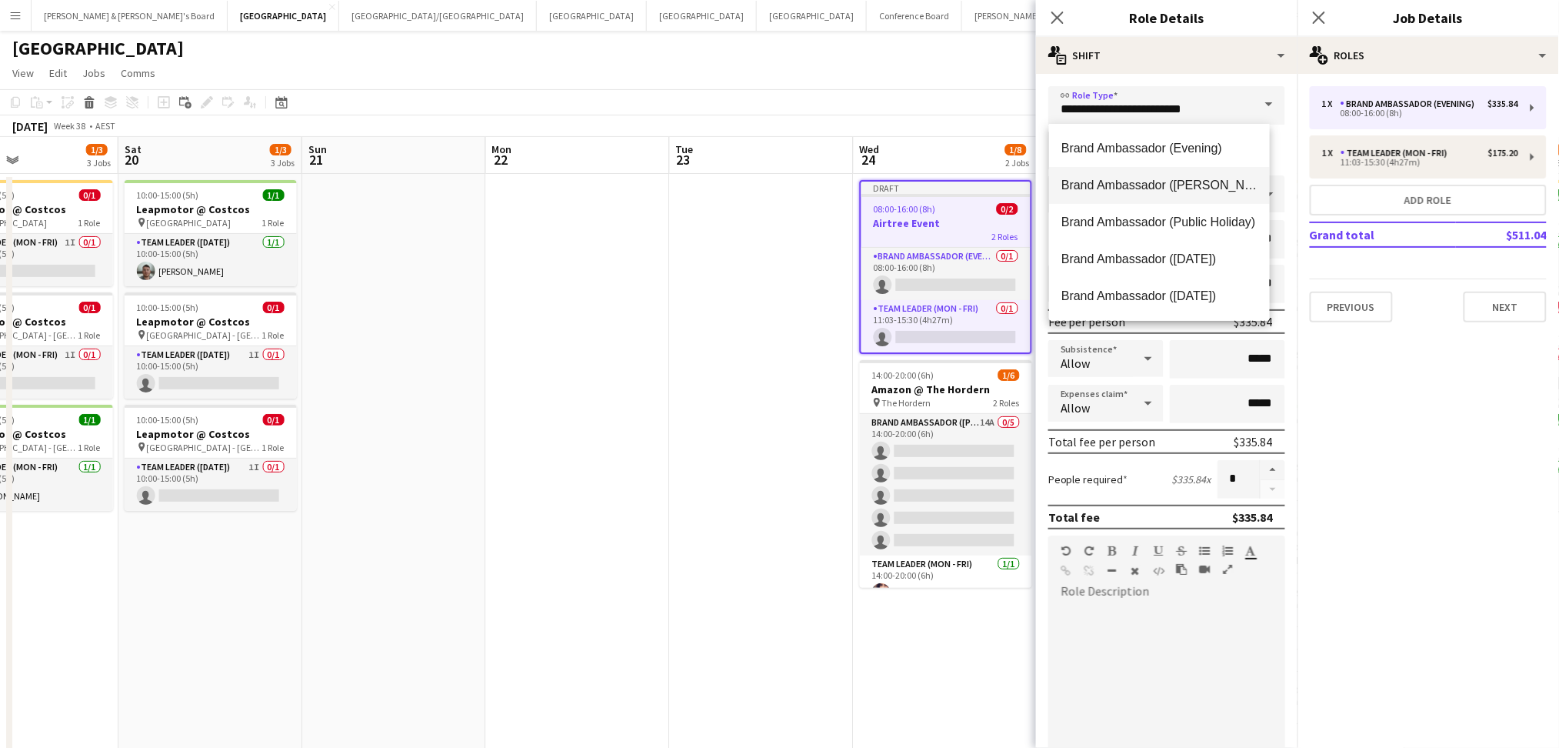
click at [1200, 175] on mat-option "Brand Ambassador ([PERSON_NAME])" at bounding box center [1160, 185] width 222 height 37
type input "**********"
type input "******"
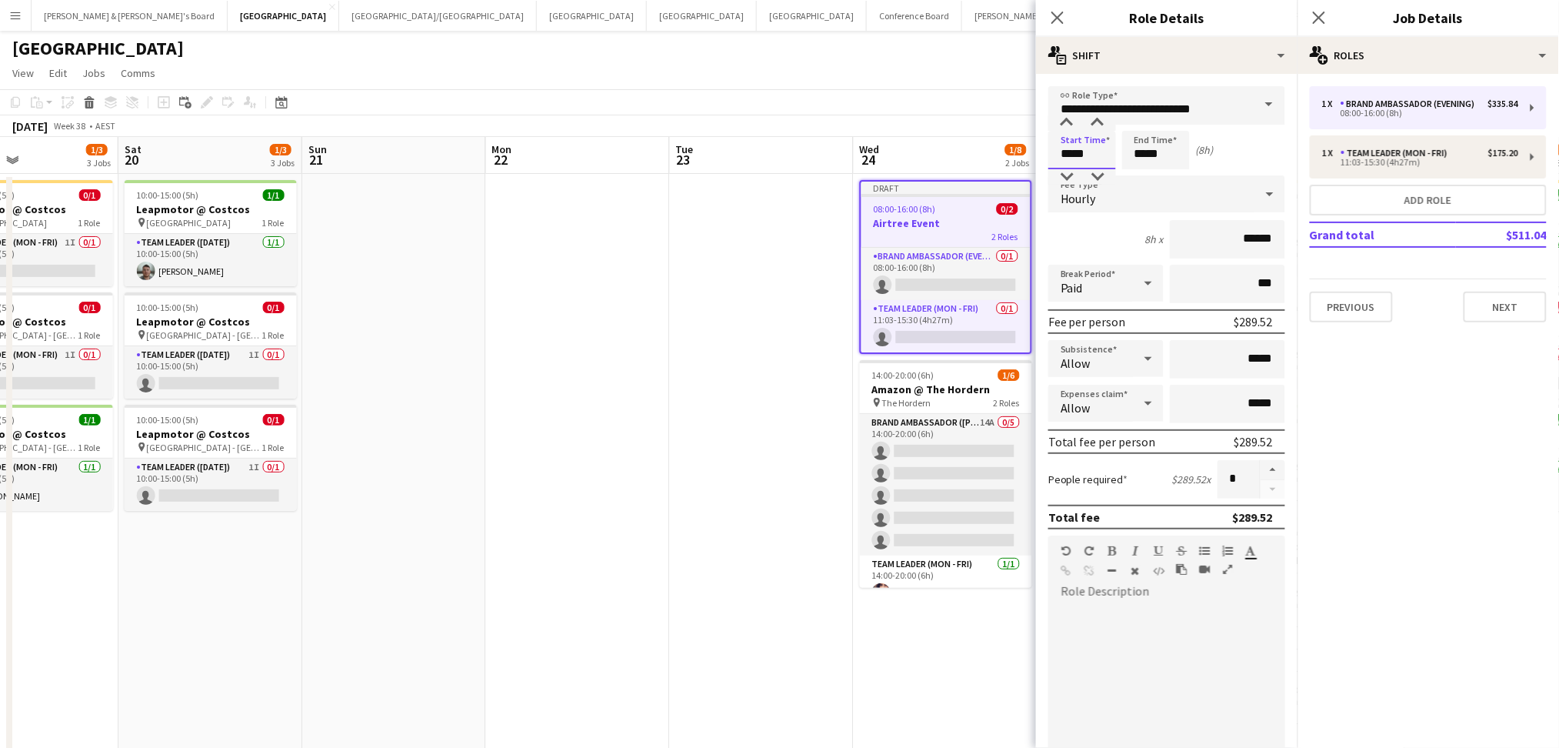
click at [1065, 146] on input "*****" at bounding box center [1082, 150] width 68 height 38
click at [1065, 155] on input "*****" at bounding box center [1082, 150] width 68 height 38
type input "*****"
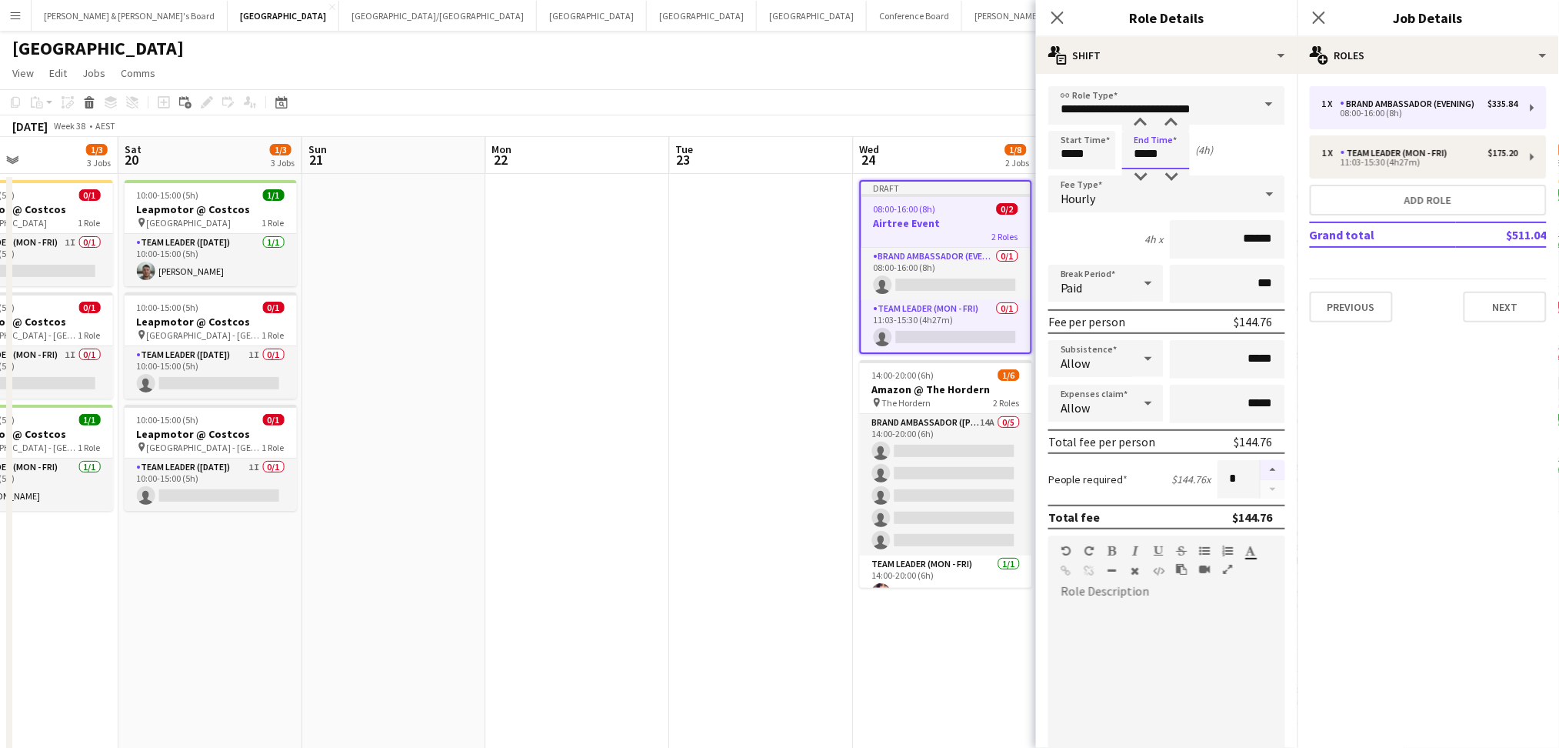
type input "*****"
click at [1261, 462] on button "button" at bounding box center [1273, 470] width 25 height 20
type input "*"
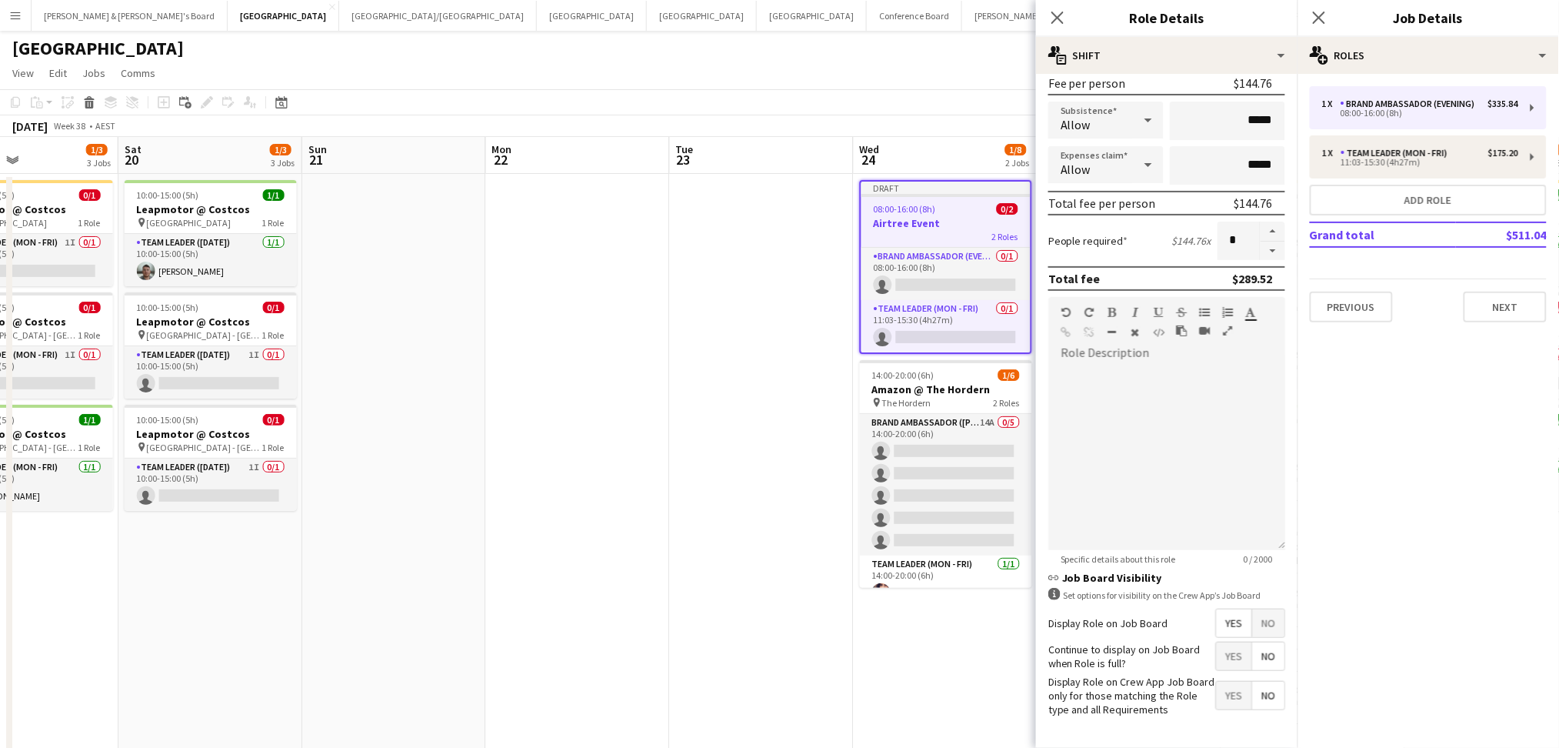
scroll to position [300, 0]
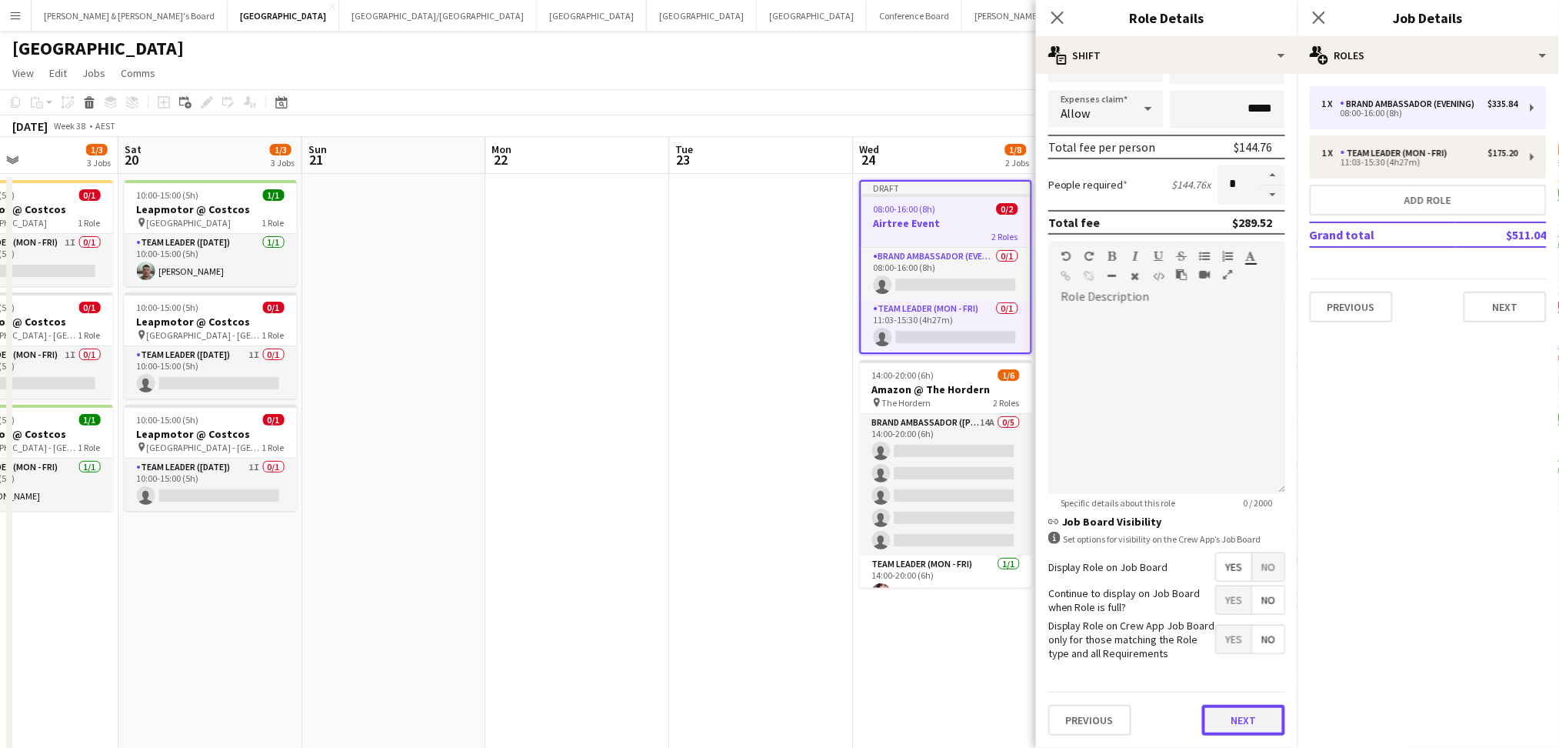
click at [1251, 714] on button "Next" at bounding box center [1243, 720] width 83 height 31
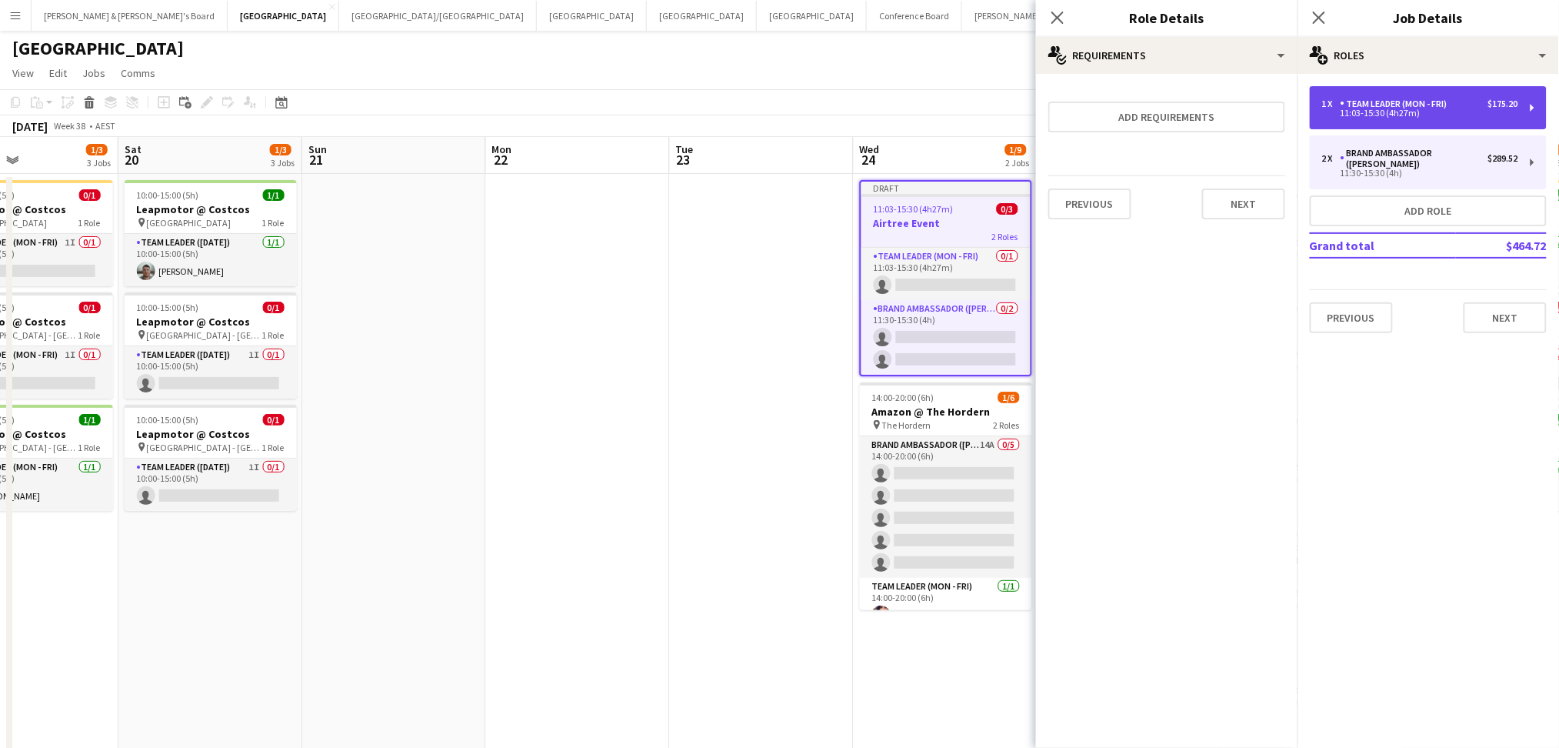
click at [1418, 118] on div "1 x Team Leader (Mon - Fri) $175.20 11:03-15:30 (4h27m)" at bounding box center [1428, 107] width 237 height 43
type input "**********"
type input "*****"
type input "******"
type input "*"
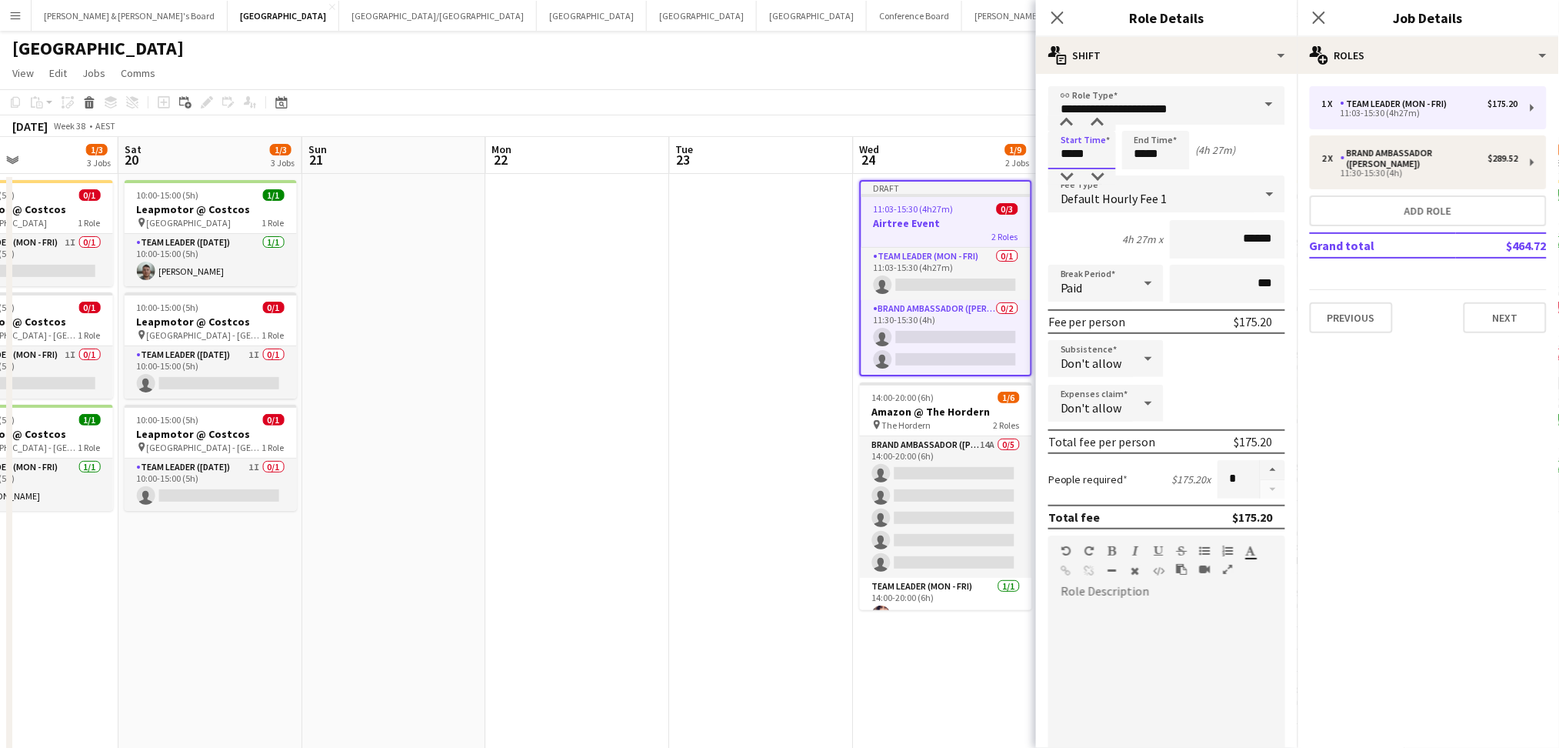
click at [1085, 152] on input "*****" at bounding box center [1082, 150] width 68 height 38
type input "*****"
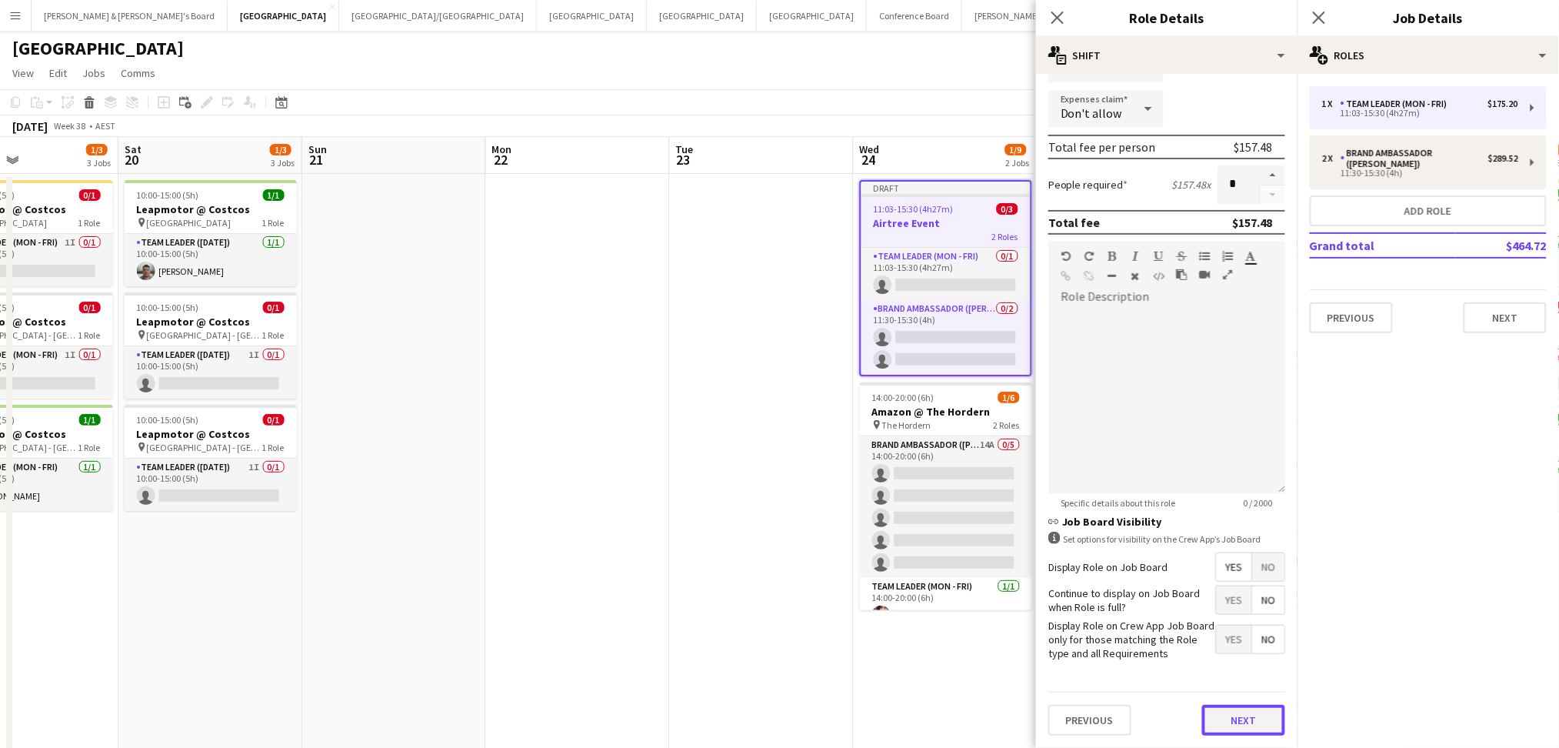
click at [1221, 724] on button "Next" at bounding box center [1243, 720] width 83 height 31
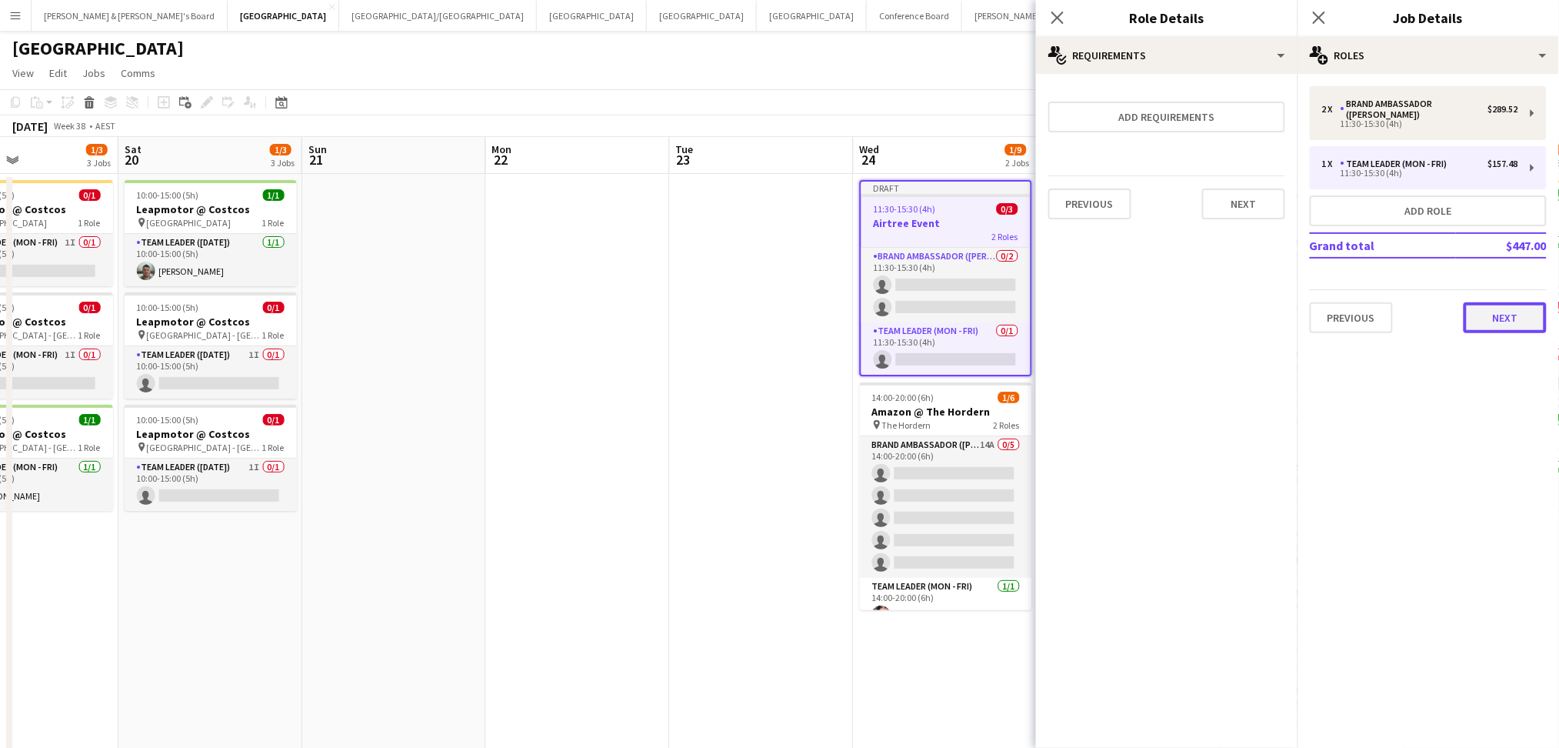
click at [1524, 312] on button "Next" at bounding box center [1505, 317] width 83 height 31
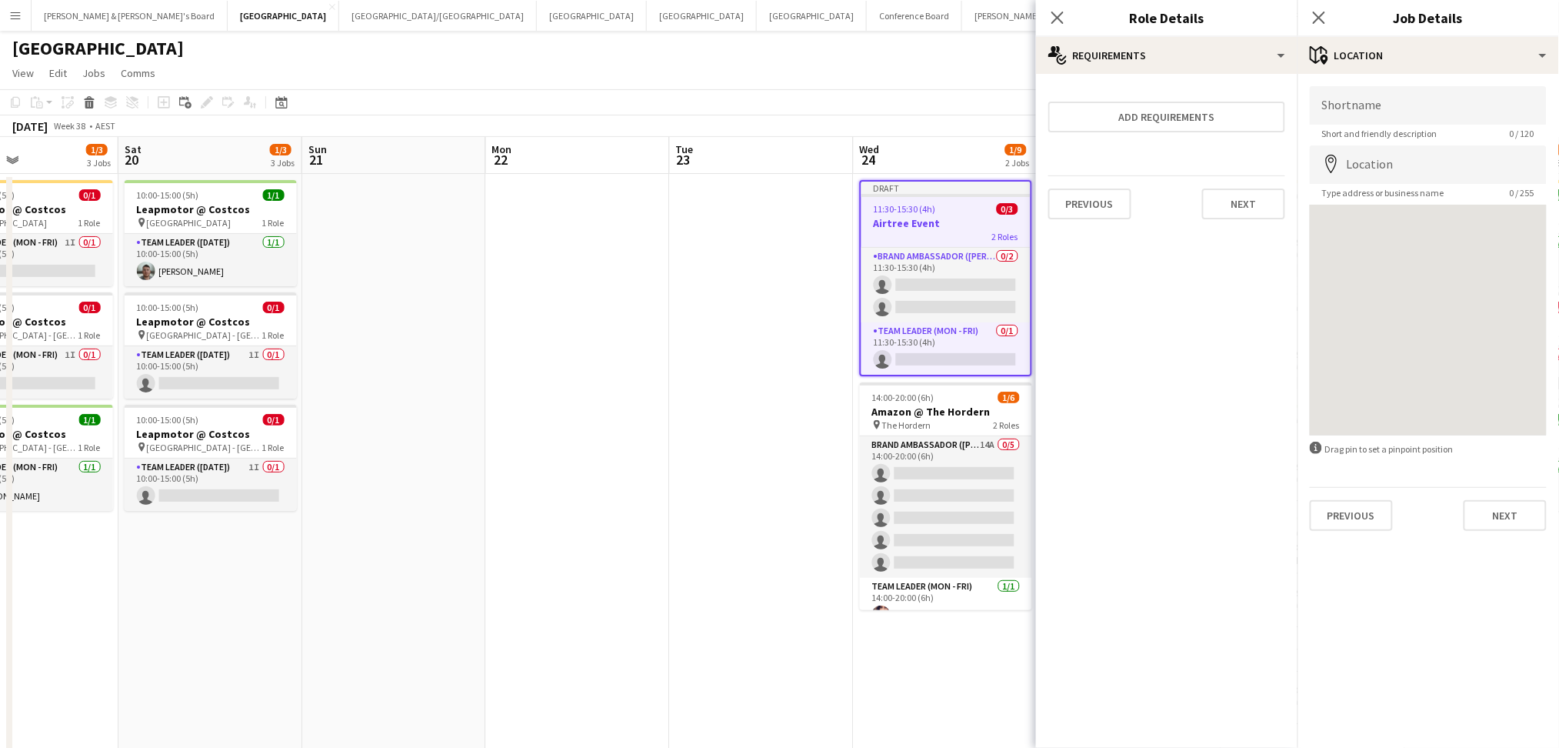
click at [1047, 11] on div "Close pop-in" at bounding box center [1057, 17] width 43 height 35
click at [1052, 10] on icon "Close pop-in" at bounding box center [1057, 17] width 15 height 15
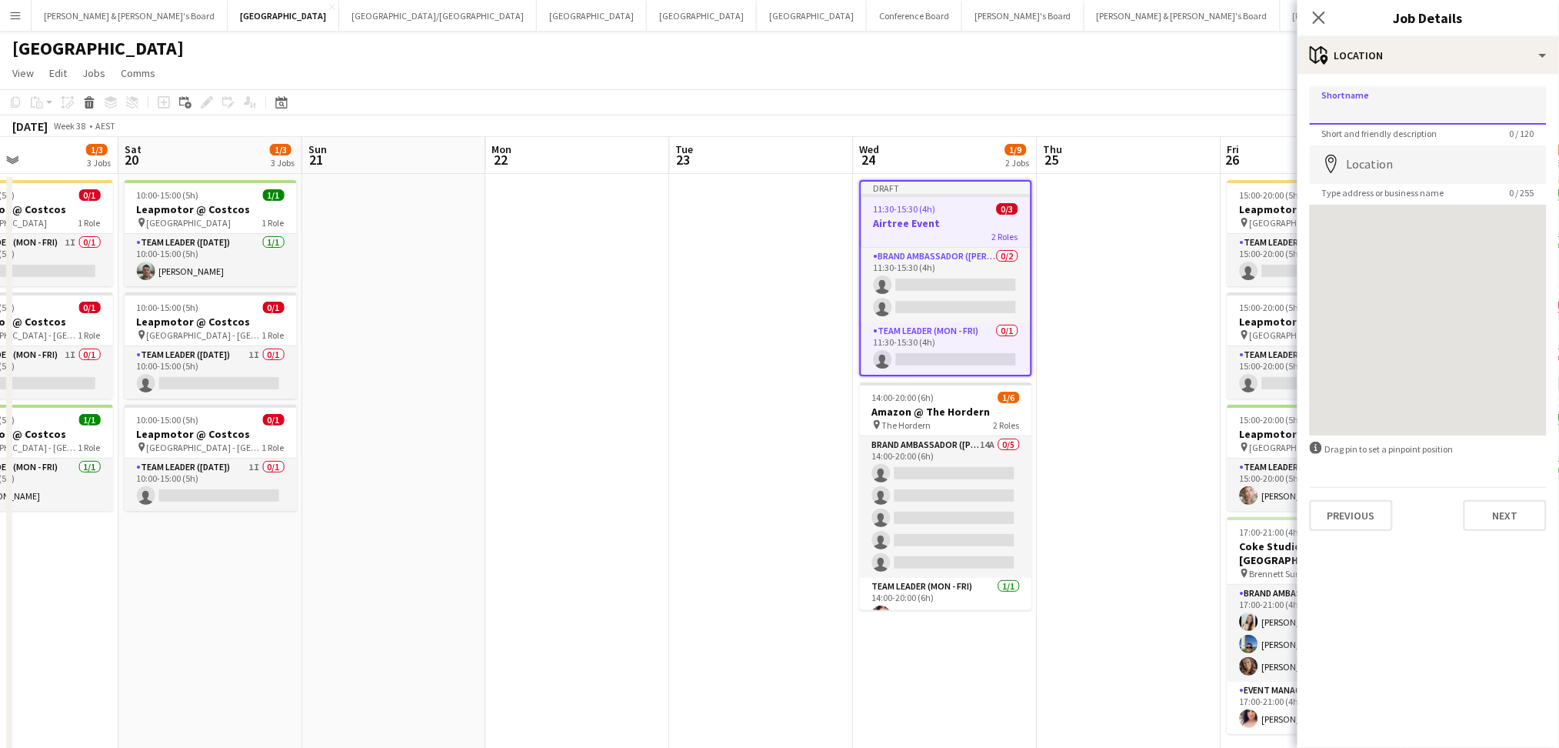
click at [1446, 108] on input "Shortname" at bounding box center [1428, 105] width 237 height 38
paste input "**********"
type input "**********"
click at [1394, 165] on input "Location" at bounding box center [1428, 164] width 237 height 38
paste input "**********"
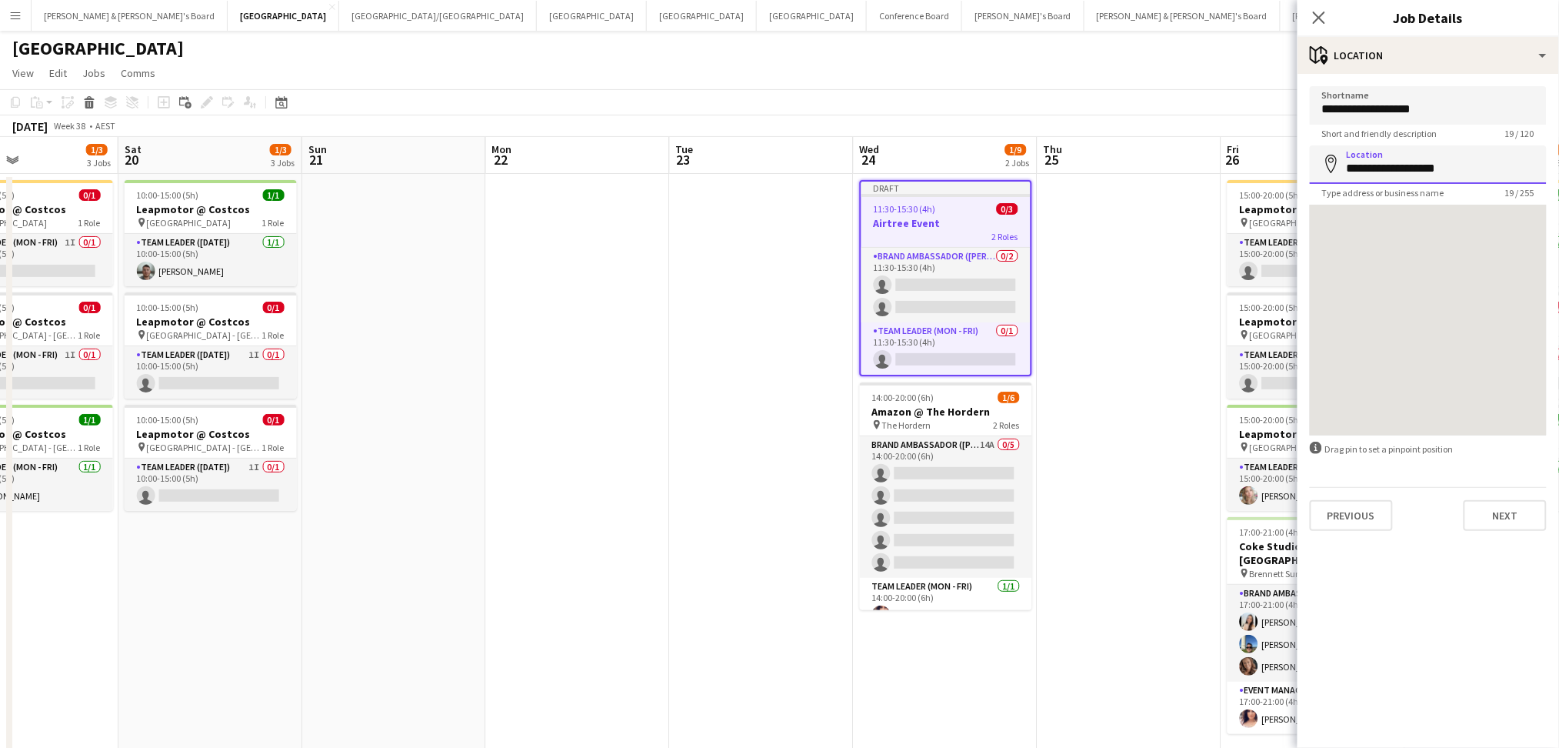
click at [1418, 159] on input "**********" at bounding box center [1428, 164] width 237 height 38
paste input "**********"
type input "**********"
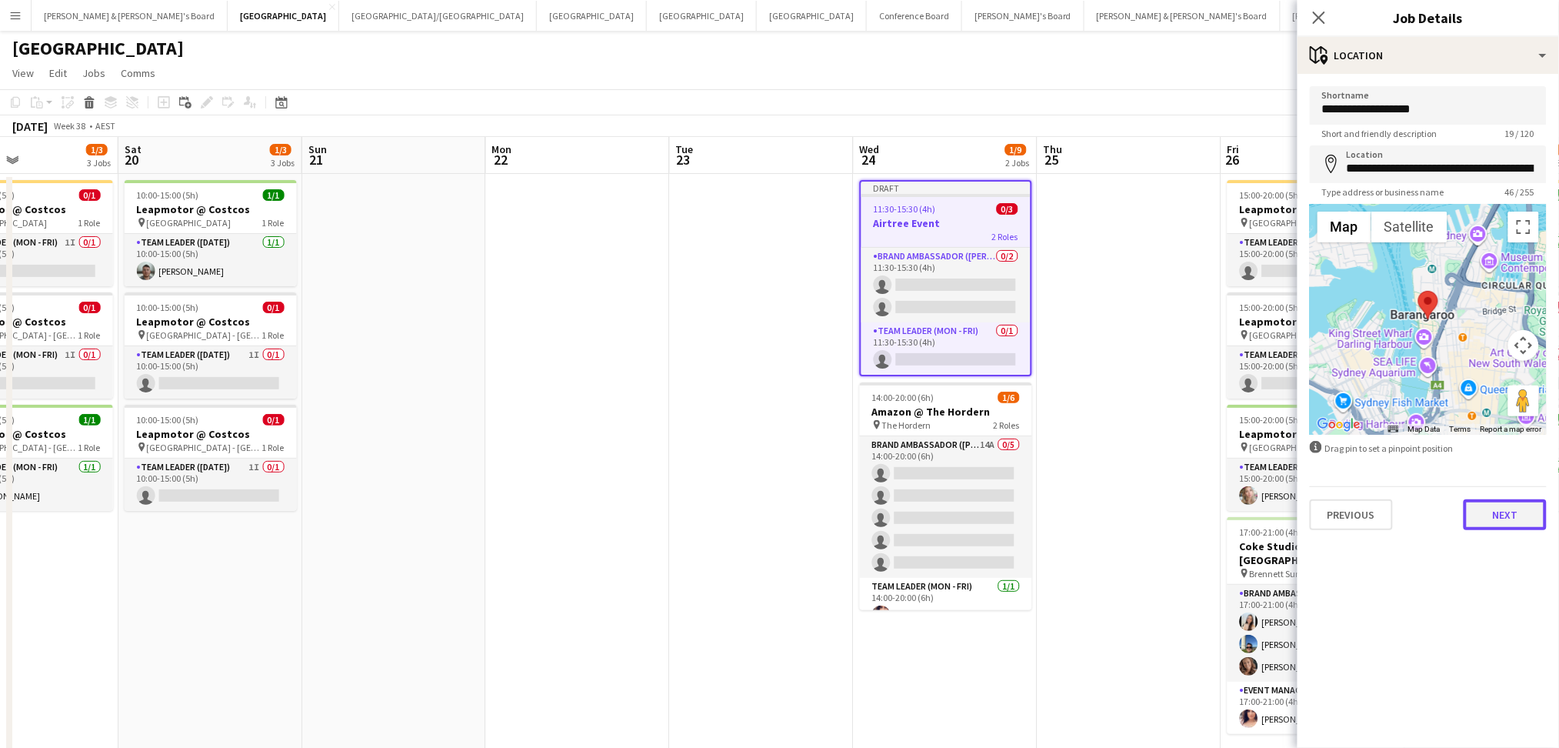
click at [1516, 499] on button "Next" at bounding box center [1505, 514] width 83 height 31
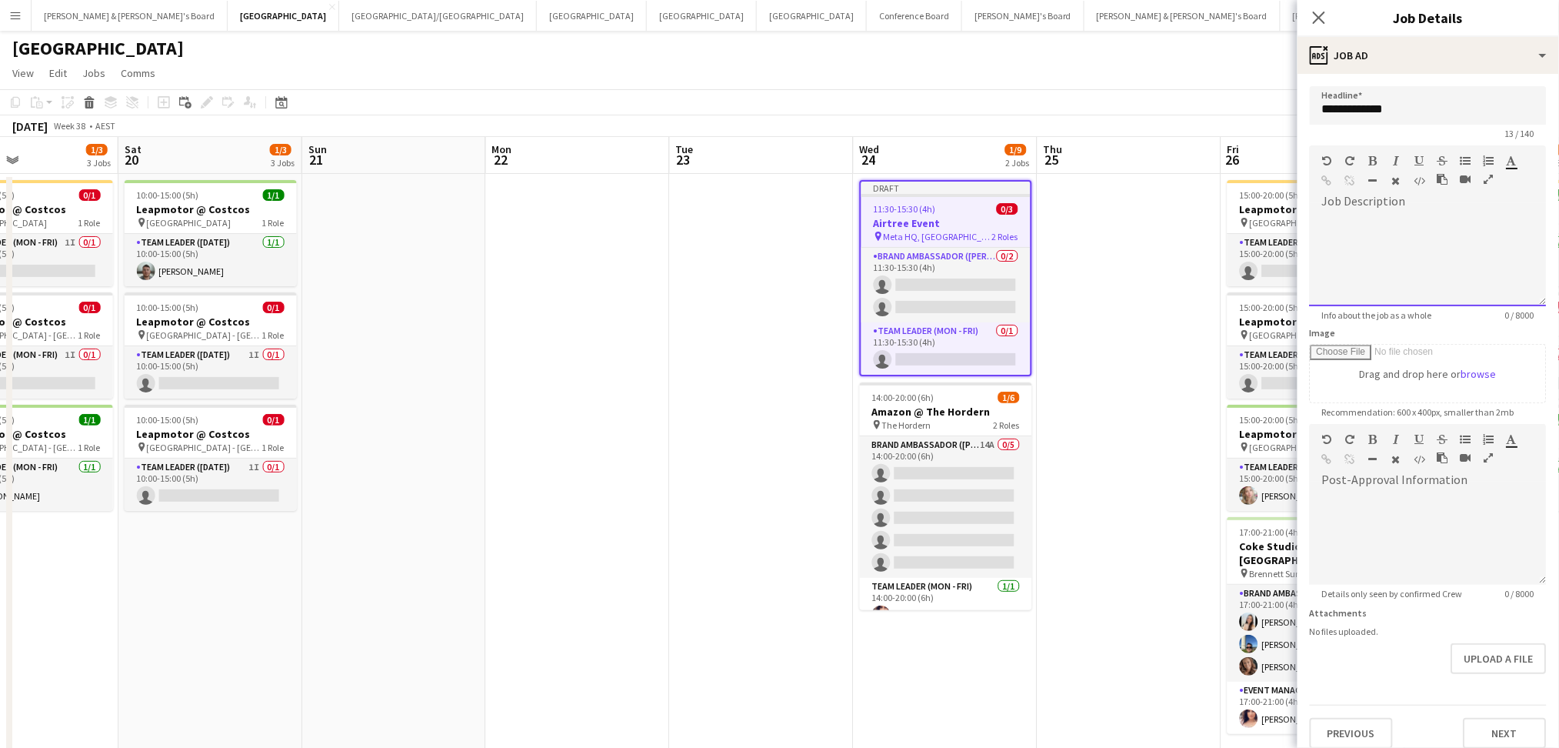
click at [1413, 228] on div at bounding box center [1428, 260] width 237 height 92
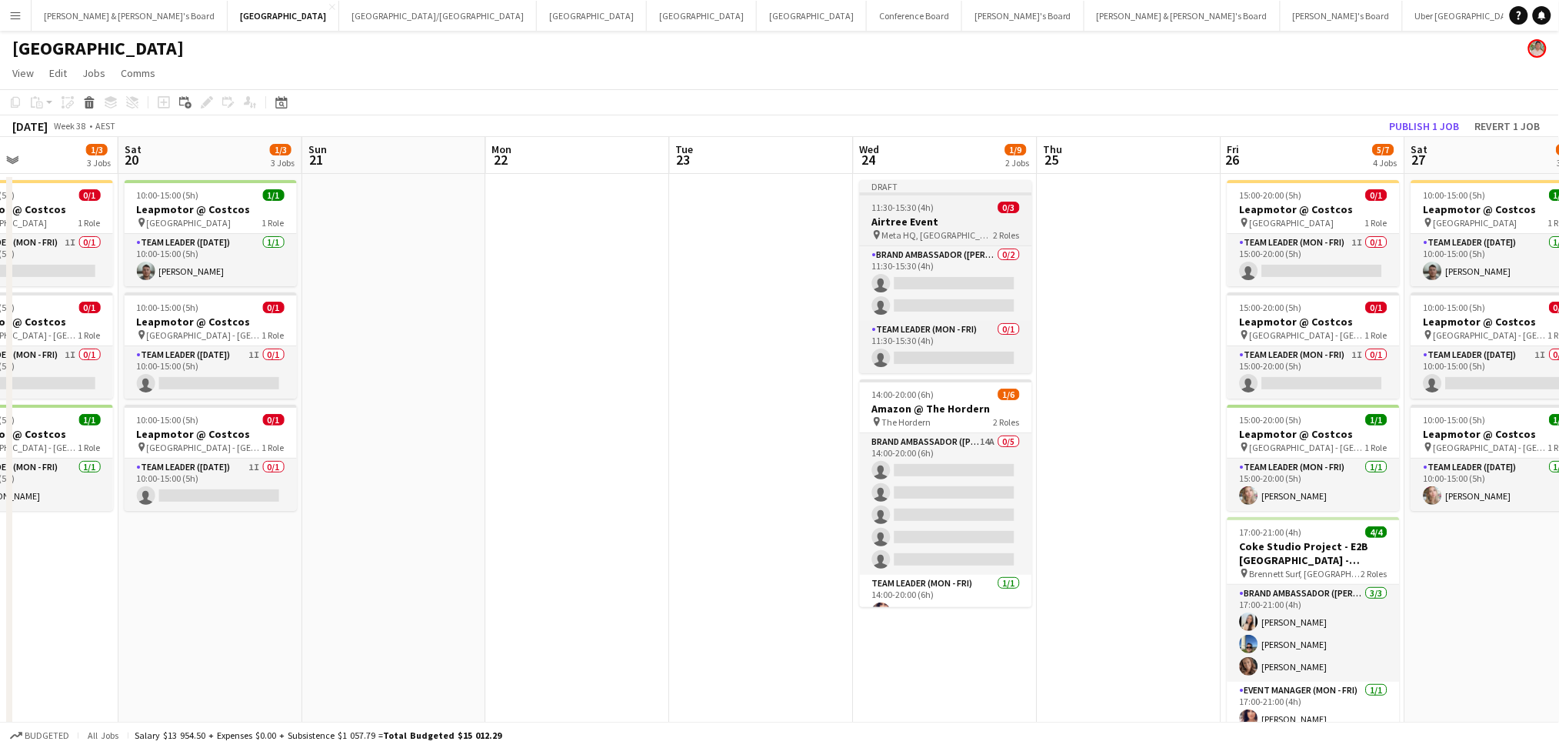
click at [995, 238] on span "2 Roles" at bounding box center [1007, 235] width 26 height 12
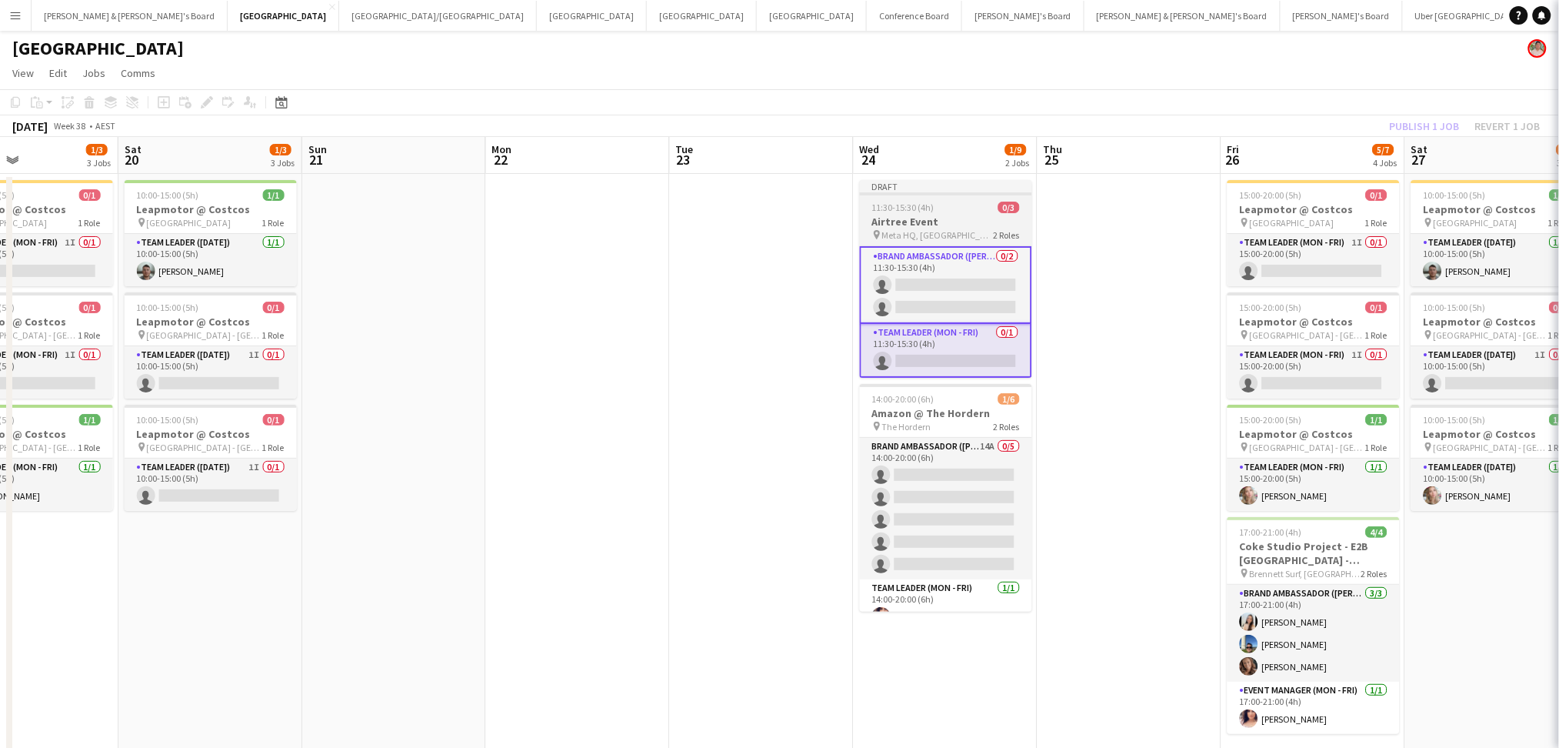
click at [995, 238] on span "2 Roles" at bounding box center [1007, 235] width 26 height 12
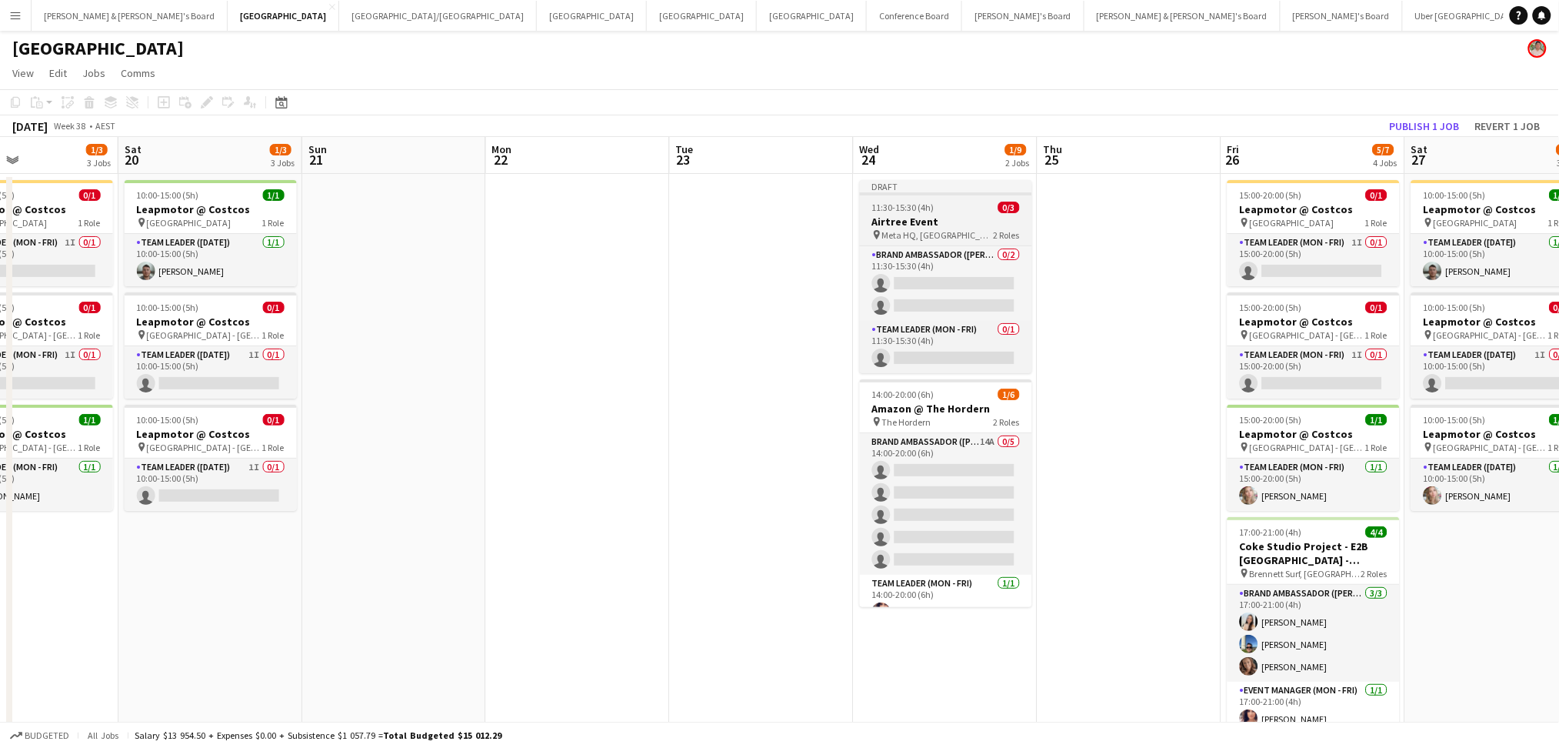
click at [995, 238] on span "2 Roles" at bounding box center [1007, 235] width 26 height 12
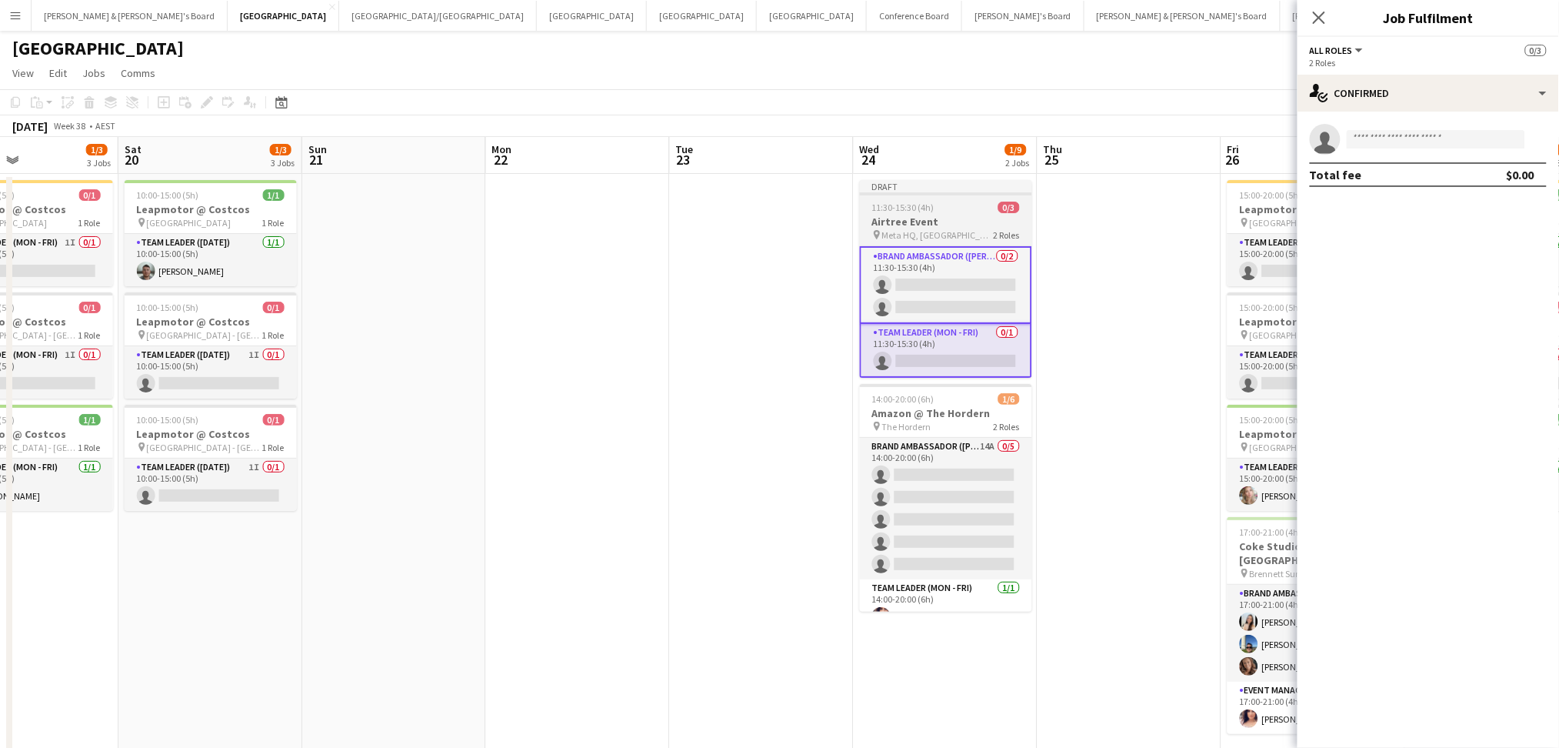
click at [995, 238] on span "2 Roles" at bounding box center [1007, 235] width 26 height 12
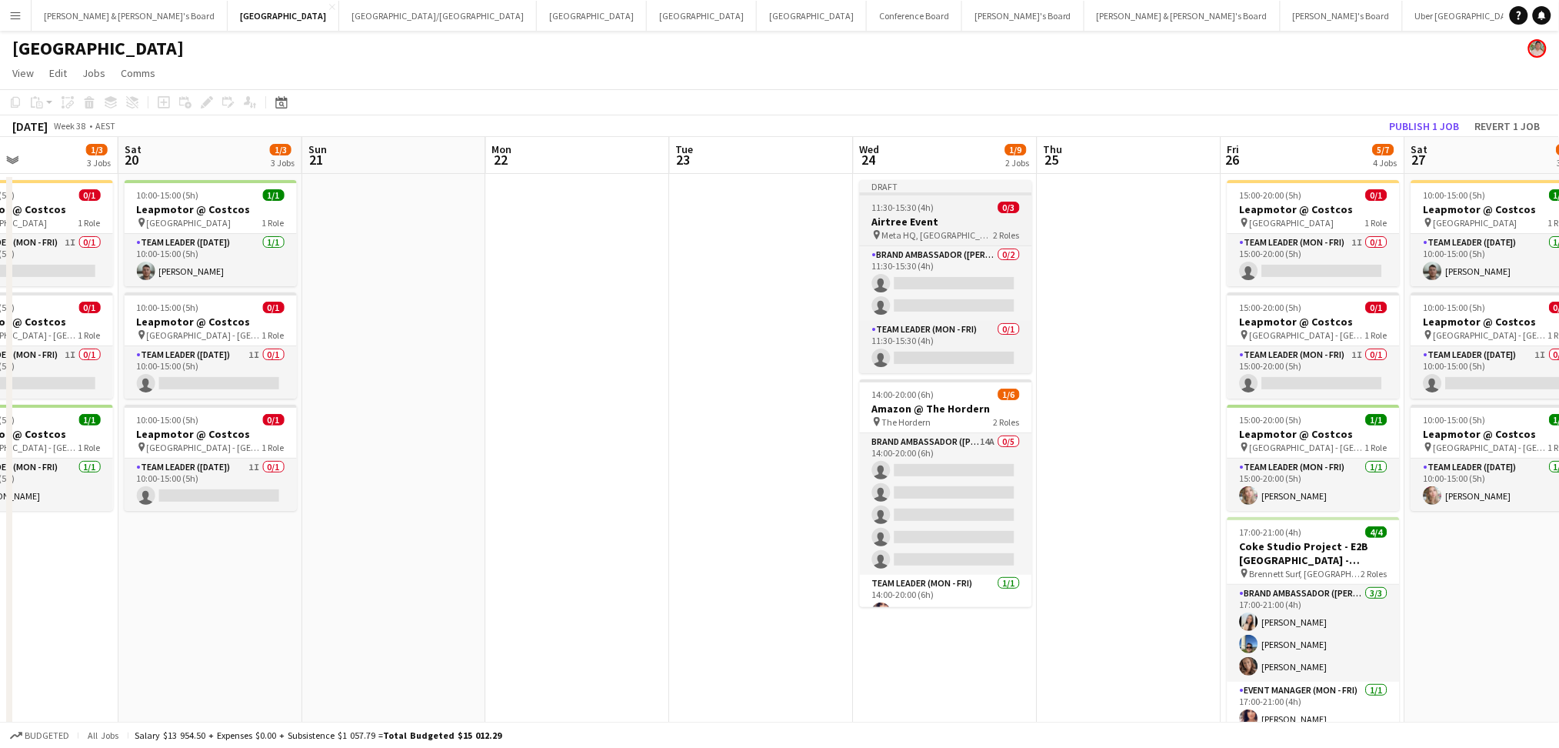
click at [995, 238] on span "2 Roles" at bounding box center [1007, 235] width 26 height 12
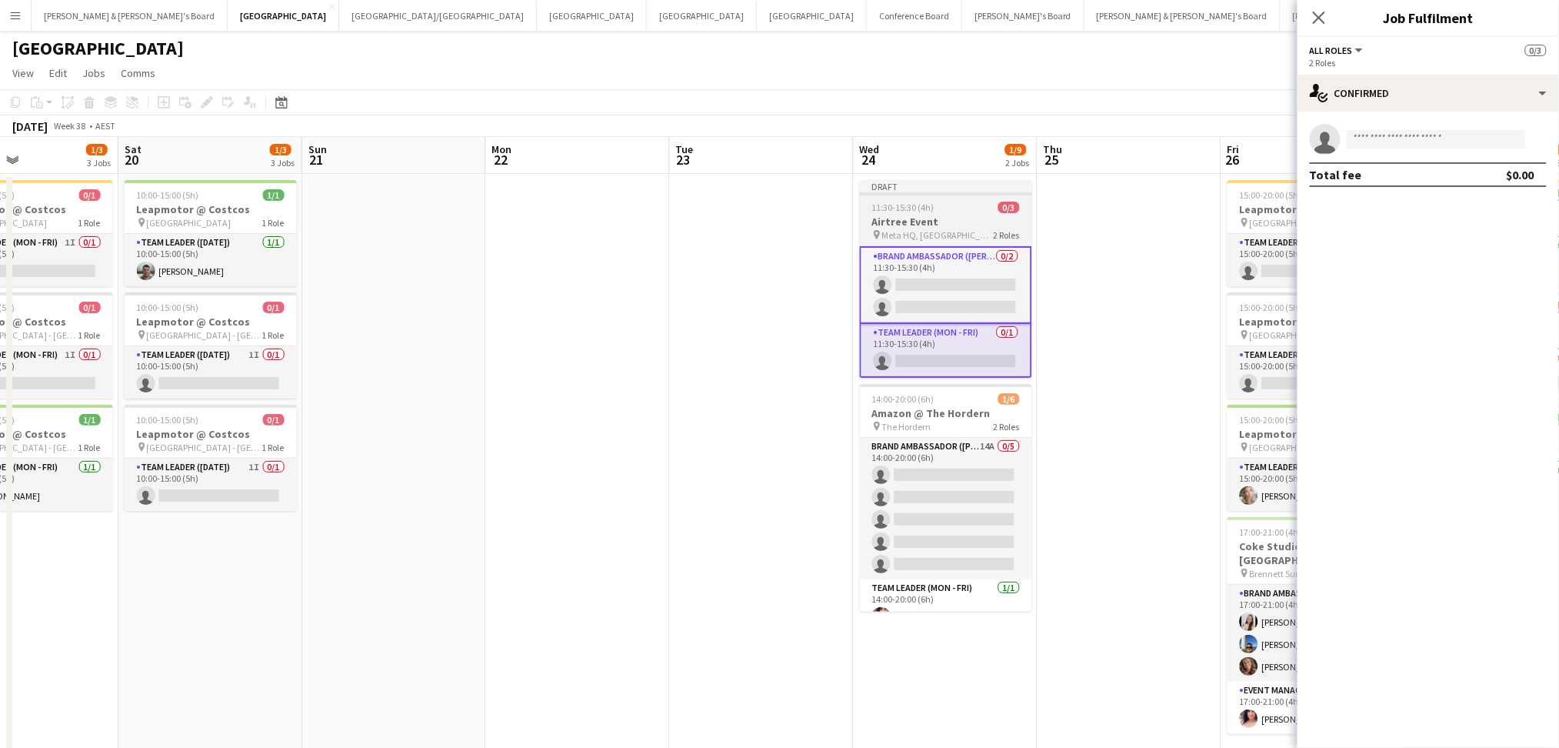
click at [958, 224] on h3 "Airtree Event" at bounding box center [946, 222] width 172 height 14
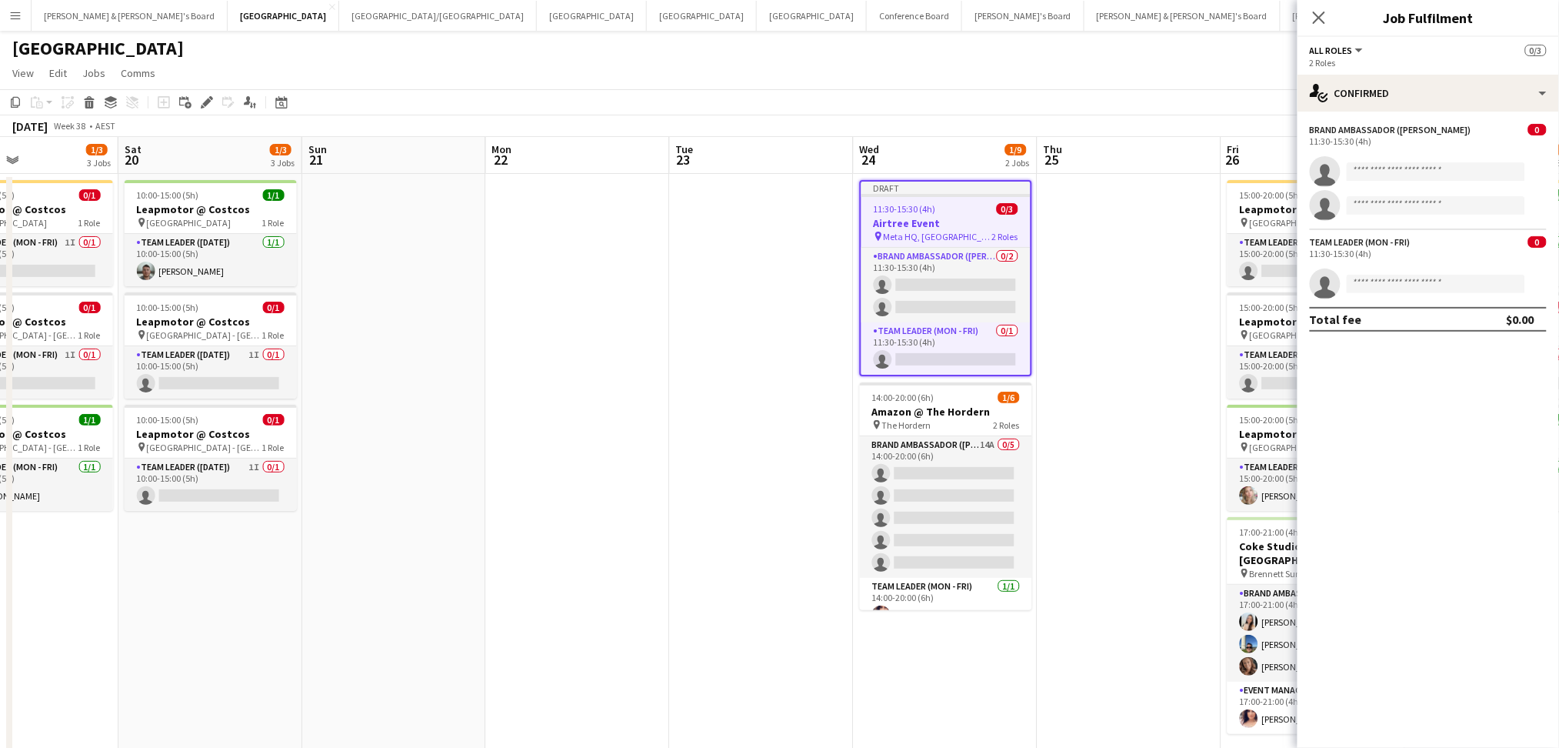
click at [958, 224] on h3 "Airtree Event" at bounding box center [945, 223] width 169 height 14
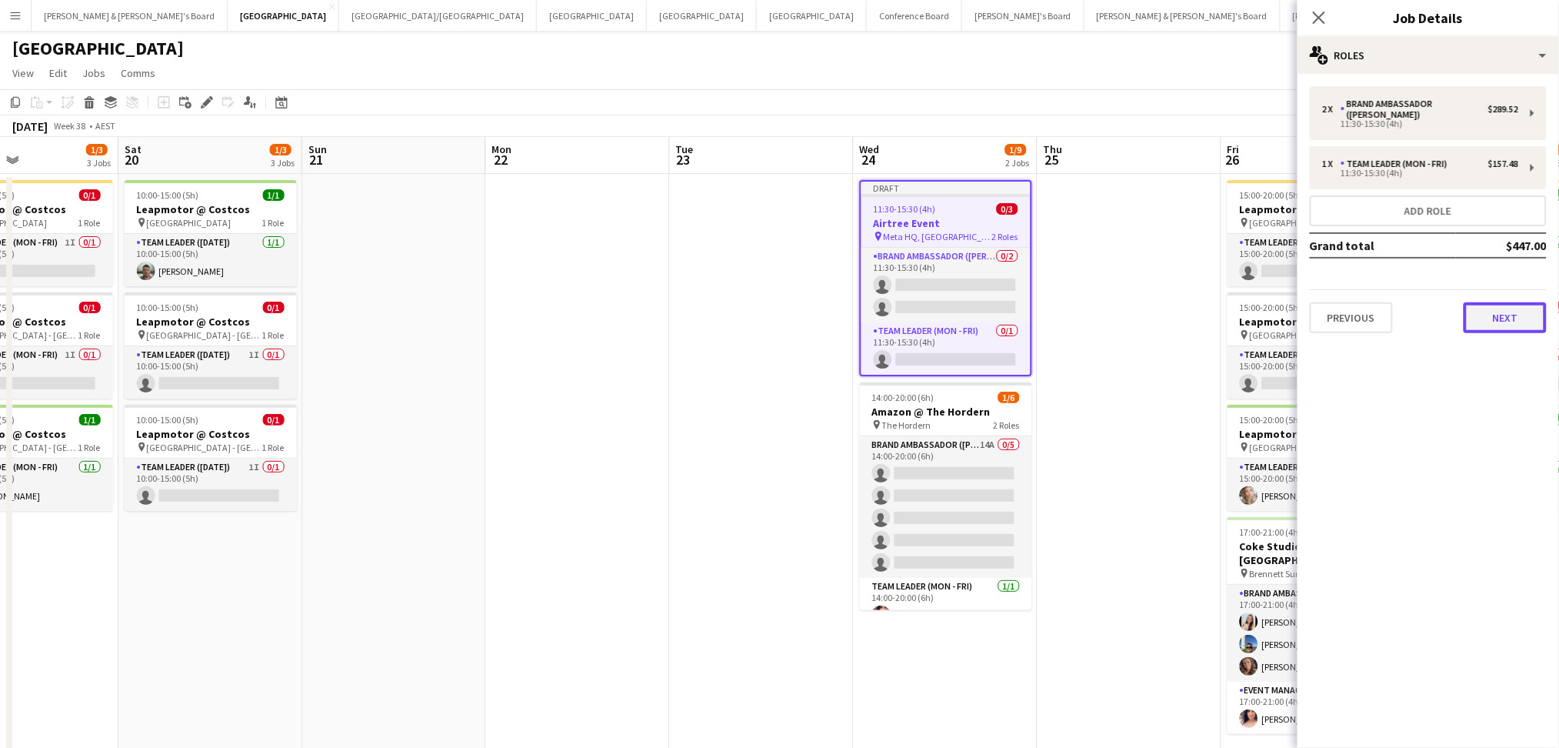
click at [1524, 314] on button "Next" at bounding box center [1505, 317] width 83 height 31
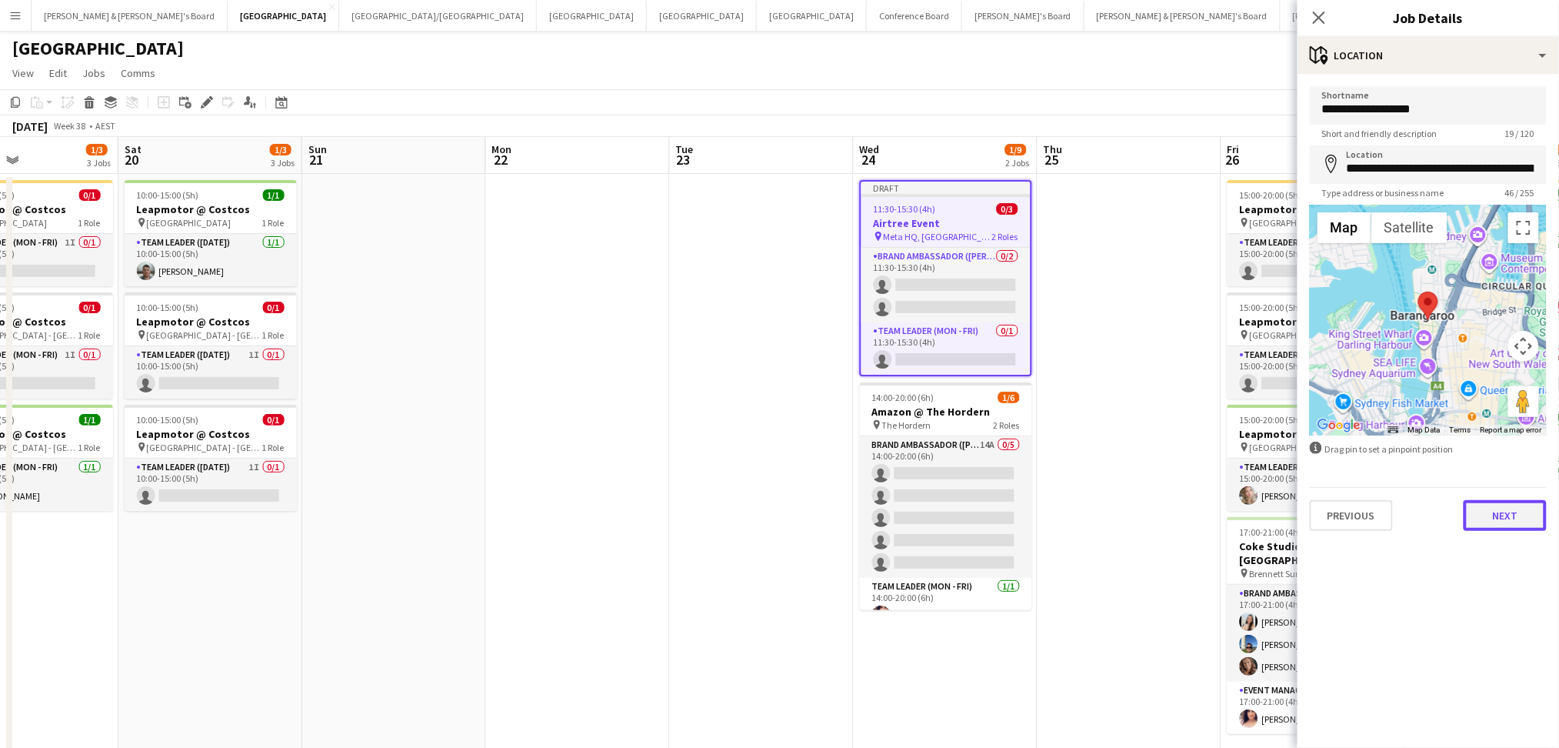
click at [1494, 519] on button "Next" at bounding box center [1505, 515] width 83 height 31
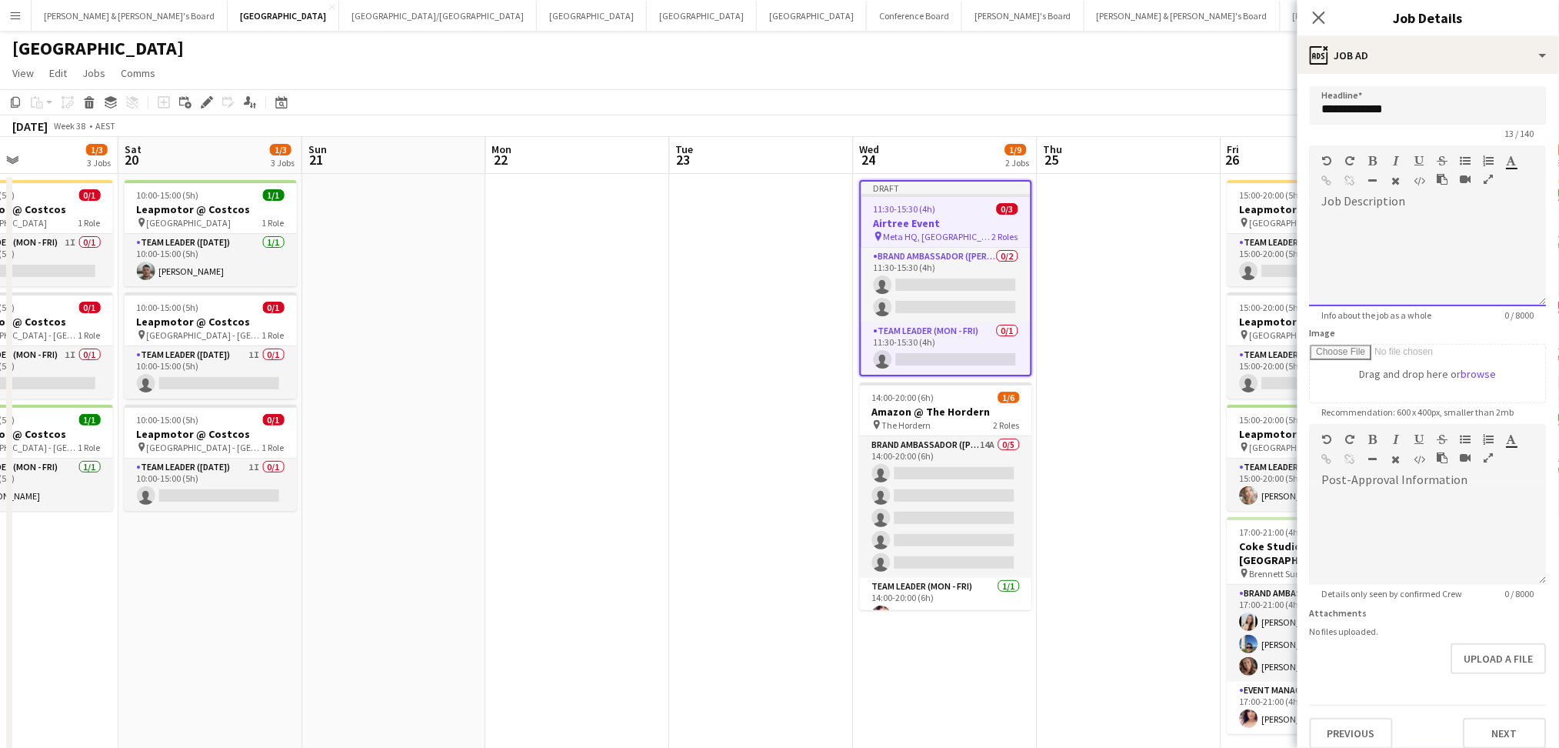
click at [1435, 255] on div at bounding box center [1428, 260] width 237 height 92
click at [1424, 251] on div at bounding box center [1428, 260] width 237 height 92
paste div
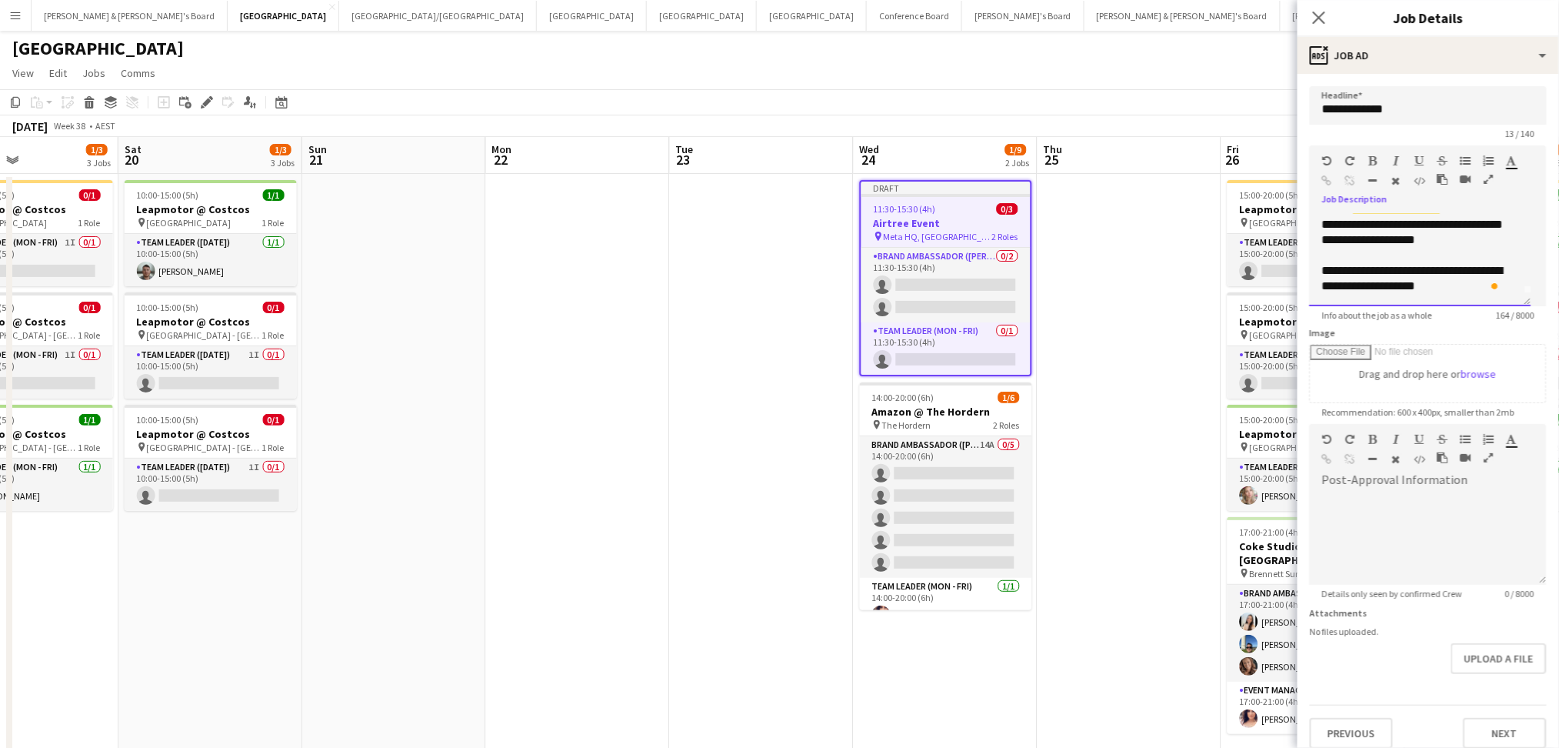
scroll to position [26, 0]
click at [1472, 721] on button "Next" at bounding box center [1505, 733] width 83 height 31
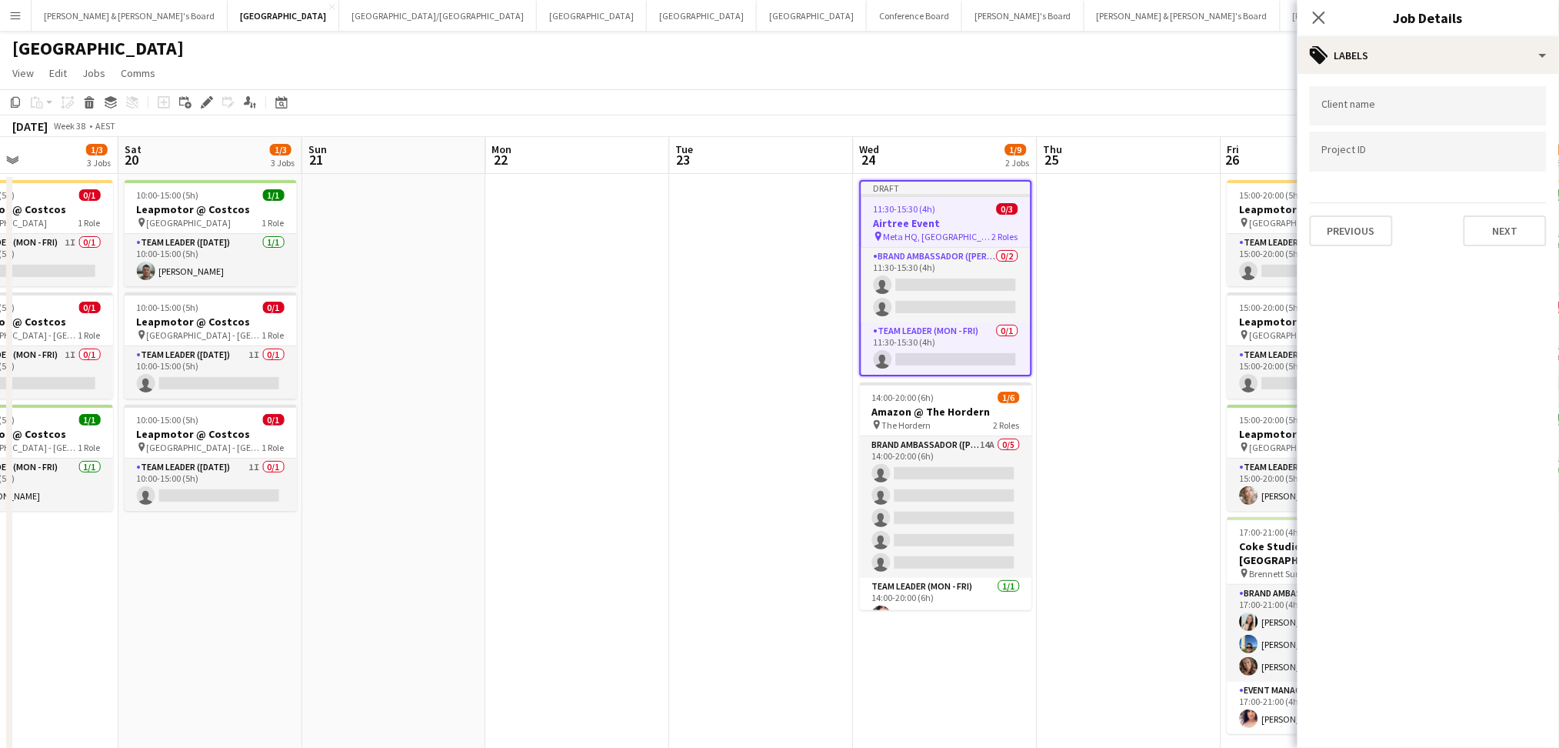
scroll to position [0, 0]
click at [1401, 102] on form at bounding box center [1428, 110] width 212 height 16
click at [1416, 117] on div at bounding box center [1428, 105] width 237 height 39
type input "******"
click at [1394, 145] on div "CLUTCH" at bounding box center [1428, 152] width 237 height 37
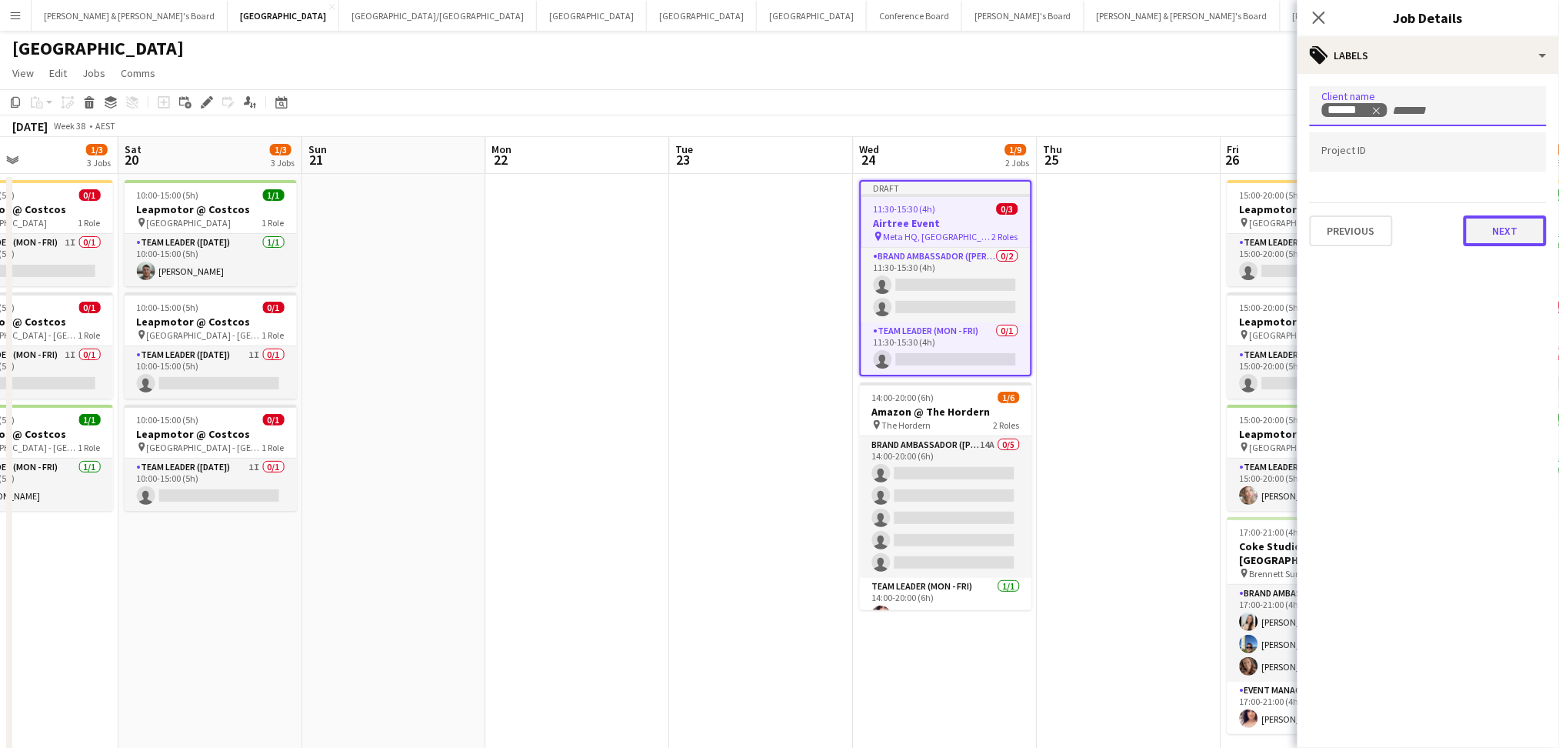
click at [1506, 232] on button "Next" at bounding box center [1505, 230] width 83 height 31
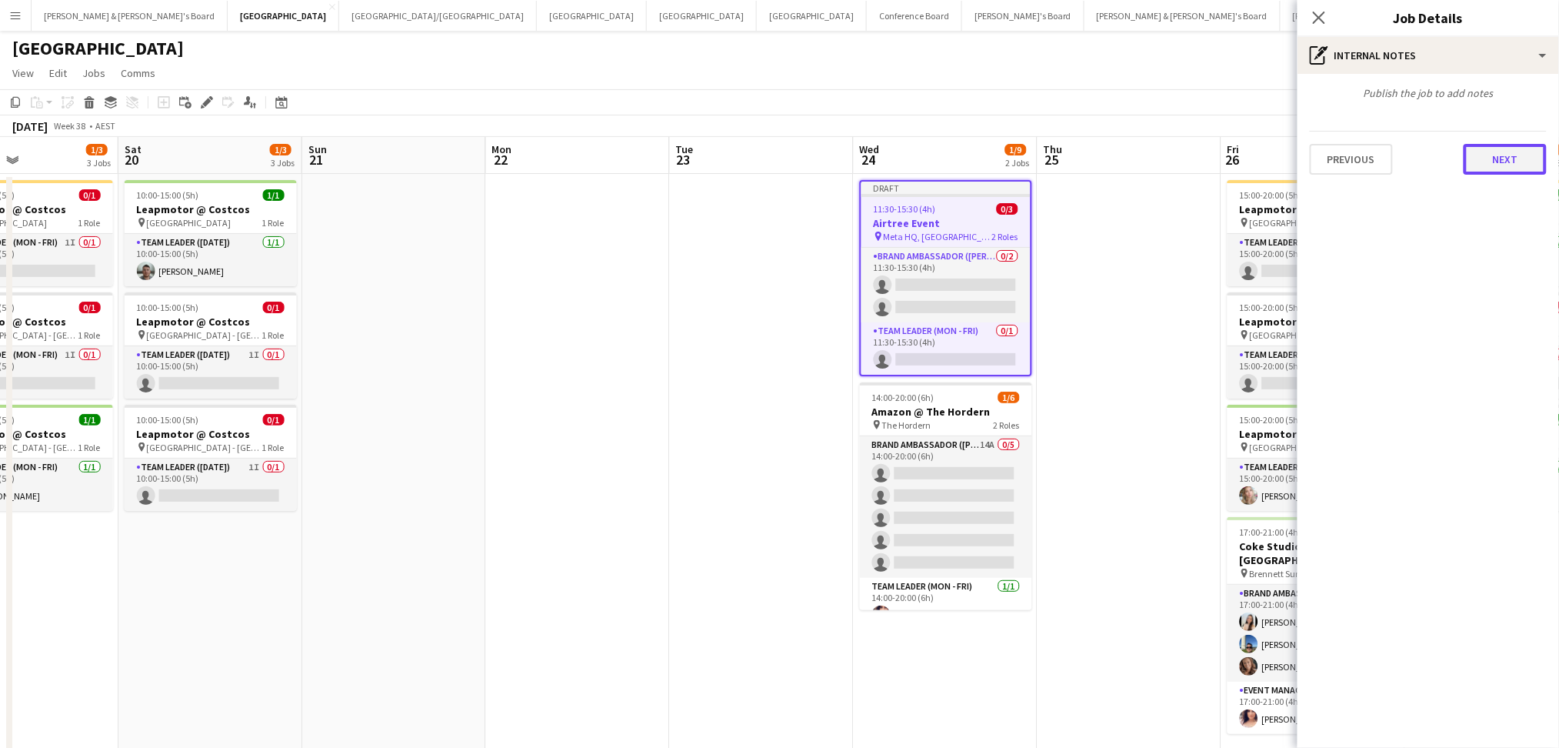
click at [1521, 150] on button "Next" at bounding box center [1505, 159] width 83 height 31
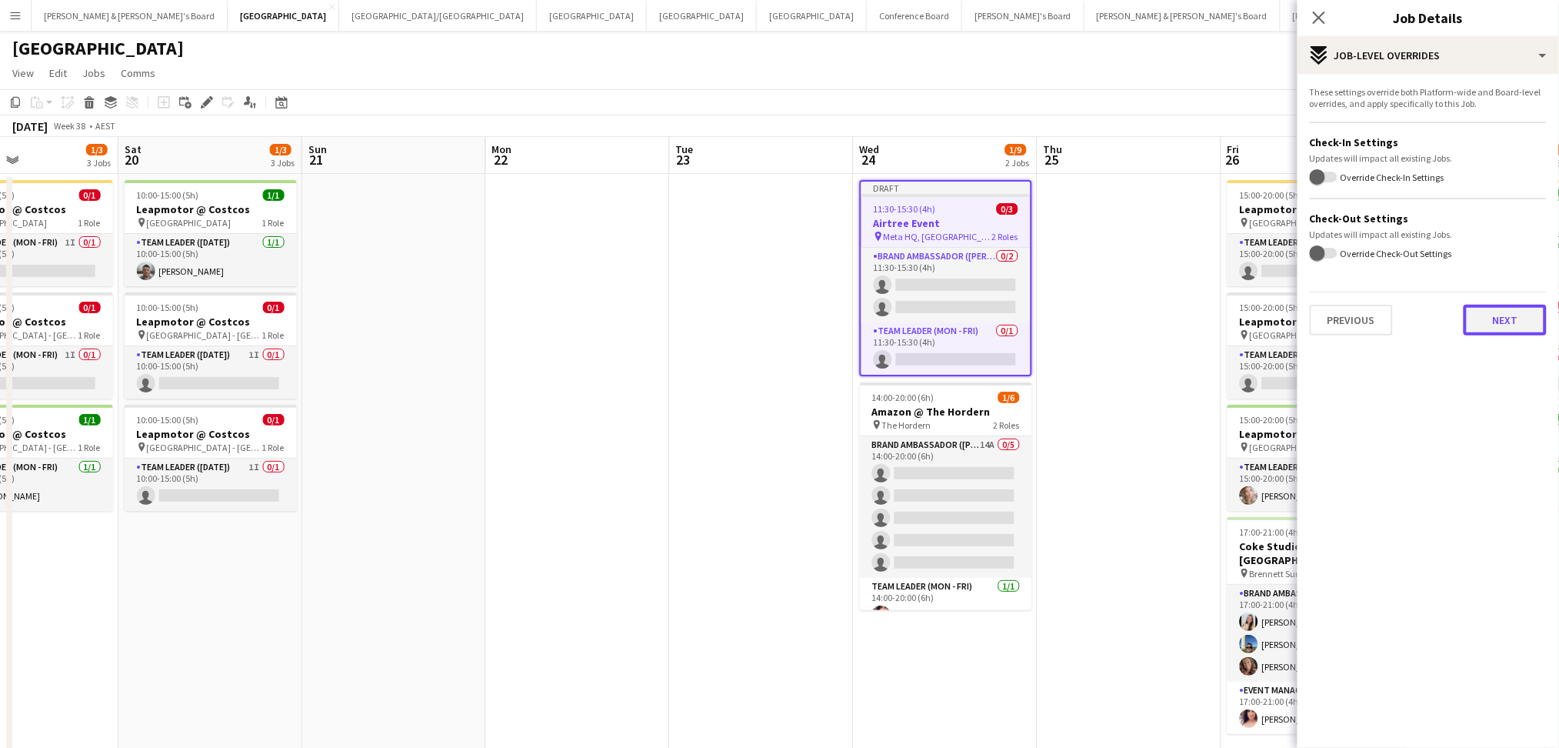
click at [1501, 318] on button "Next" at bounding box center [1505, 320] width 83 height 31
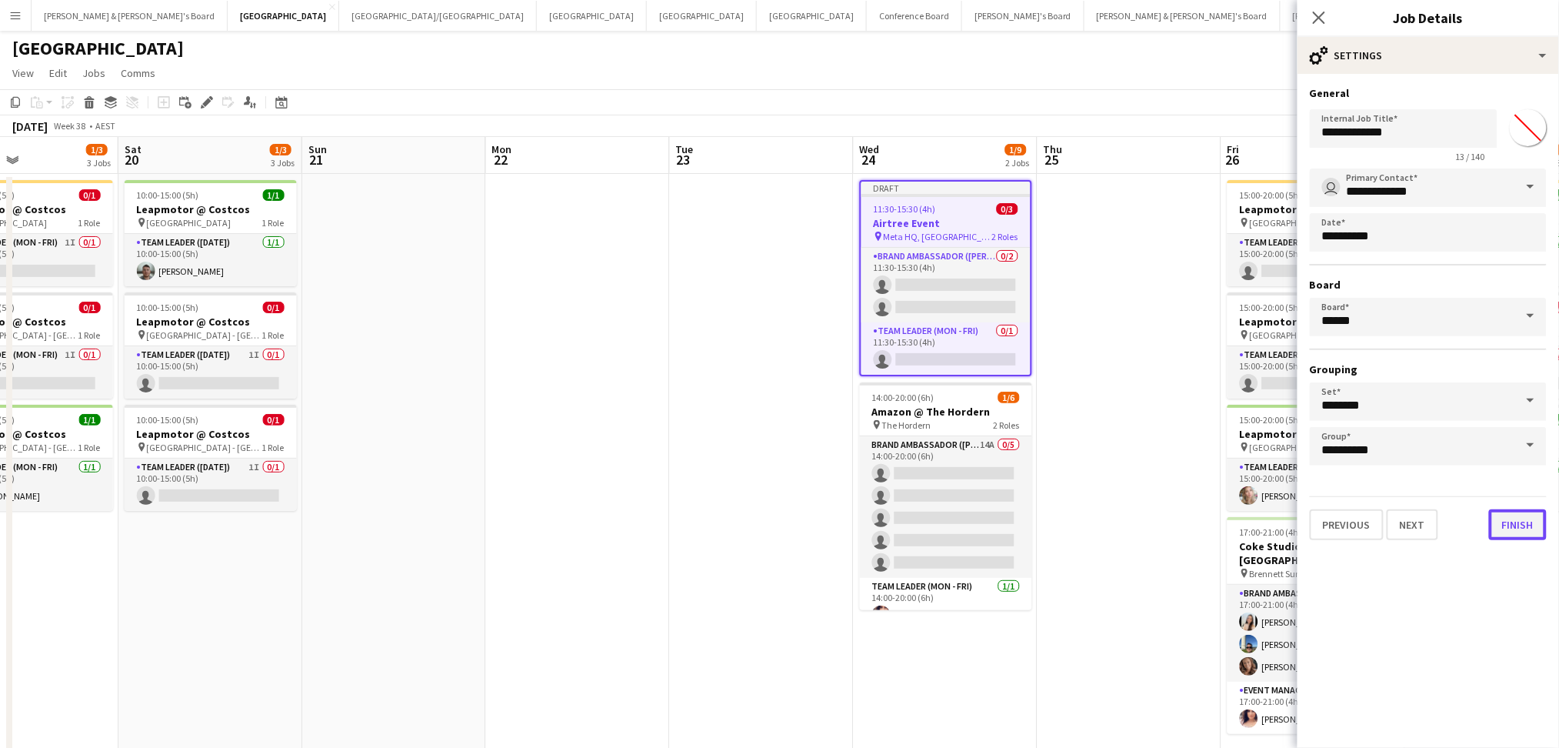
click at [1508, 525] on button "Finish" at bounding box center [1518, 524] width 58 height 31
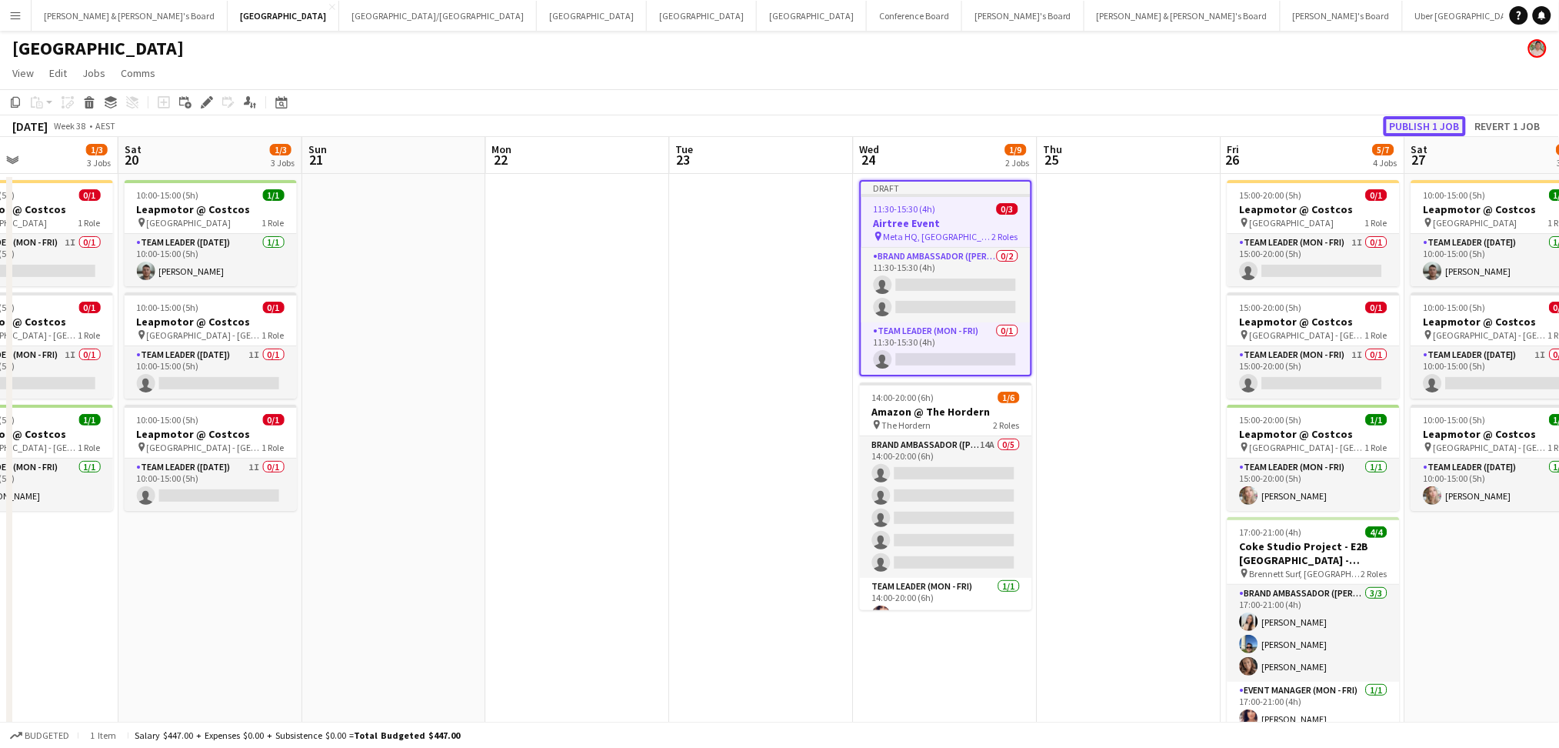
click at [1424, 118] on button "Publish 1 job" at bounding box center [1425, 126] width 82 height 20
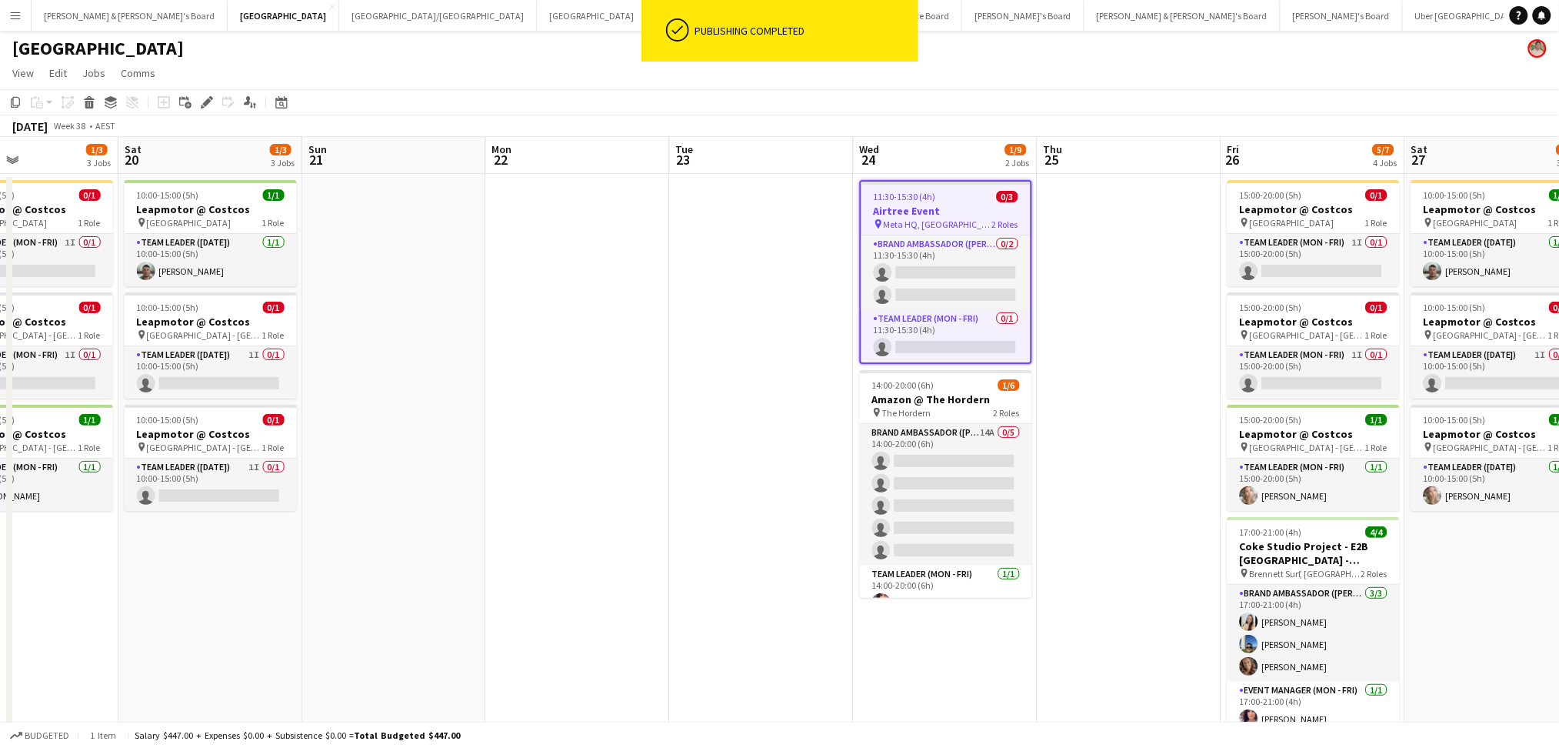
click at [1125, 402] on app-date-cell at bounding box center [1130, 471] width 184 height 595
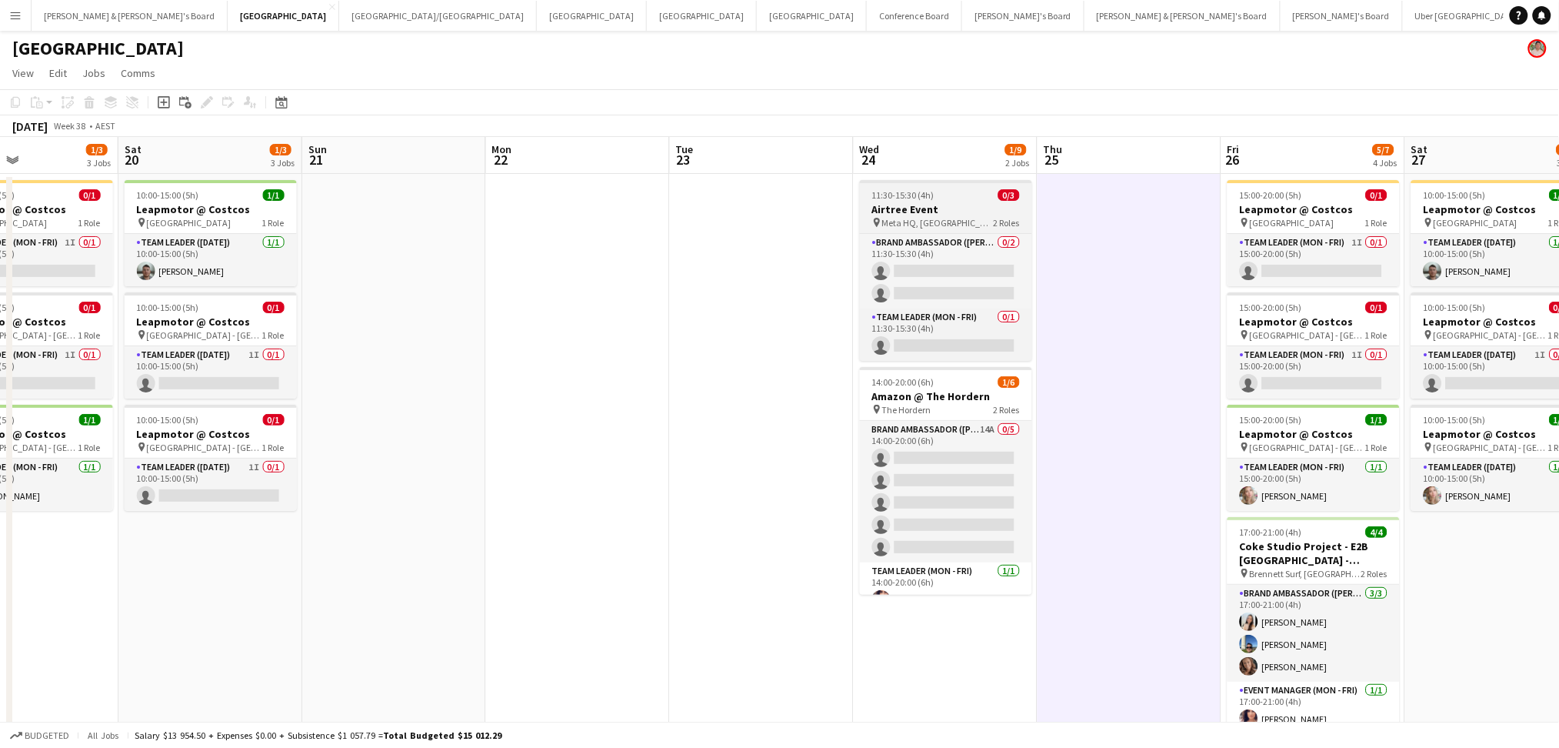
click at [955, 203] on h3 "Airtree Event" at bounding box center [946, 209] width 172 height 14
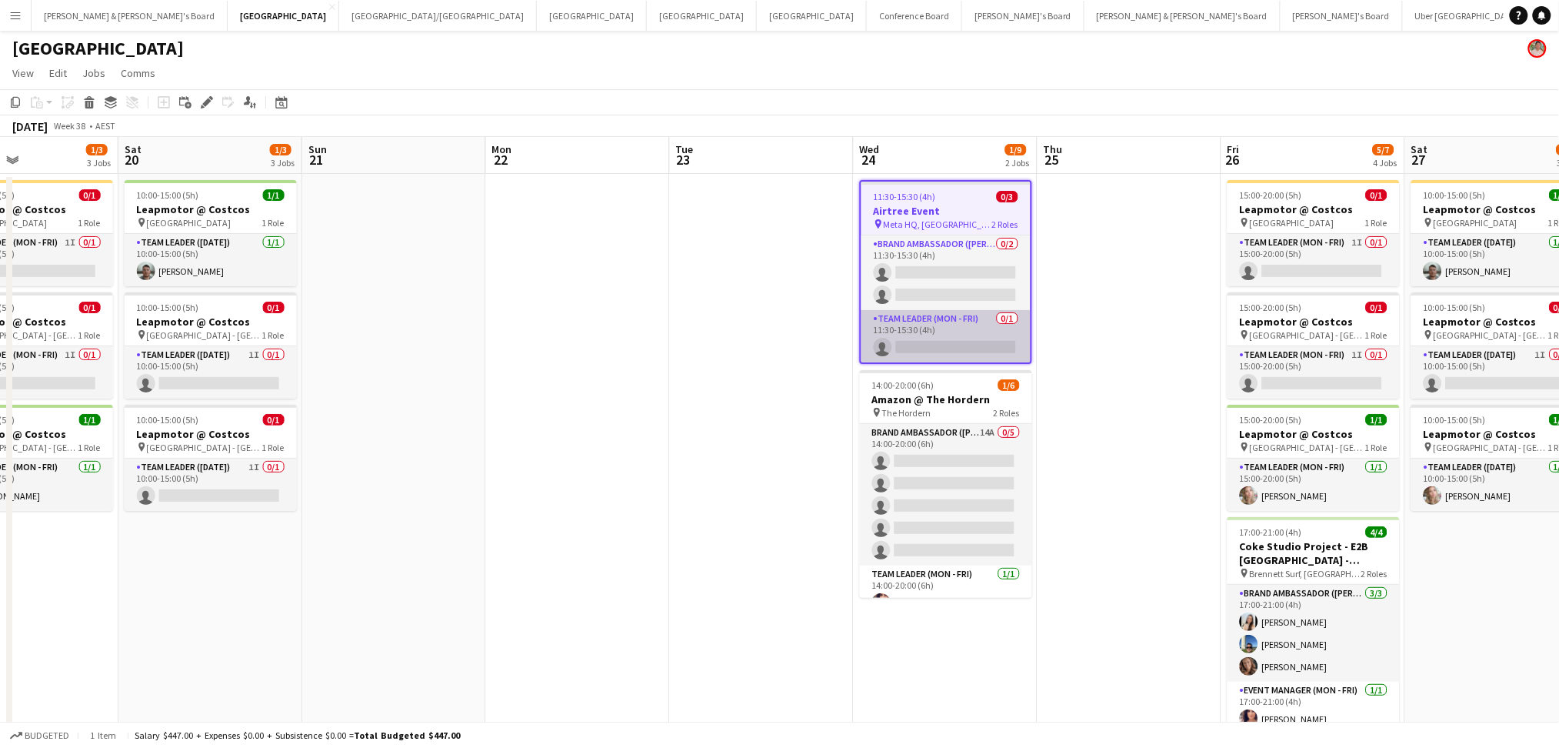
click at [942, 347] on app-card-role "Team Leader (Mon - Fri) 0/1 11:30-15:30 (4h) single-neutral-actions" at bounding box center [945, 336] width 169 height 52
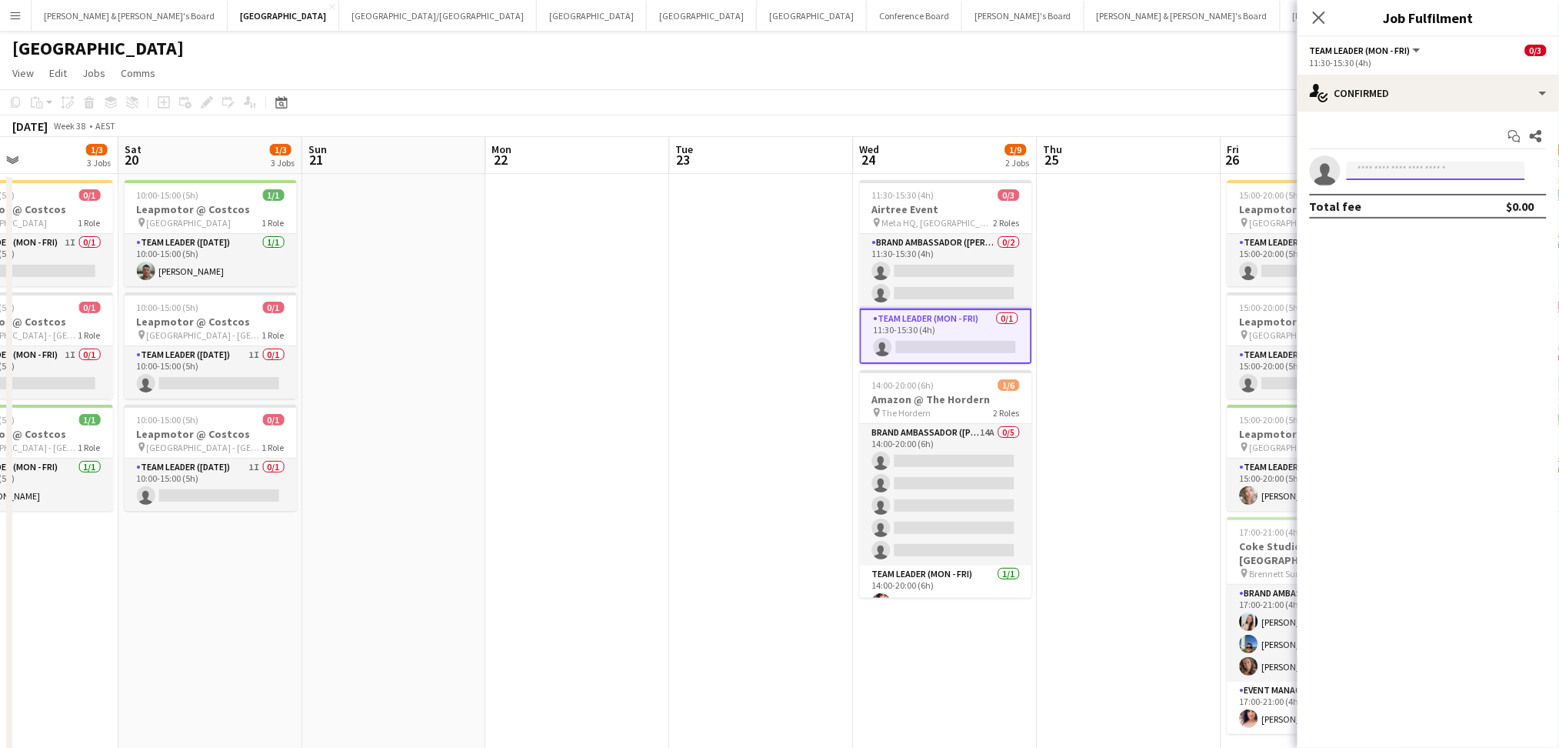
click at [1396, 178] on input at bounding box center [1436, 171] width 178 height 18
type input "*****"
click at [1401, 202] on span "[EMAIL_ADDRESS][PERSON_NAME][DOMAIN_NAME]" at bounding box center [1437, 205] width 154 height 12
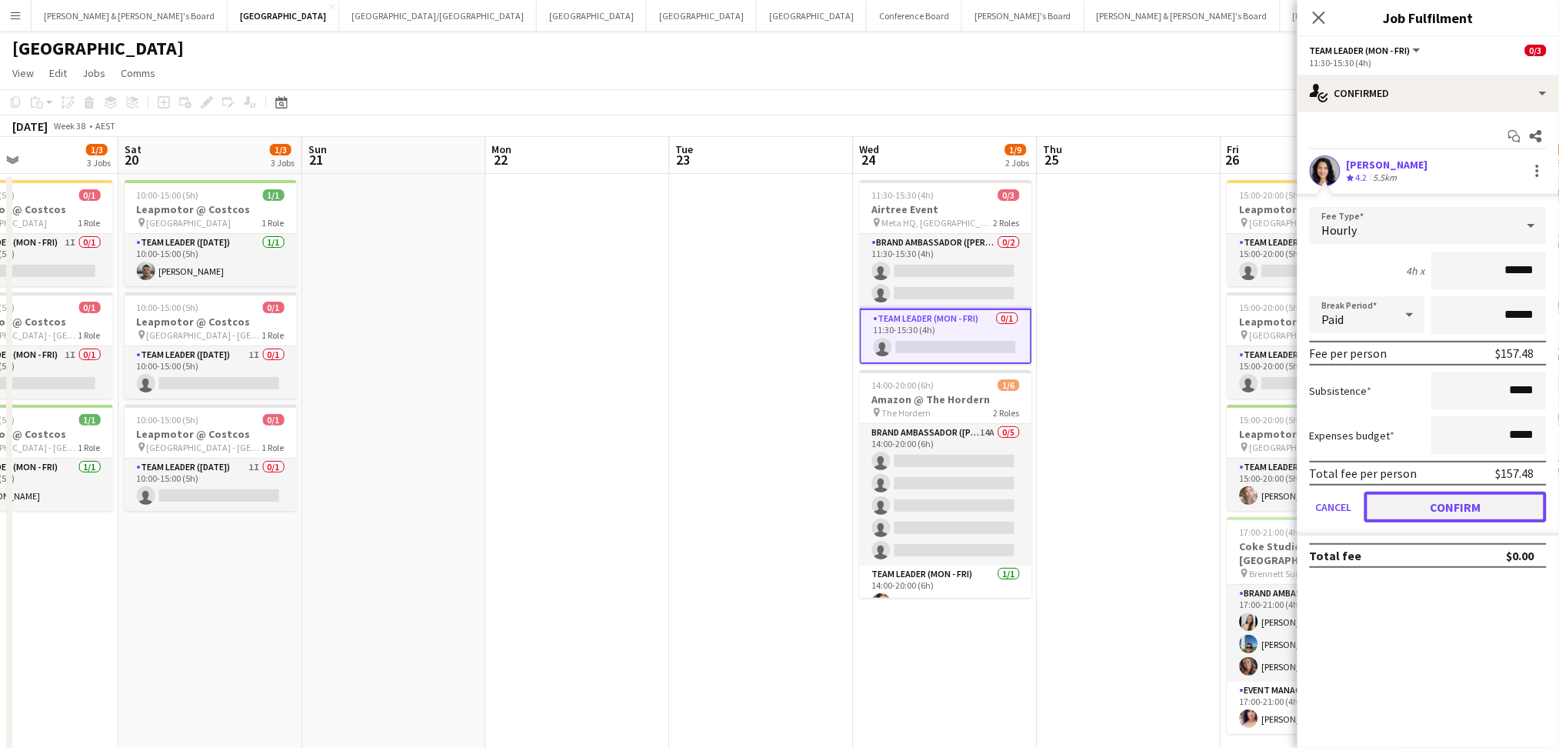
click at [1449, 507] on button "Confirm" at bounding box center [1455, 506] width 182 height 31
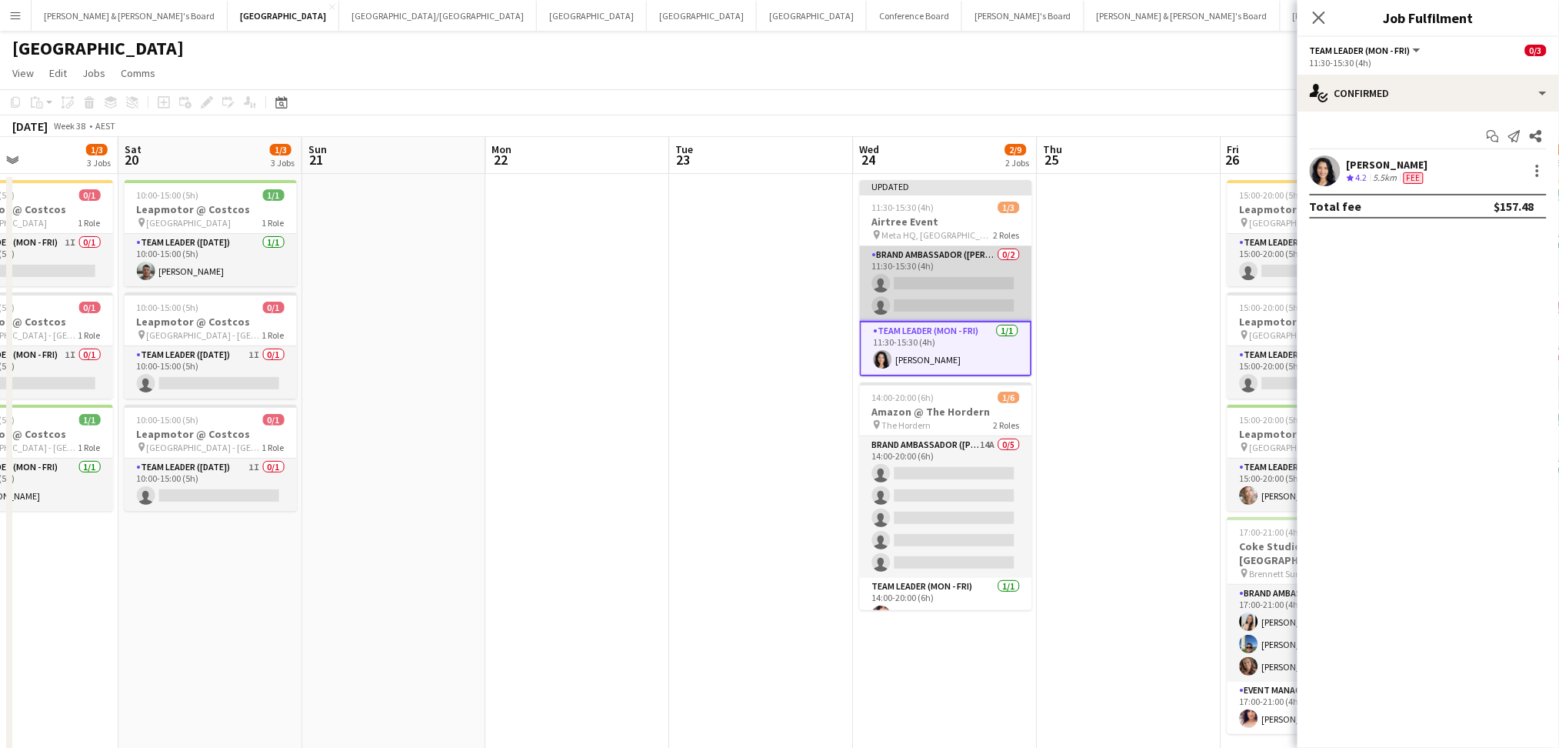
click at [940, 285] on app-card-role "Brand Ambassador (Mon - Fri) 0/2 11:30-15:30 (4h) single-neutral-actions single…" at bounding box center [946, 283] width 172 height 75
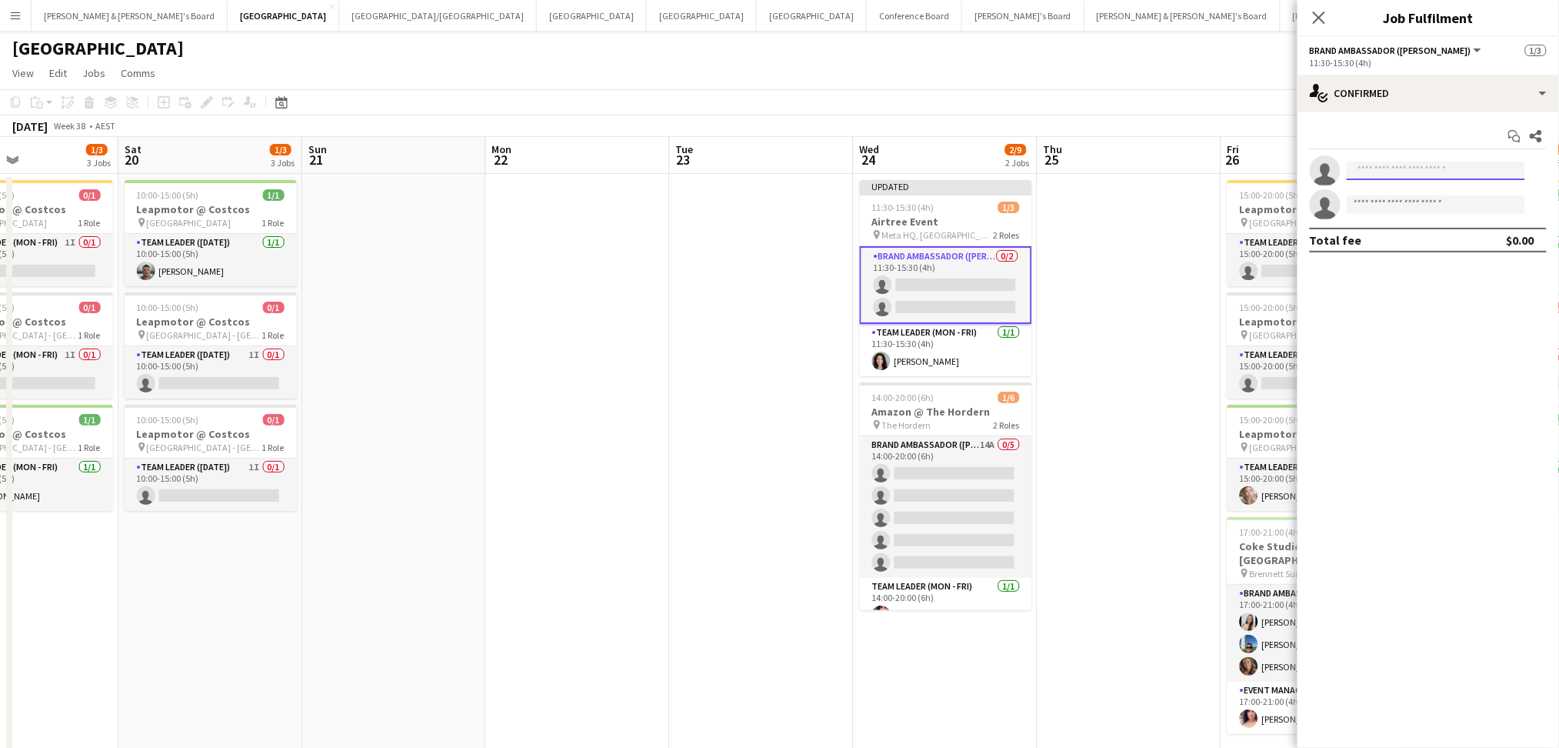
click at [1361, 174] on input at bounding box center [1436, 171] width 178 height 18
click at [1416, 177] on input "********" at bounding box center [1436, 171] width 178 height 18
paste input "**********"
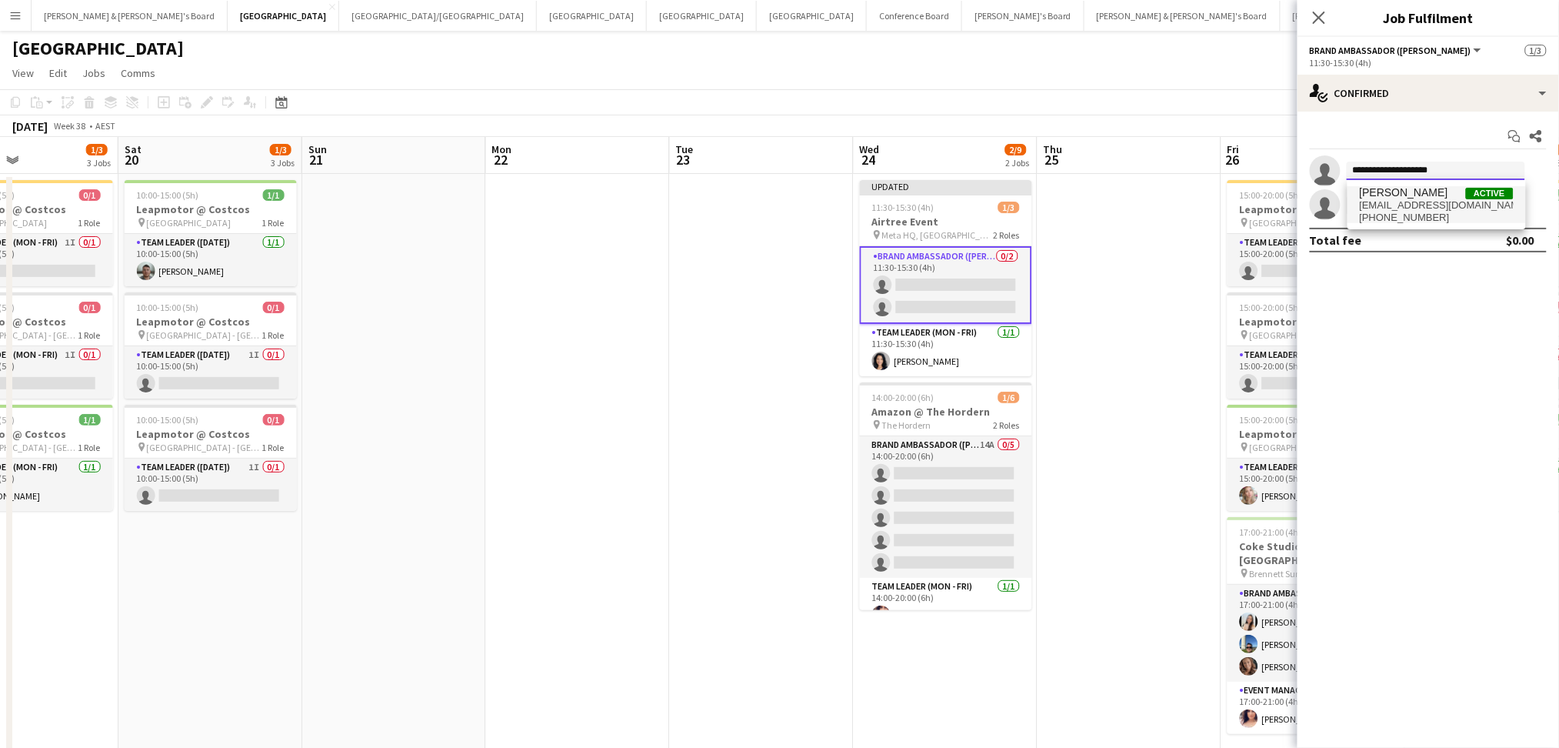
type input "**********"
click at [1412, 202] on span "[EMAIL_ADDRESS][DOMAIN_NAME]" at bounding box center [1437, 205] width 154 height 12
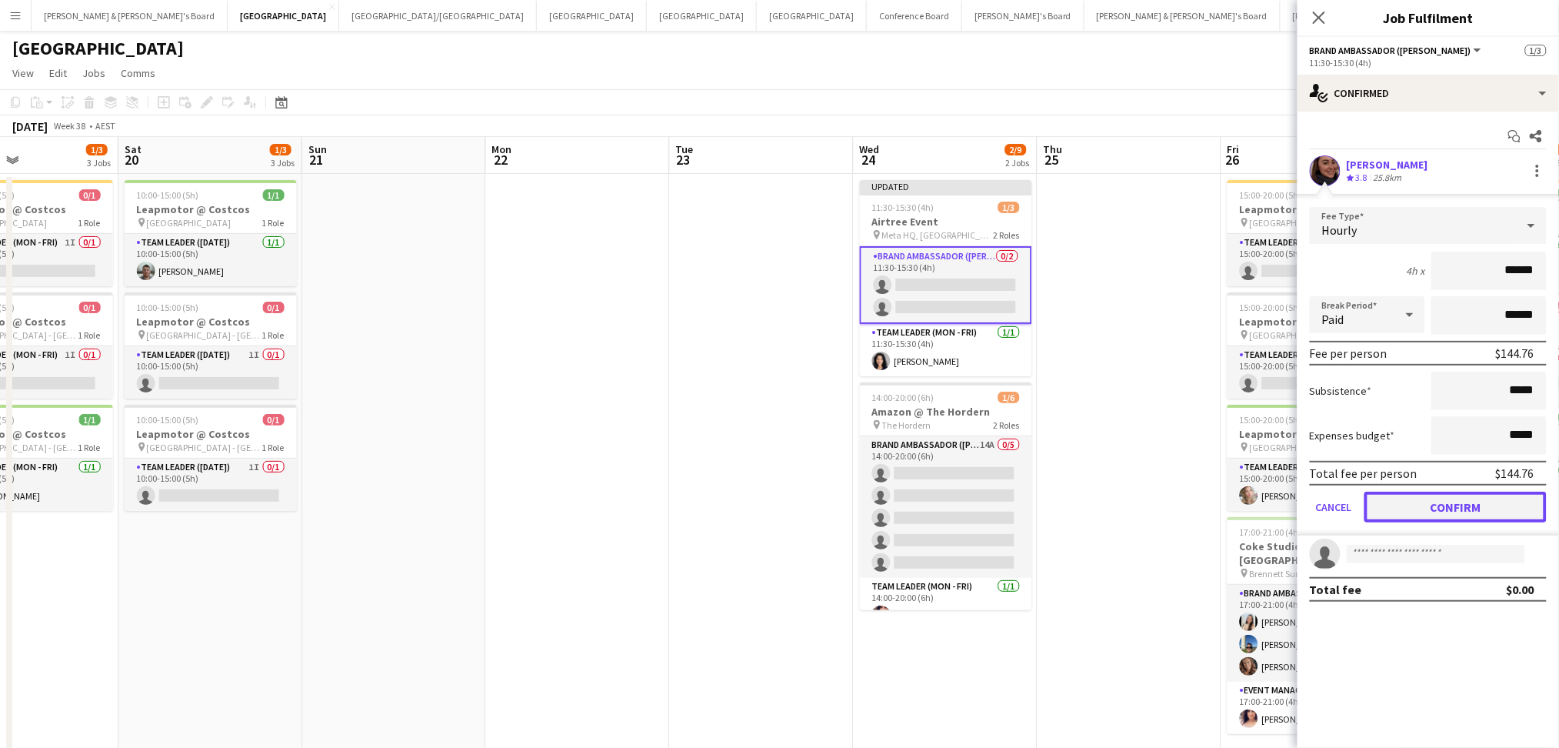
click at [1436, 512] on button "Confirm" at bounding box center [1455, 506] width 182 height 31
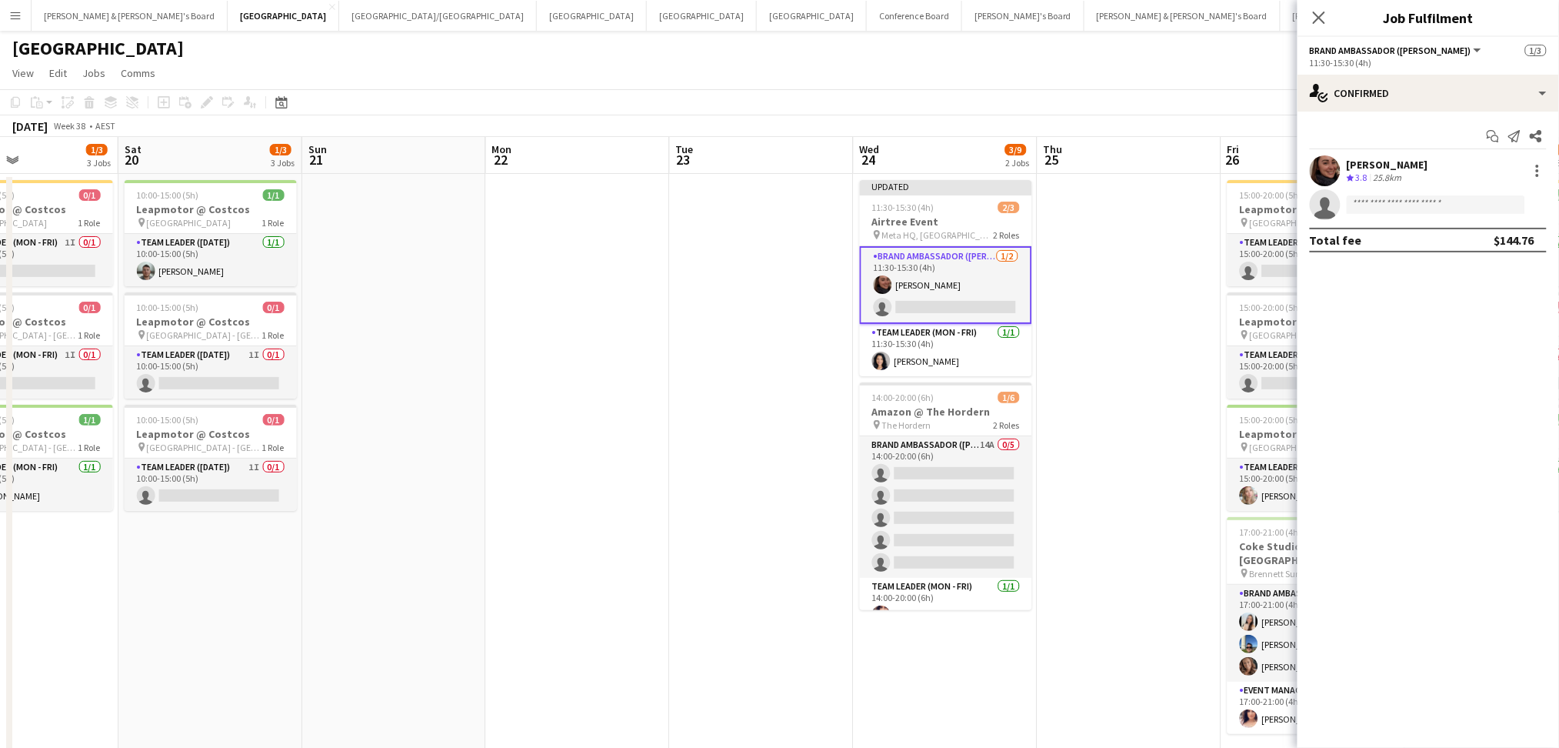
click at [1117, 368] on app-date-cell at bounding box center [1130, 471] width 184 height 595
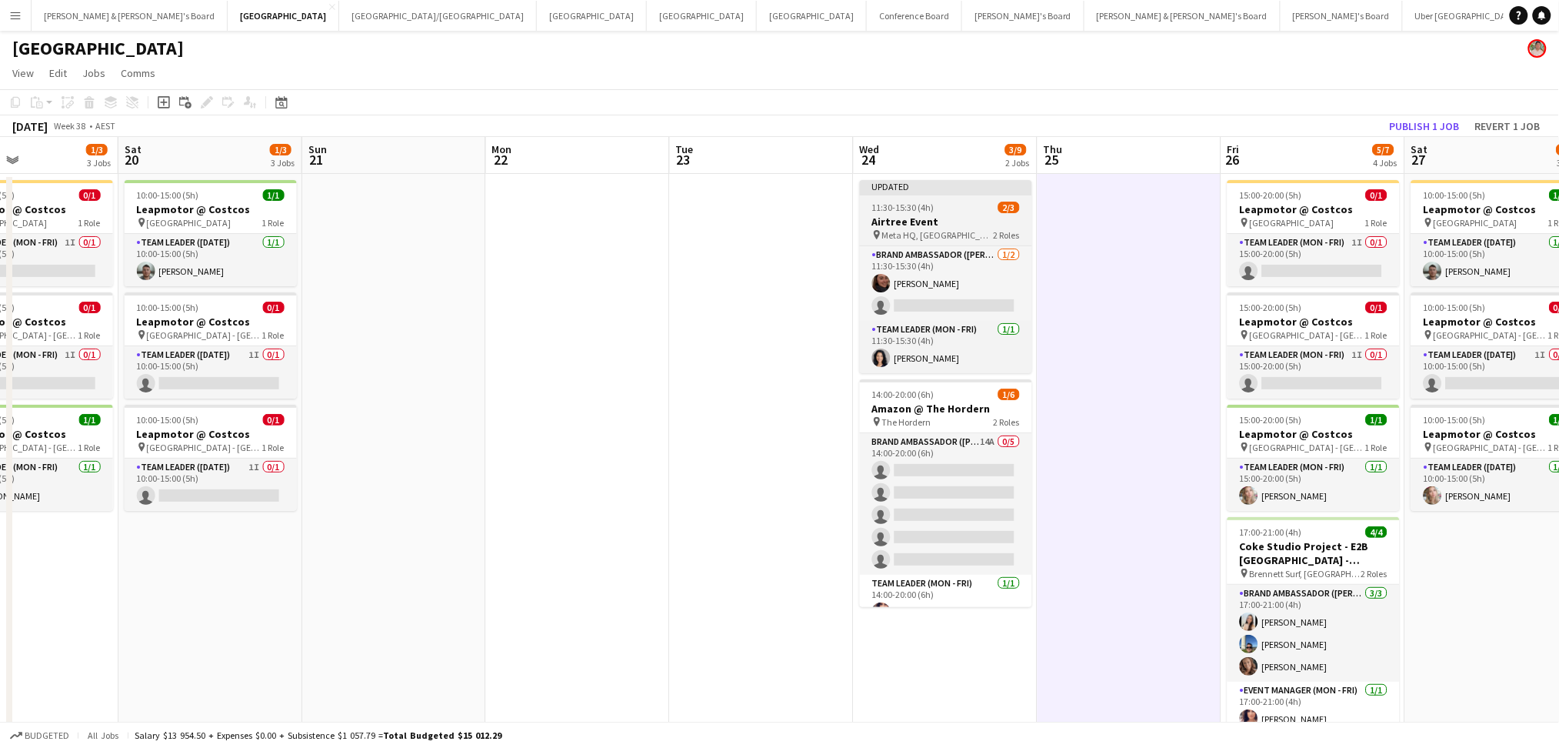
click at [965, 209] on div "11:30-15:30 (4h) 2/3" at bounding box center [946, 208] width 172 height 12
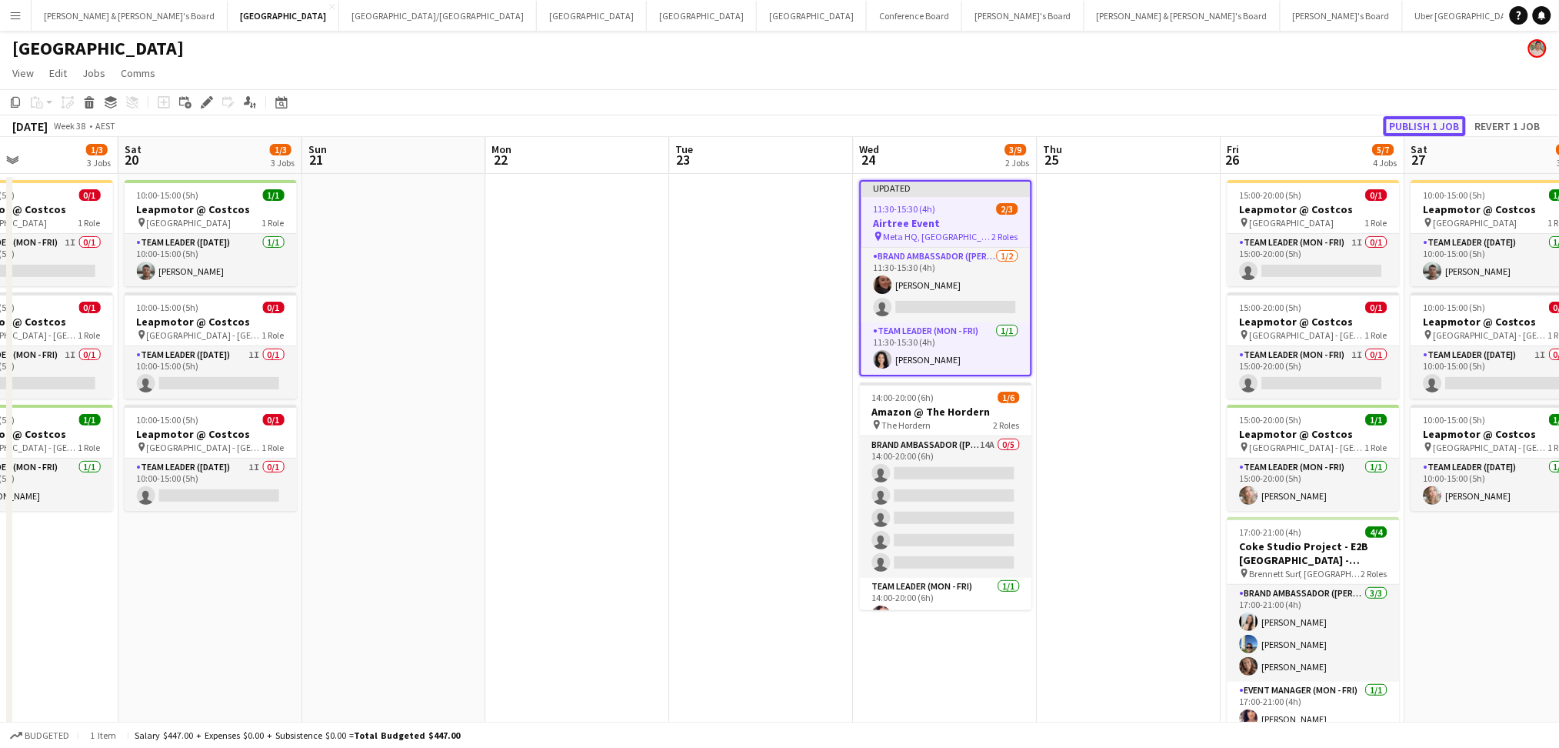
click at [1454, 121] on button "Publish 1 job" at bounding box center [1425, 126] width 82 height 20
